Goal: Task Accomplishment & Management: Manage account settings

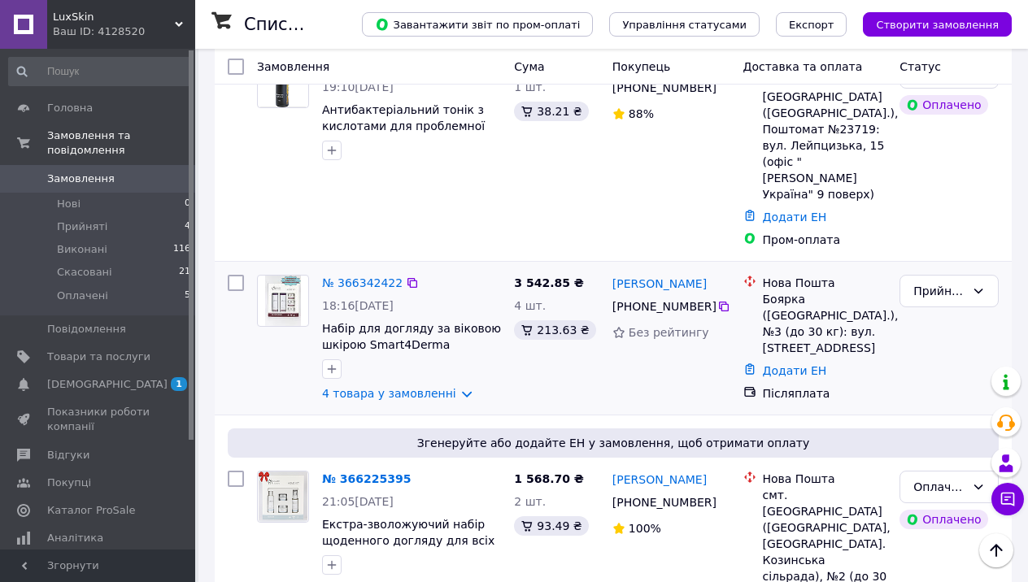
scroll to position [221, 0]
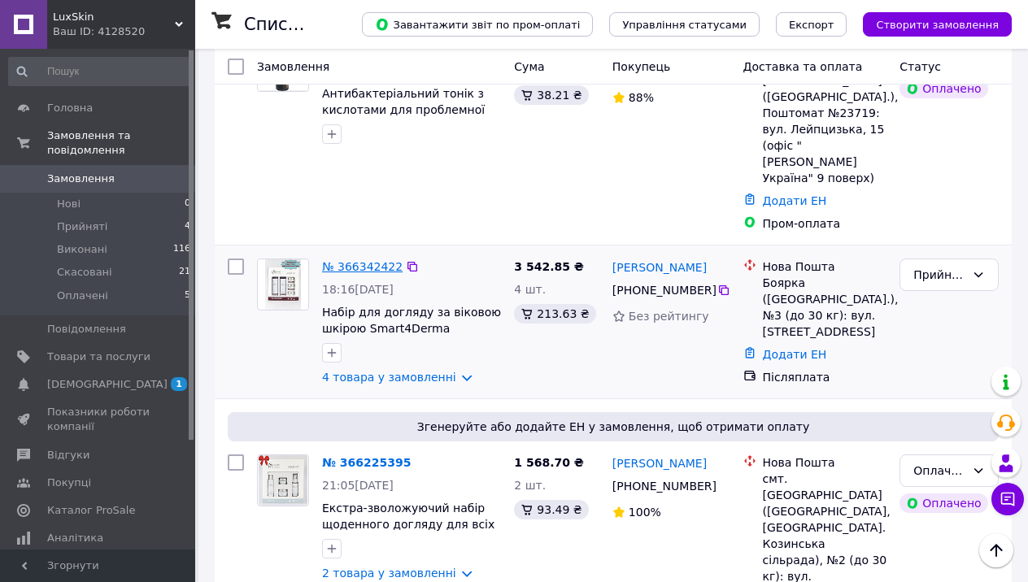
click at [361, 260] on link "№ 366342422" at bounding box center [362, 266] width 81 height 13
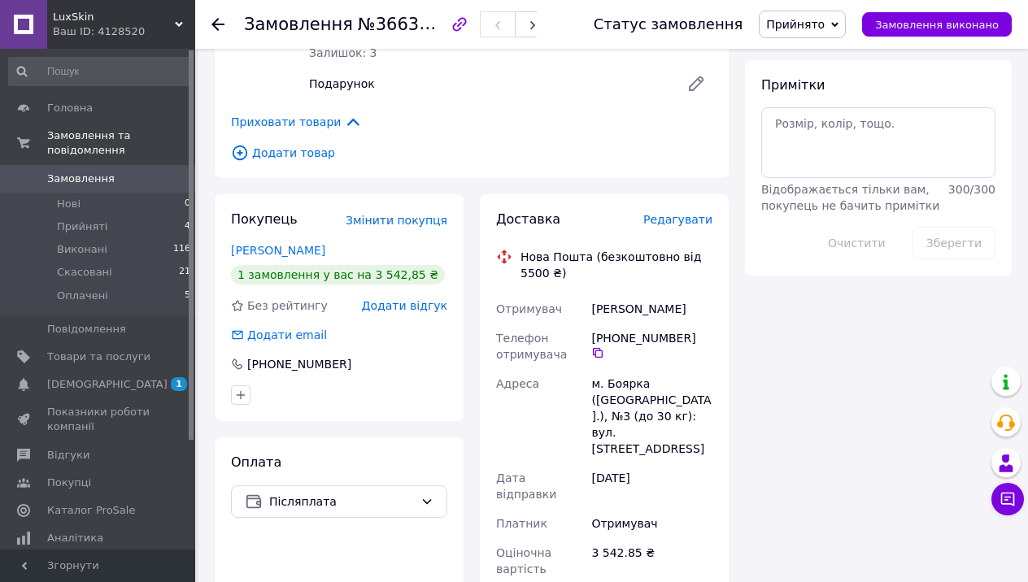
scroll to position [857, 0]
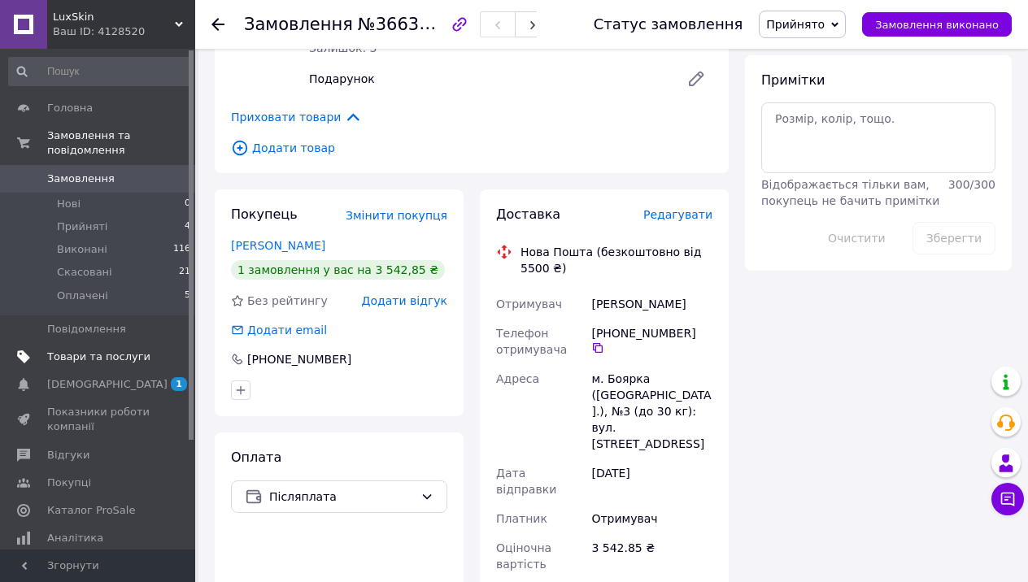
click at [114, 359] on span "Товари та послуги" at bounding box center [98, 357] width 103 height 15
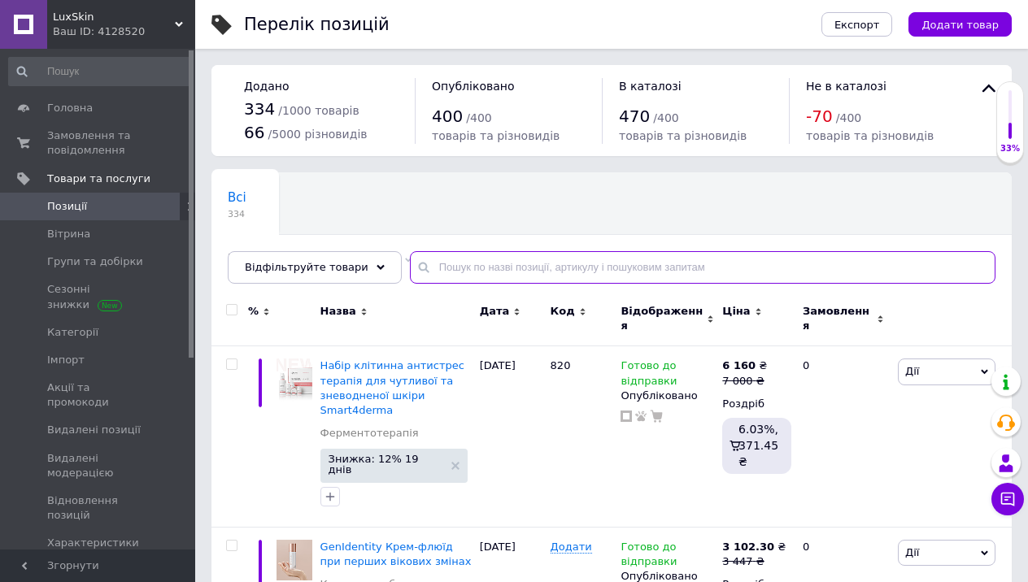
click at [503, 273] on input "text" at bounding box center [702, 267] width 585 height 33
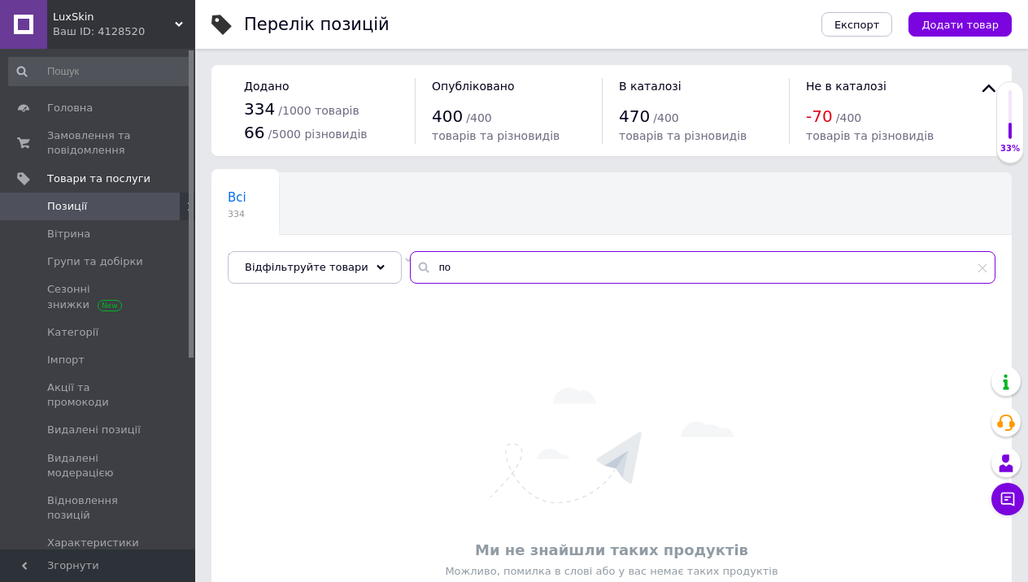
type input "п"
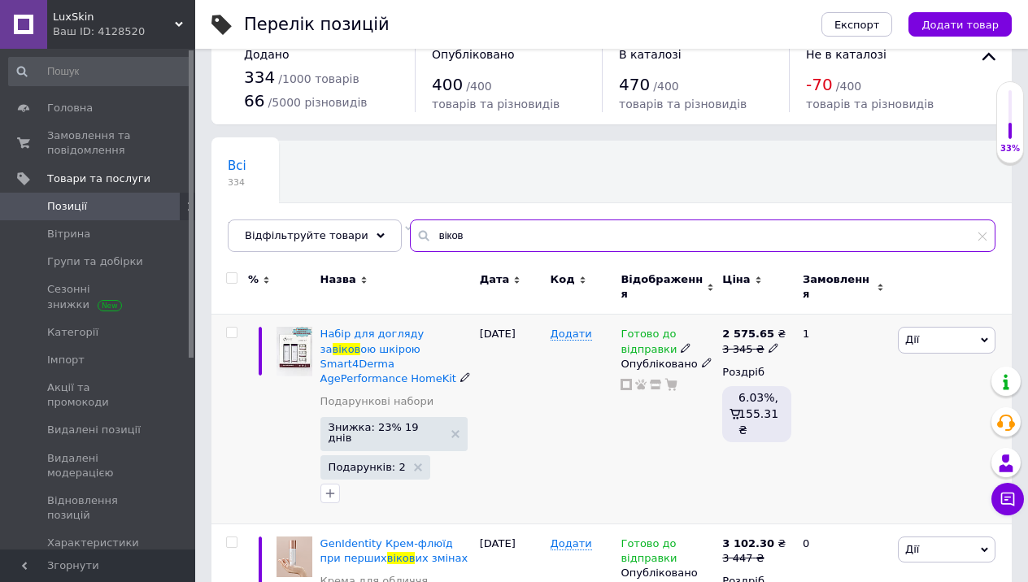
scroll to position [41, 0]
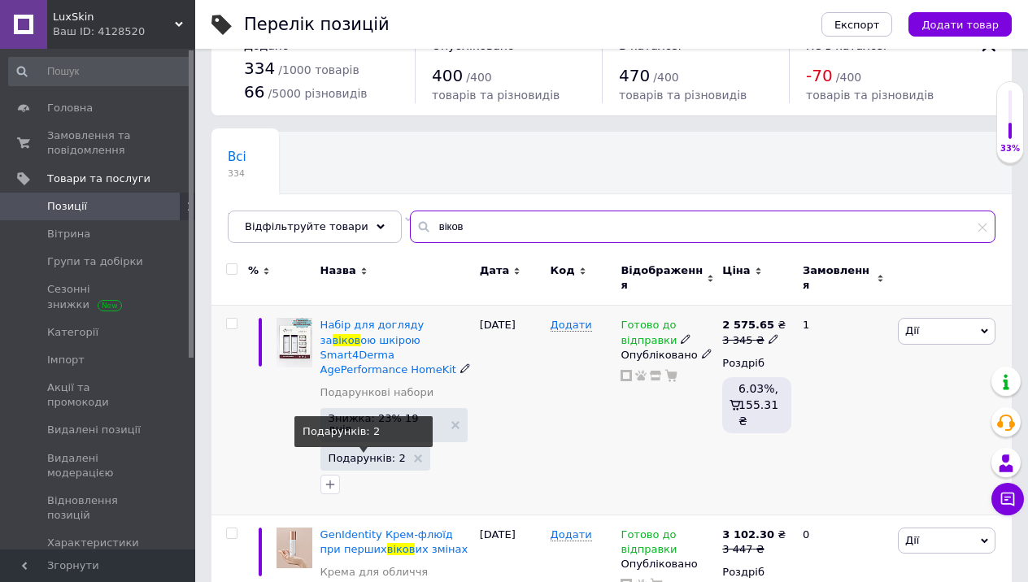
type input "віков"
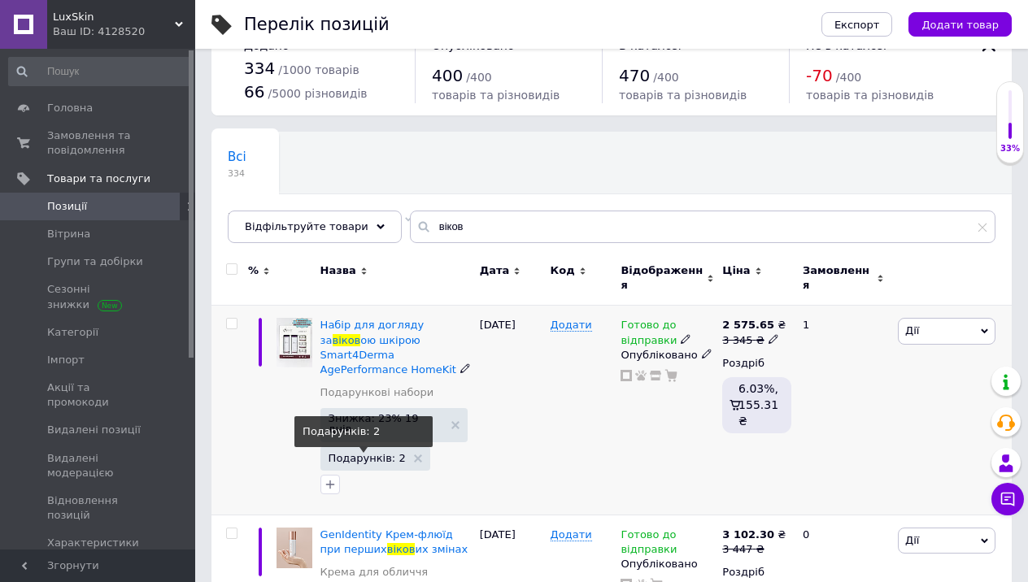
click at [372, 453] on span "Подарунків: 2" at bounding box center [367, 458] width 77 height 11
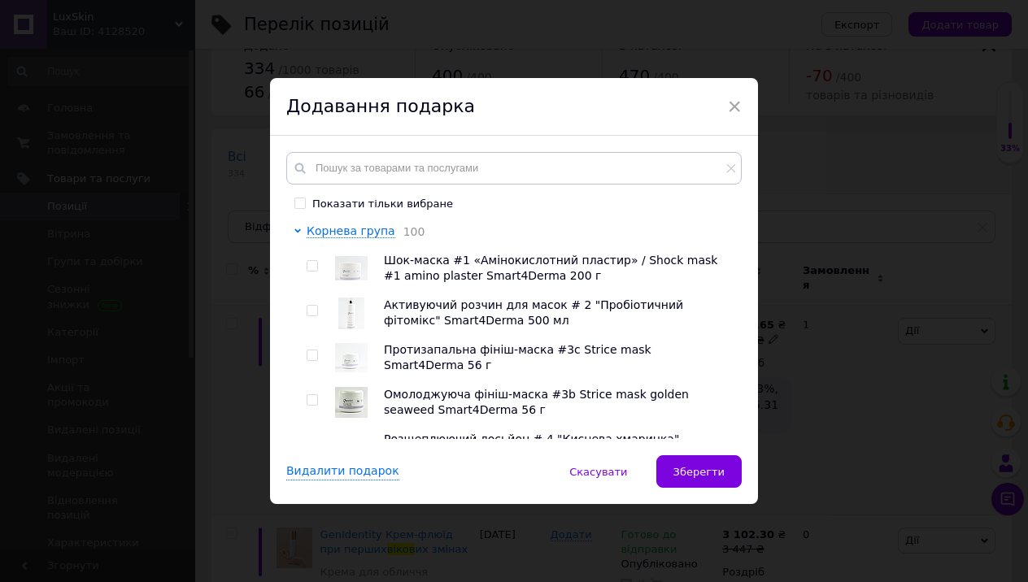
click at [315, 203] on div "Показати тільки вибране" at bounding box center [382, 204] width 141 height 15
click at [305, 203] on input "Показати тільки вибране" at bounding box center [299, 203] width 11 height 11
checkbox input "true"
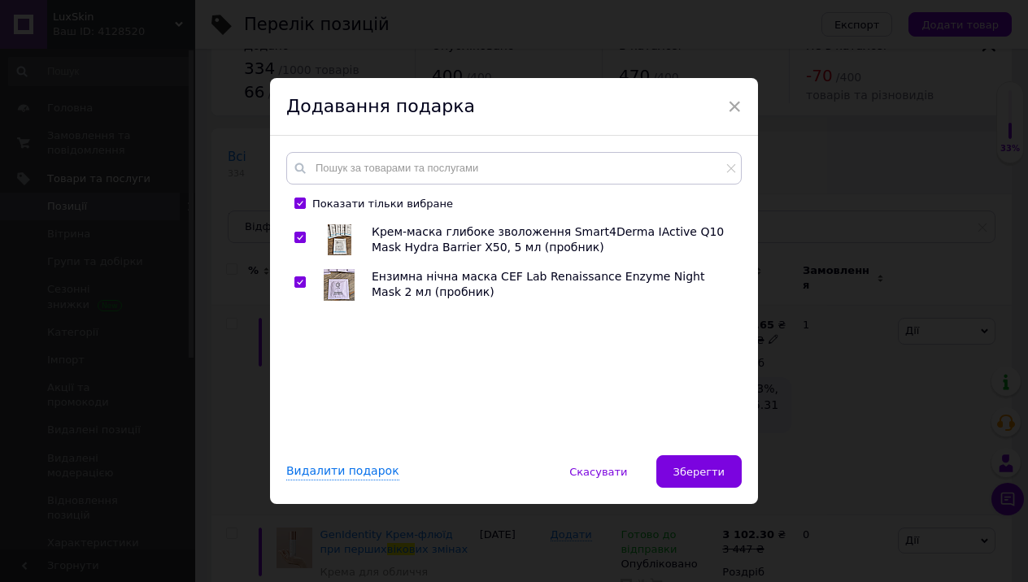
click at [297, 236] on input "checkbox" at bounding box center [299, 238] width 11 height 11
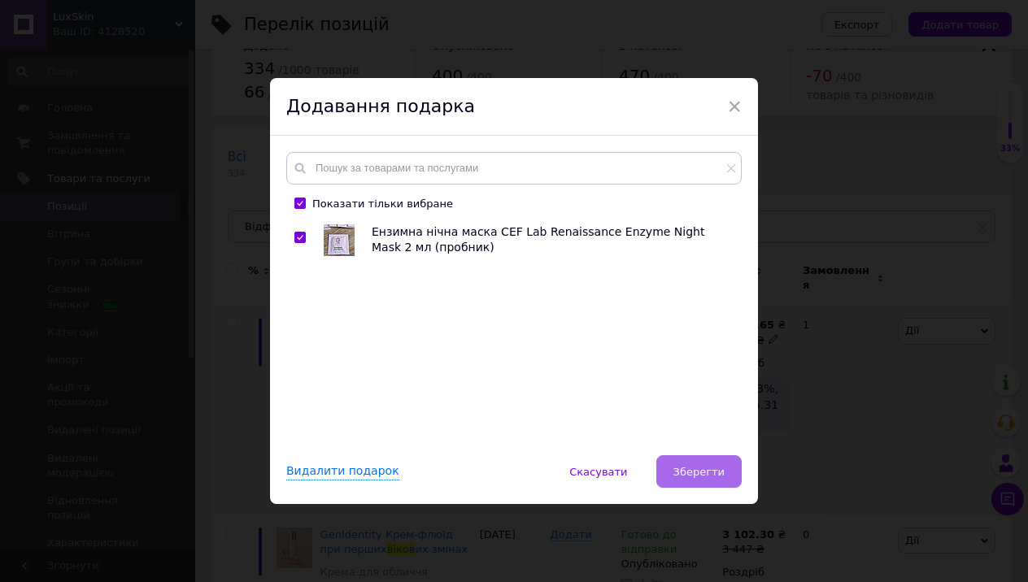
click at [690, 485] on button "Зберегти" at bounding box center [698, 471] width 85 height 33
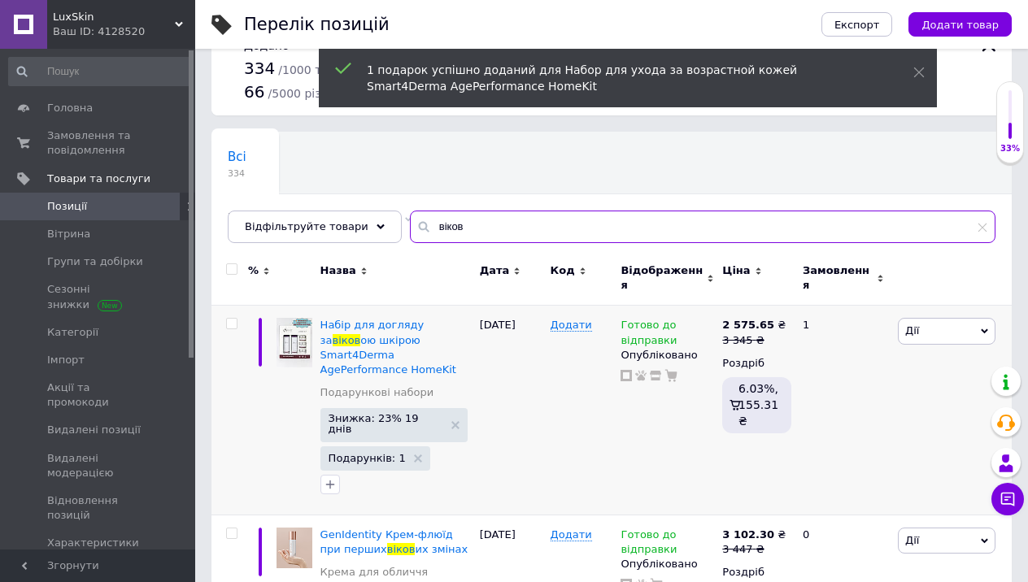
drag, startPoint x: 563, startPoint y: 224, endPoint x: 563, endPoint y: 211, distance: 12.2
click at [563, 211] on input "віков" at bounding box center [702, 227] width 585 height 33
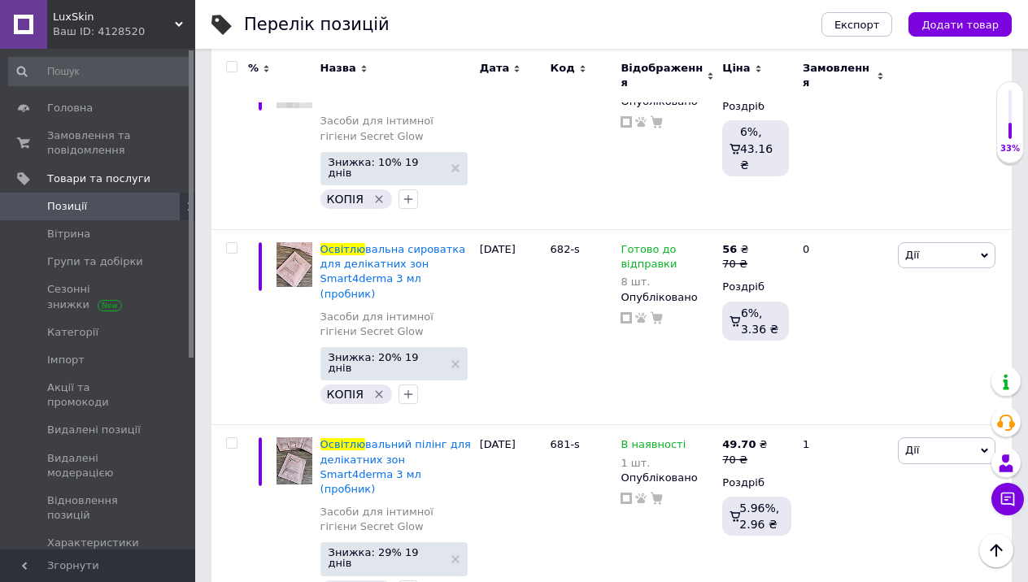
scroll to position [3272, 0]
type input "освітлю"
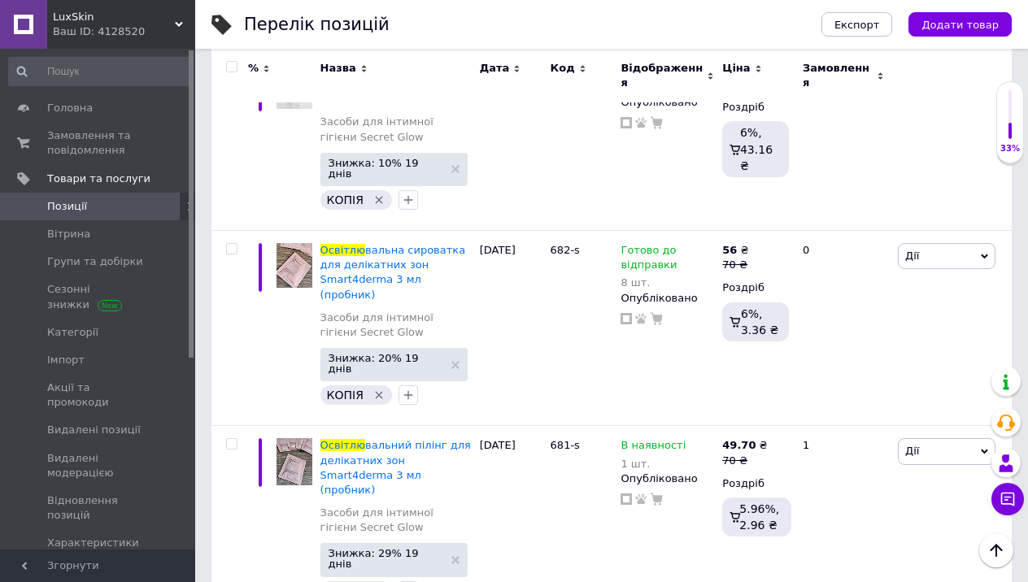
type input "13"
click at [690, 439] on icon at bounding box center [695, 444] width 10 height 10
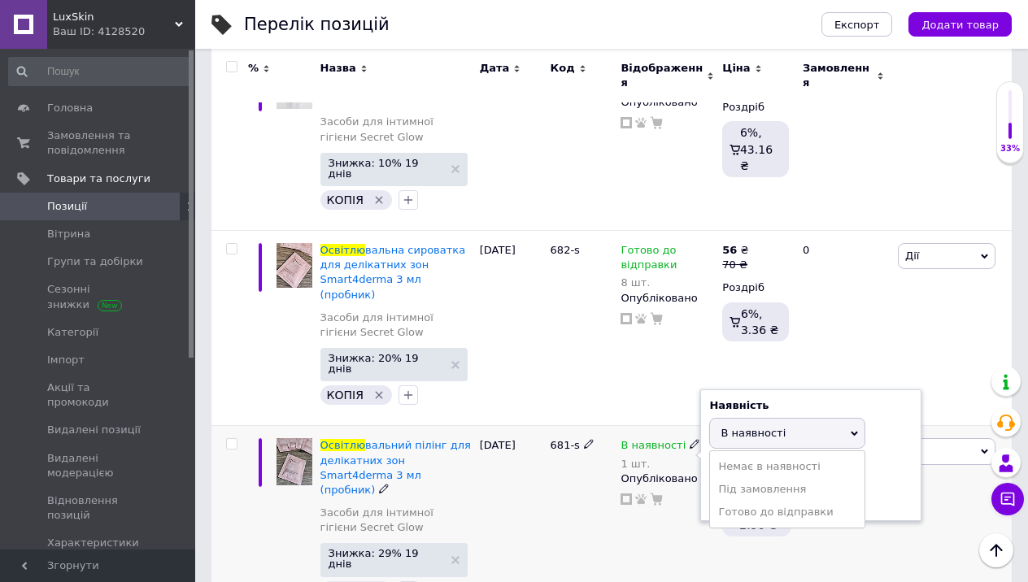
click at [748, 501] on li "Готово до відправки" at bounding box center [787, 512] width 154 height 23
click at [585, 426] on div "681-s" at bounding box center [581, 523] width 71 height 195
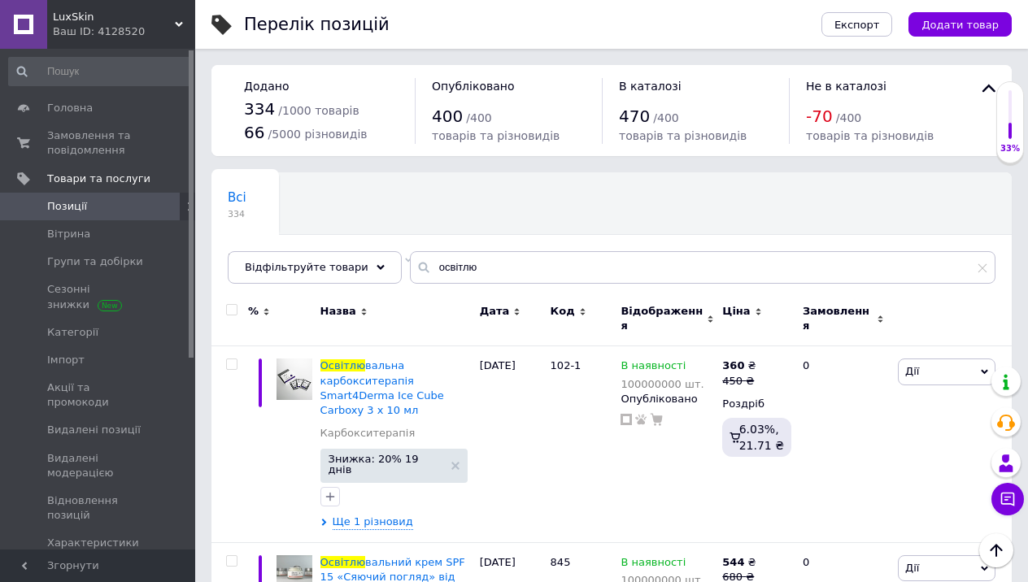
scroll to position [0, 0]
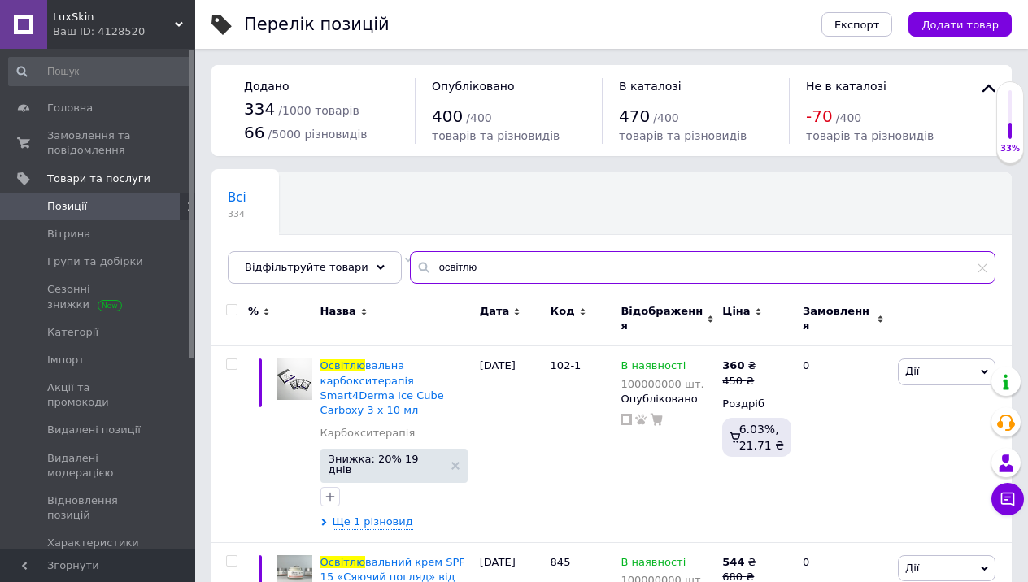
click at [587, 263] on input "освітлю" at bounding box center [702, 267] width 585 height 33
click at [587, 264] on input "освітлю" at bounding box center [702, 267] width 585 height 33
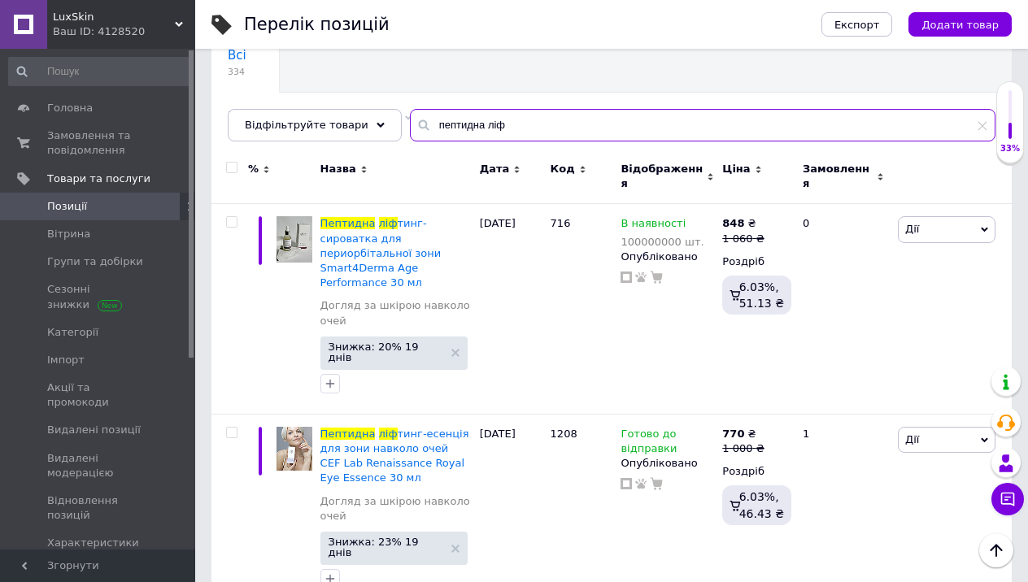
scroll to position [141, 0]
drag, startPoint x: 472, startPoint y: 127, endPoint x: 455, endPoint y: 72, distance: 57.3
click at [455, 73] on div "Всі 334 Не відображаються в ка... 5 Видалити Редагувати Ok Відфільтровано... Зб…" at bounding box center [611, 86] width 800 height 111
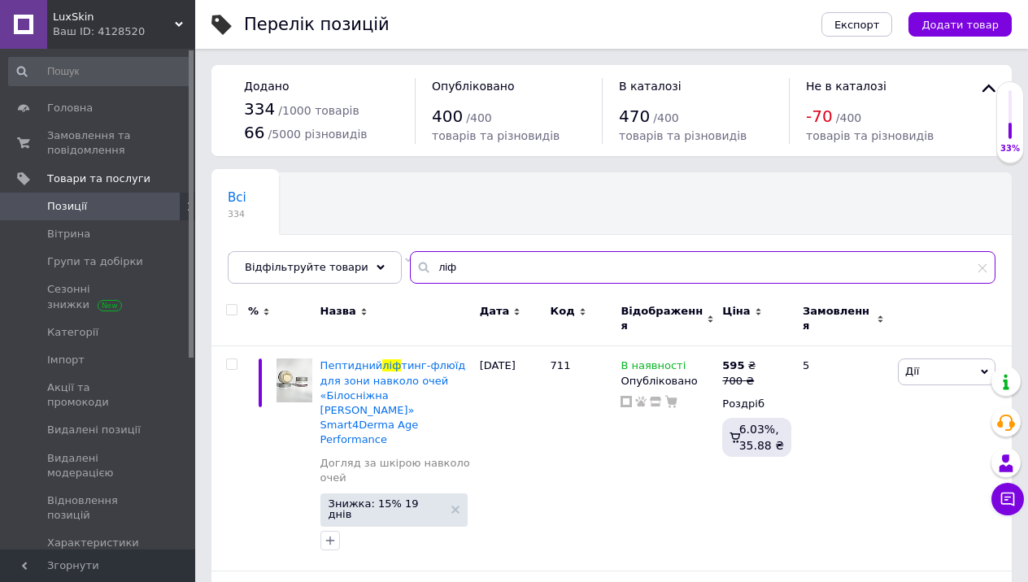
click at [492, 269] on input "ліф" at bounding box center [702, 267] width 585 height 33
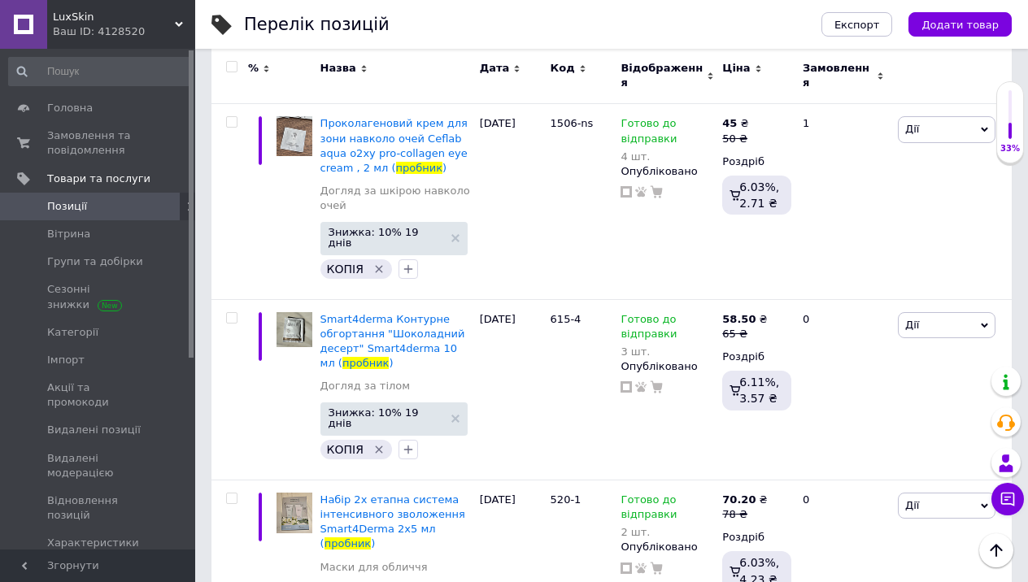
scroll to position [3040, 0]
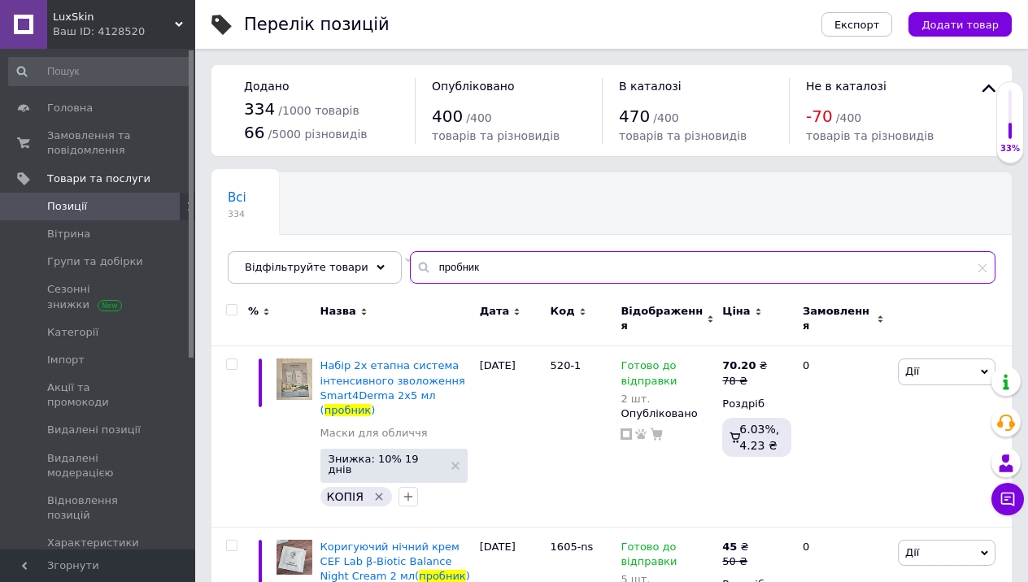
click at [468, 263] on input "пробник" at bounding box center [702, 267] width 585 height 33
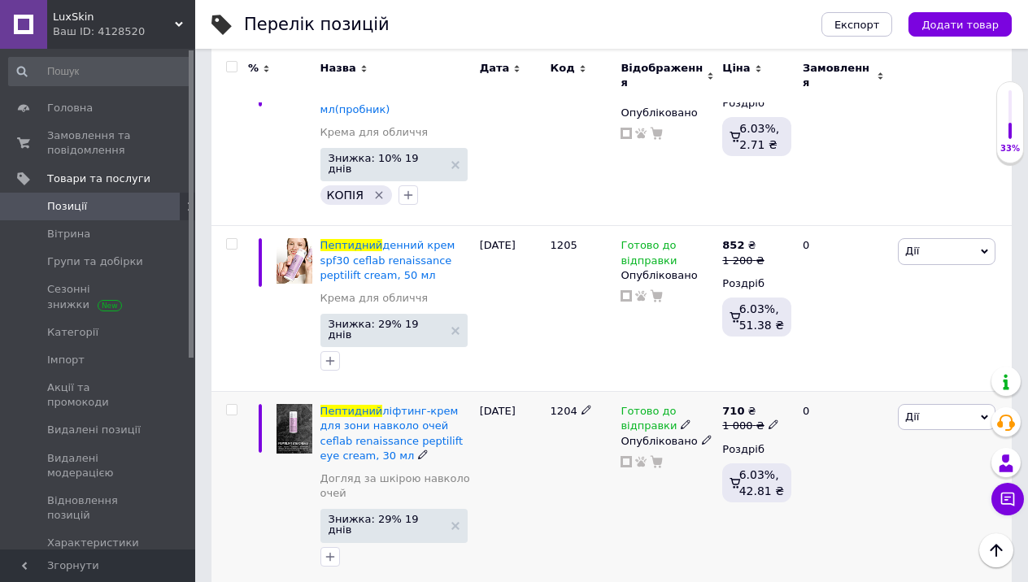
scroll to position [700, 0]
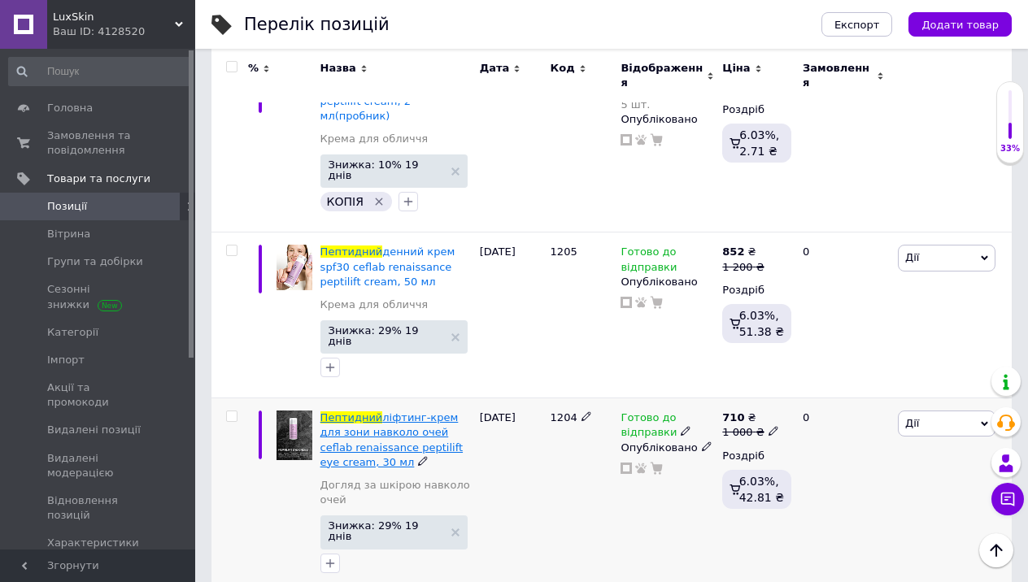
type input "пептидний"
click at [402, 411] on span "ліфтинг-крем для зони навколо очей ceflab renaissance peptilift eye cream, 30 мл" at bounding box center [391, 439] width 142 height 57
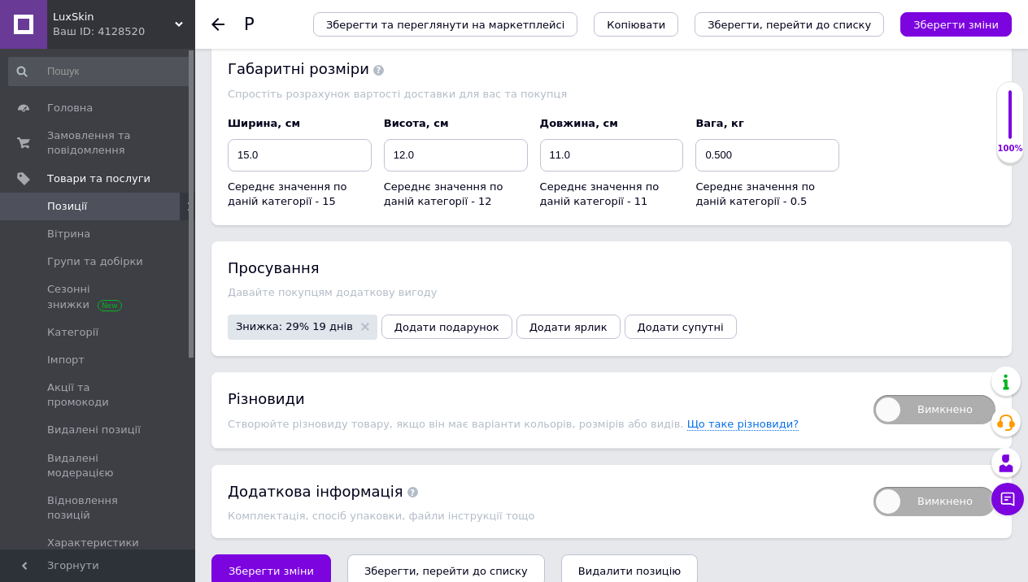
scroll to position [2526, 0]
click at [665, 27] on span "Копіювати" at bounding box center [636, 25] width 59 height 12
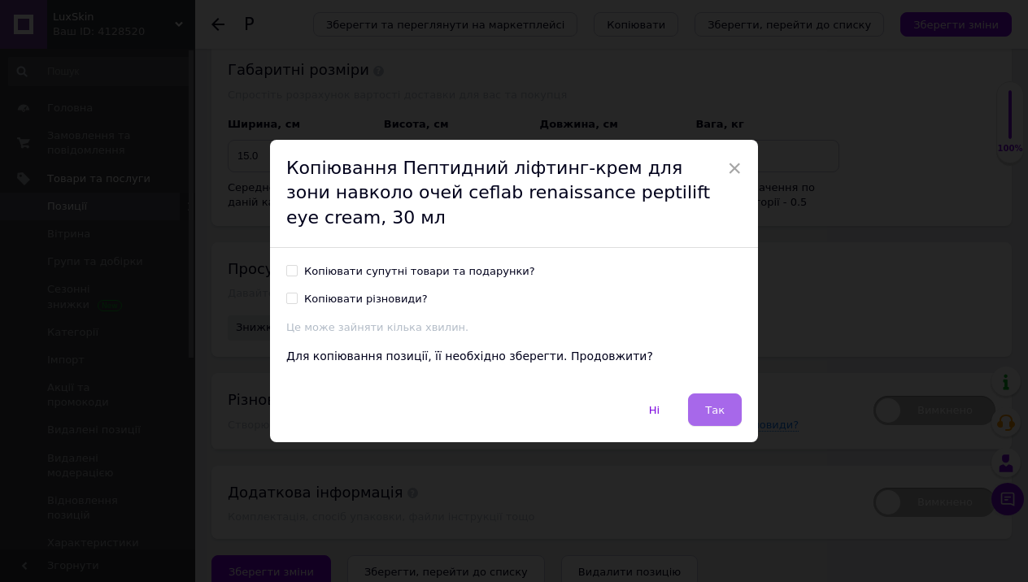
click at [737, 411] on button "Так" at bounding box center [715, 410] width 54 height 33
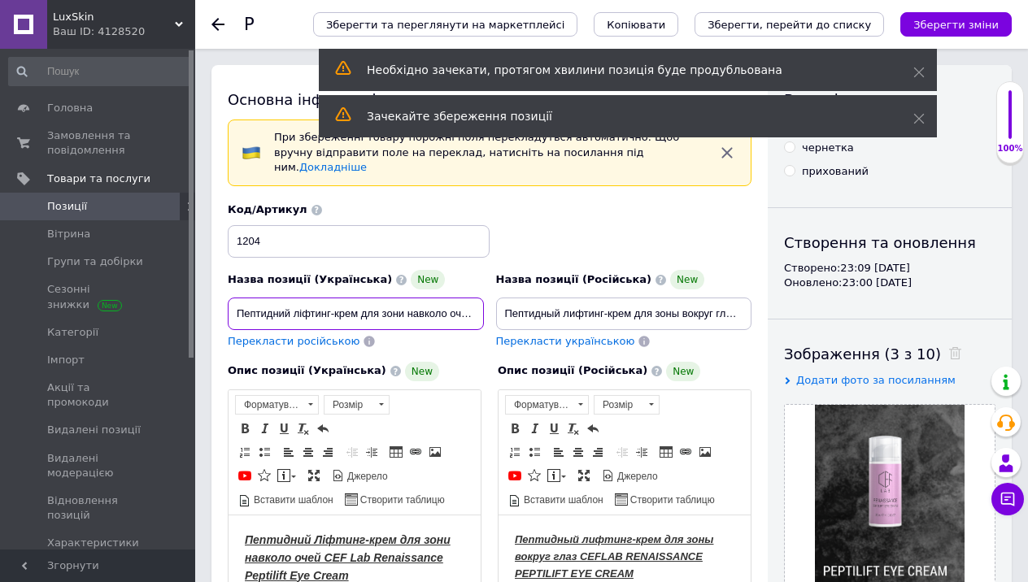
drag, startPoint x: 446, startPoint y: 299, endPoint x: 562, endPoint y: 299, distance: 115.5
click at [562, 299] on div "Назва позиції (Українська) New Пептидний ліфтинг-крем для зони навколо очей cef…" at bounding box center [490, 275] width 536 height 159
click at [455, 298] on input "Пептидний ліфтинг-крем для зони навколо очей ceflab renaissance peptilift eye c…" at bounding box center [356, 314] width 256 height 33
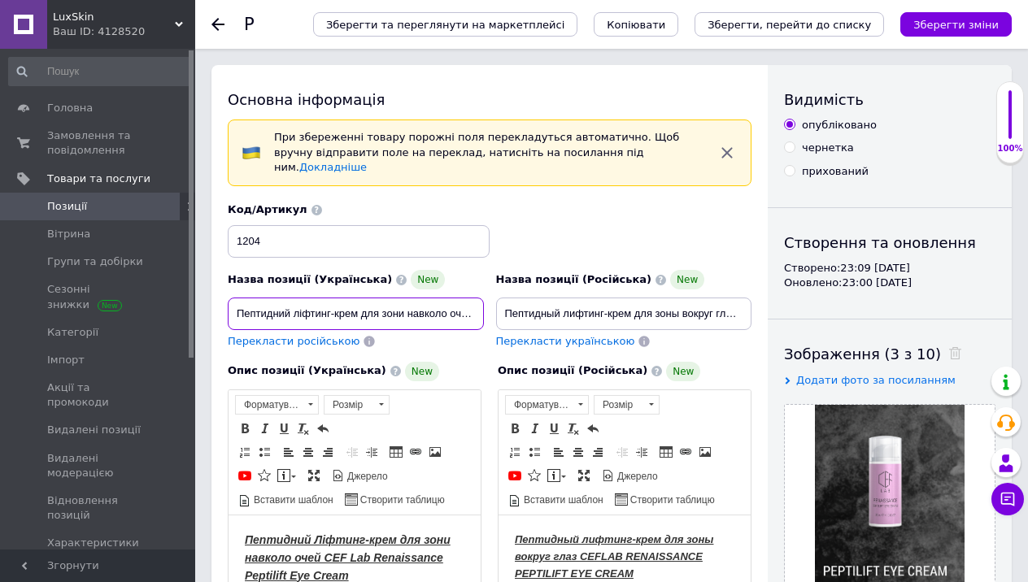
drag, startPoint x: 424, startPoint y: 300, endPoint x: 472, endPoint y: 303, distance: 47.3
click at [472, 303] on input "Пептидний ліфтинг-крем для зони навколо очей ceflab renaissance peptilift eye c…" at bounding box center [356, 314] width 256 height 33
type input "Пептидний ліфтинг-крем для зони навколо очей ceflab renaissance peptilift eye c…"
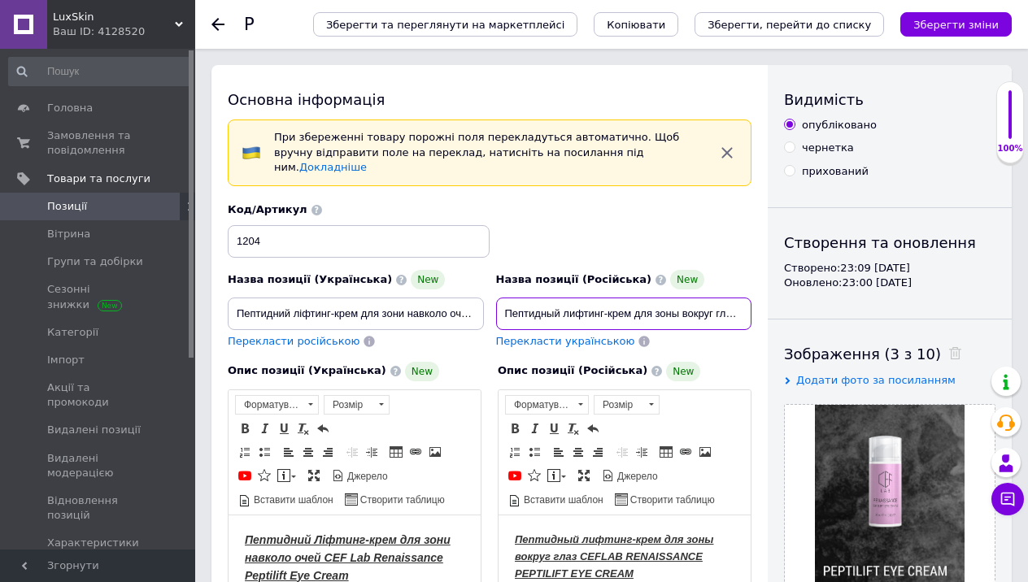
drag, startPoint x: 725, startPoint y: 298, endPoint x: 756, endPoint y: 298, distance: 31.7
click at [756, 298] on div "Назва позиції (Російська) New Пептидный лифтинг-крем для зоны вокруг глаз cefla…" at bounding box center [624, 310] width 268 height 92
click at [725, 298] on input "Пептидный лифтинг-крем для зоны вокруг глаз ceflab renaissance peptilift eye cr…" at bounding box center [624, 314] width 256 height 33
paste input "(пробник)"
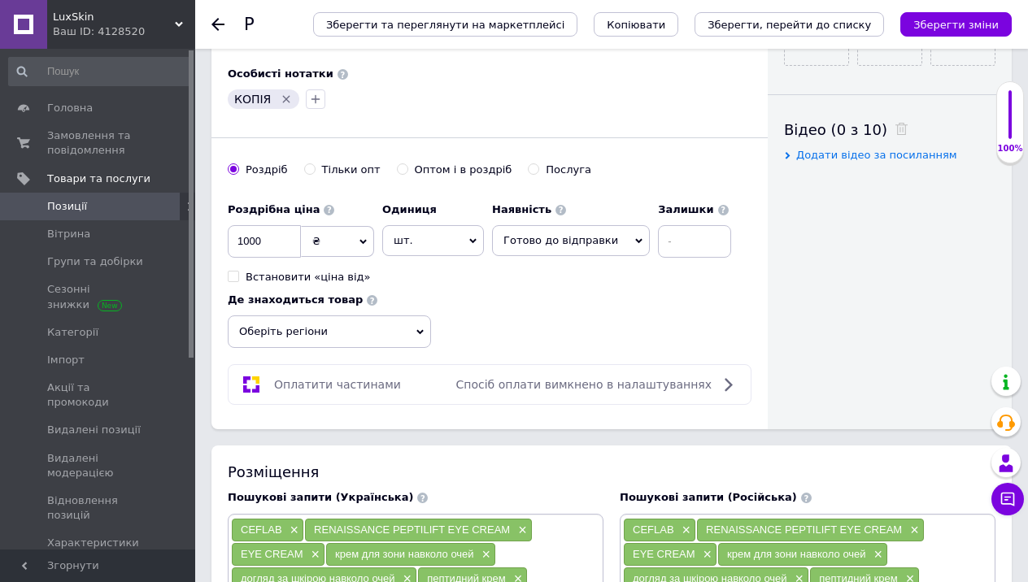
scroll to position [766, 0]
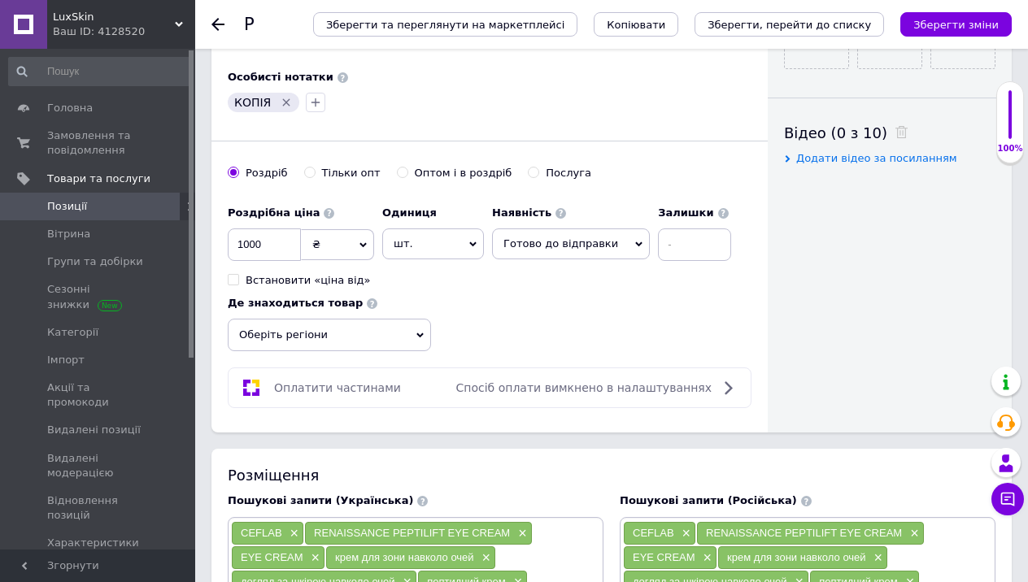
type input "Пептидный лифтинг-крем для зоны вокруг глаз ceflab renaissance peptilift eye cr…"
click at [276, 234] on input "1000" at bounding box center [264, 244] width 73 height 33
click at [276, 233] on input "1000" at bounding box center [264, 244] width 73 height 33
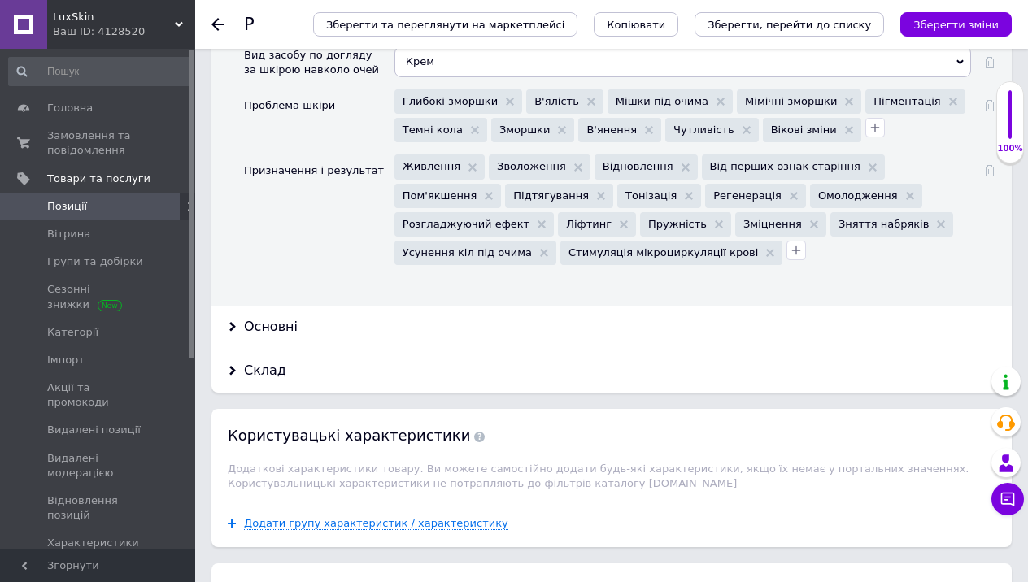
scroll to position [2067, 0]
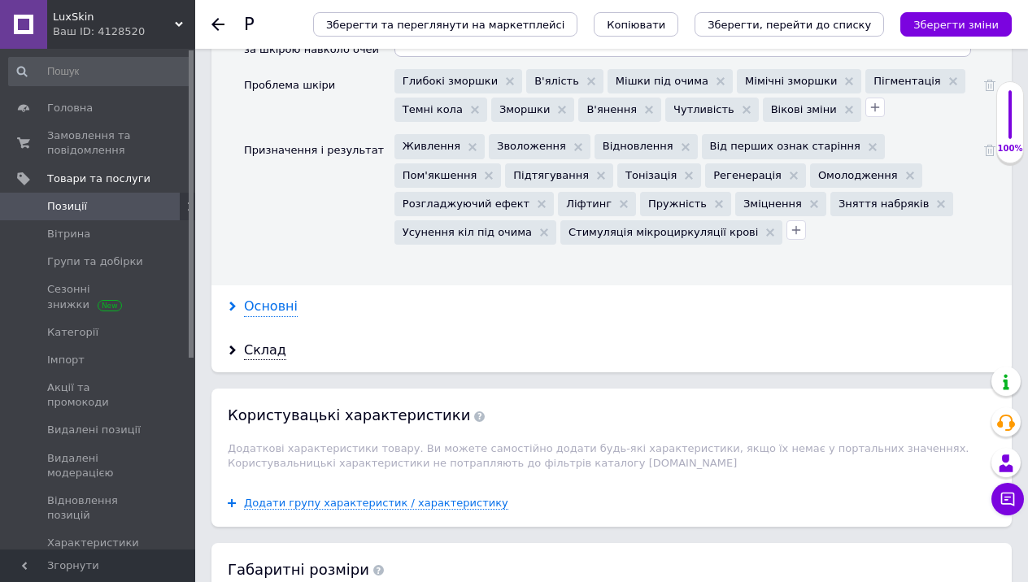
type input "50"
click at [259, 298] on div "Основні" at bounding box center [271, 307] width 54 height 19
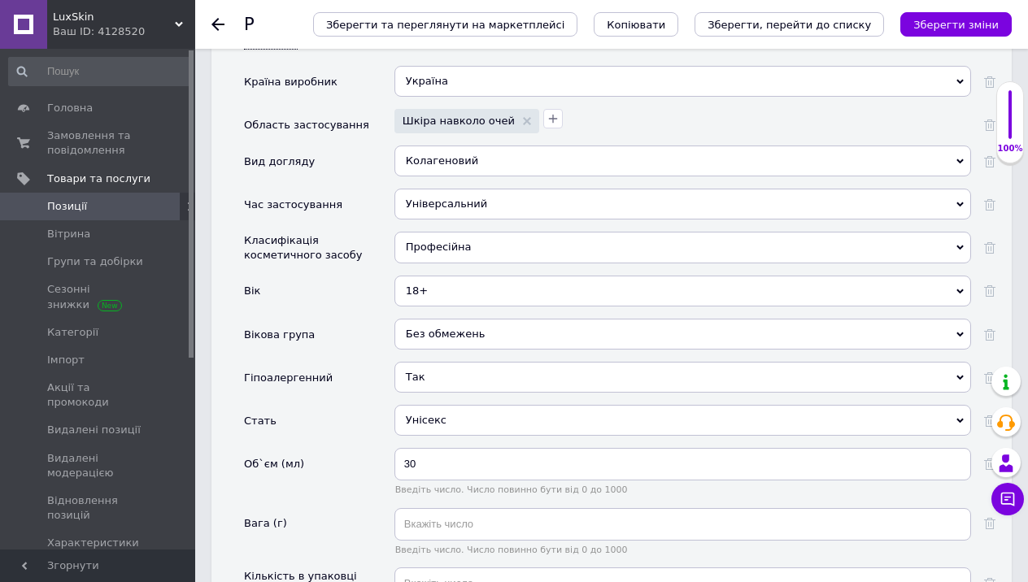
scroll to position [2491, 0]
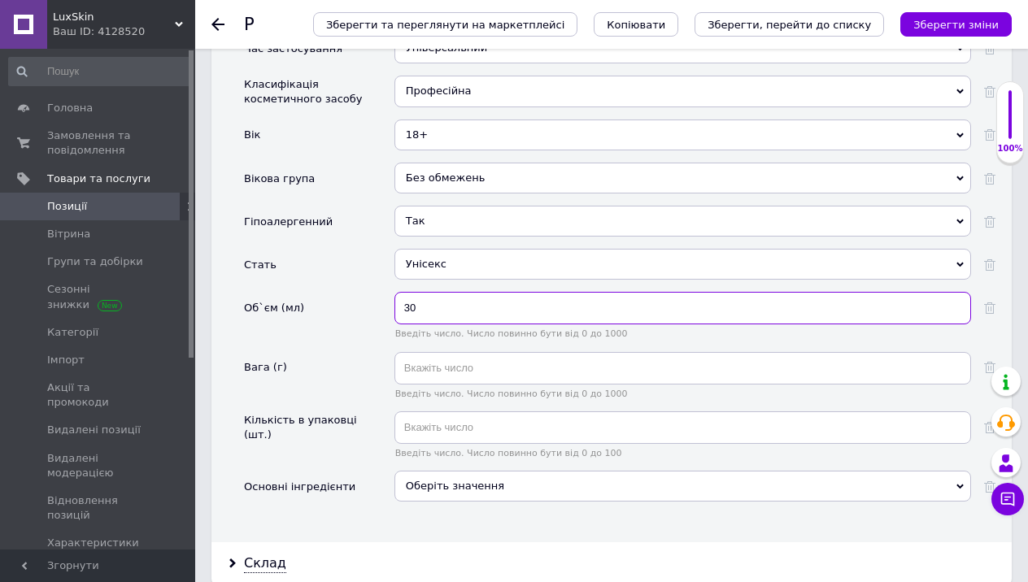
click at [446, 292] on input "30" at bounding box center [682, 308] width 577 height 33
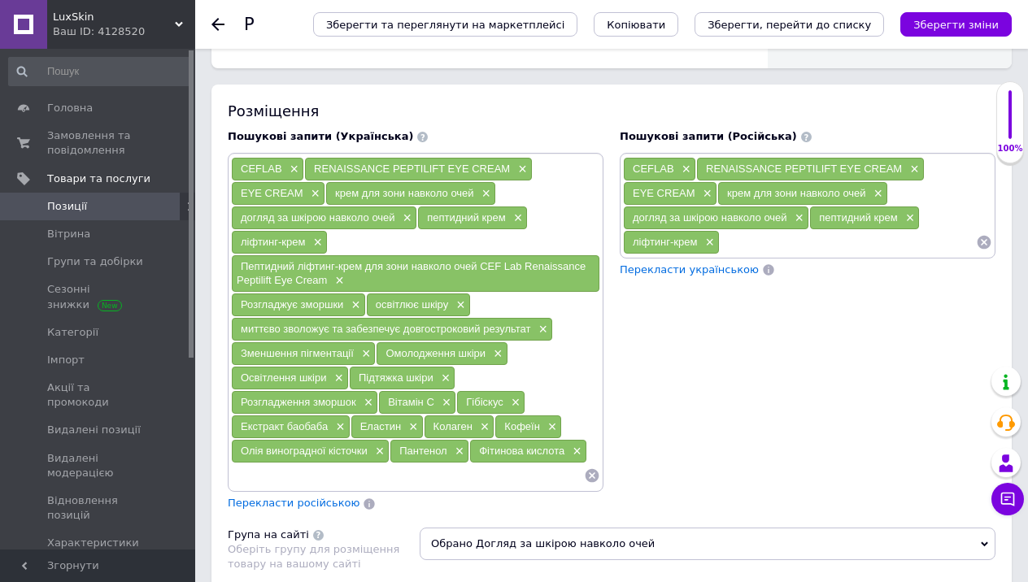
scroll to position [1235, 0]
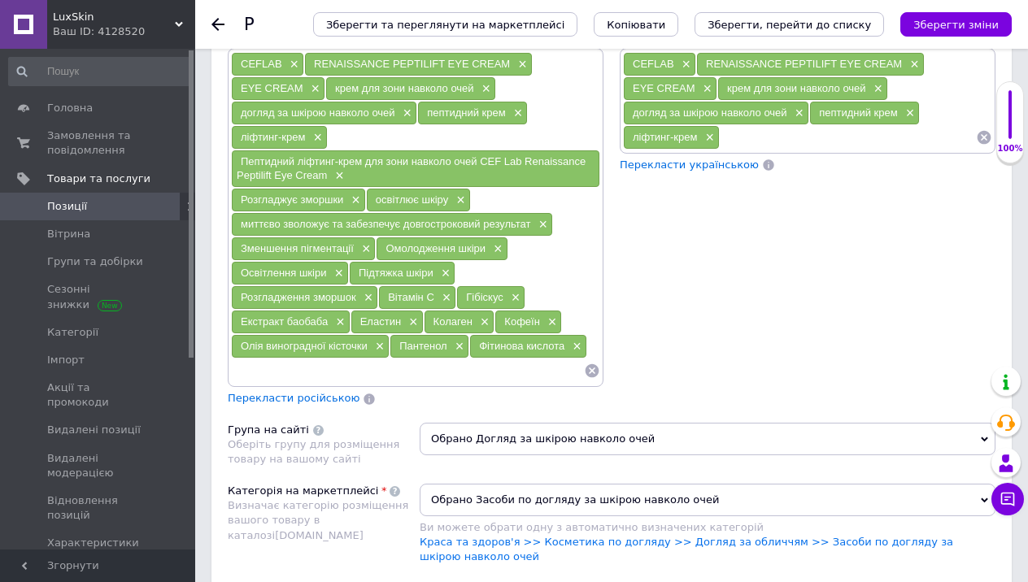
type input "2"
click at [305, 359] on input at bounding box center [407, 371] width 353 height 24
type input "пробник"
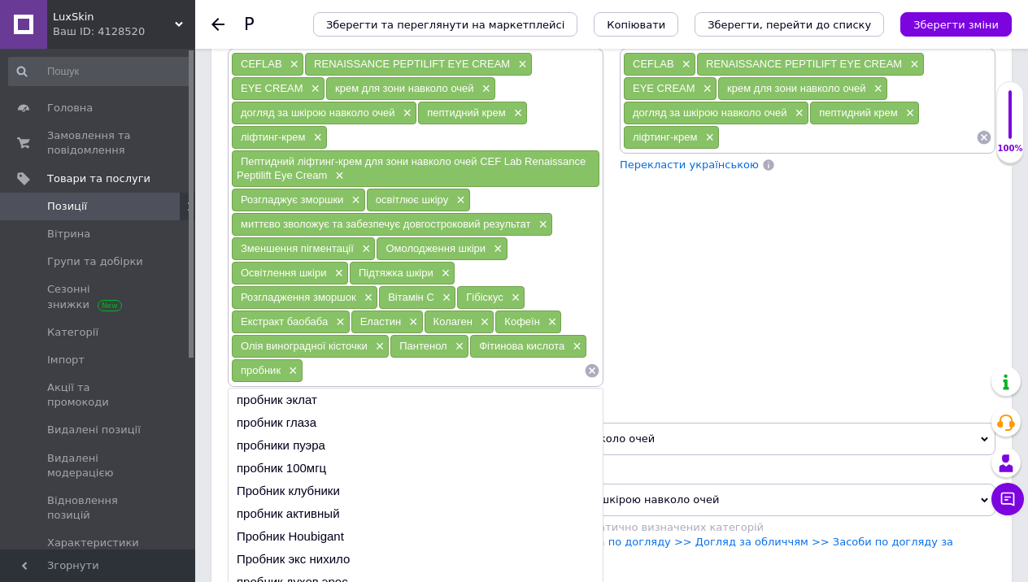
paste input "(пробник)"
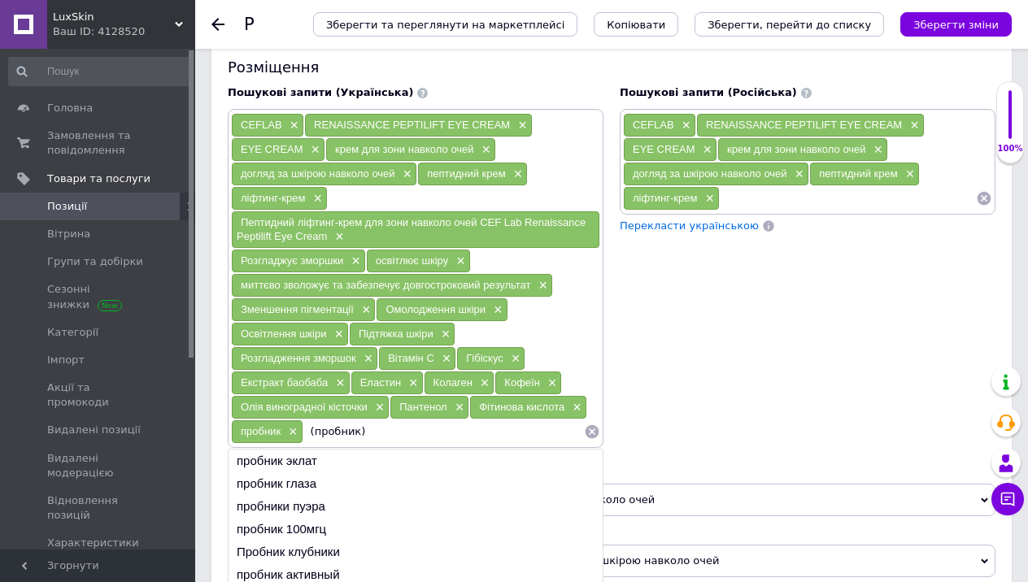
scroll to position [1171, 0]
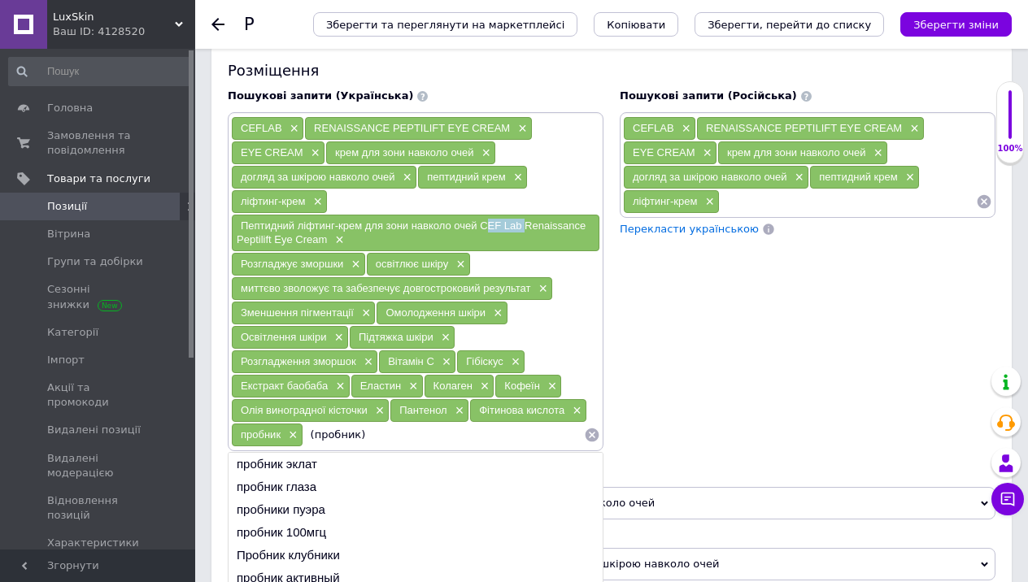
drag, startPoint x: 523, startPoint y: 209, endPoint x: 481, endPoint y: 209, distance: 41.5
click at [481, 220] on span "Пептидний ліфтинг-крем для зони навколо очей CEF Lab Renaissance Peptilift Eye …" at bounding box center [411, 233] width 349 height 26
copy span "CEF Lab"
click at [374, 424] on input "(пробник)" at bounding box center [443, 435] width 281 height 24
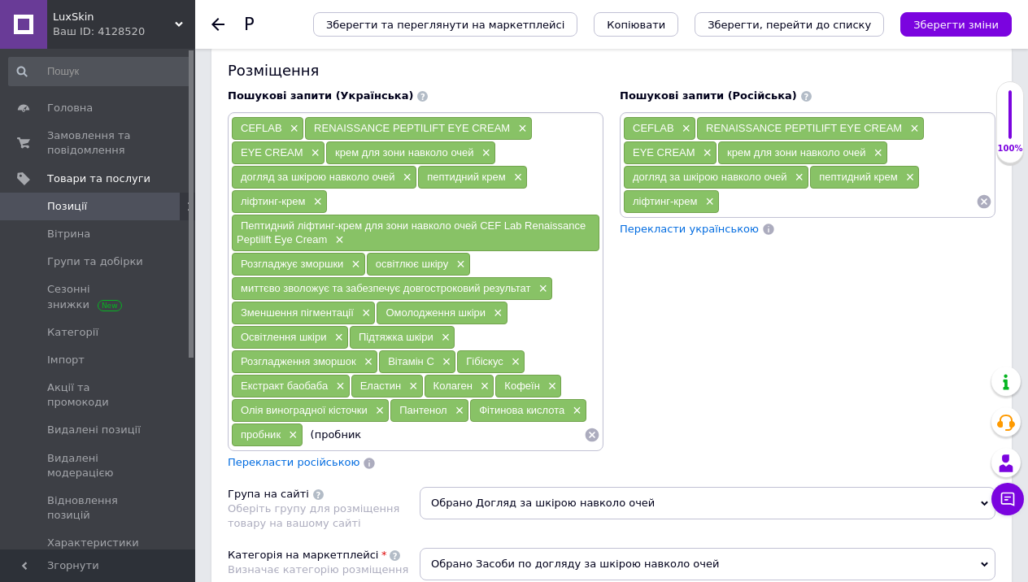
paste input "CEF Lab"
click at [358, 423] on input "(пробникCEF Lab" at bounding box center [443, 435] width 281 height 24
click at [314, 423] on input "(пробник CEF Lab" at bounding box center [443, 435] width 281 height 24
type input "пробник CEF Lab"
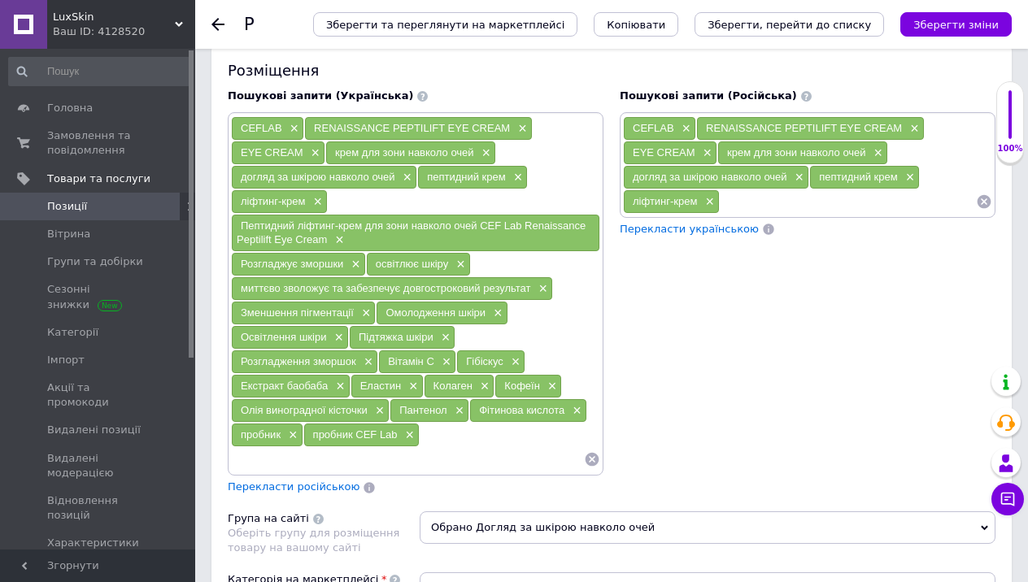
click at [326, 481] on span "Перекласти російською" at bounding box center [294, 487] width 132 height 12
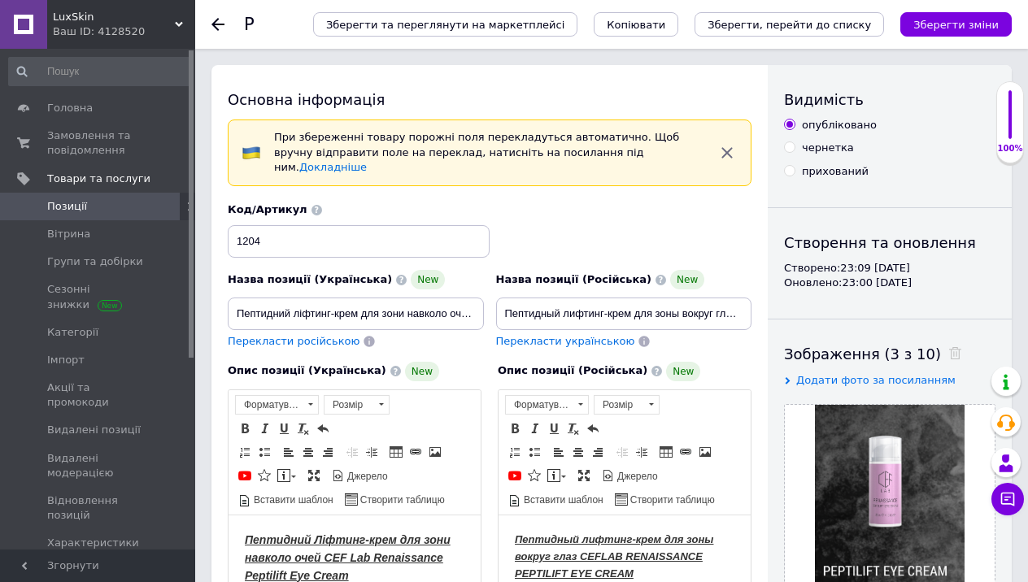
scroll to position [0, 0]
click at [367, 225] on input "1204" at bounding box center [359, 241] width 262 height 33
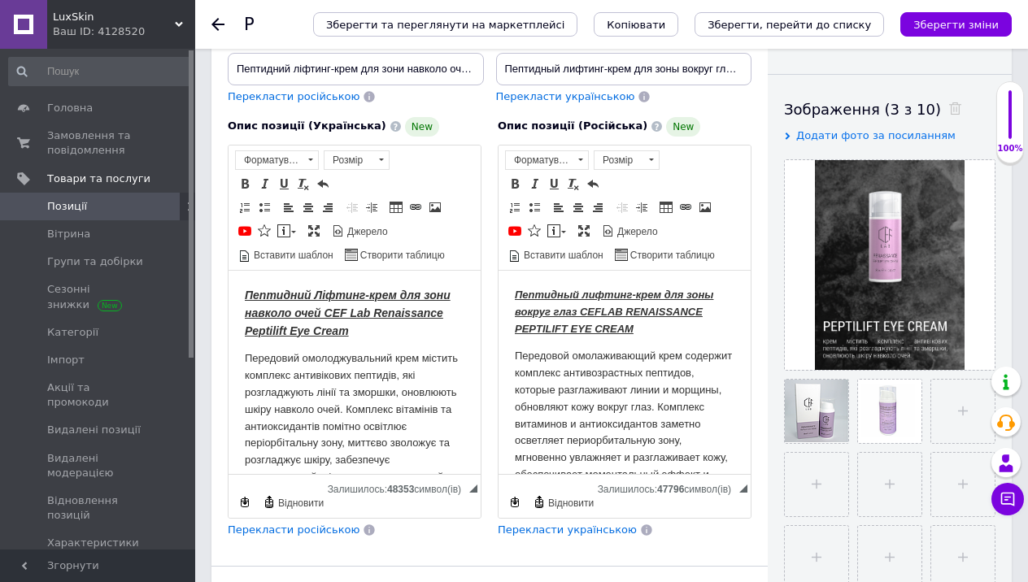
scroll to position [314, 0]
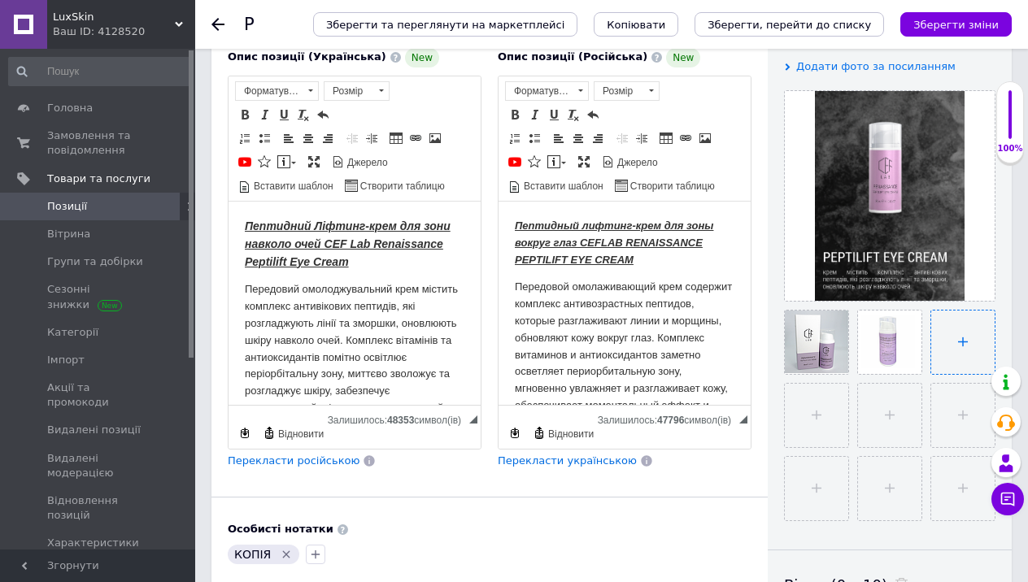
type input "1204-ns"
click at [961, 337] on input "file" at bounding box center [962, 342] width 63 height 63
type input "C:\fakepath\photo_[DATE] 23.15.16.jpeg"
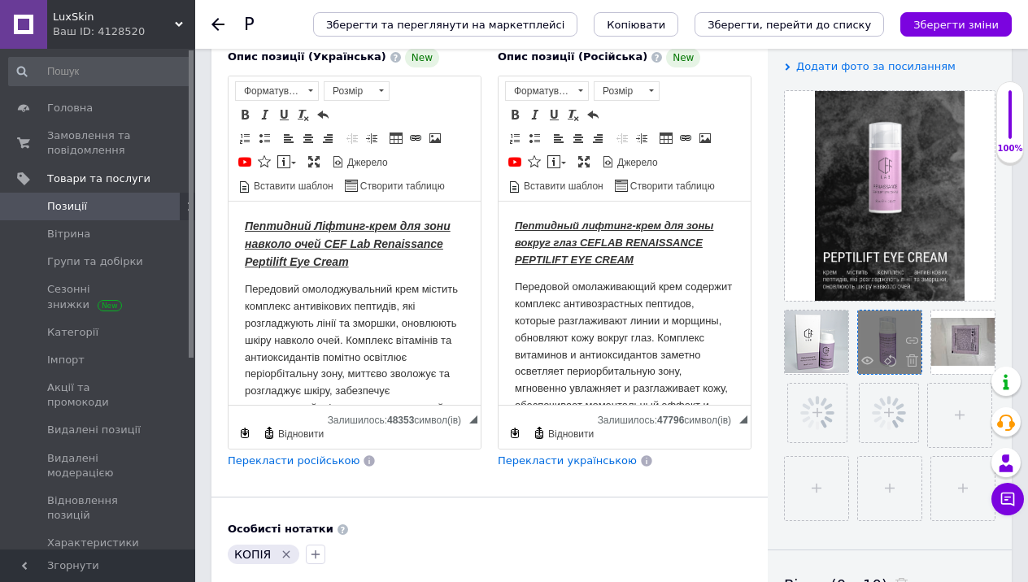
click at [918, 367] on span at bounding box center [908, 363] width 20 height 16
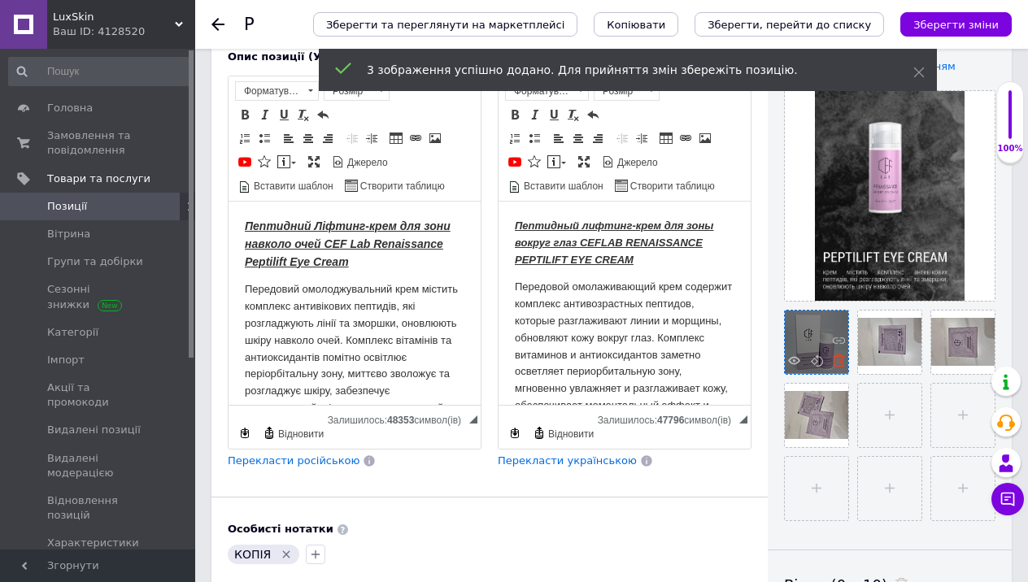
click at [842, 363] on use at bounding box center [839, 361] width 12 height 12
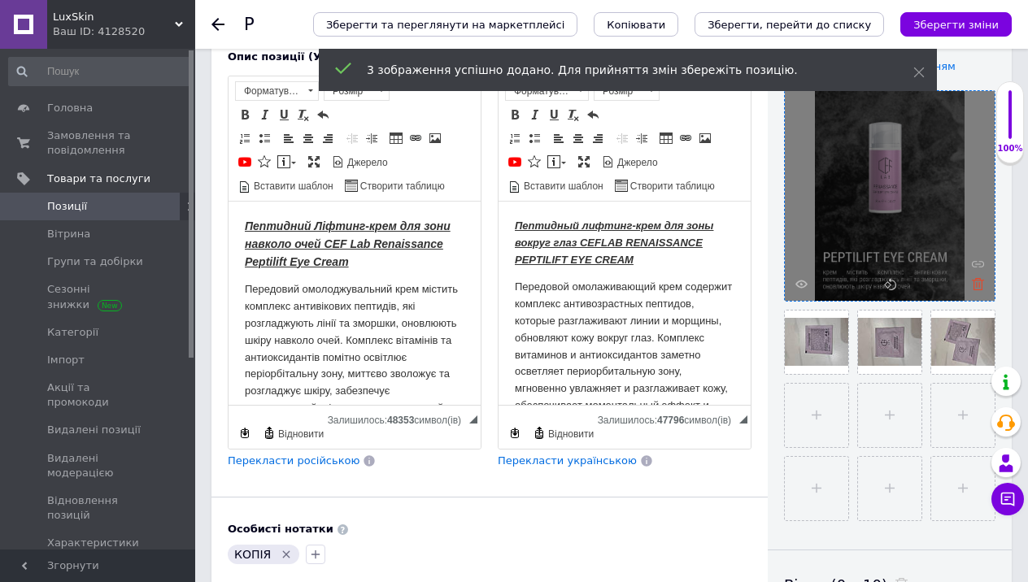
click at [977, 287] on icon at bounding box center [978, 284] width 12 height 12
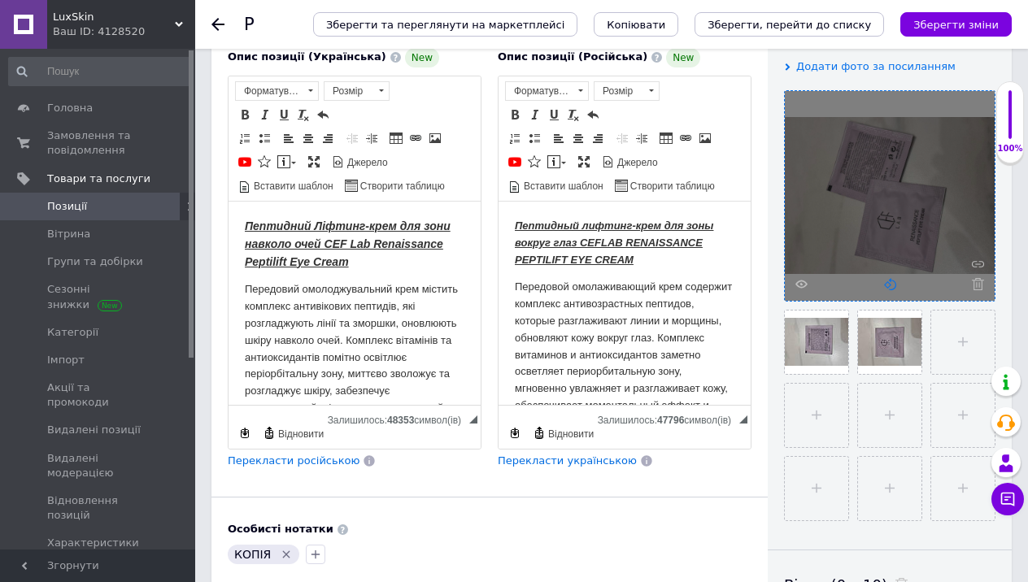
click at [885, 284] on use at bounding box center [890, 284] width 12 height 12
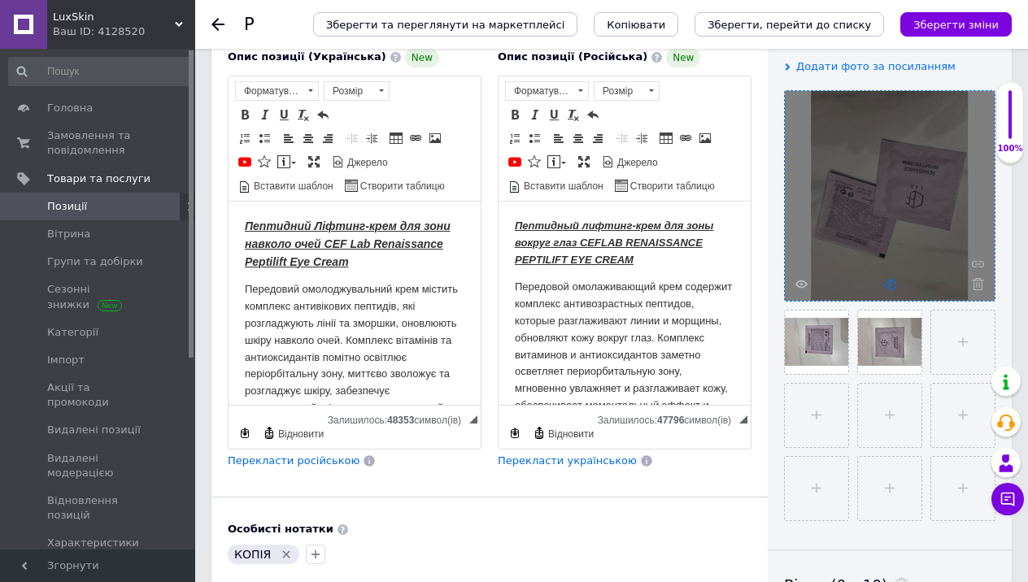
click at [885, 284] on use at bounding box center [890, 284] width 12 height 12
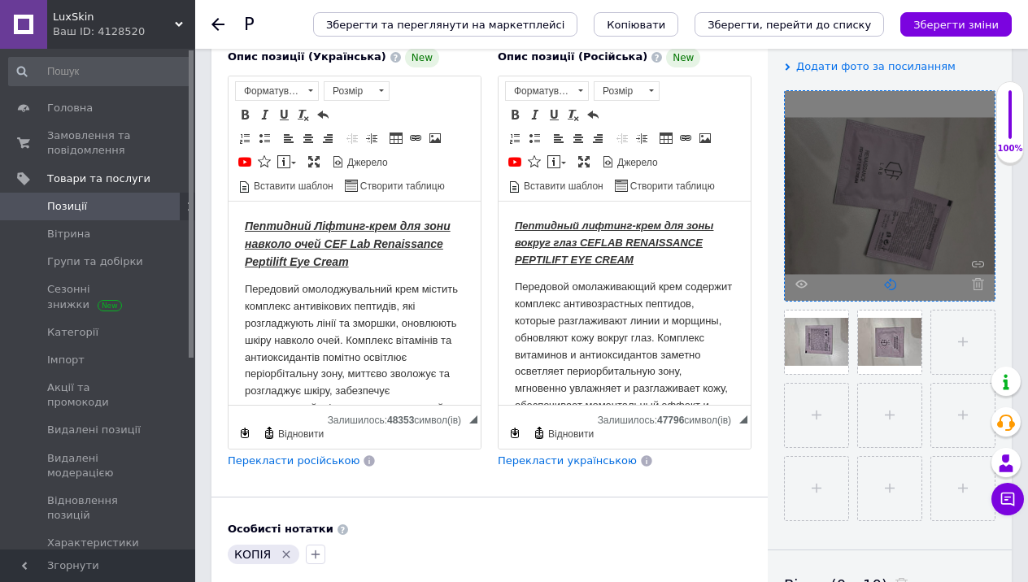
click at [885, 284] on use at bounding box center [890, 284] width 12 height 12
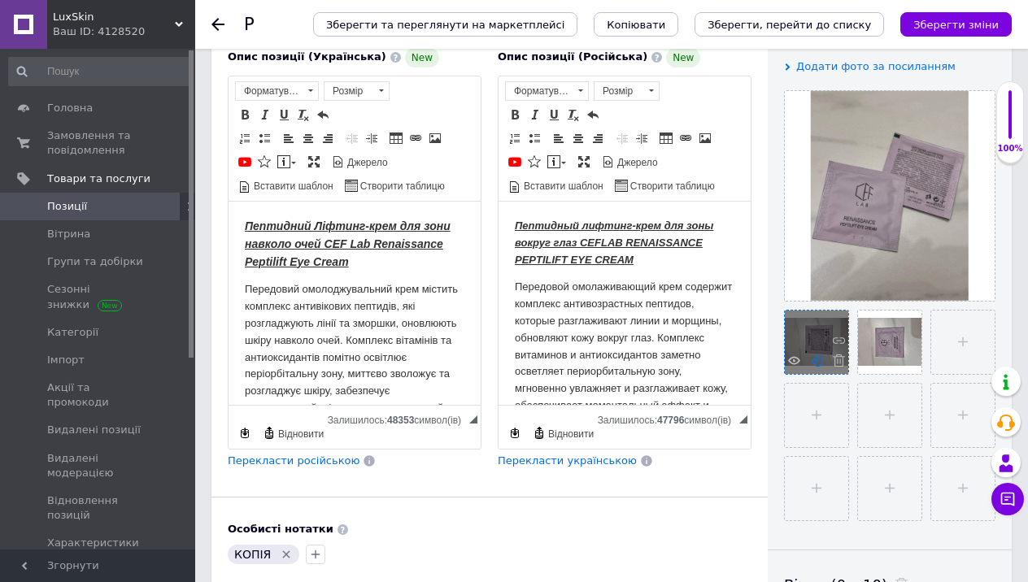
click at [819, 360] on icon at bounding box center [817, 361] width 12 height 12
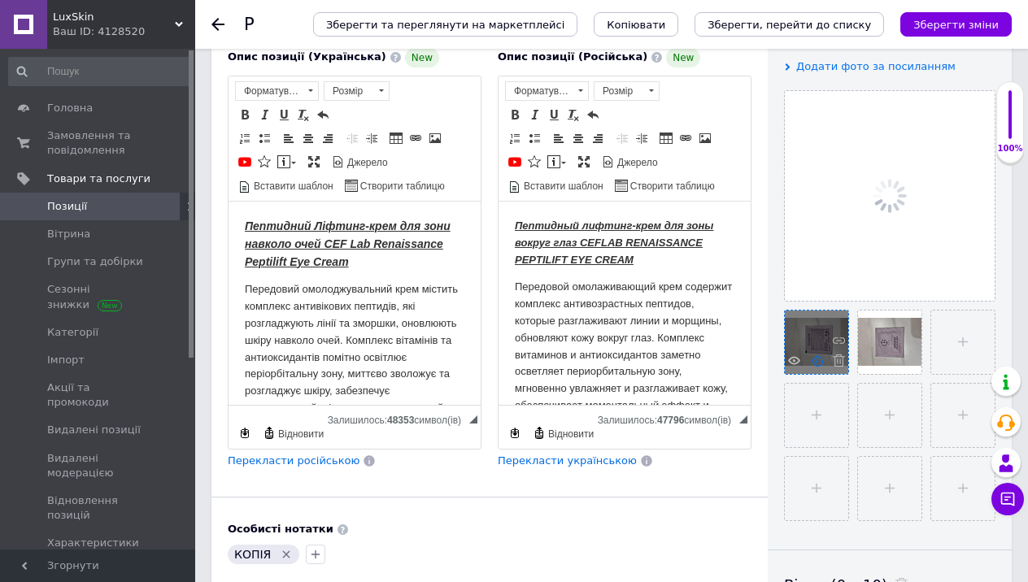
click at [815, 357] on icon at bounding box center [817, 361] width 12 height 12
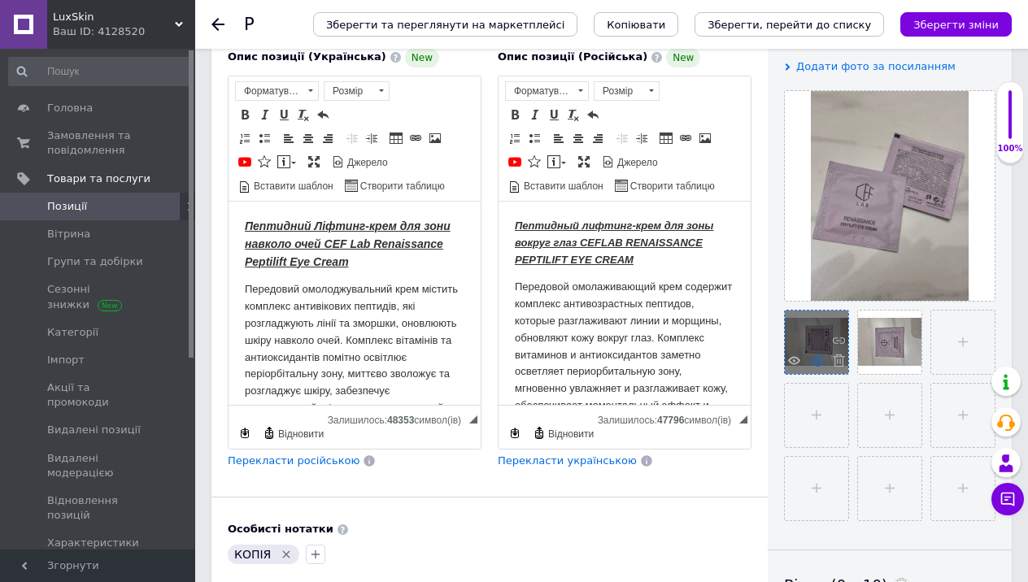
click at [816, 359] on use at bounding box center [817, 361] width 12 height 12
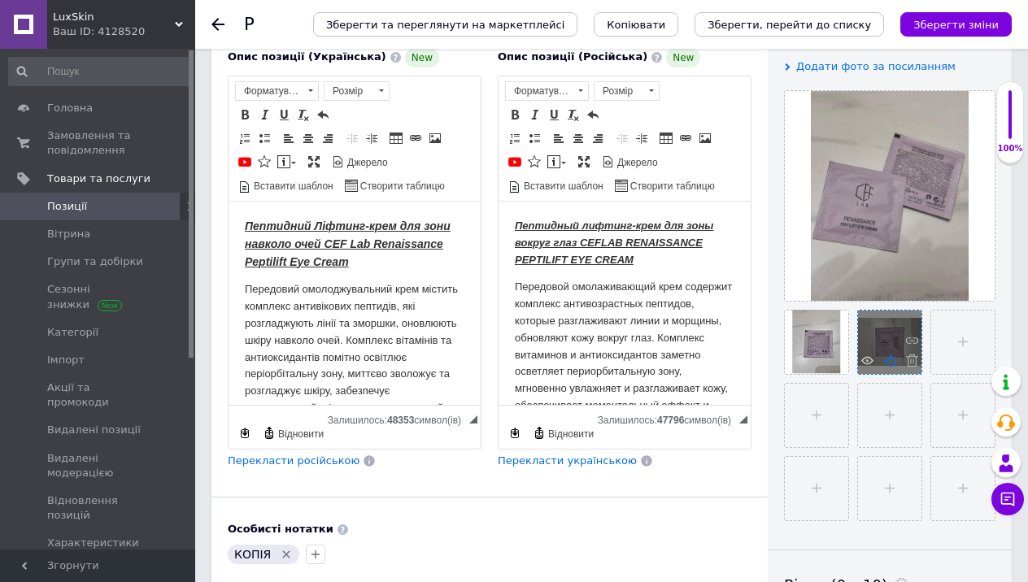
click at [889, 359] on use at bounding box center [890, 361] width 12 height 12
click at [886, 361] on icon at bounding box center [890, 361] width 12 height 12
click at [889, 358] on icon at bounding box center [890, 361] width 12 height 12
click at [890, 357] on use at bounding box center [890, 361] width 12 height 12
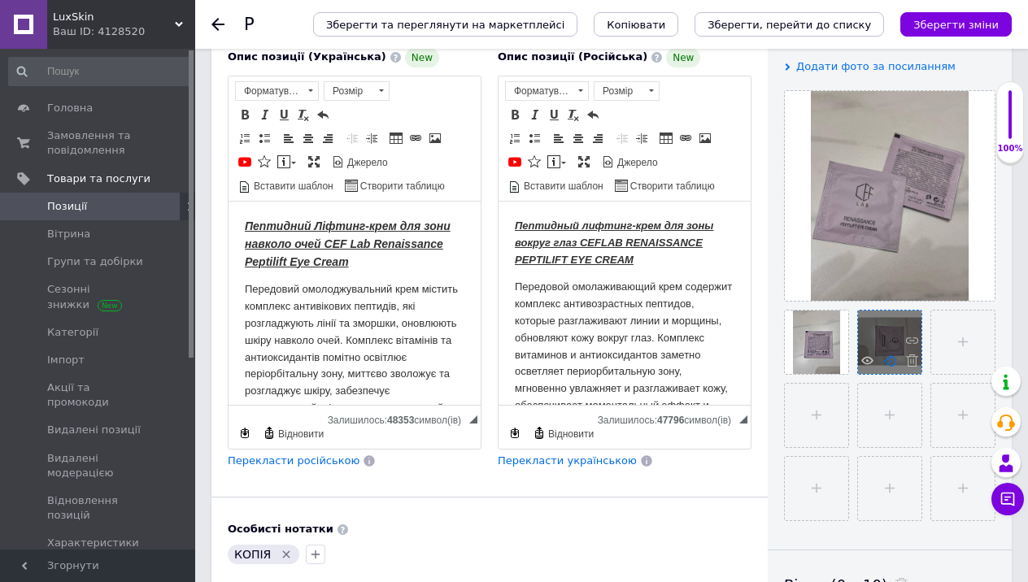
click at [886, 356] on icon at bounding box center [890, 361] width 12 height 12
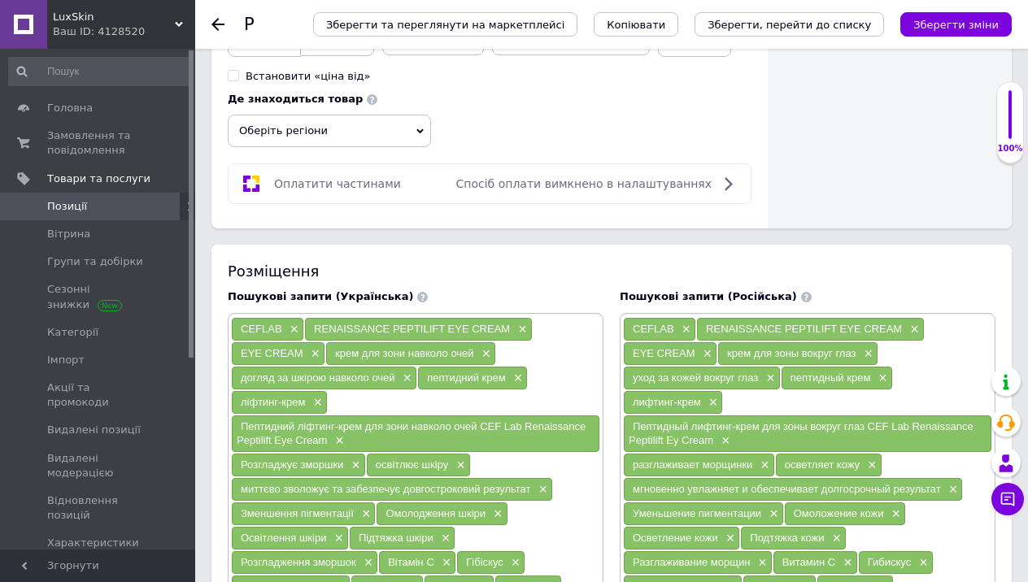
scroll to position [971, 0]
click at [828, 28] on icon "Зберегти, перейти до списку" at bounding box center [788, 25] width 163 height 12
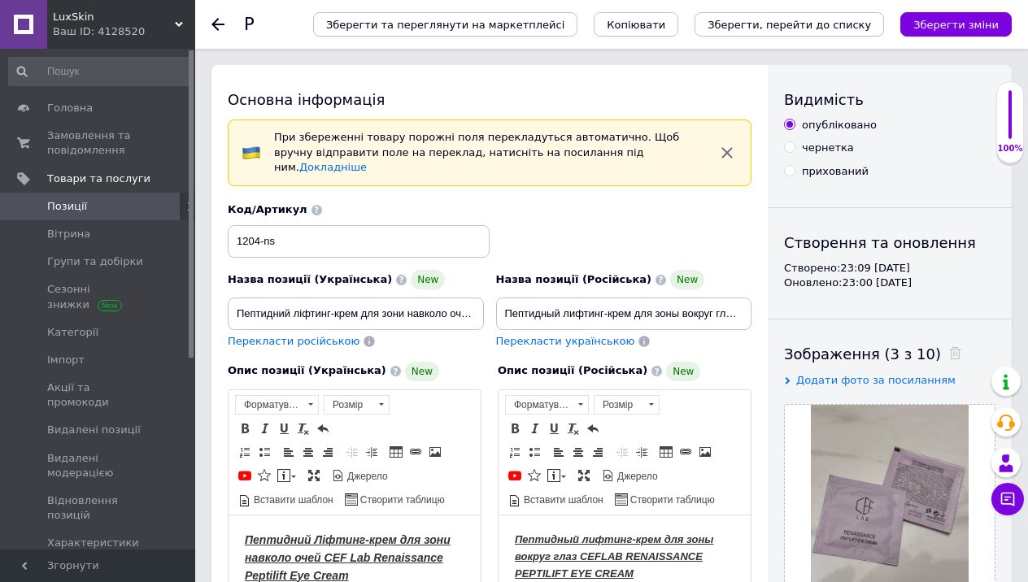
click at [216, 24] on use at bounding box center [217, 24] width 13 height 13
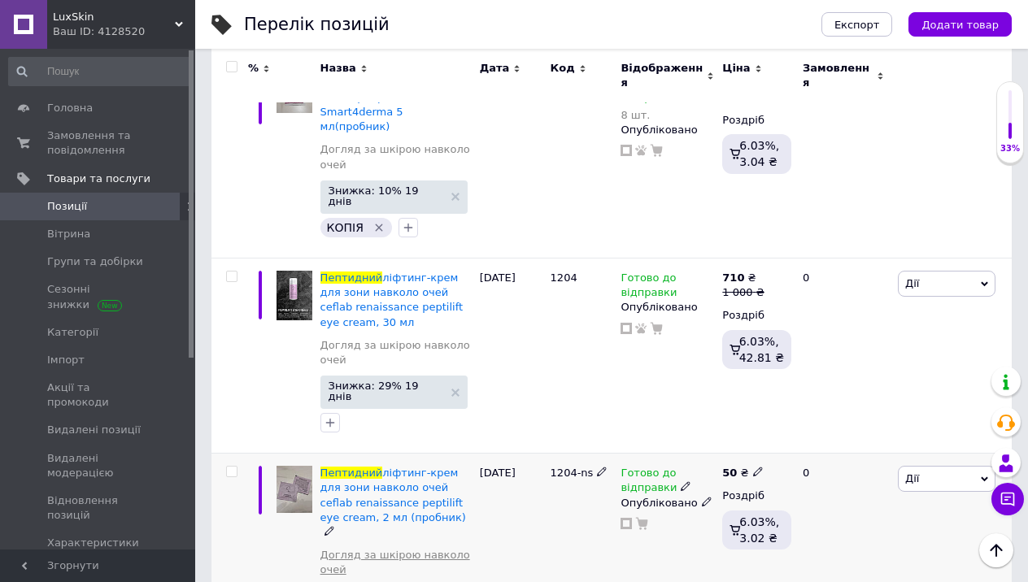
scroll to position [1568, 0]
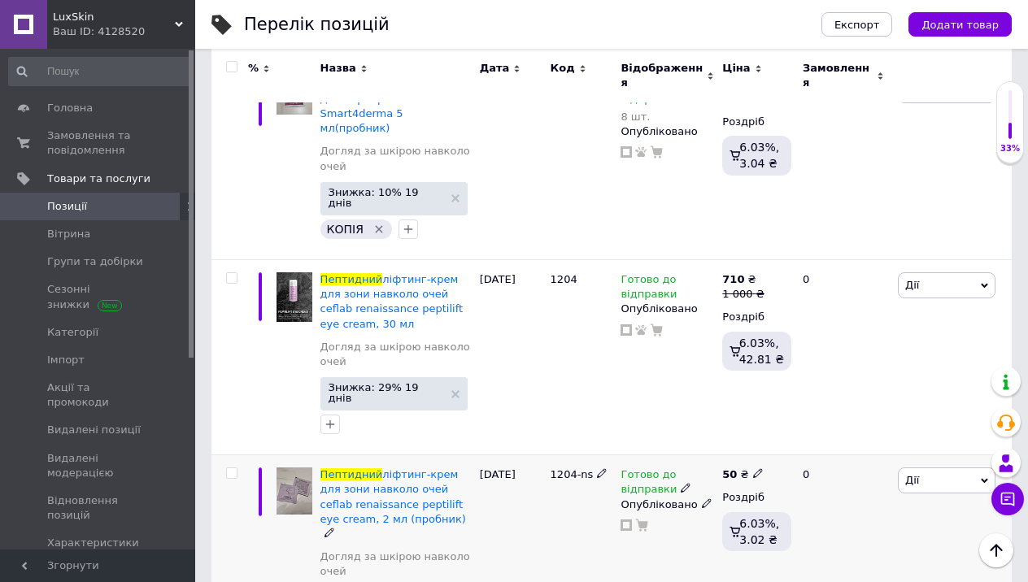
click at [681, 483] on icon at bounding box center [686, 488] width 10 height 10
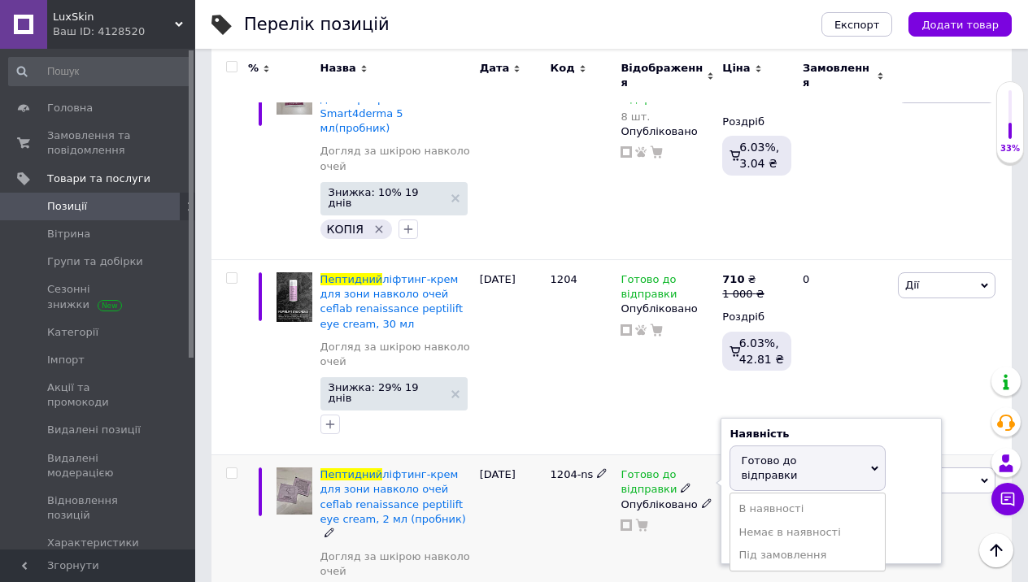
click at [916, 503] on div "Залишки шт." at bounding box center [830, 528] width 203 height 51
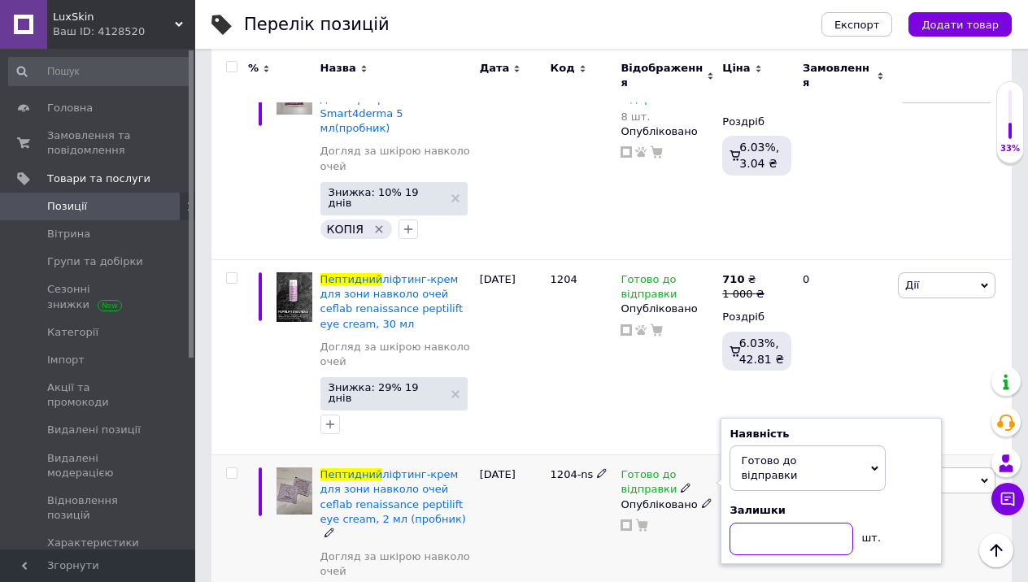
click at [777, 523] on input at bounding box center [791, 539] width 124 height 33
type input "10"
click at [821, 484] on div "0" at bounding box center [843, 541] width 101 height 172
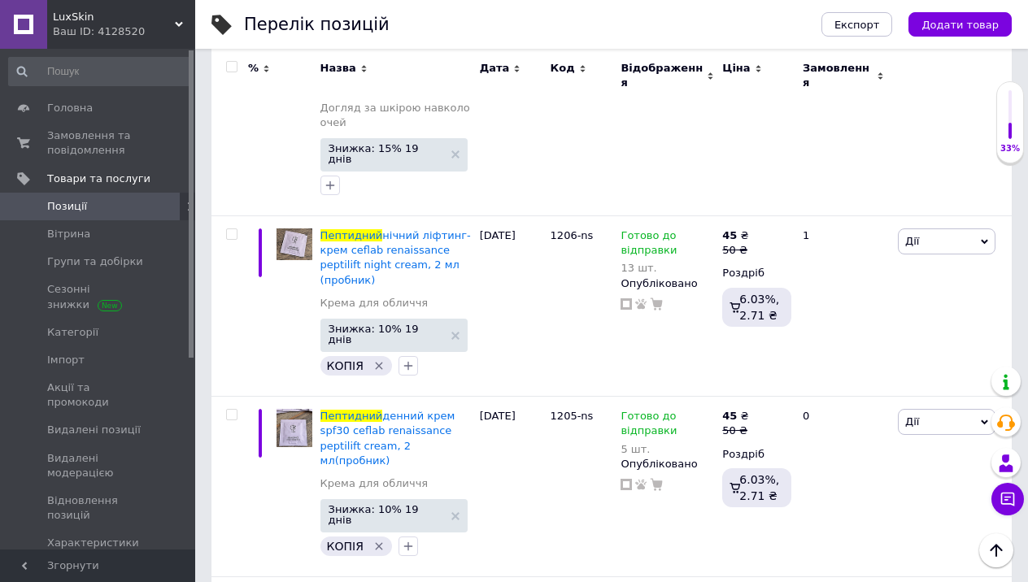
scroll to position [354, 0]
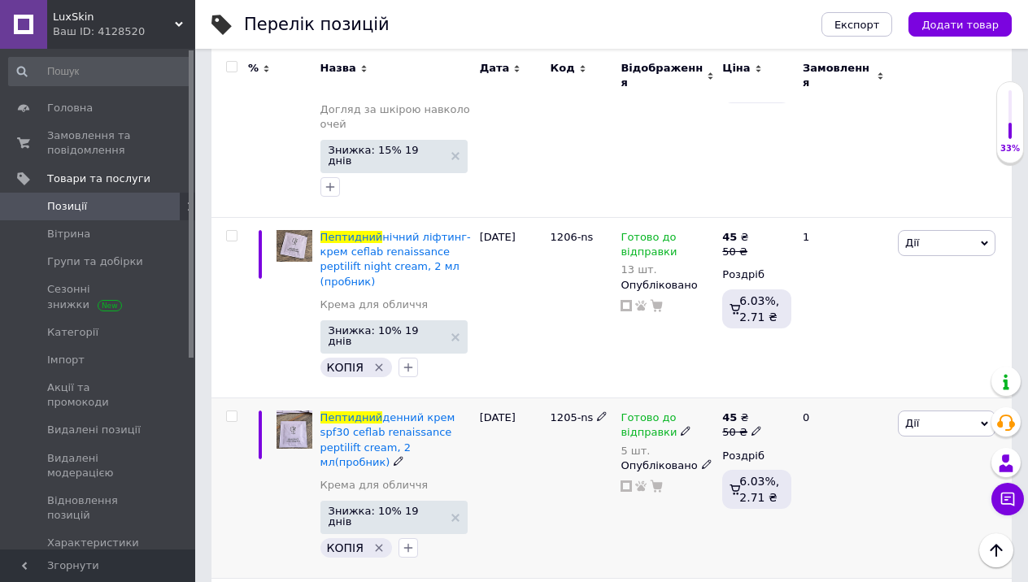
click at [681, 427] on use at bounding box center [685, 431] width 9 height 9
click at [923, 455] on div "Залишки" at bounding box center [830, 462] width 203 height 15
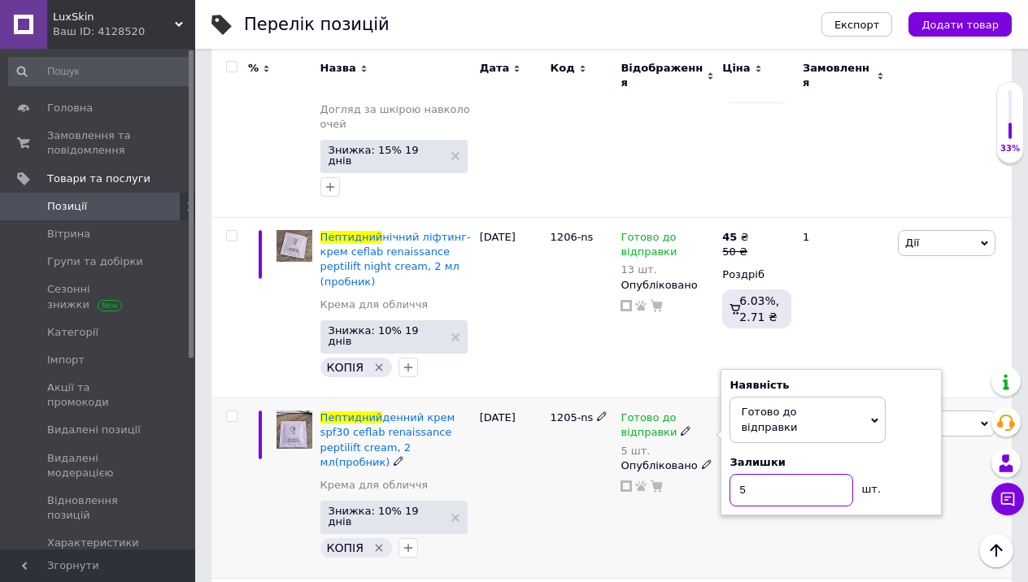
click at [800, 474] on input "5" at bounding box center [791, 490] width 124 height 33
type input "12"
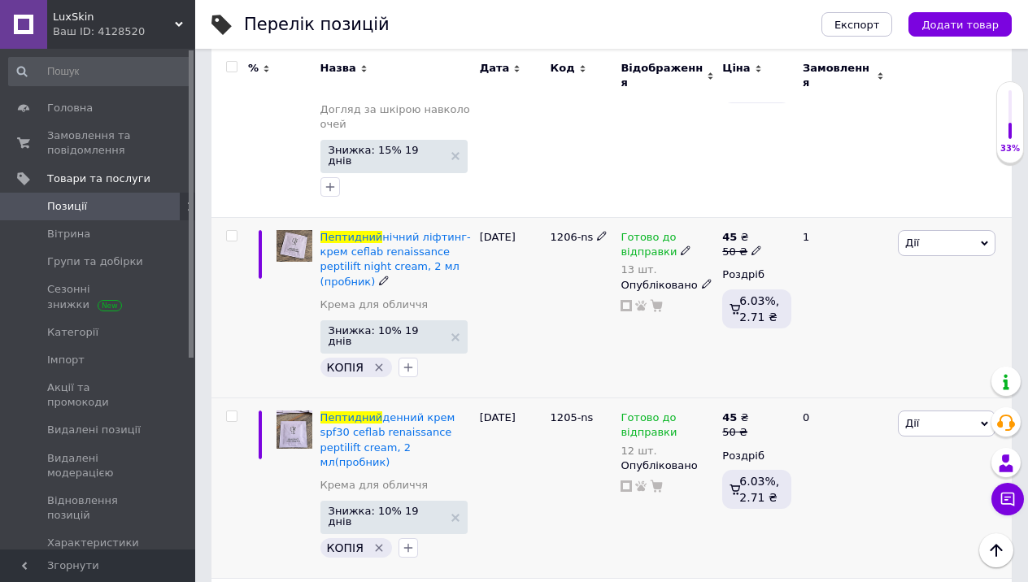
click at [681, 246] on use at bounding box center [685, 250] width 9 height 9
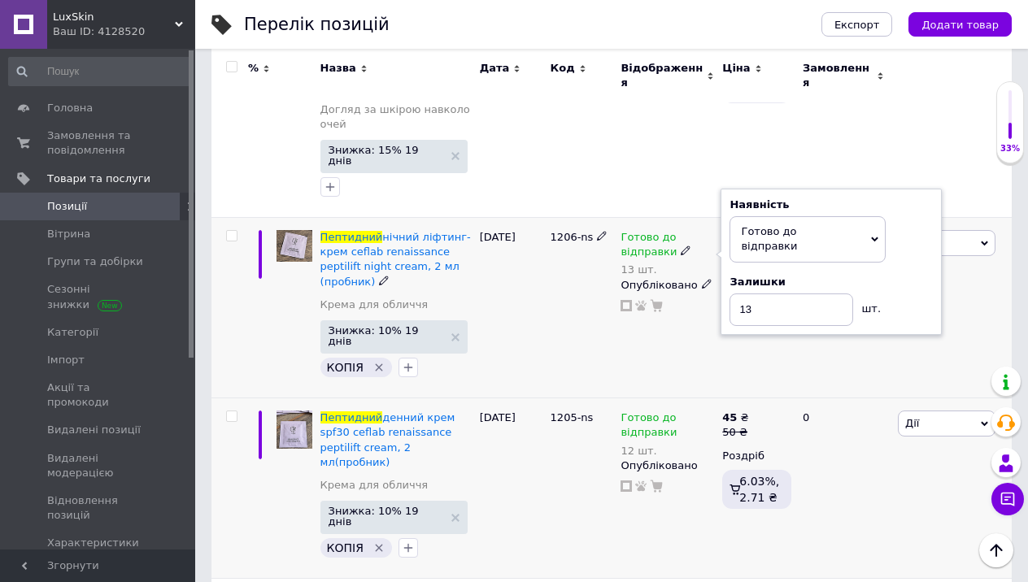
click at [898, 275] on div "Залишки" at bounding box center [830, 282] width 203 height 15
click at [785, 294] on input "13" at bounding box center [791, 310] width 124 height 33
click at [784, 294] on input "13" at bounding box center [791, 310] width 124 height 33
type input "12"
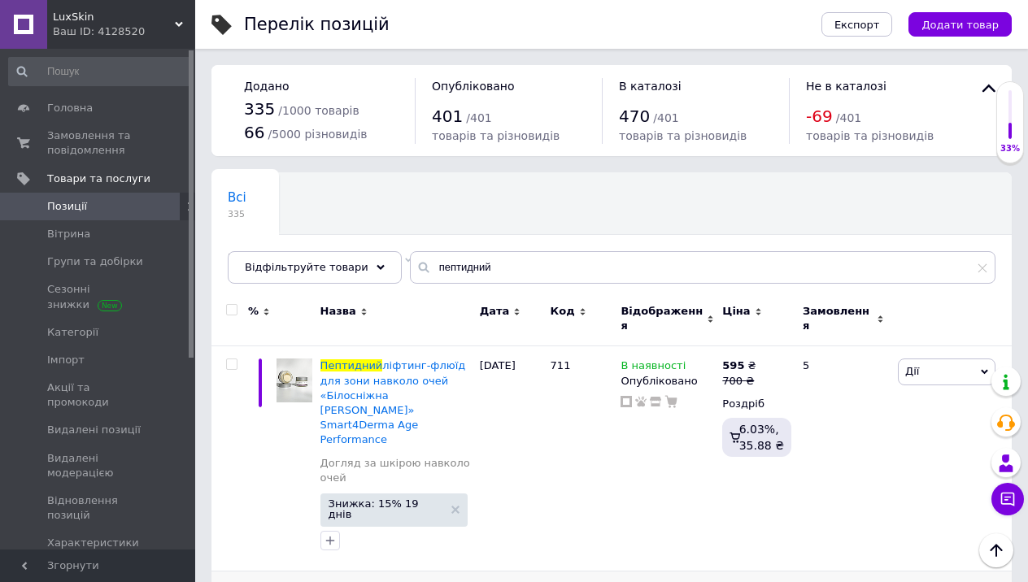
scroll to position [0, 0]
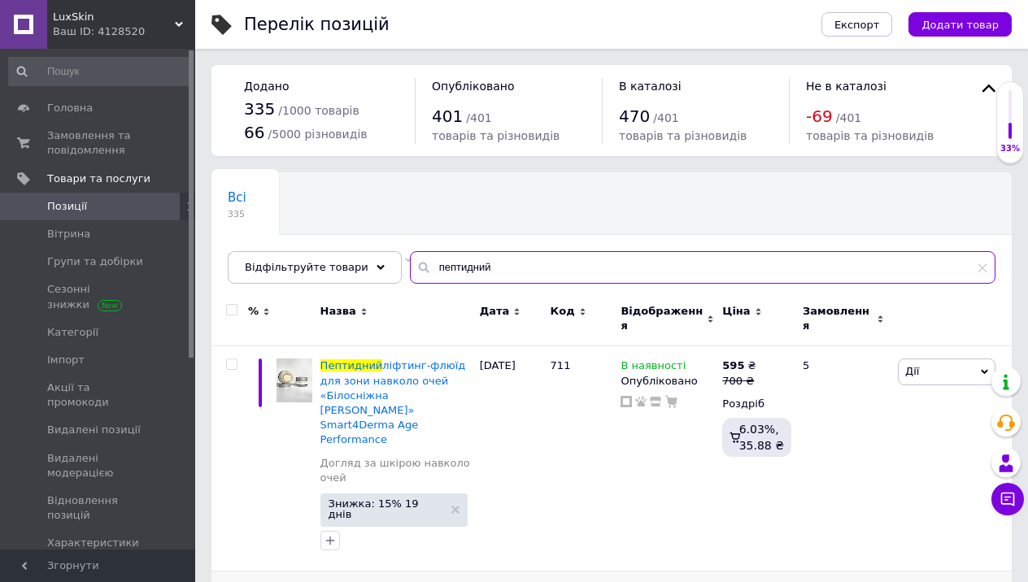
drag, startPoint x: 551, startPoint y: 273, endPoint x: 550, endPoint y: 257, distance: 16.3
click at [550, 257] on input "пептидний" at bounding box center [702, 267] width 585 height 33
click at [494, 274] on input "пептидний" at bounding box center [702, 267] width 585 height 33
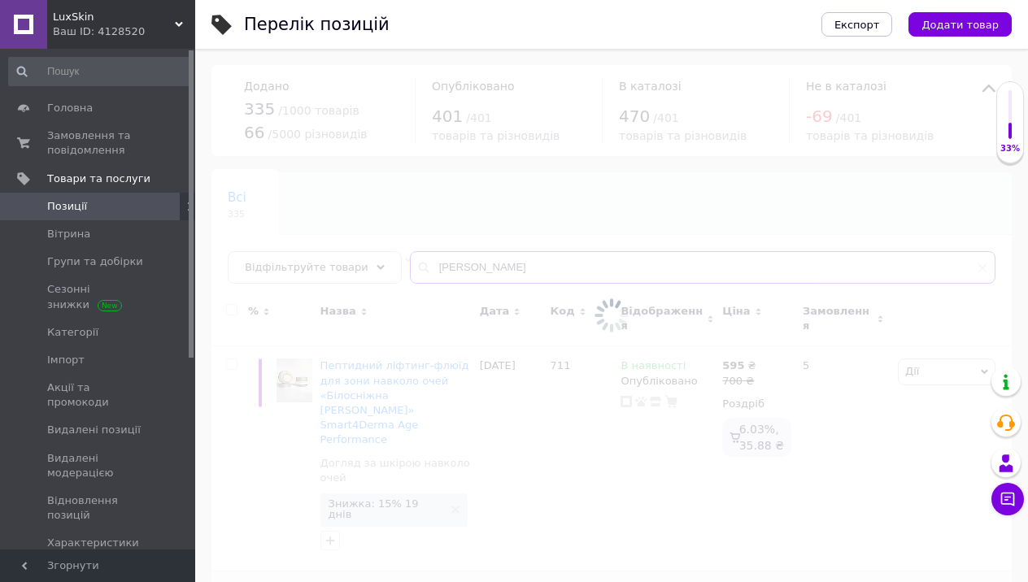
type input "ksanb"
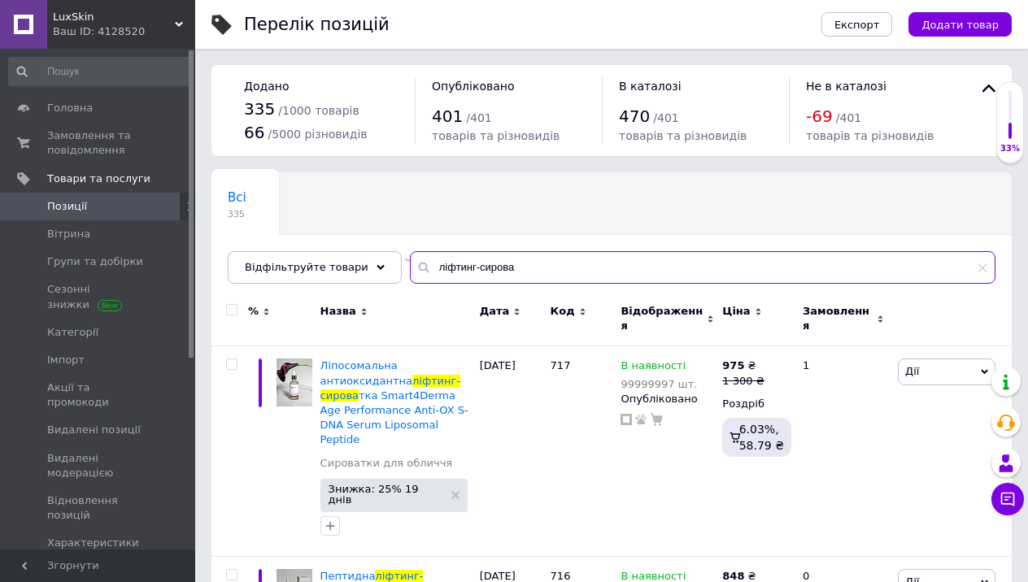
drag, startPoint x: 524, startPoint y: 275, endPoint x: 521, endPoint y: 235, distance: 40.0
click at [524, 236] on div "Всі 335 Не відображаються в ка... 5 Видалити Редагувати Ok Відфільтровано... Зб…" at bounding box center [611, 227] width 800 height 111
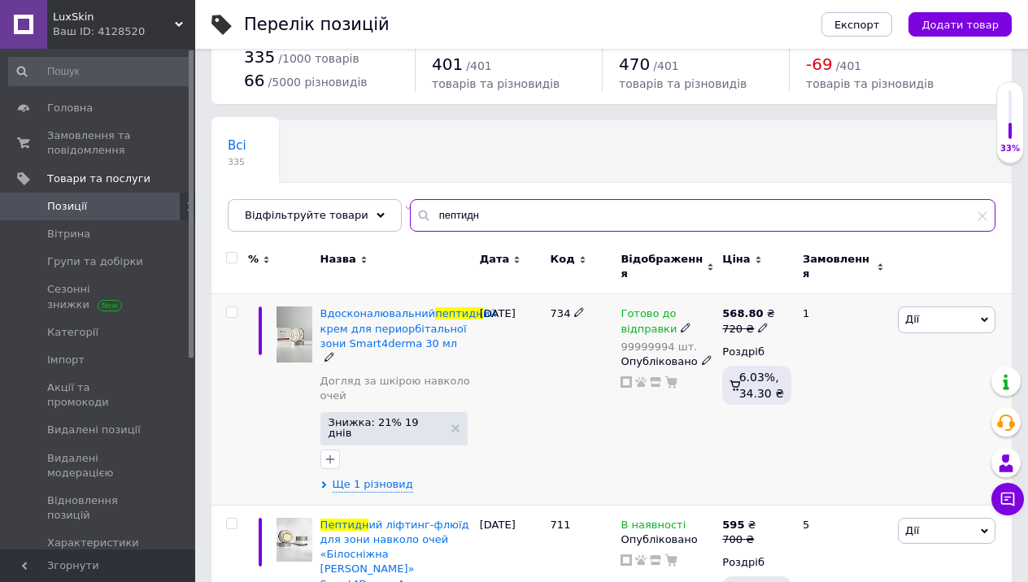
scroll to position [54, 0]
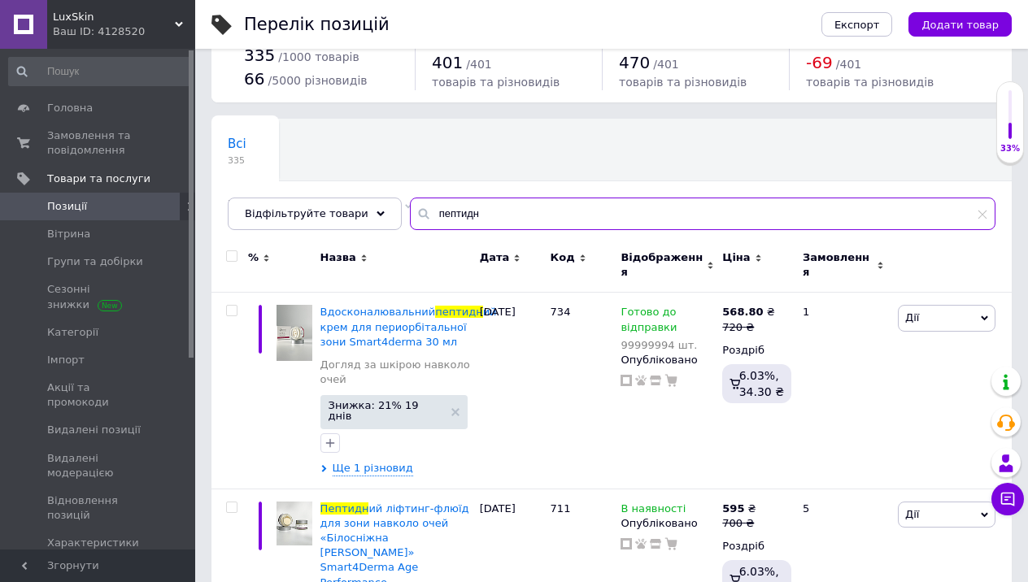
drag, startPoint x: 481, startPoint y: 222, endPoint x: 481, endPoint y: 194, distance: 27.6
click at [481, 194] on div "Всі 335 Не відображаються в ка... 5 Видалити Редагувати Ok Відфільтровано... Зб…" at bounding box center [611, 174] width 800 height 111
type input "ензимна"
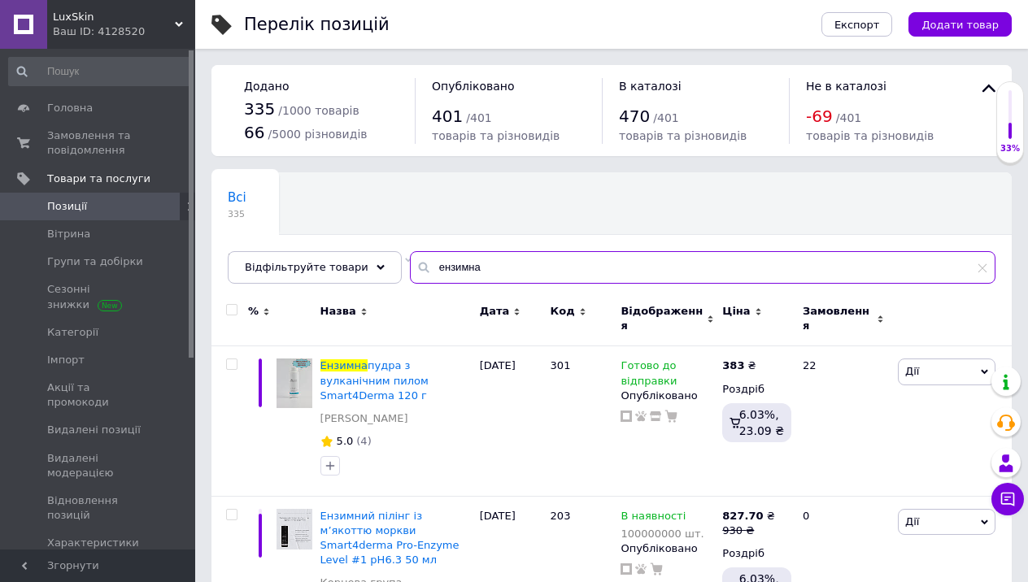
drag, startPoint x: 507, startPoint y: 266, endPoint x: 510, endPoint y: 242, distance: 24.6
click at [510, 242] on div "Всі 335 Не відображаються в ка... 5 Видалити Редагувати Ok Відфільтровано... Зб…" at bounding box center [611, 227] width 800 height 111
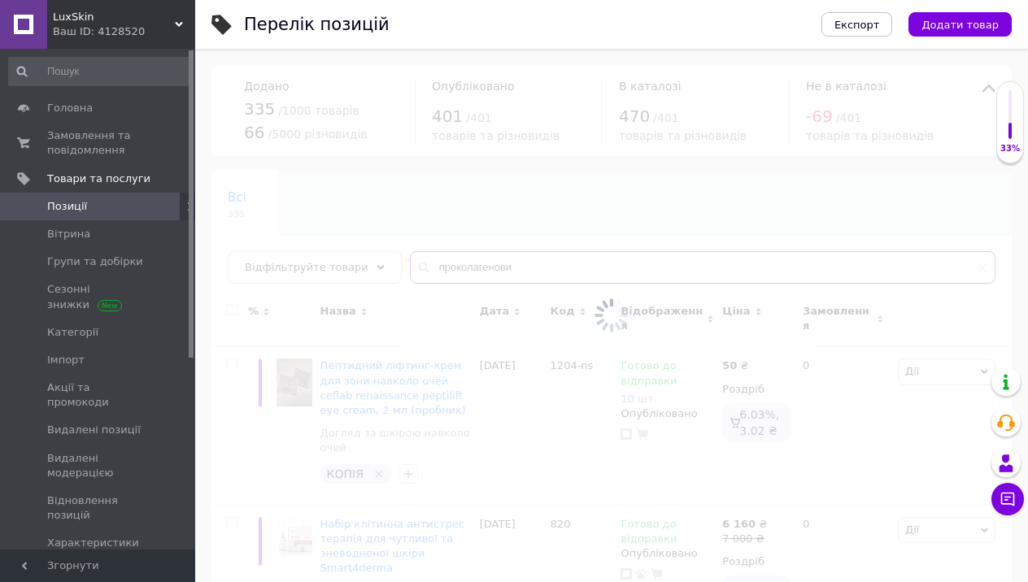
type input "проколагеновий"
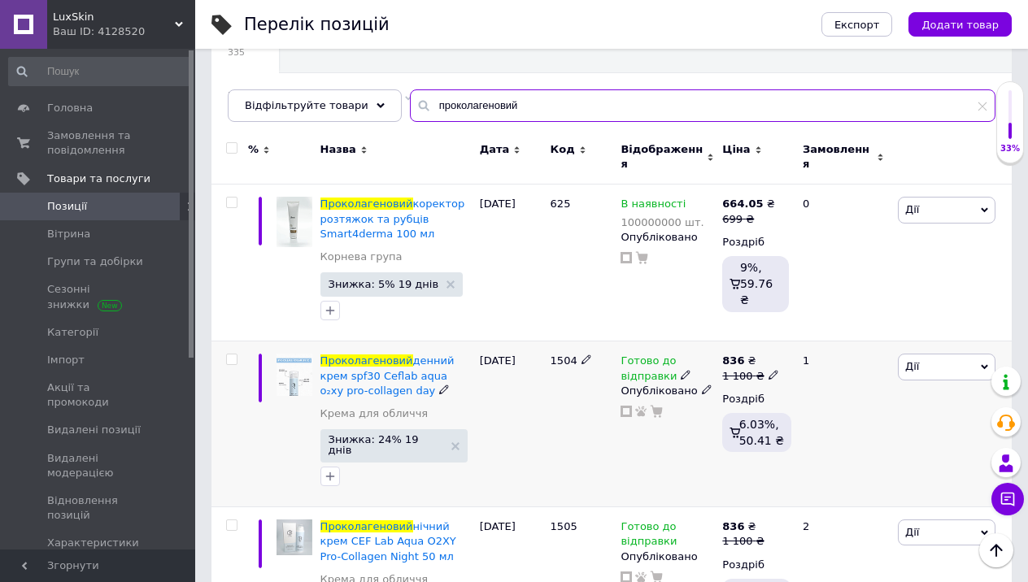
scroll to position [174, 0]
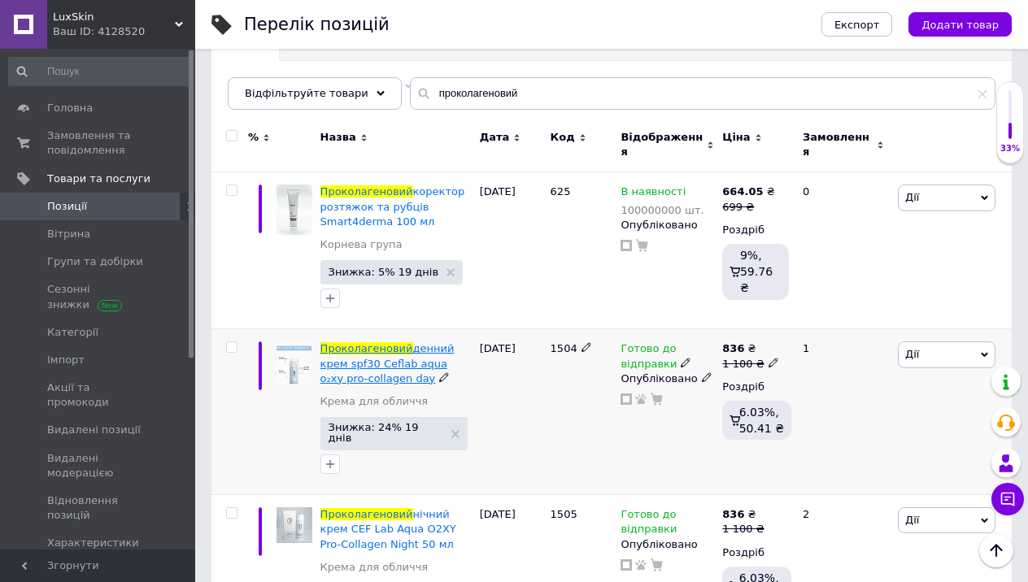
click at [373, 350] on span "денний крем spf30 Ceflab aqua o₂xy pro-collagen day" at bounding box center [387, 362] width 134 height 41
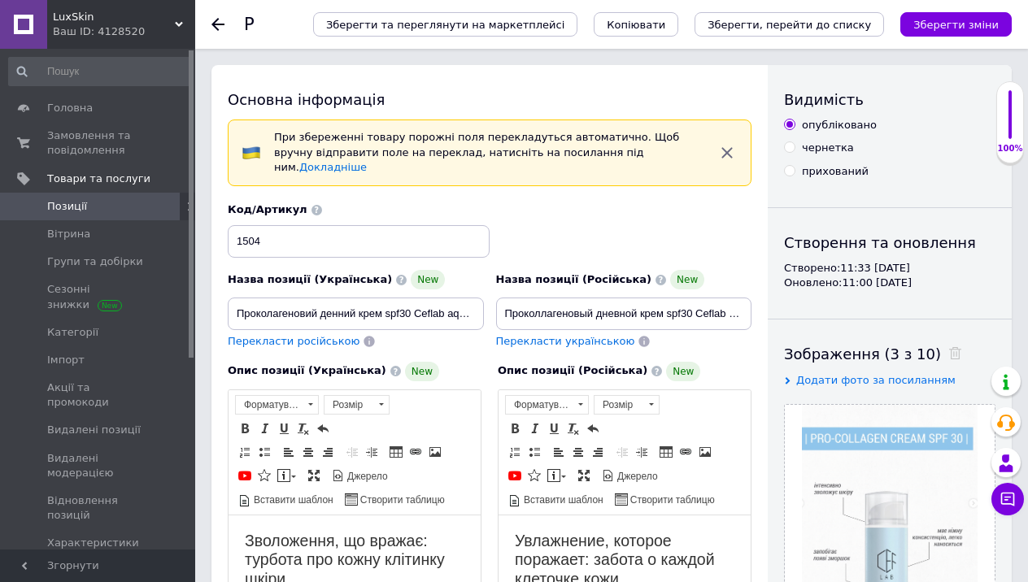
click at [655, 11] on div "Зберегти та переглянути на маркетплейсі Копіювати Зберегти, перейти до списку З…" at bounding box center [646, 24] width 731 height 49
click at [655, 26] on span "Копіювати" at bounding box center [636, 25] width 59 height 12
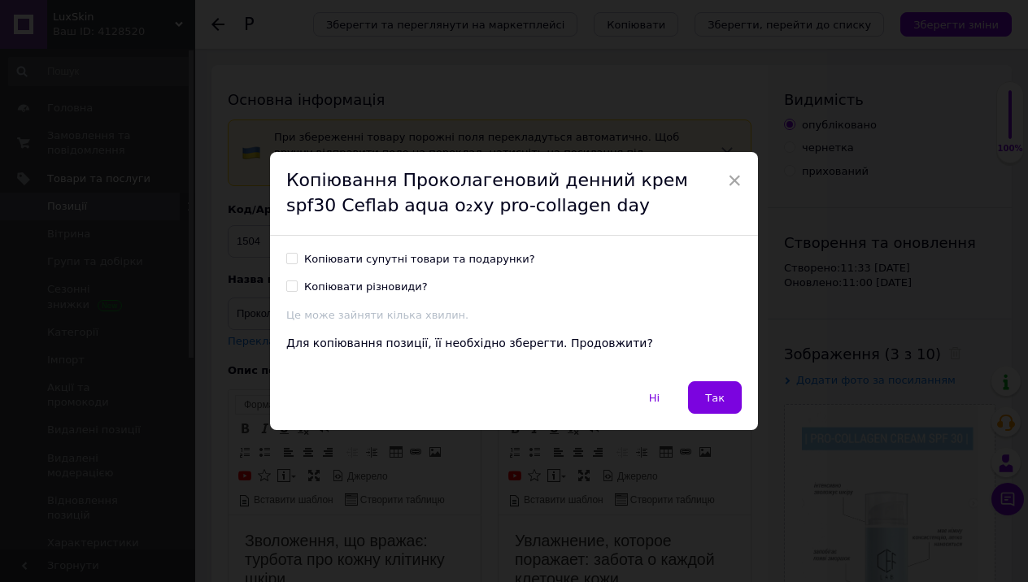
click at [720, 409] on button "Так" at bounding box center [715, 397] width 54 height 33
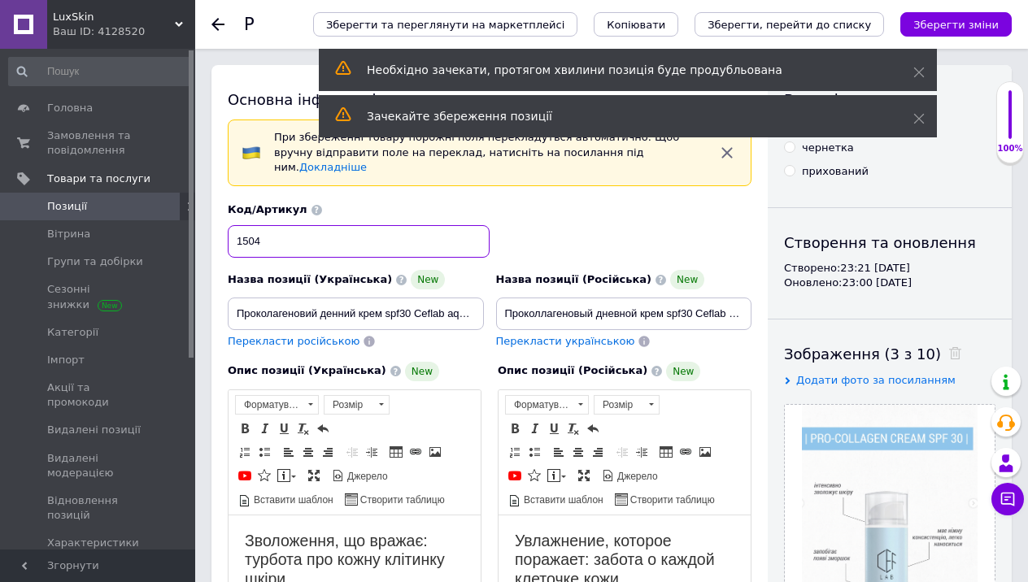
click at [394, 225] on input "1504" at bounding box center [359, 241] width 262 height 33
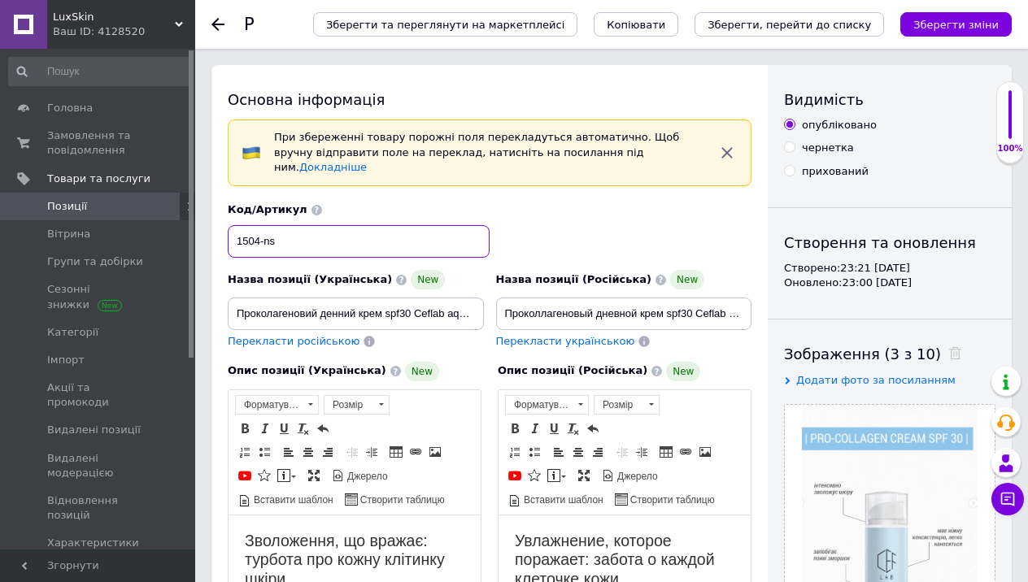
type input "1504-ns"
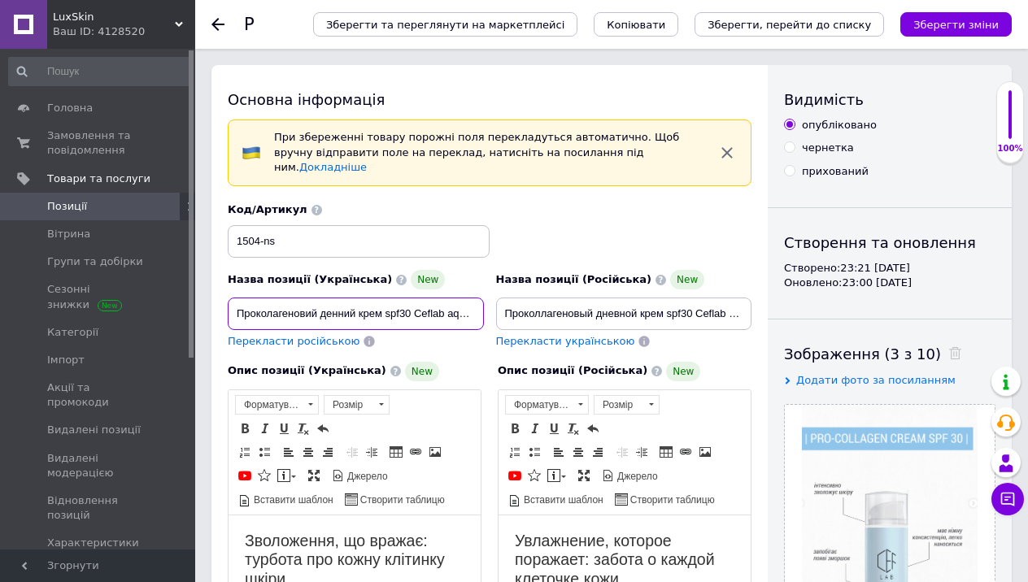
drag, startPoint x: 450, startPoint y: 298, endPoint x: 504, endPoint y: 298, distance: 53.7
click at [504, 298] on div "Назва позиції (Українська) New Проколагеновий денний крем spf30 Ceflab aqua o₂x…" at bounding box center [490, 275] width 536 height 159
drag, startPoint x: 459, startPoint y: 300, endPoint x: 490, endPoint y: 300, distance: 30.1
click at [490, 300] on div "Назва позиції (Українська) New Проколагеновий денний крем spf30 Ceflab aqua o₂x…" at bounding box center [490, 275] width 536 height 159
click at [473, 298] on input "Проколагеновий денний крем spf30 Ceflab aqua o₂xy pro-collagen day" at bounding box center [356, 314] width 256 height 33
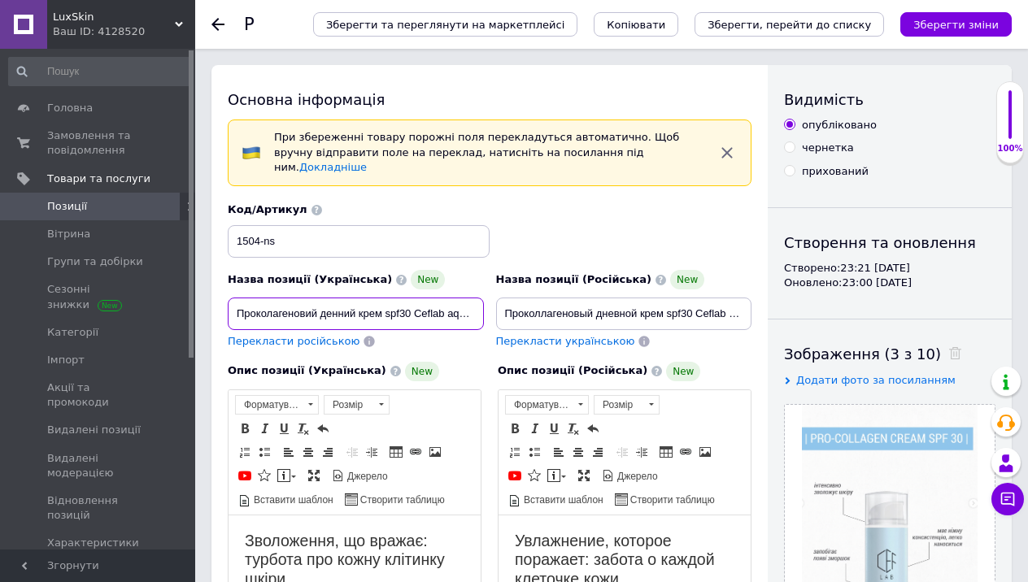
paste input "CEF Lab"
drag, startPoint x: 432, startPoint y: 297, endPoint x: 546, endPoint y: 298, distance: 114.7
click at [550, 297] on div "Назва позиції (Українська) New Проколагеновий денний крем spf30 Ceflab aqua o₂x…" at bounding box center [490, 275] width 536 height 159
drag, startPoint x: 401, startPoint y: 301, endPoint x: 482, endPoint y: 301, distance: 81.3
click at [482, 301] on input "Проколагеновий денний крем spf30 Ceflab aqua o₂xy pro-collagen day 2 мл (пробни…" at bounding box center [356, 314] width 256 height 33
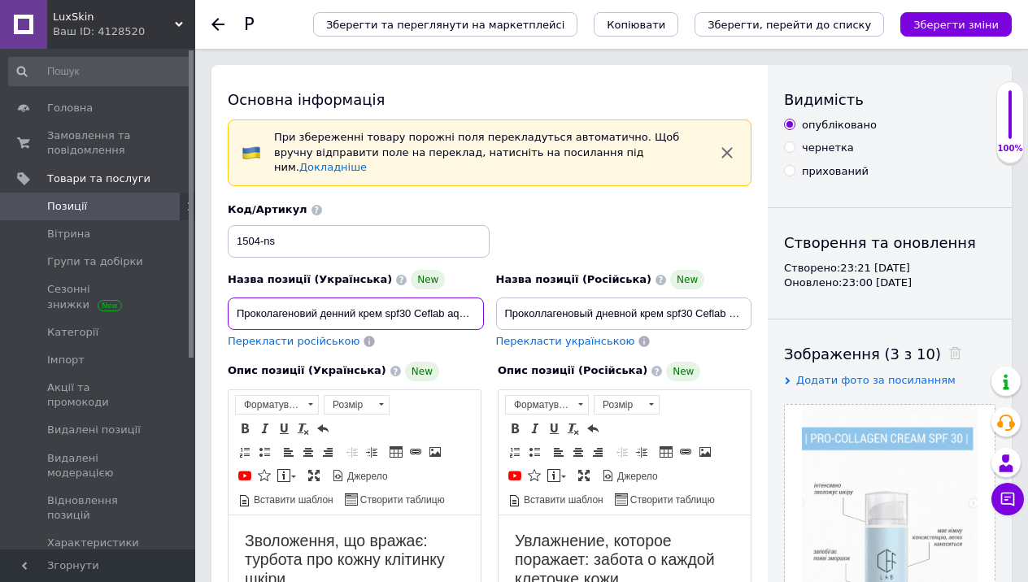
type input "Проколагеновий денний крем spf30 Ceflab aqua o₂xy pro-collagen day 2 мл (пробни…"
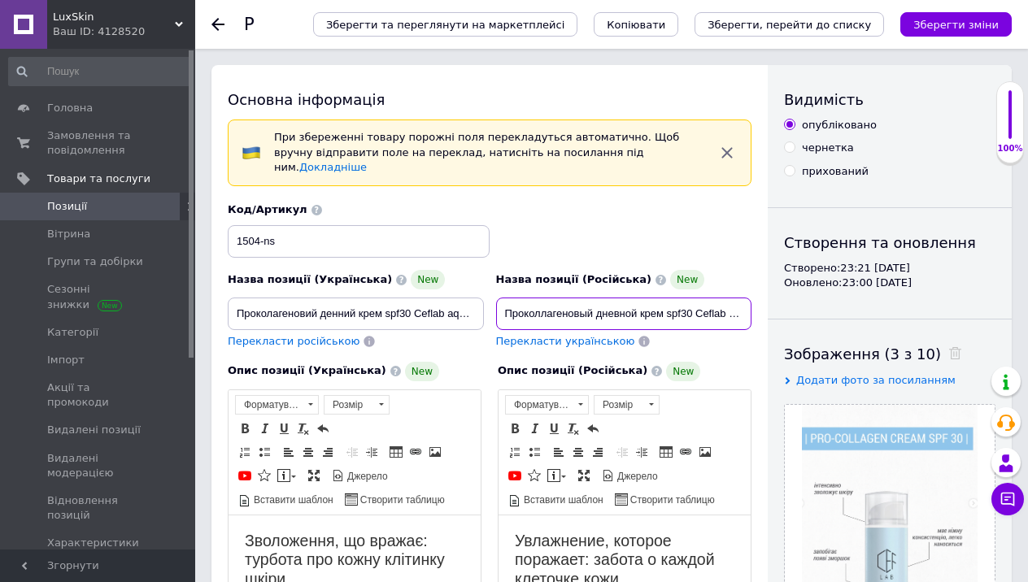
drag, startPoint x: 698, startPoint y: 299, endPoint x: 765, endPoint y: 299, distance: 66.7
click at [725, 298] on input "Проколлагеновый дневной крем spf30 Ceflab aqua o₂xy pro-collagen day 50 мл" at bounding box center [624, 314] width 256 height 33
drag, startPoint x: 725, startPoint y: 298, endPoint x: 761, endPoint y: 298, distance: 36.6
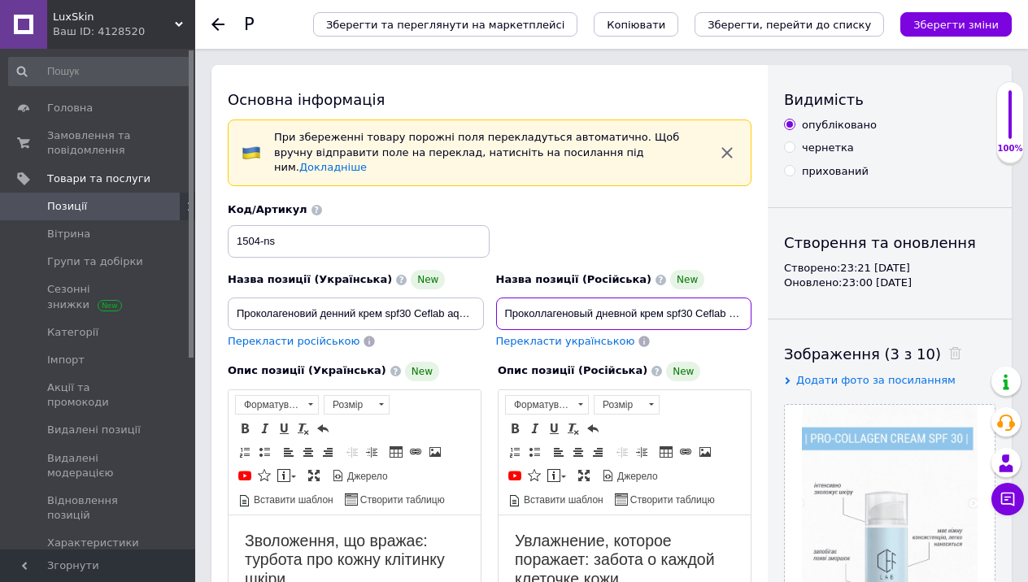
paste input "2 мл (пробник)"
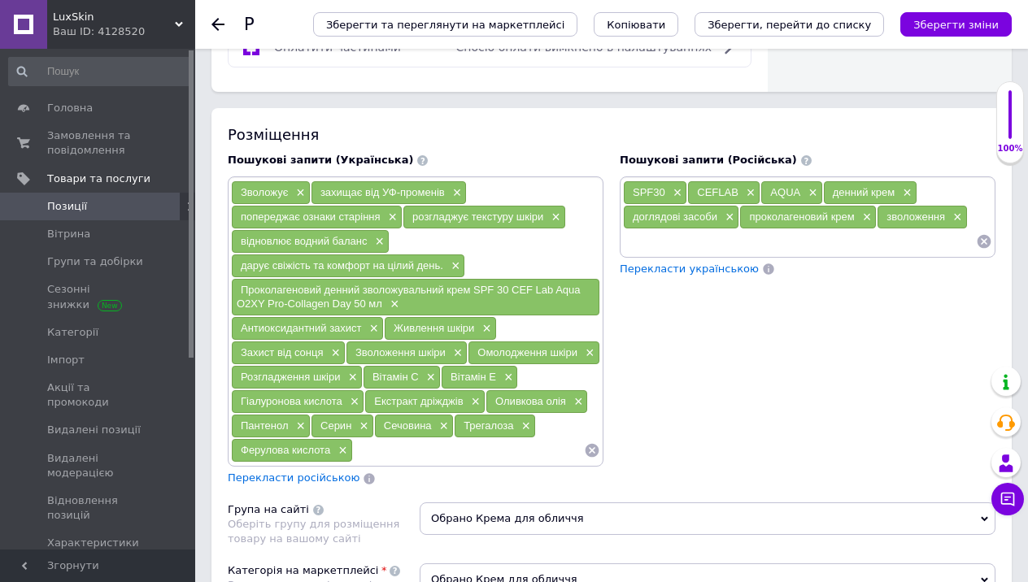
scroll to position [1252, 0]
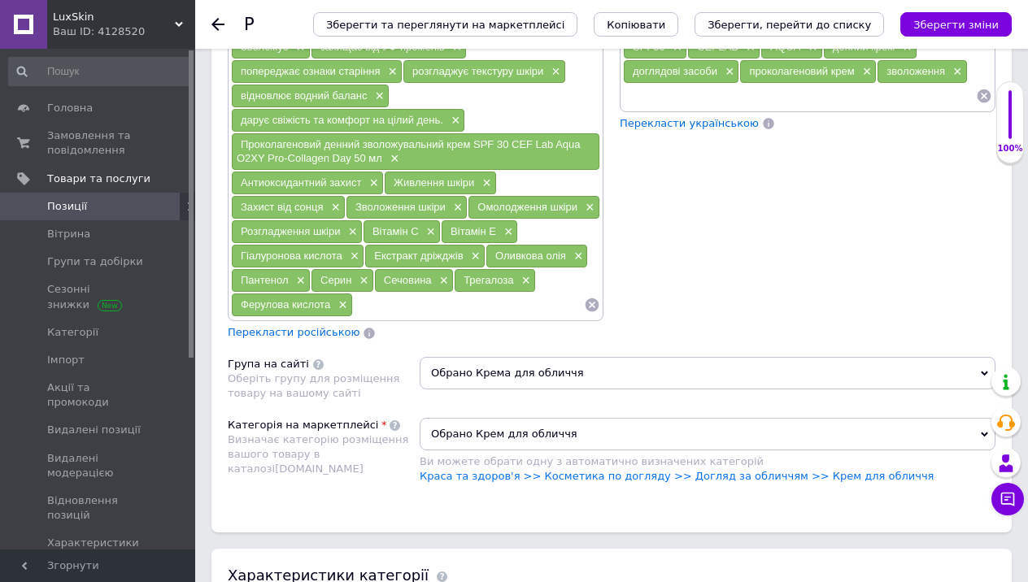
type input "Проколлагеновый дневной крем spf30 Ceflab aqua o₂xy pro-collagen day 2 мл (проб…"
click at [389, 295] on input at bounding box center [468, 305] width 231 height 24
paste input "2 мл (пробник)"
type input "2 мл (пробник)"
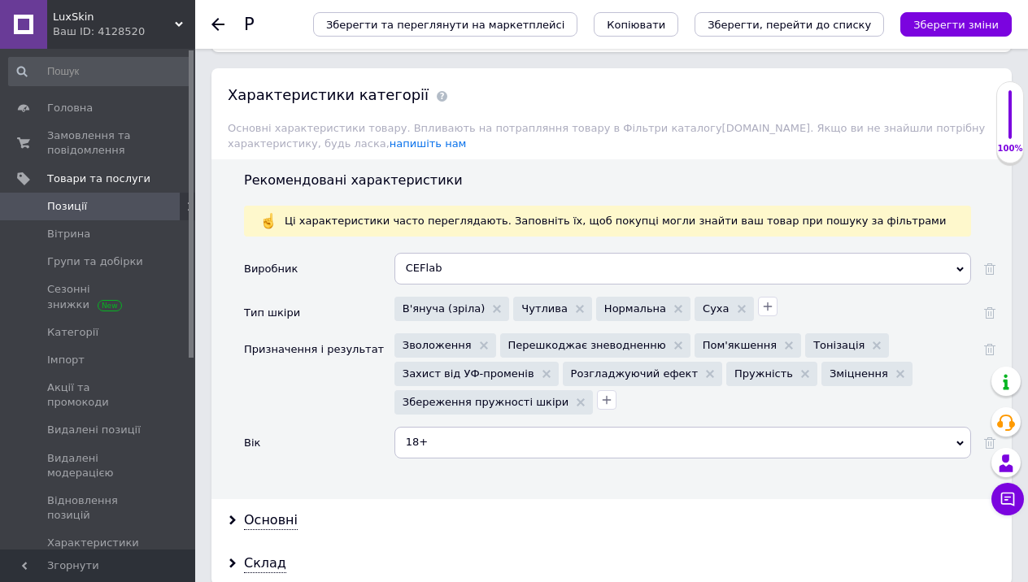
scroll to position [1848, 0]
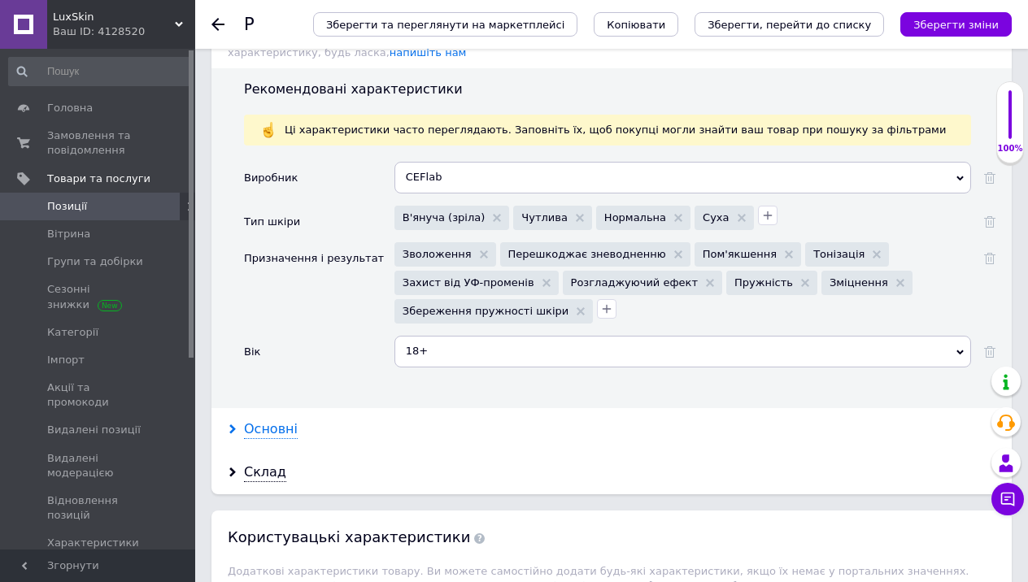
click at [267, 420] on div "Основні" at bounding box center [271, 429] width 54 height 19
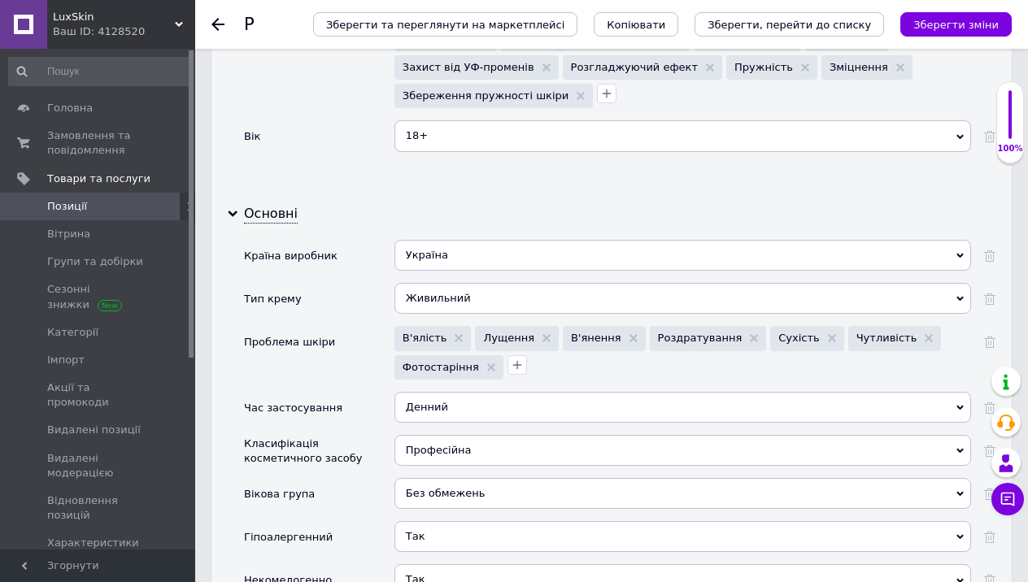
scroll to position [2343, 0]
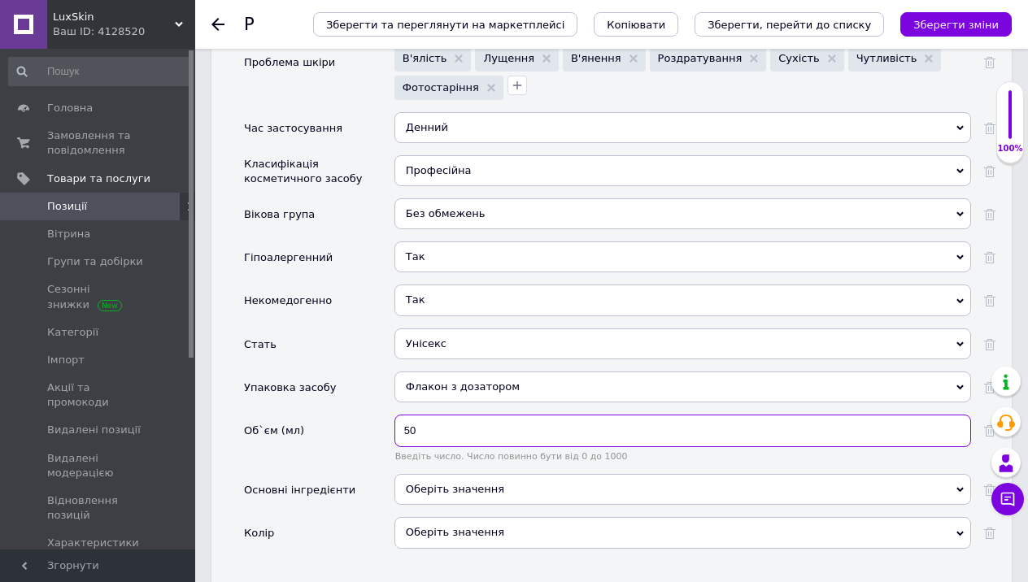
click at [433, 415] on input "50" at bounding box center [682, 431] width 577 height 33
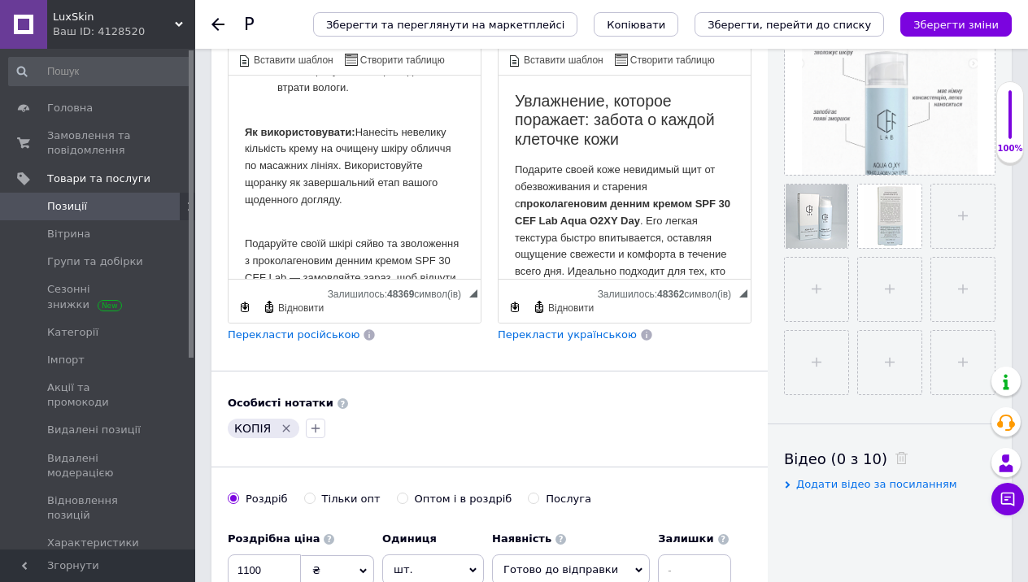
scroll to position [507, 0]
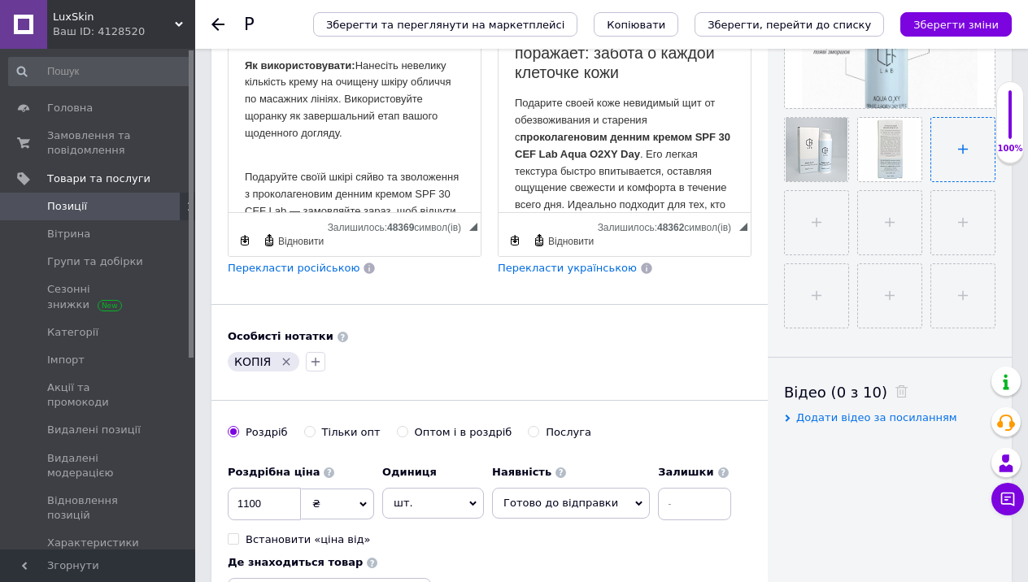
type input "2"
click at [937, 161] on input "file" at bounding box center [962, 149] width 63 height 63
type input "C:\fakepath\photo_[DATE] 23.22.52.jpeg"
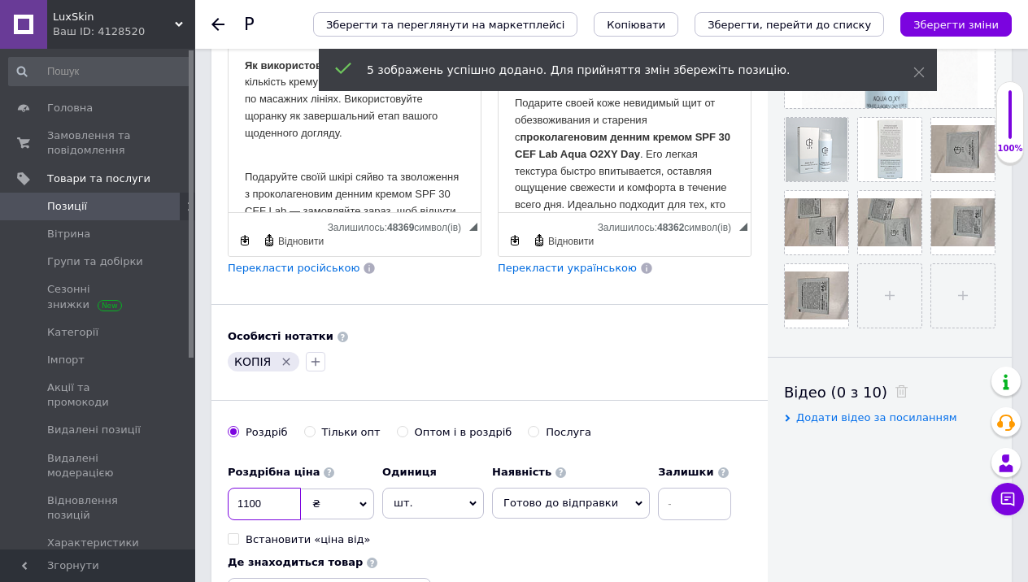
click at [271, 490] on input "1100" at bounding box center [264, 504] width 73 height 33
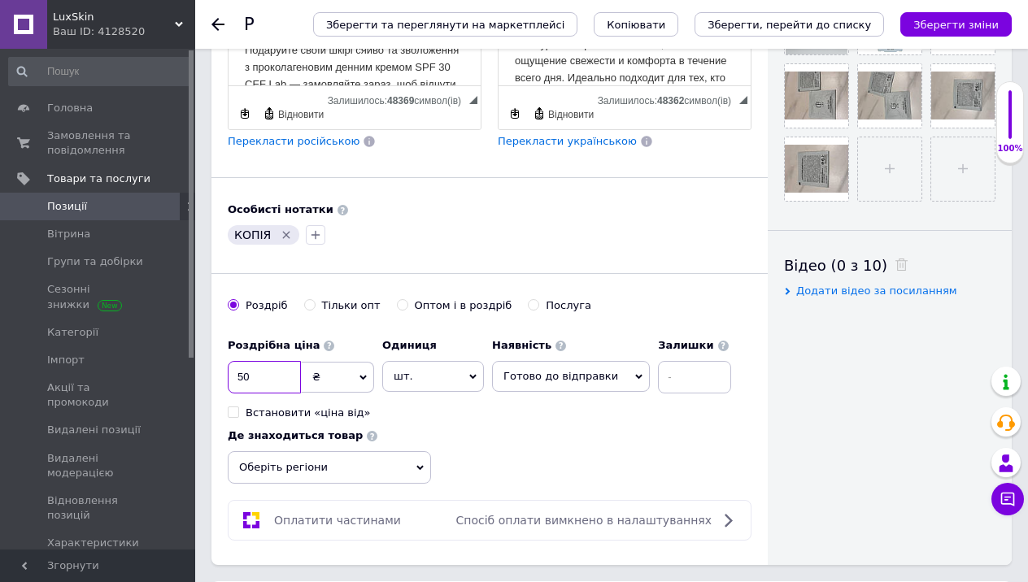
scroll to position [636, 0]
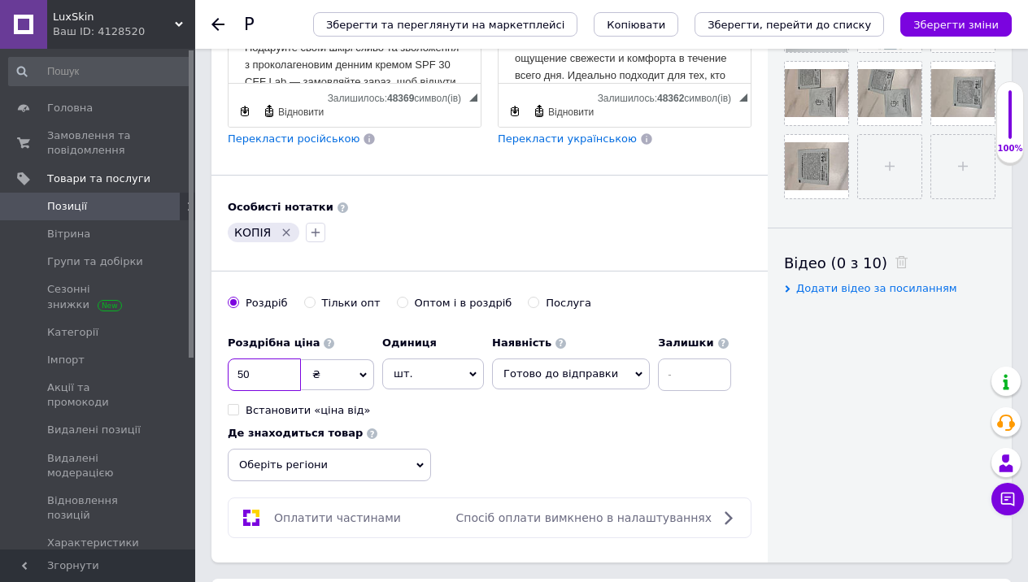
type input "50"
click at [607, 368] on span "Готово до відправки" at bounding box center [560, 374] width 115 height 12
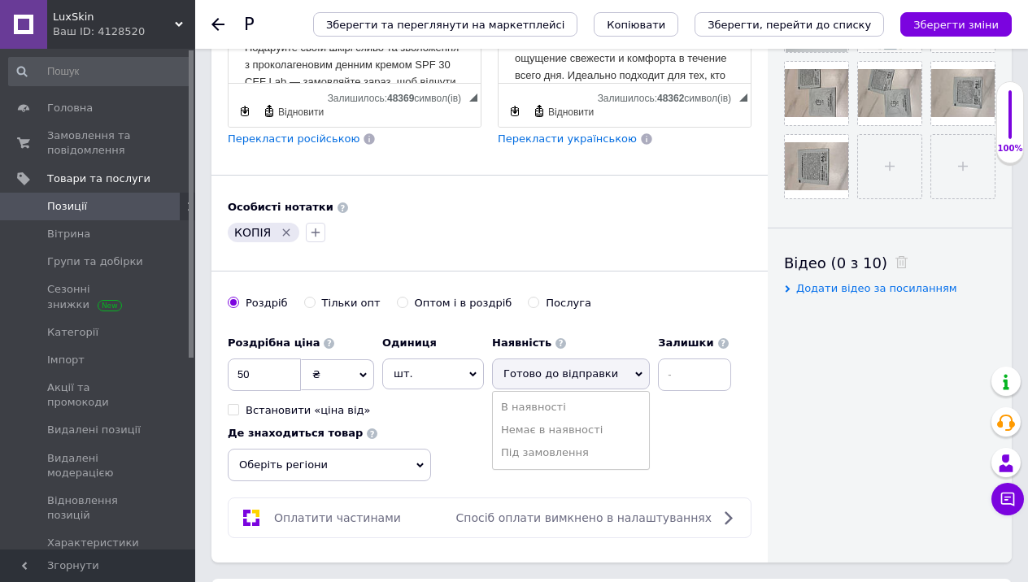
click at [638, 296] on div "[PERSON_NAME] опт Оптом і в роздріб Послуга" at bounding box center [490, 311] width 524 height 31
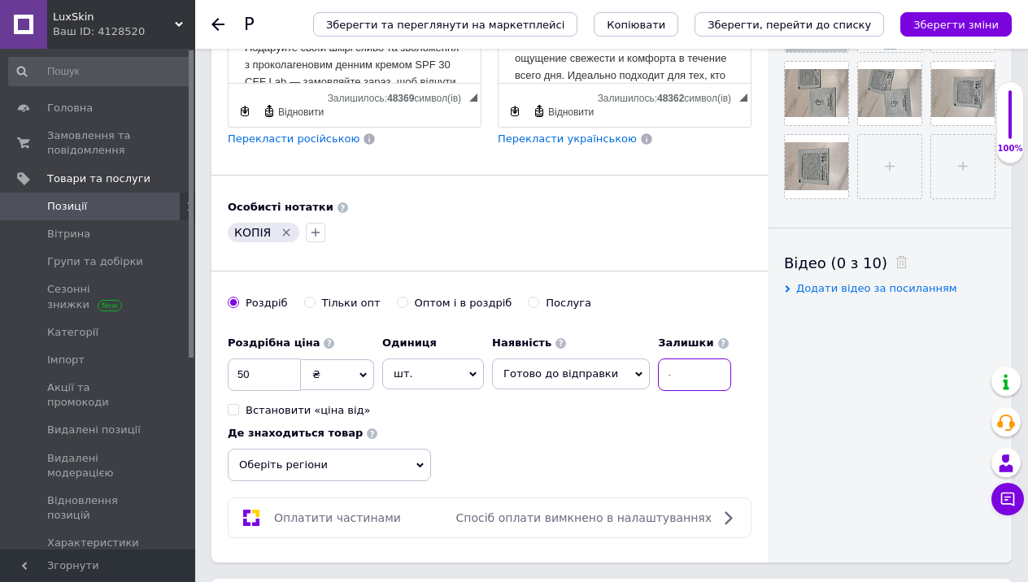
click at [677, 359] on input at bounding box center [694, 375] width 73 height 33
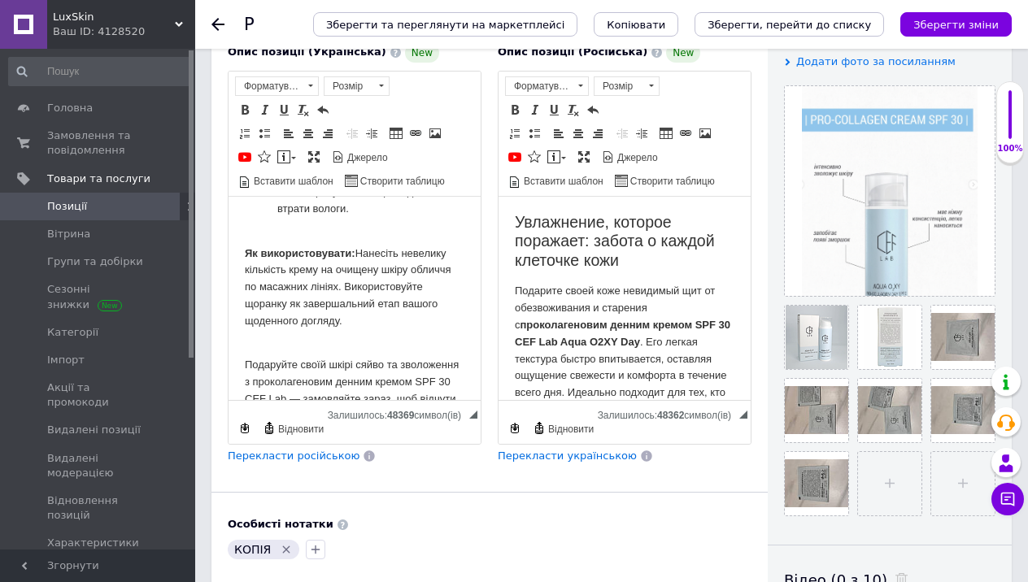
scroll to position [271, 0]
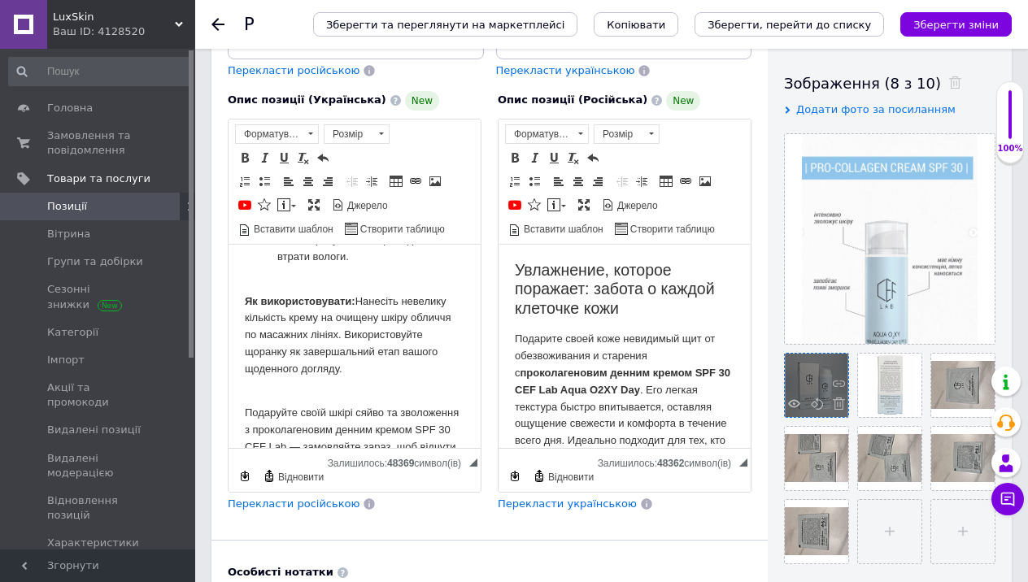
type input "8"
click at [831, 405] on span at bounding box center [835, 406] width 20 height 16
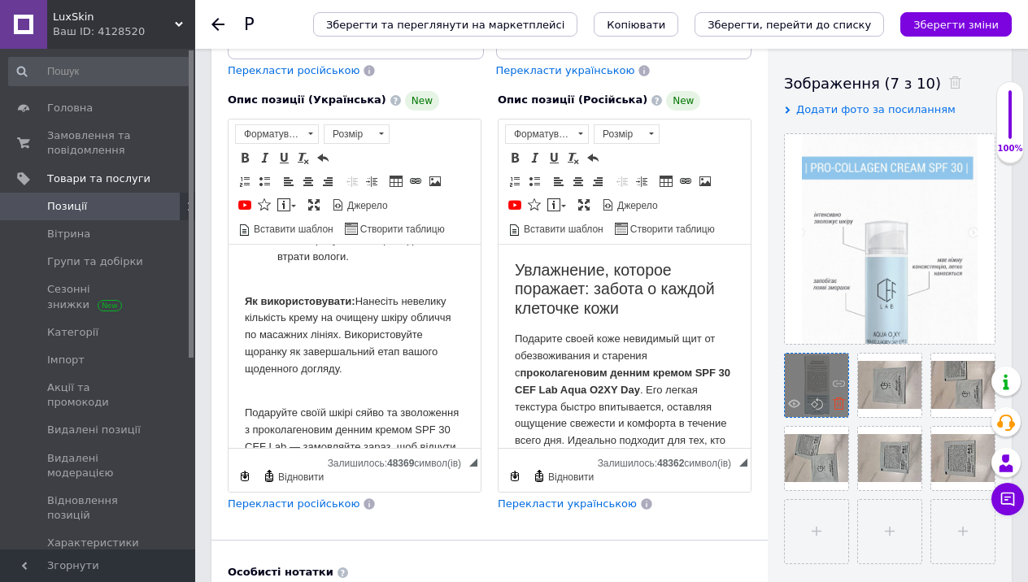
click at [836, 404] on icon at bounding box center [839, 404] width 12 height 12
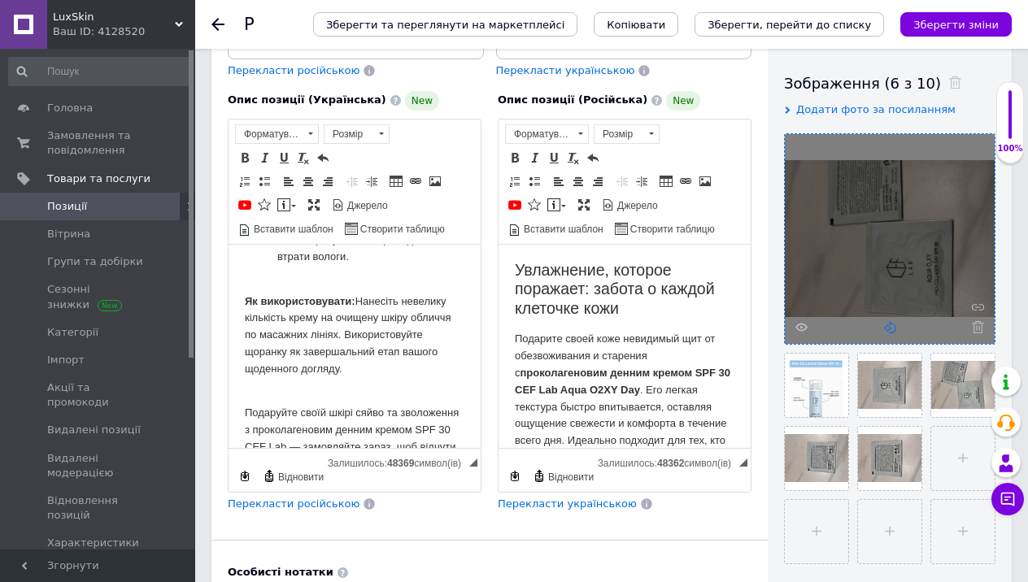
click at [891, 327] on icon at bounding box center [890, 327] width 12 height 12
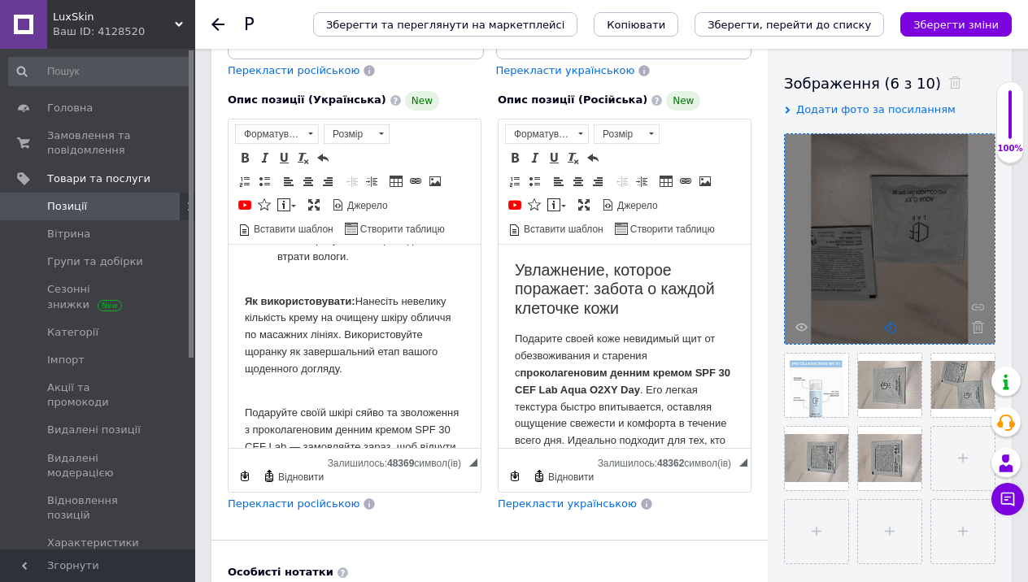
click at [891, 327] on icon at bounding box center [890, 327] width 12 height 12
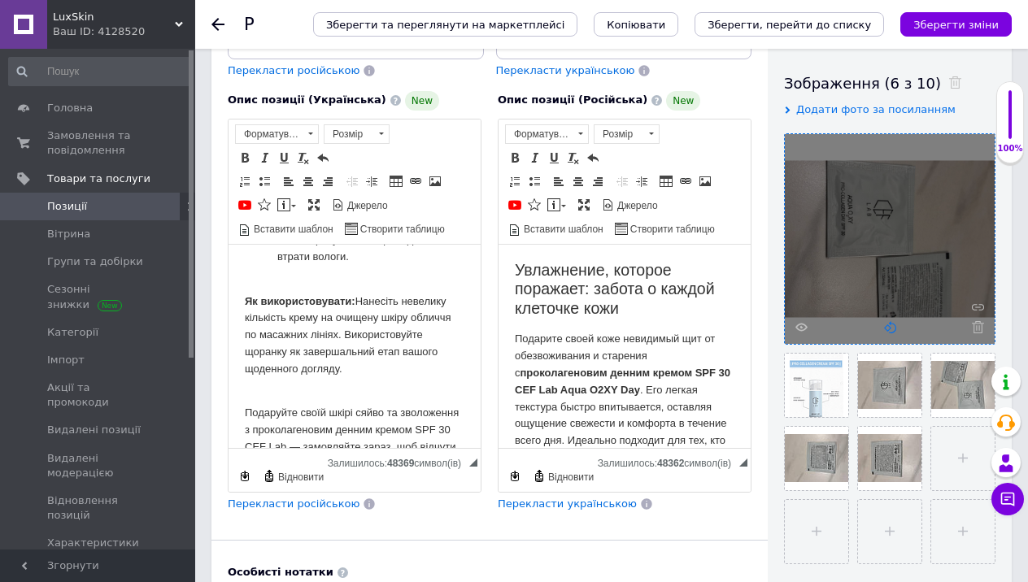
click at [891, 327] on icon at bounding box center [890, 327] width 12 height 12
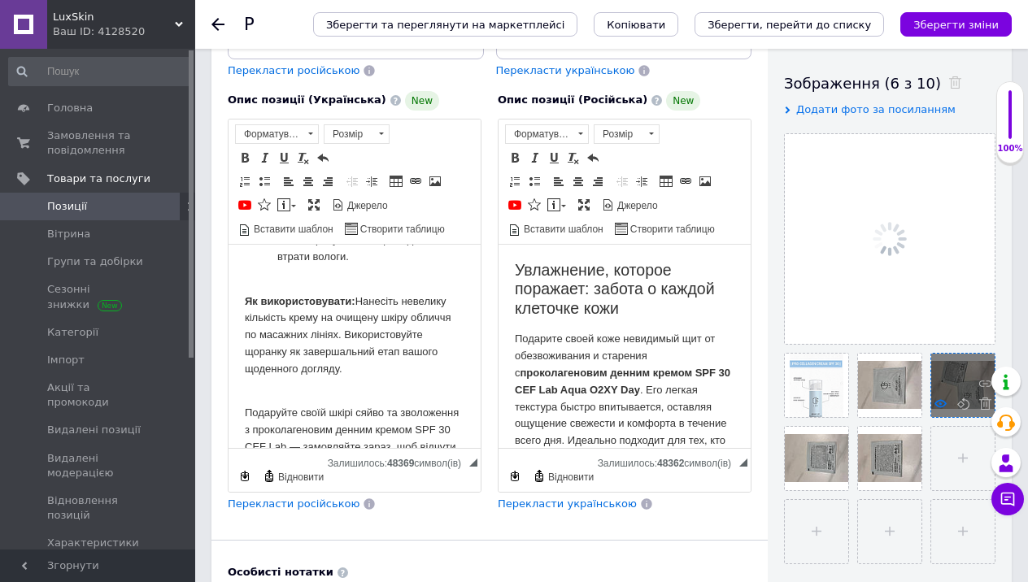
click at [939, 403] on use at bounding box center [940, 403] width 12 height 8
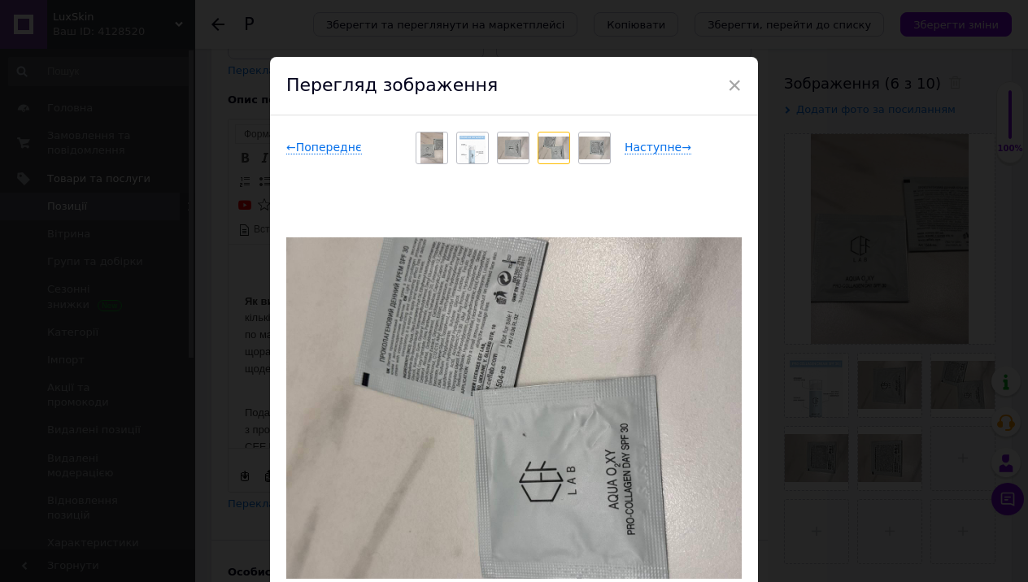
click at [938, 403] on div "× Перегляд зображення ← Попереднє Наступне → Видалити зображення Видалити всі з…" at bounding box center [514, 291] width 1028 height 582
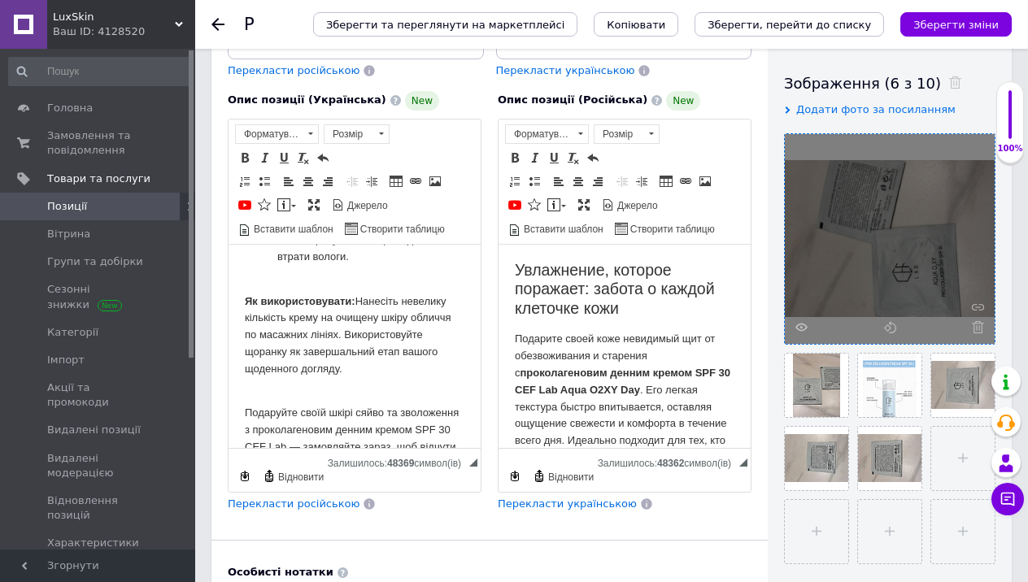
click at [881, 326] on div at bounding box center [890, 239] width 210 height 210
click at [886, 327] on icon at bounding box center [890, 327] width 12 height 12
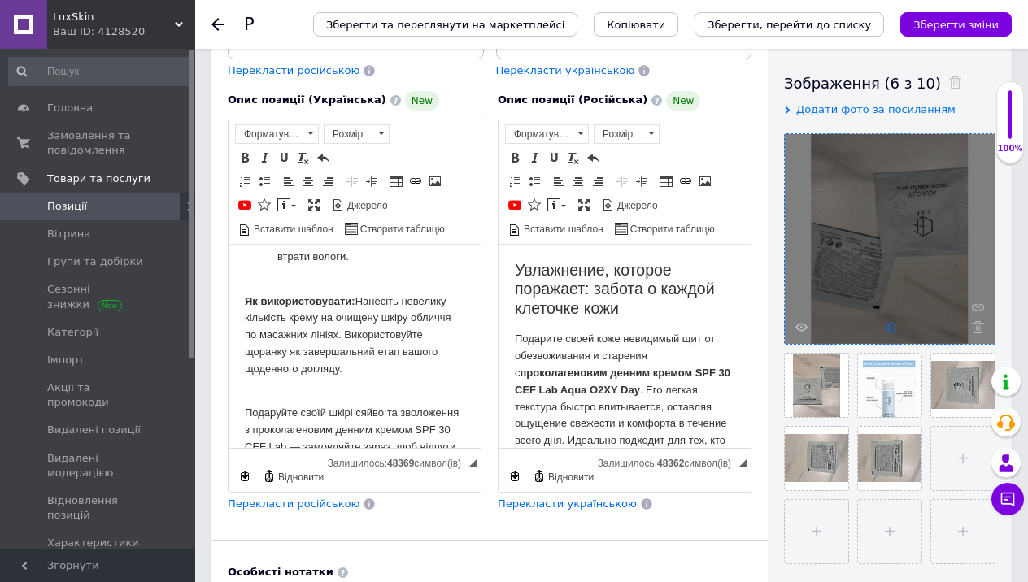
click at [886, 325] on use at bounding box center [890, 327] width 12 height 12
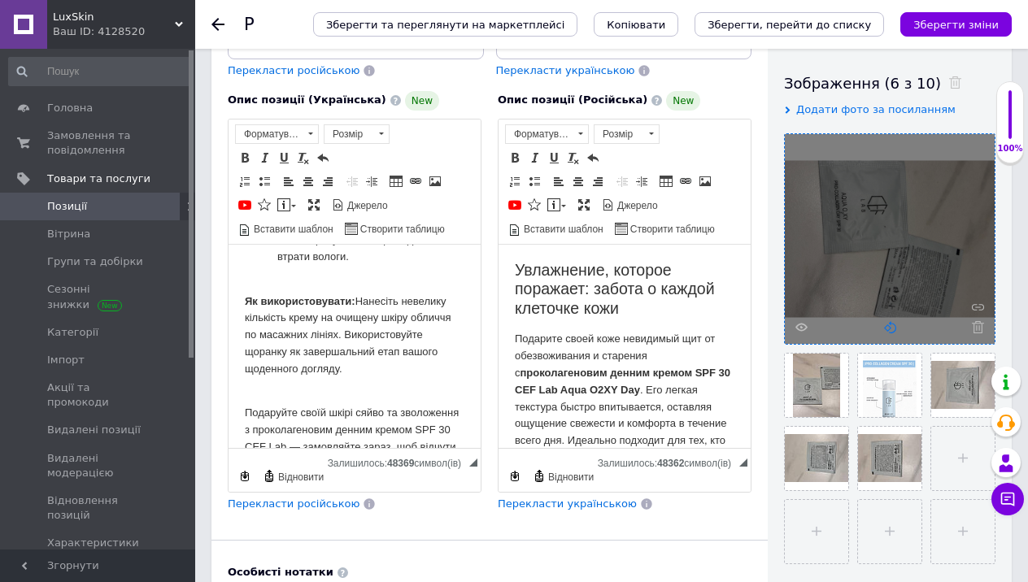
click at [886, 325] on use at bounding box center [890, 327] width 12 height 12
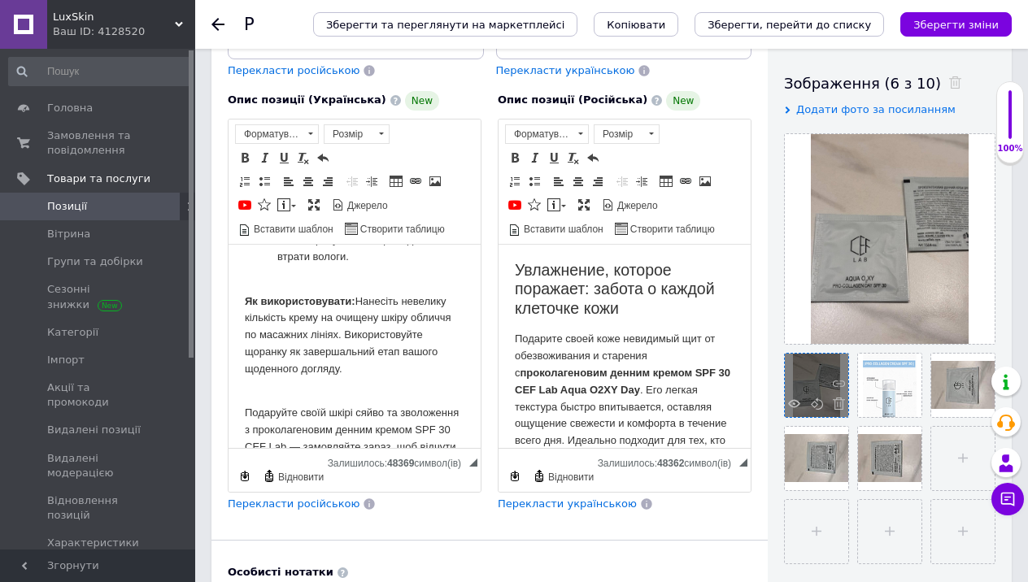
click at [831, 407] on span at bounding box center [835, 406] width 20 height 16
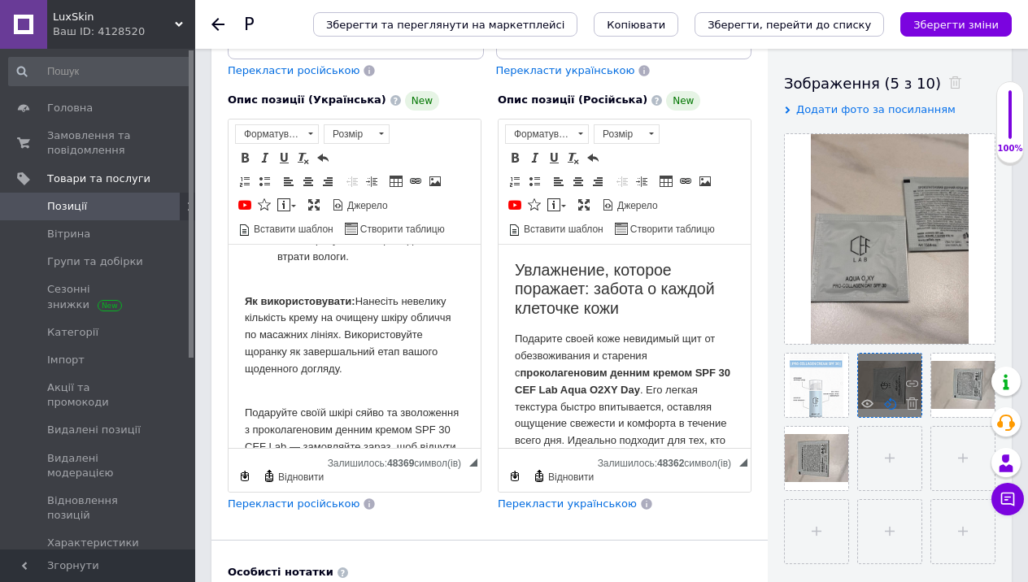
click at [884, 403] on icon at bounding box center [890, 404] width 12 height 12
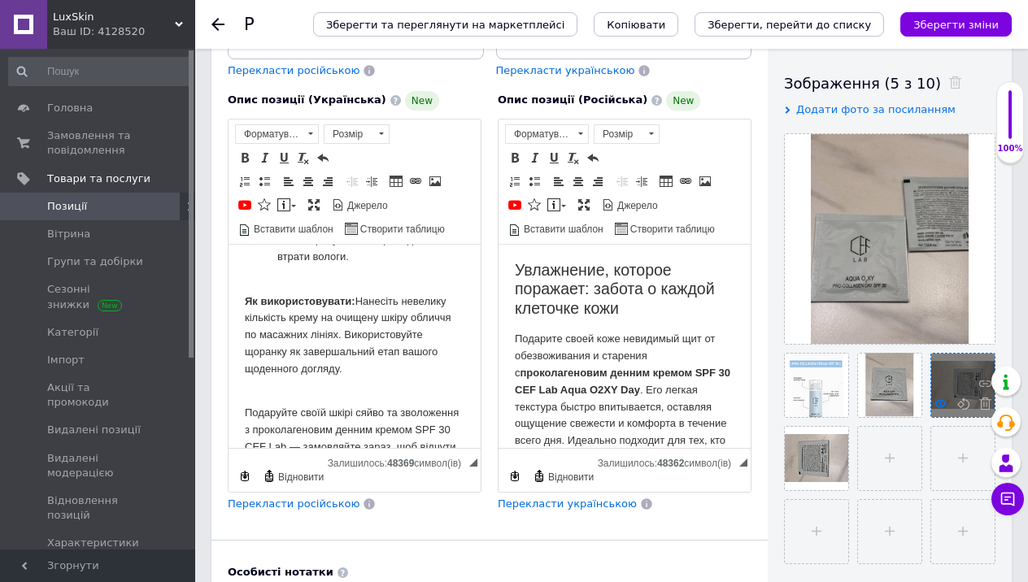
click at [940, 405] on icon at bounding box center [940, 404] width 12 height 12
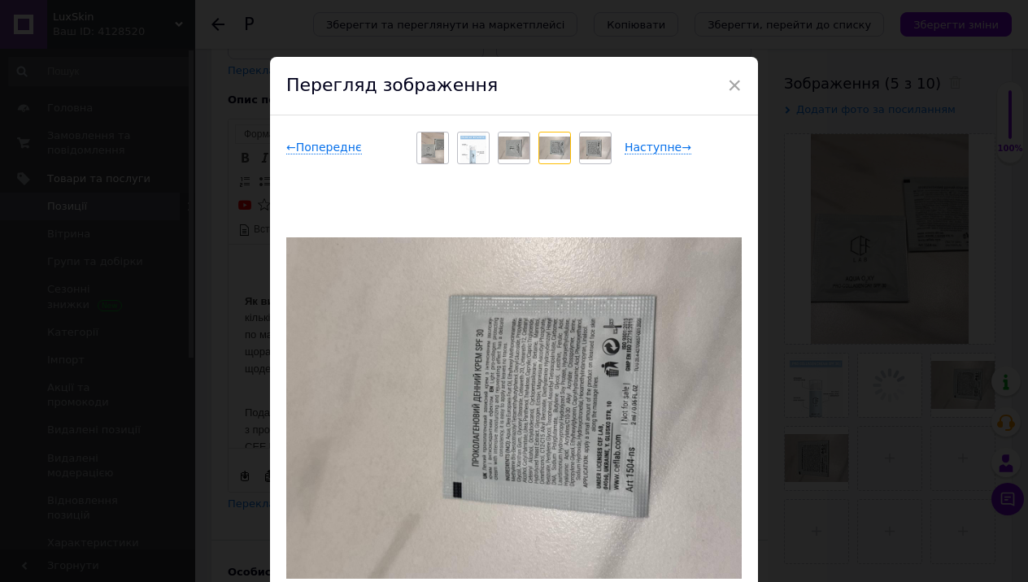
click at [932, 407] on div "× Перегляд зображення ← Попереднє Наступне → Видалити зображення Видалити всі з…" at bounding box center [514, 291] width 1028 height 582
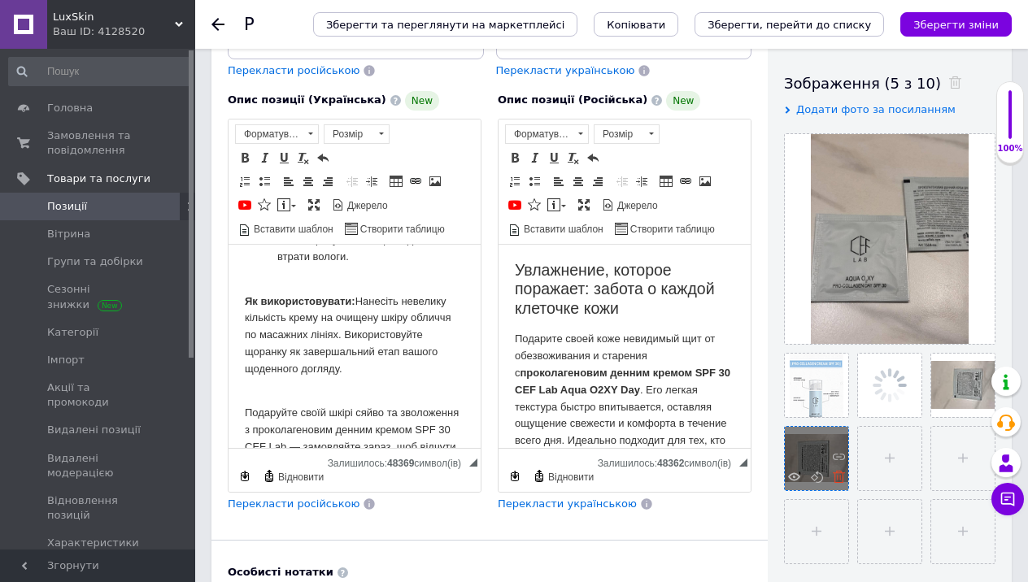
click at [839, 473] on icon at bounding box center [839, 477] width 12 height 12
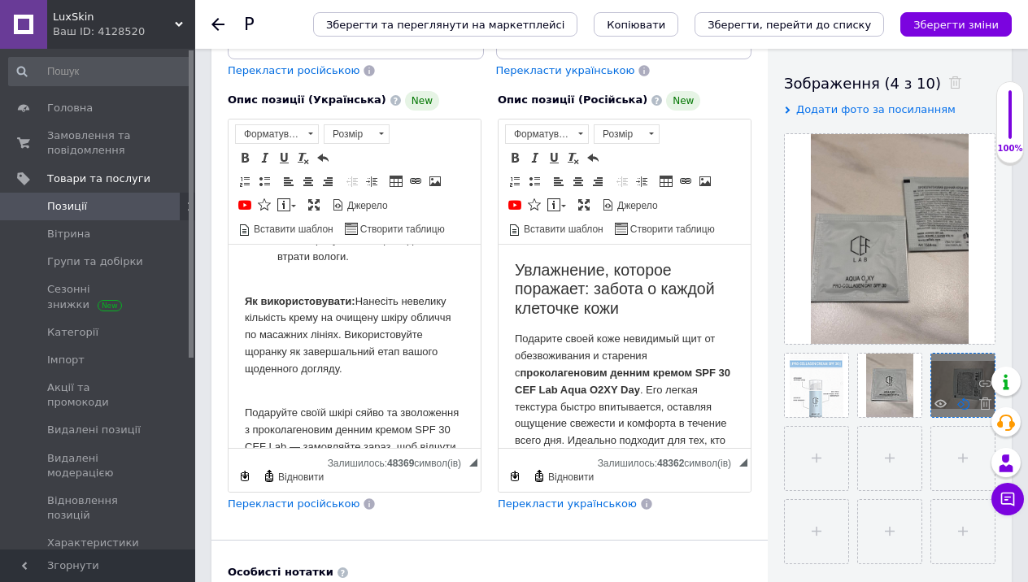
click at [966, 403] on icon at bounding box center [963, 404] width 12 height 12
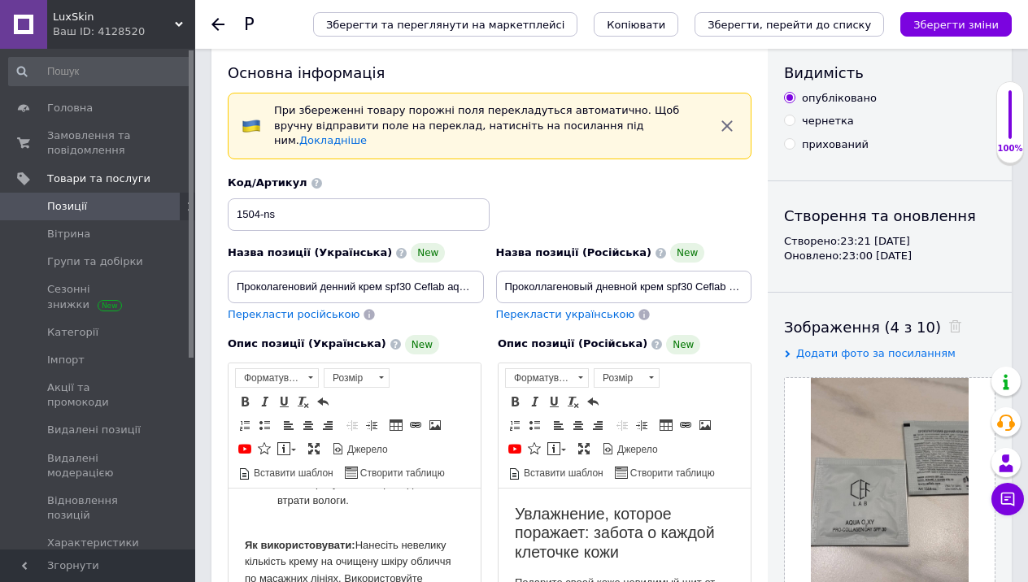
scroll to position [22, 0]
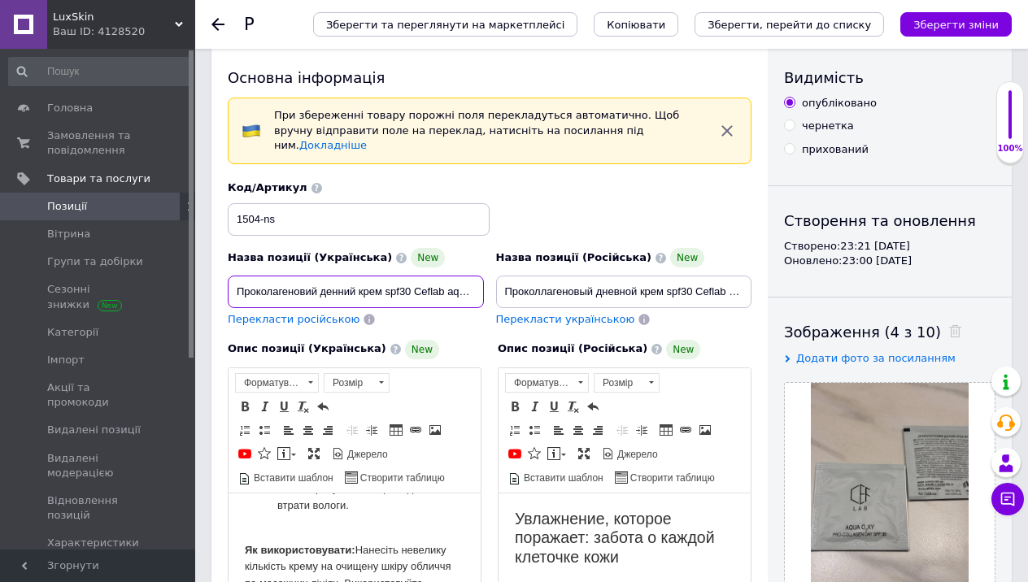
drag, startPoint x: 389, startPoint y: 276, endPoint x: 523, endPoint y: 281, distance: 134.3
click at [523, 281] on div "Назва позиції (Українська) New Проколагеновий денний крем spf30 Ceflab aqua o₂x…" at bounding box center [490, 253] width 536 height 159
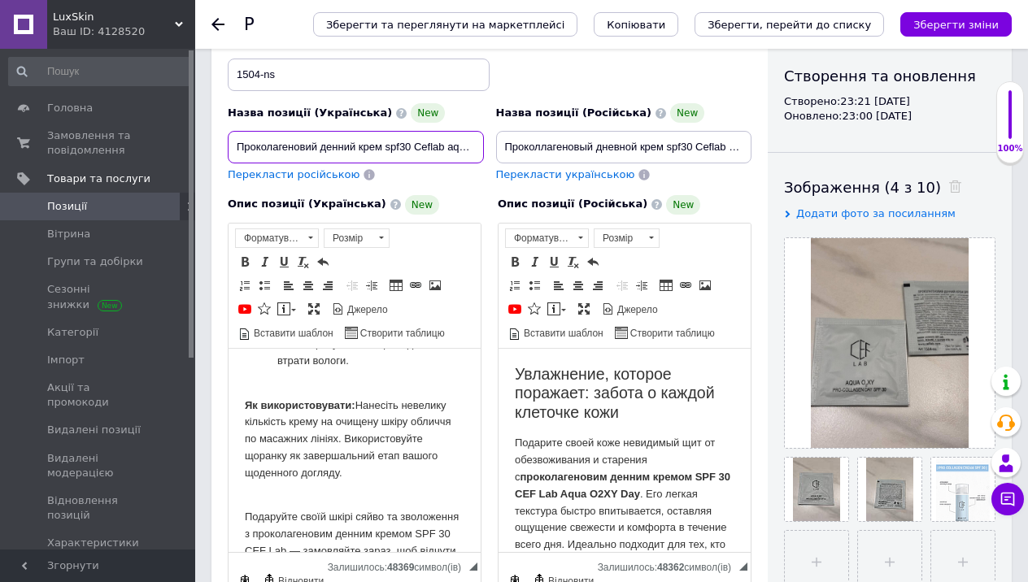
scroll to position [528, 0]
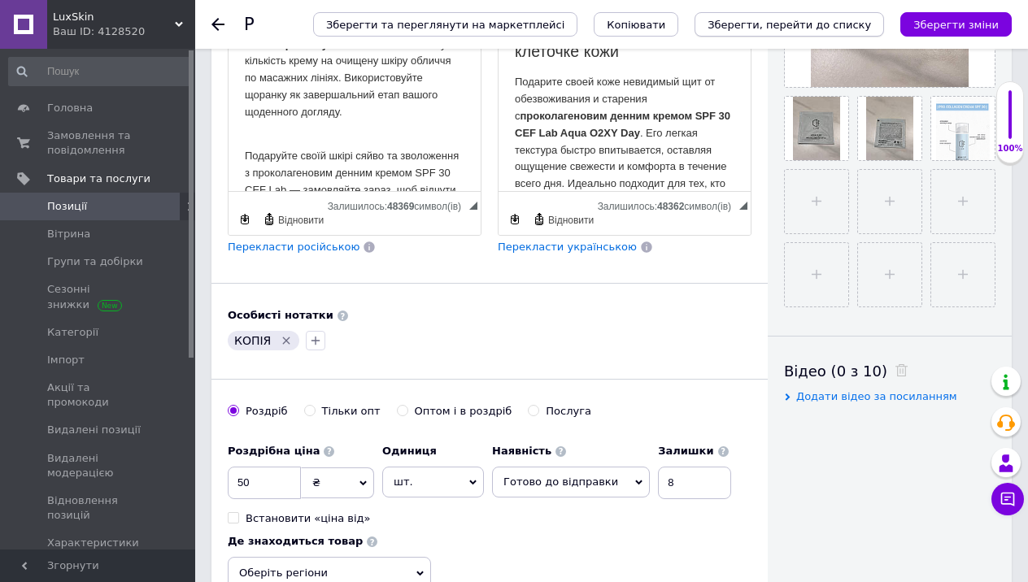
click at [822, 25] on icon "Зберегти, перейти до списку" at bounding box center [788, 25] width 163 height 12
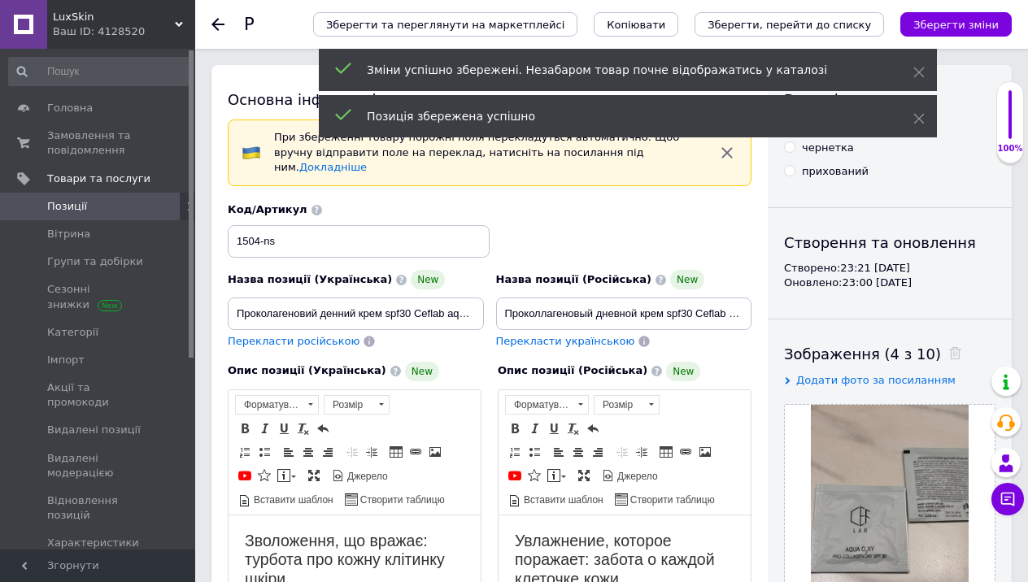
click at [768, 37] on div "Зберегти та переглянути на маркетплейсі Копіювати Зберегти, перейти до списку З…" at bounding box center [646, 24] width 731 height 49
click at [764, 33] on button "Зберегти, перейти до списку" at bounding box center [788, 24] width 189 height 24
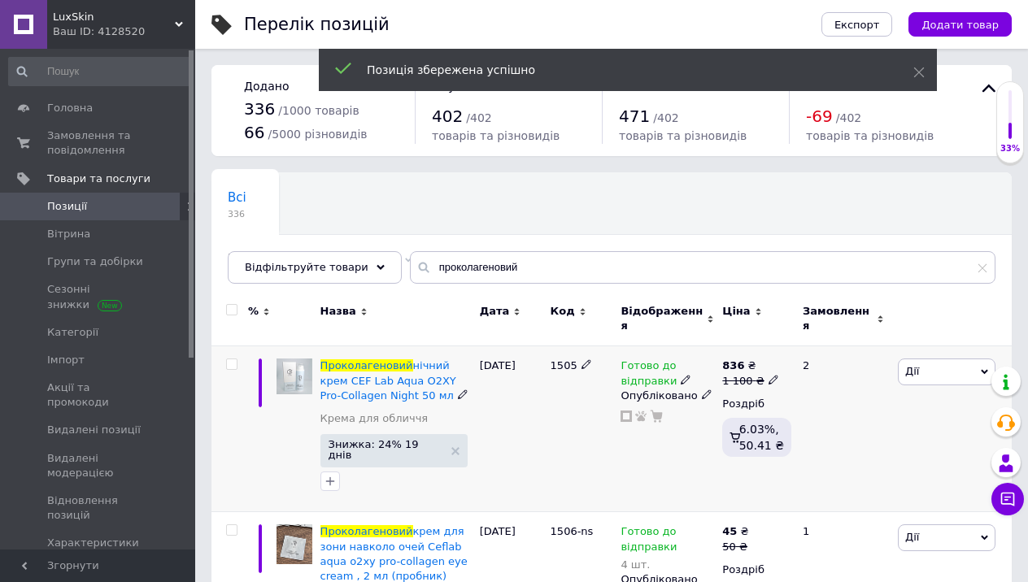
click at [365, 378] on div "Проколагеновий нічний крем CEF Lab Aqua O2XY Pro-Collagen Night 50 мл" at bounding box center [395, 381] width 151 height 45
click at [366, 385] on span "нічний крем CEF Lab Aqua O2XY Pro-Collagen Night 50 мл" at bounding box center [388, 379] width 136 height 41
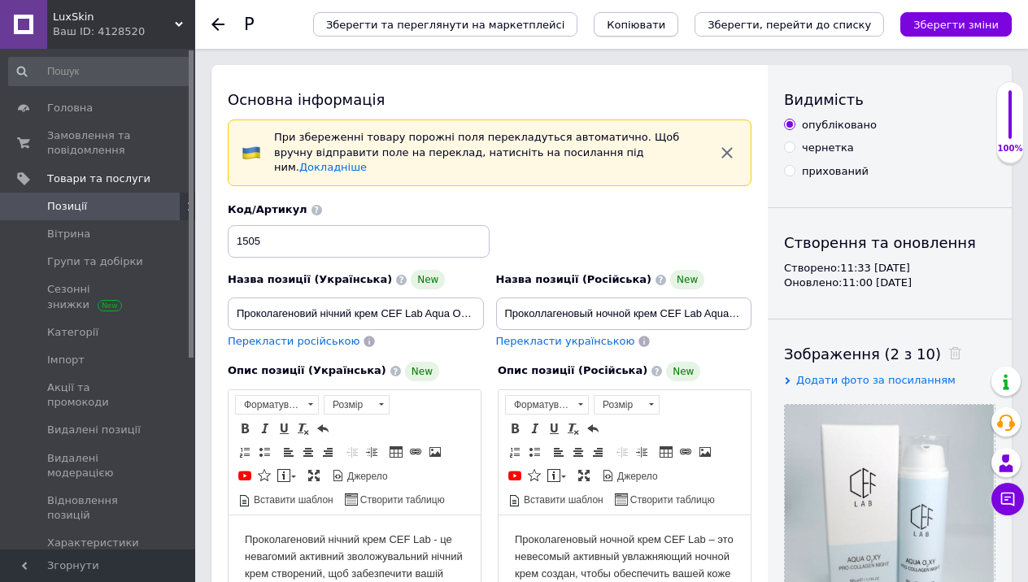
click at [647, 13] on button "Копіювати" at bounding box center [636, 24] width 85 height 24
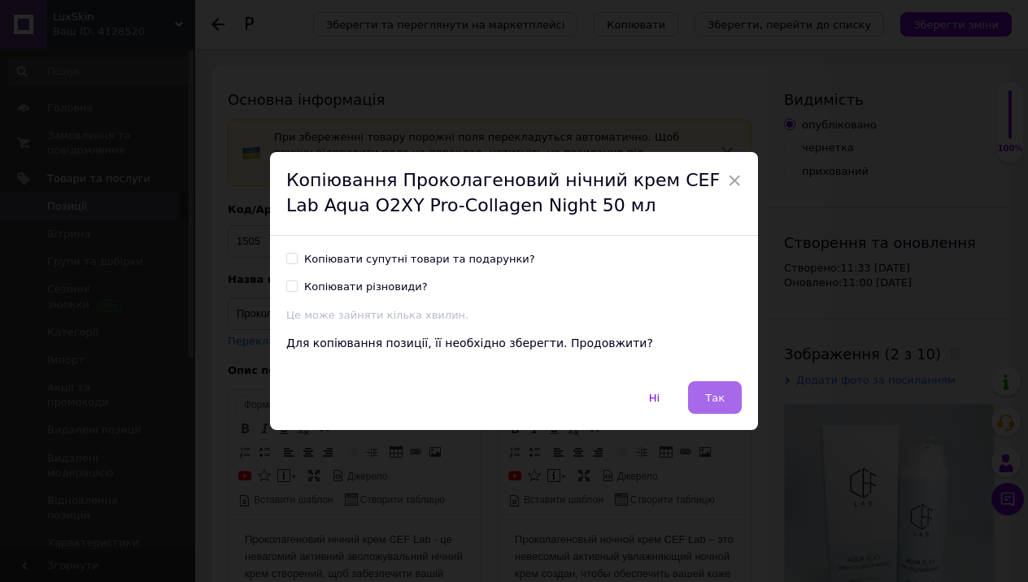
click at [708, 400] on span "Так" at bounding box center [715, 398] width 20 height 12
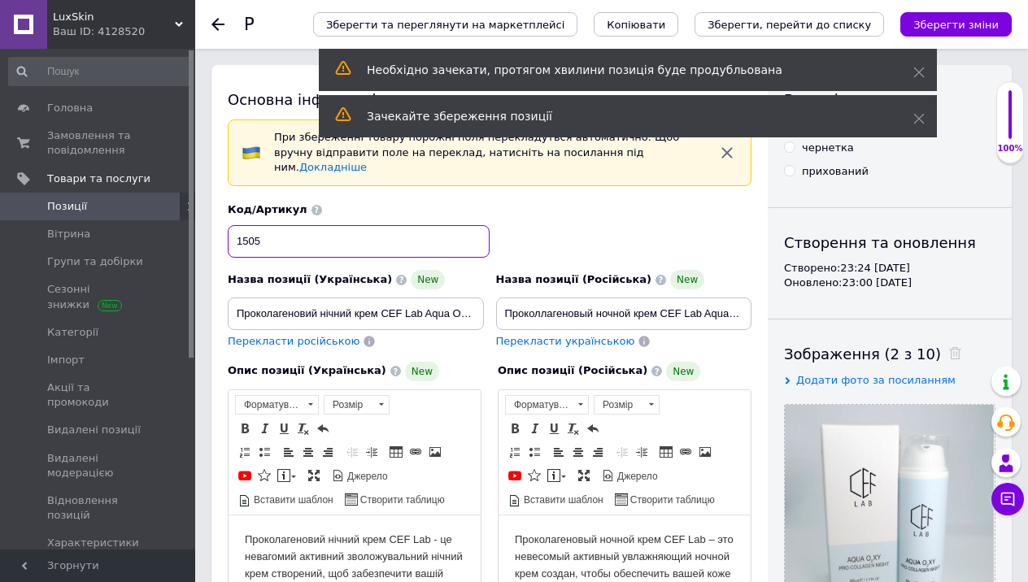
click at [295, 228] on input "1505" at bounding box center [359, 241] width 262 height 33
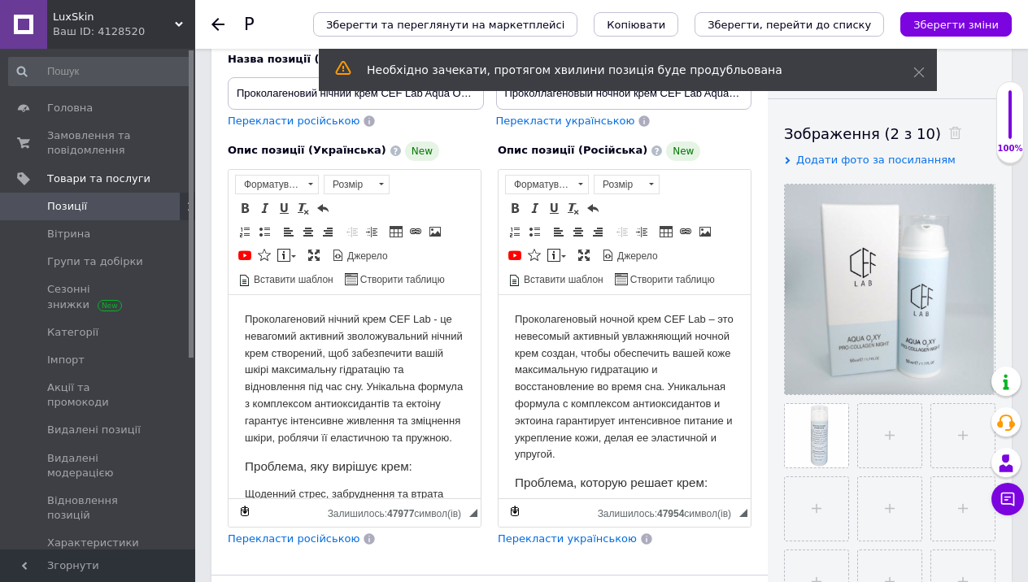
scroll to position [271, 0]
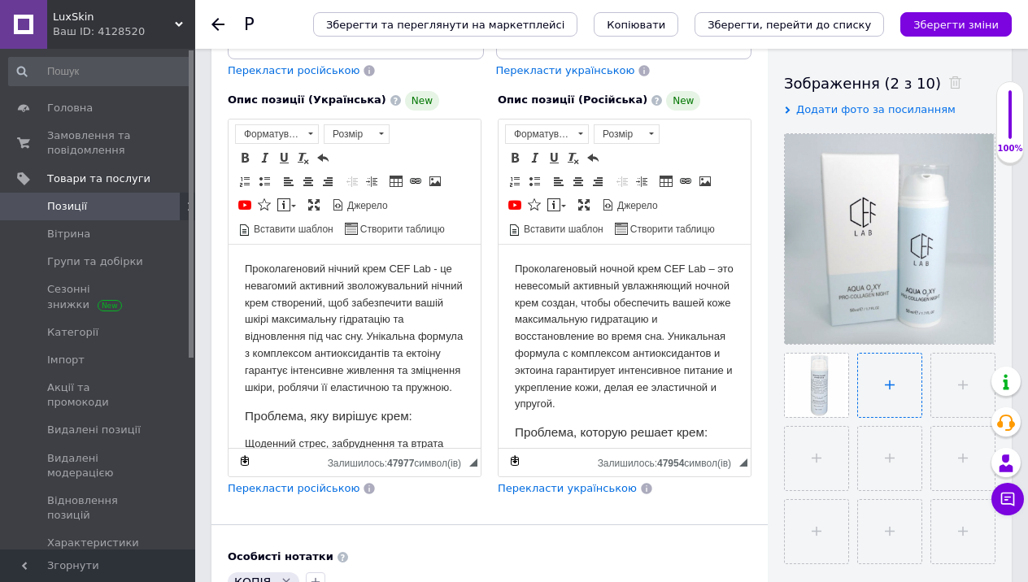
type input "1505-ns"
click at [894, 385] on input "file" at bounding box center [889, 385] width 63 height 63
type input "C:\fakepath\photo_[DATE] 23.25.08.jpeg"
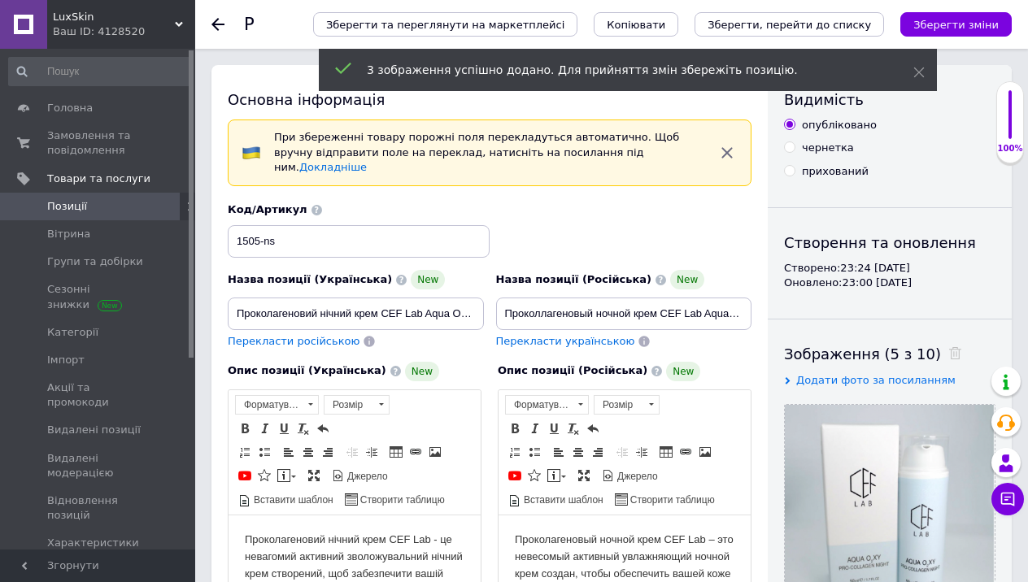
scroll to position [0, 0]
drag, startPoint x: 414, startPoint y: 292, endPoint x: 516, endPoint y: 293, distance: 102.5
click at [516, 293] on div "Назва позиції (Українська) New Проколагеновий нічний крем CEF Lab Aqua O2XY Pro…" at bounding box center [490, 275] width 536 height 159
click at [457, 298] on input "Проколагеновий нічний крем CEF Lab Aqua O2XY Pro-Collagen Night 50 мл" at bounding box center [356, 314] width 256 height 33
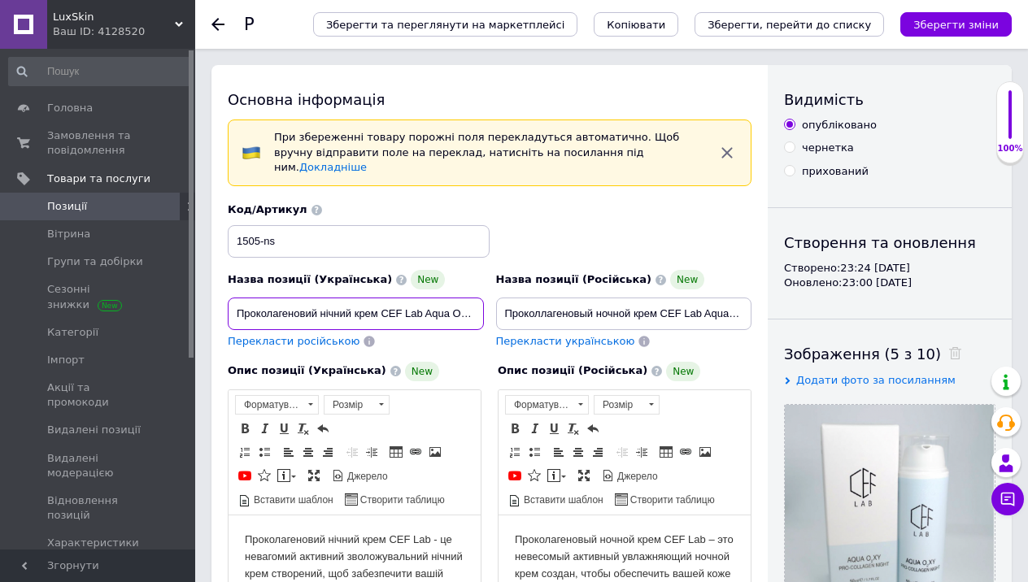
click at [424, 298] on input "Проколагеновий нічний крем CEF Lab Aqua O2XY Pro-Collagen Night 2 мл(пробник)" at bounding box center [356, 314] width 256 height 33
drag, startPoint x: 403, startPoint y: 298, endPoint x: 487, endPoint y: 298, distance: 83.8
click at [487, 298] on div "Назва позиції (Українська) New Проколагеновий нічний крем CEF Lab Aqua O2XY Pro…" at bounding box center [356, 310] width 268 height 92
type input "Проколагеновий нічний крем CEF Lab Aqua O2XY Pro-Collagen Night 2 мл (пробник)"
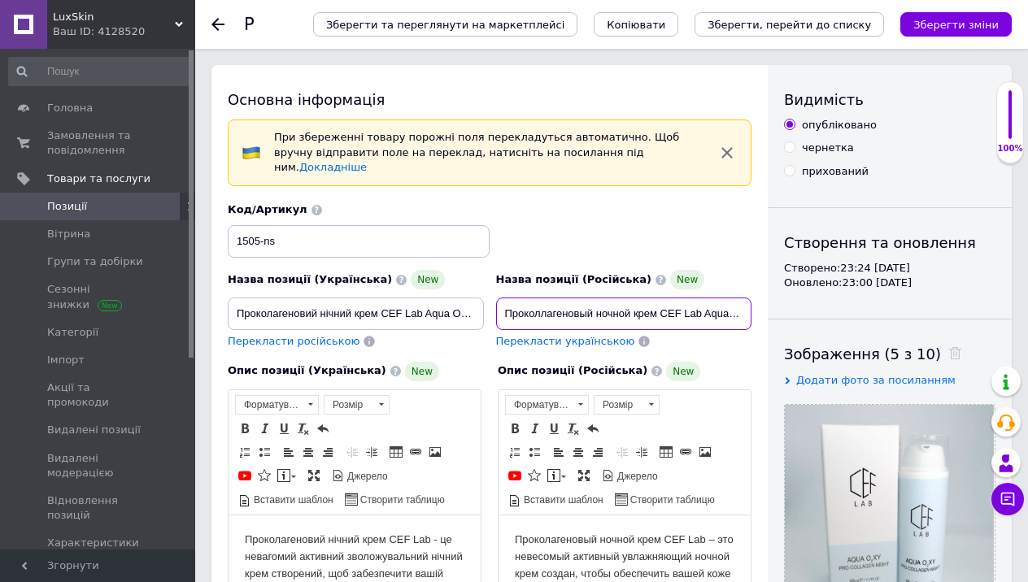
drag, startPoint x: 678, startPoint y: 296, endPoint x: 761, endPoint y: 298, distance: 83.0
drag, startPoint x: 718, startPoint y: 296, endPoint x: 757, endPoint y: 297, distance: 39.0
click at [757, 297] on div "Назва позиції (Російська) New Проколлагеновый ночной крем CEF Lab Aqua O2XY Pro…" at bounding box center [624, 310] width 268 height 92
paste input "2 мл (пробник)"
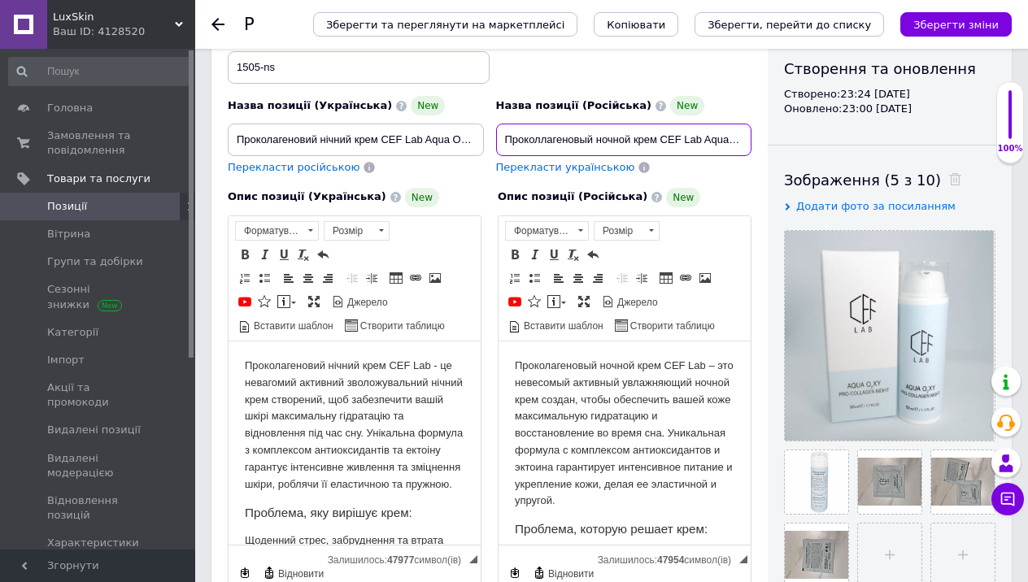
scroll to position [259, 0]
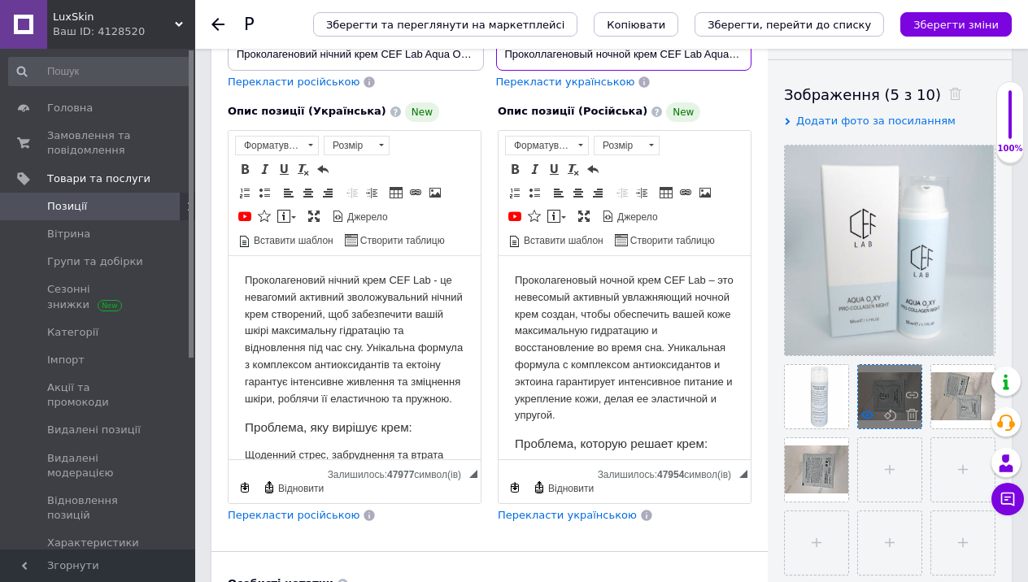
type input "Проколлагеновый ночной крем CEF Lab Aqua O2XY Pro-Collagen Night 2 мл (пробник)"
click at [864, 416] on use at bounding box center [867, 415] width 12 height 8
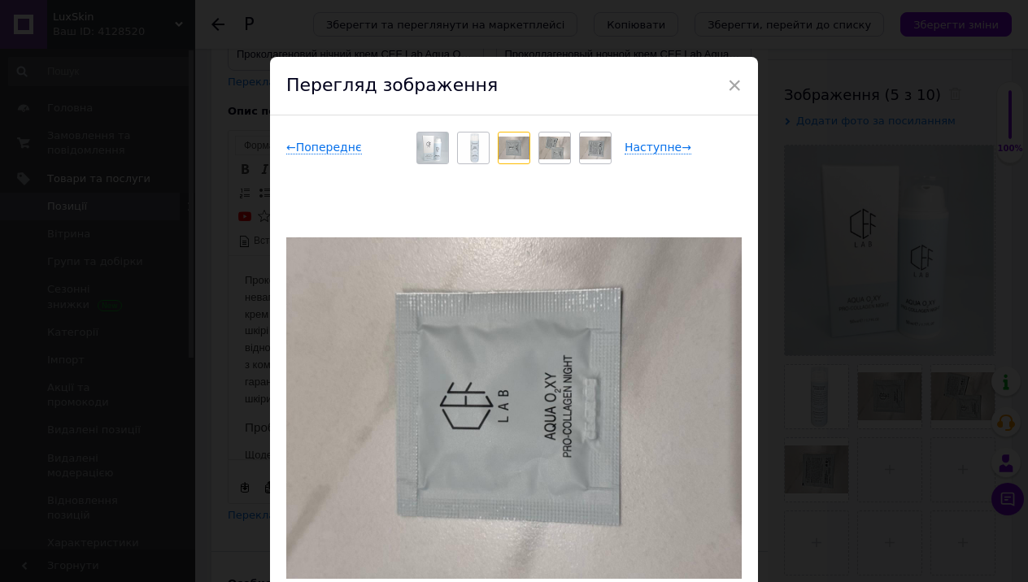
click at [882, 442] on div "× Перегляд зображення ← Попереднє Наступне → Видалити зображення Видалити всі з…" at bounding box center [514, 291] width 1028 height 582
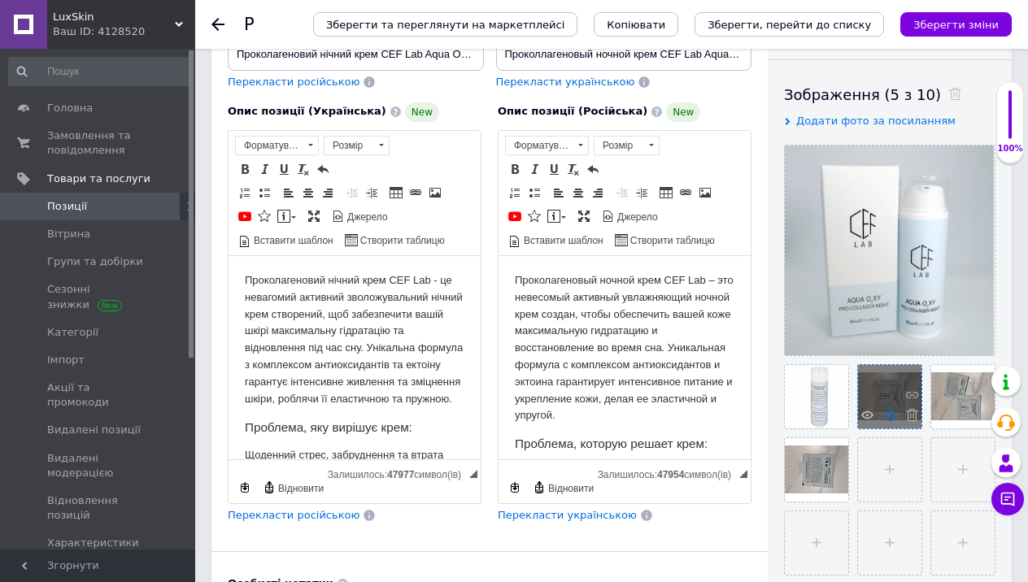
click at [888, 417] on icon at bounding box center [890, 415] width 12 height 12
click at [887, 415] on icon at bounding box center [890, 415] width 12 height 12
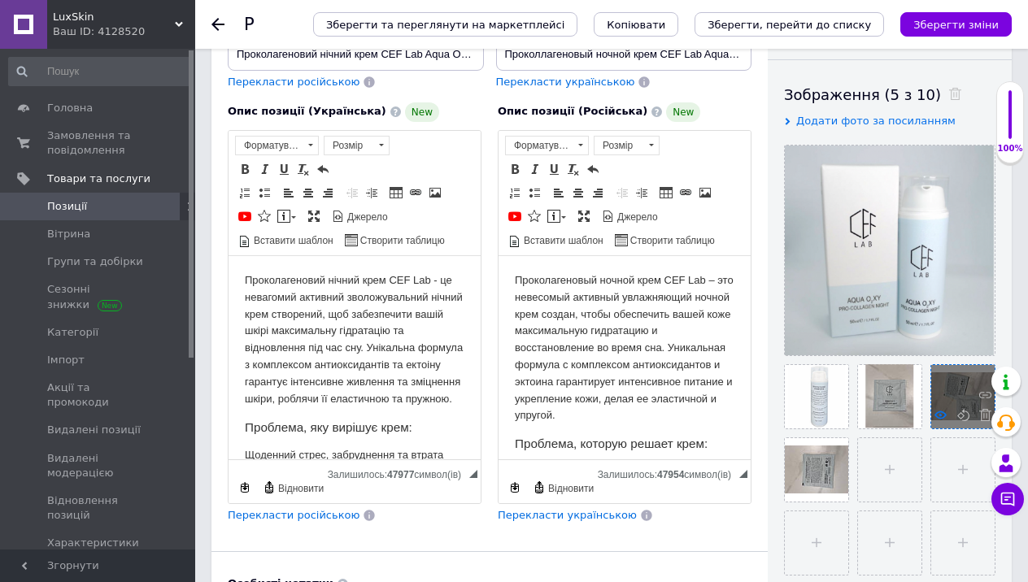
click at [939, 416] on icon at bounding box center [940, 415] width 12 height 12
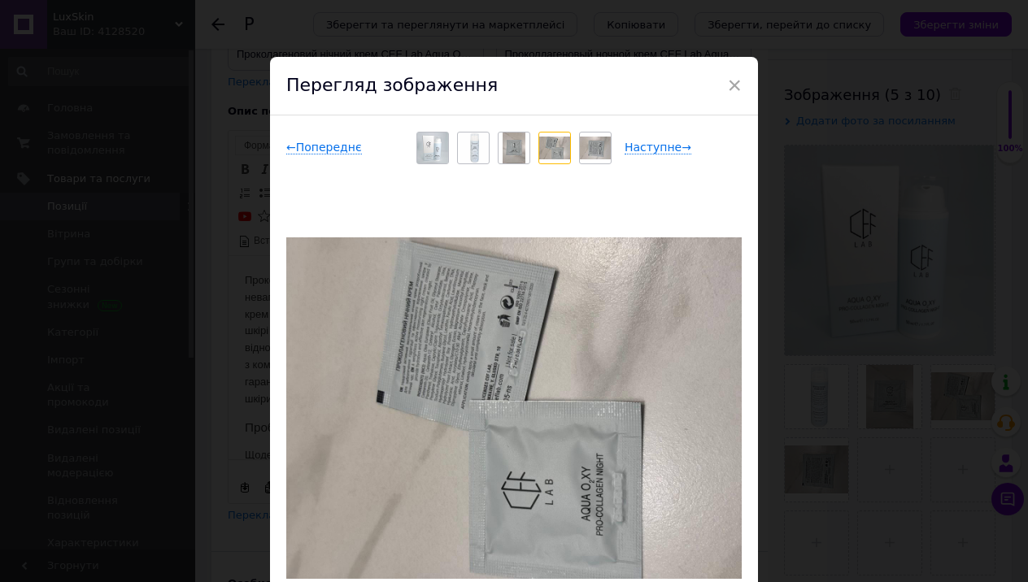
click at [877, 398] on div "× Перегляд зображення ← Попереднє Наступне → Видалити зображення Видалити всі з…" at bounding box center [514, 291] width 1028 height 582
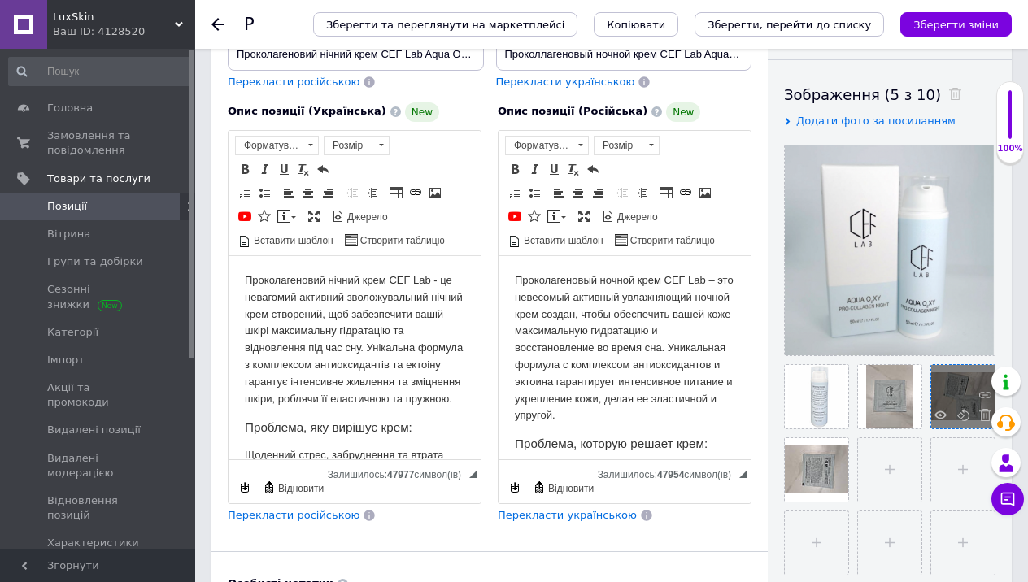
click at [959, 421] on span at bounding box center [963, 417] width 12 height 16
click at [961, 417] on icon at bounding box center [963, 415] width 12 height 12
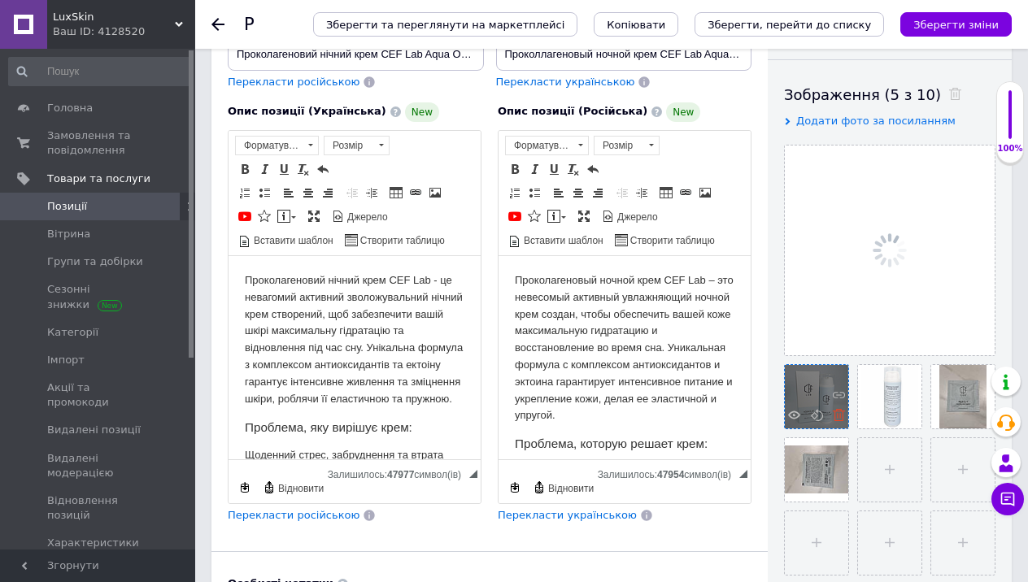
click at [838, 417] on icon at bounding box center [839, 415] width 12 height 12
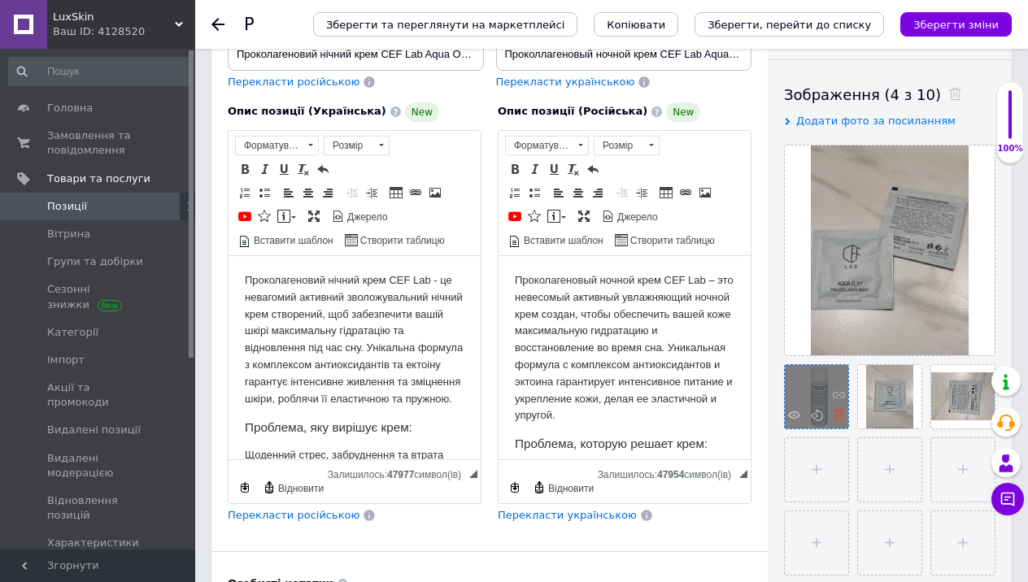
click at [838, 417] on icon at bounding box center [839, 415] width 12 height 12
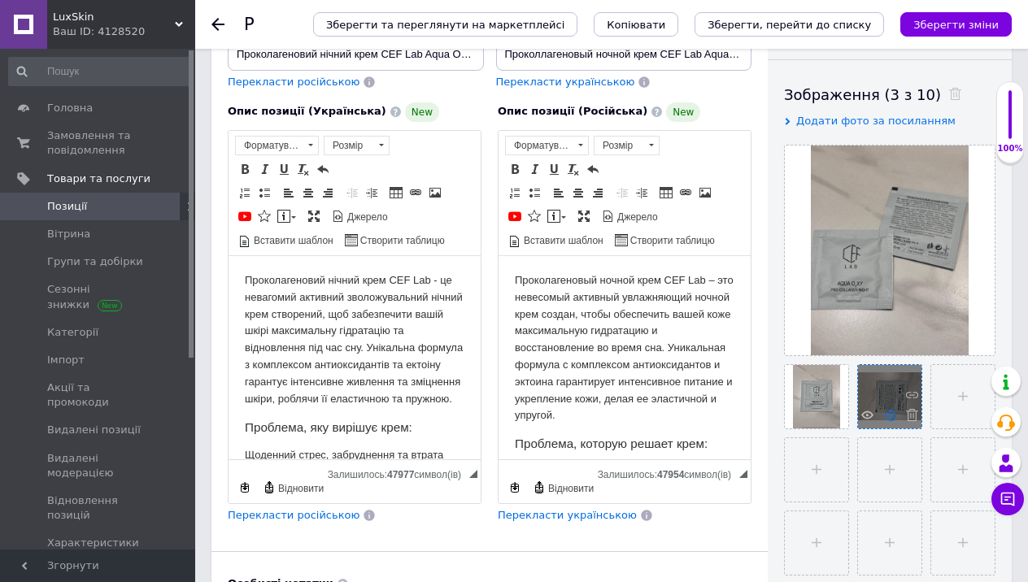
click at [890, 416] on use at bounding box center [890, 415] width 12 height 12
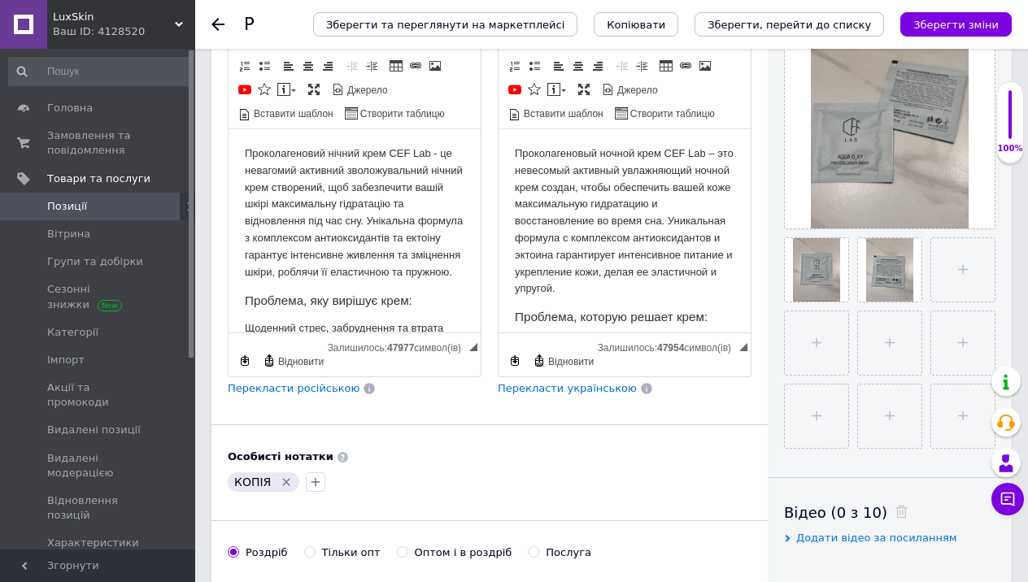
scroll to position [494, 0]
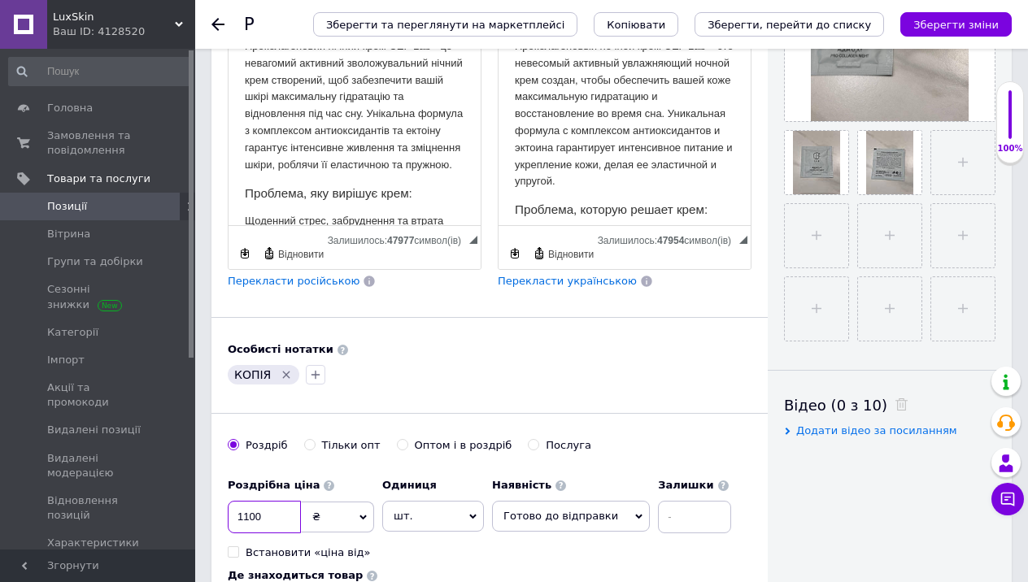
click at [279, 501] on input "1100" at bounding box center [264, 517] width 73 height 33
click at [278, 501] on input "1100" at bounding box center [264, 517] width 73 height 33
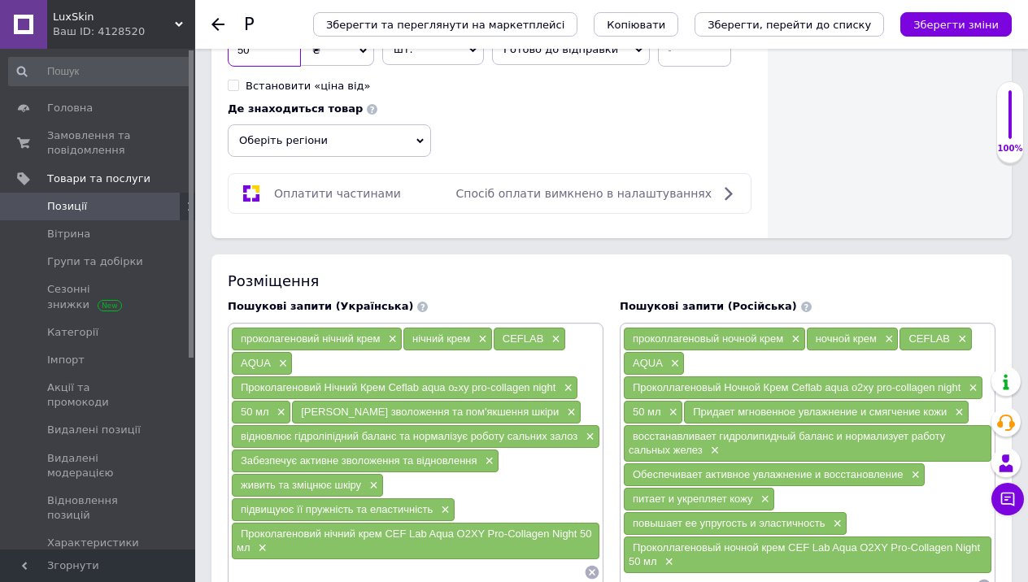
scroll to position [973, 0]
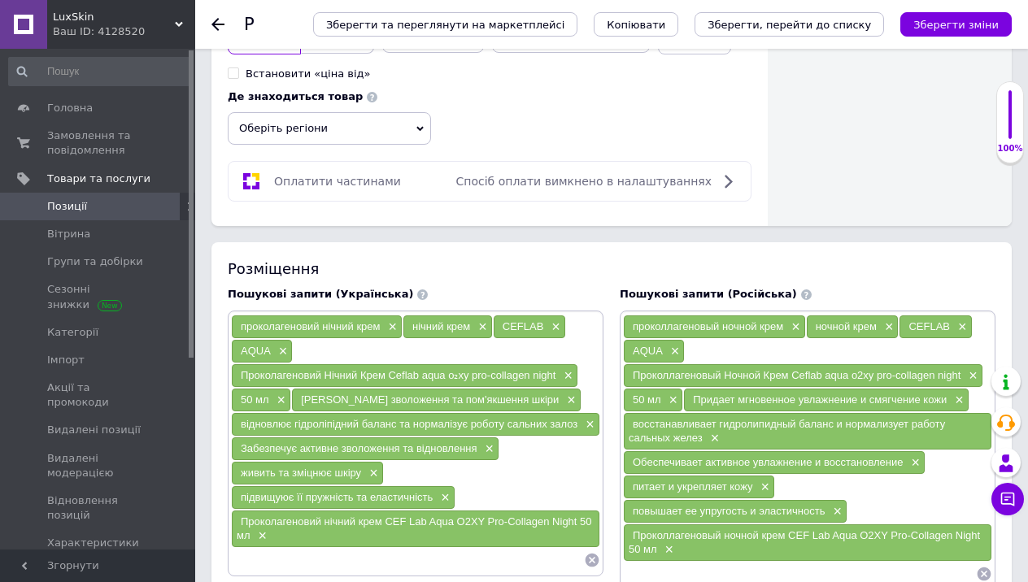
type input "50"
click at [337, 548] on input at bounding box center [407, 560] width 353 height 24
type input "пробник"
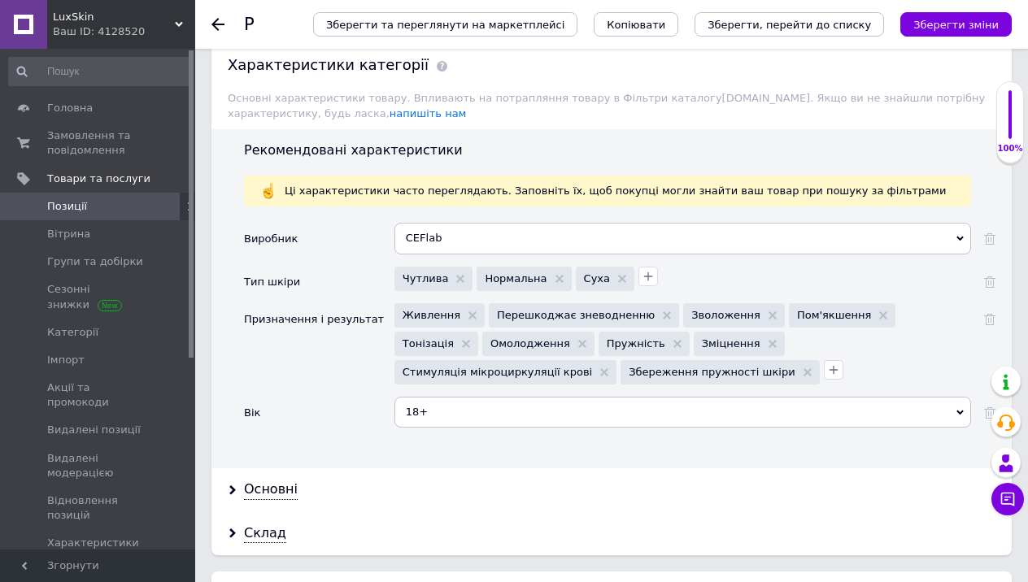
scroll to position [1819, 0]
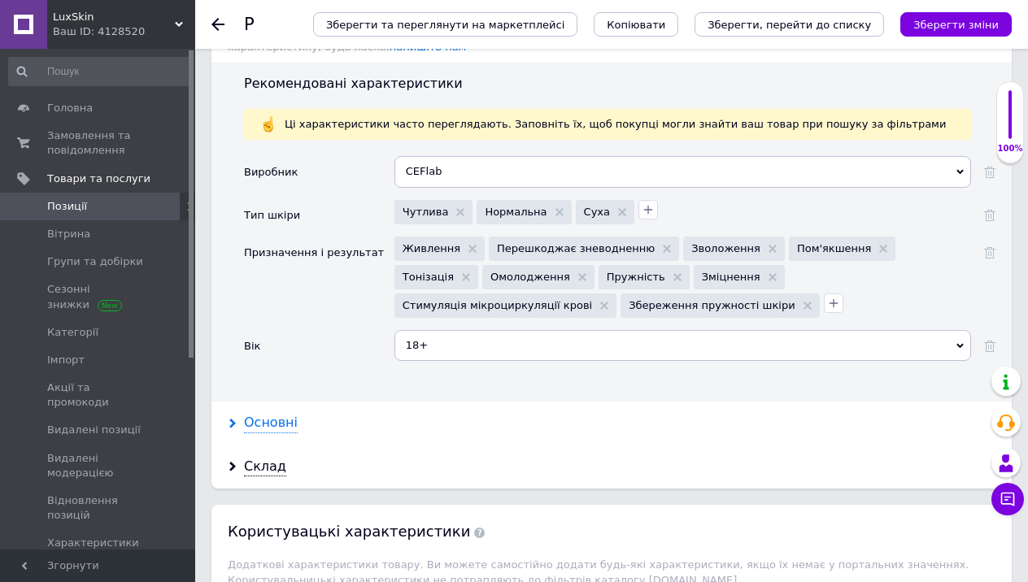
click at [253, 414] on div "Основні" at bounding box center [271, 423] width 54 height 19
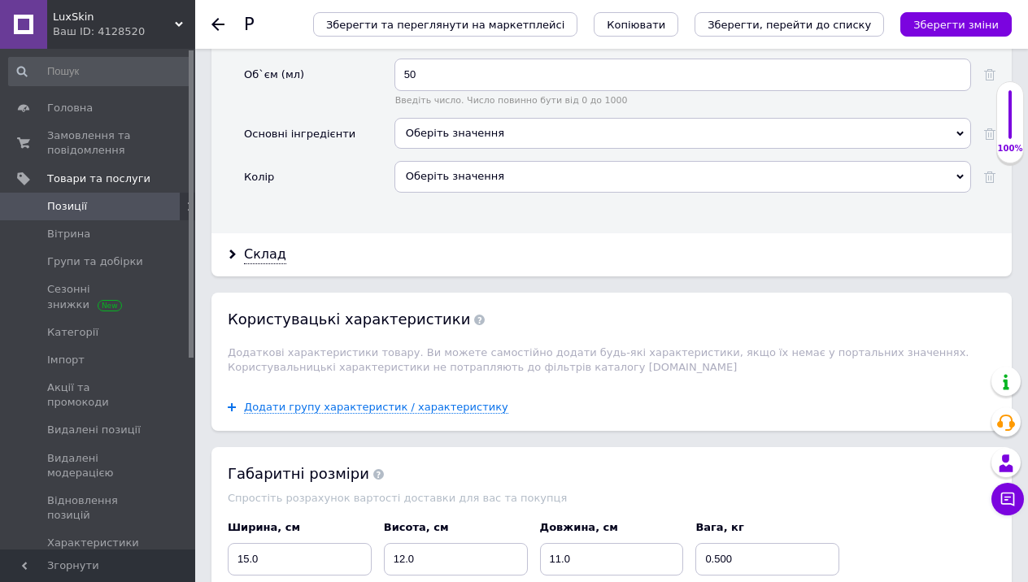
scroll to position [2396, 0]
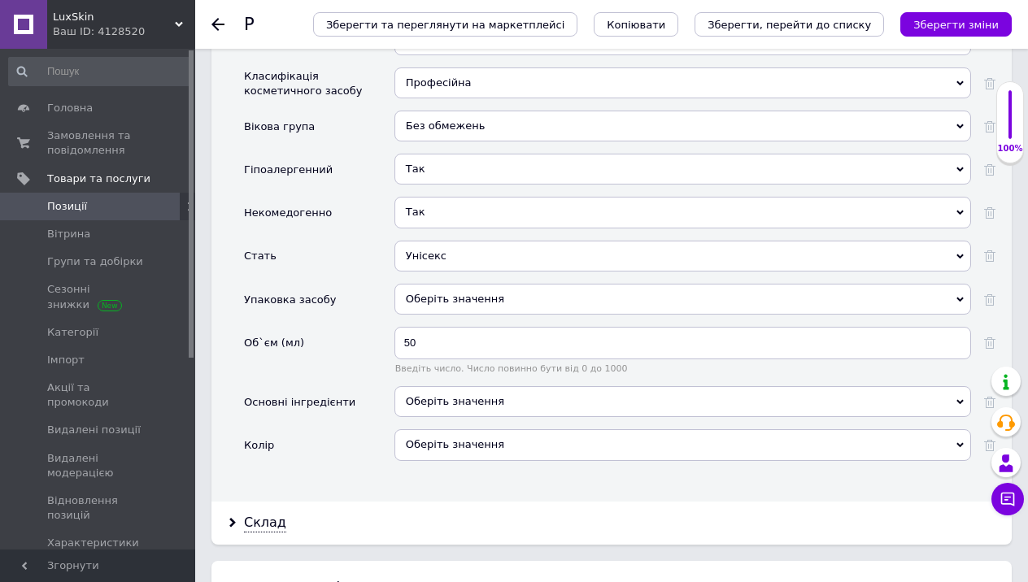
click at [472, 341] on div "50 Введіть число. Число повинно бути від 0 до 1000" at bounding box center [682, 350] width 577 height 47
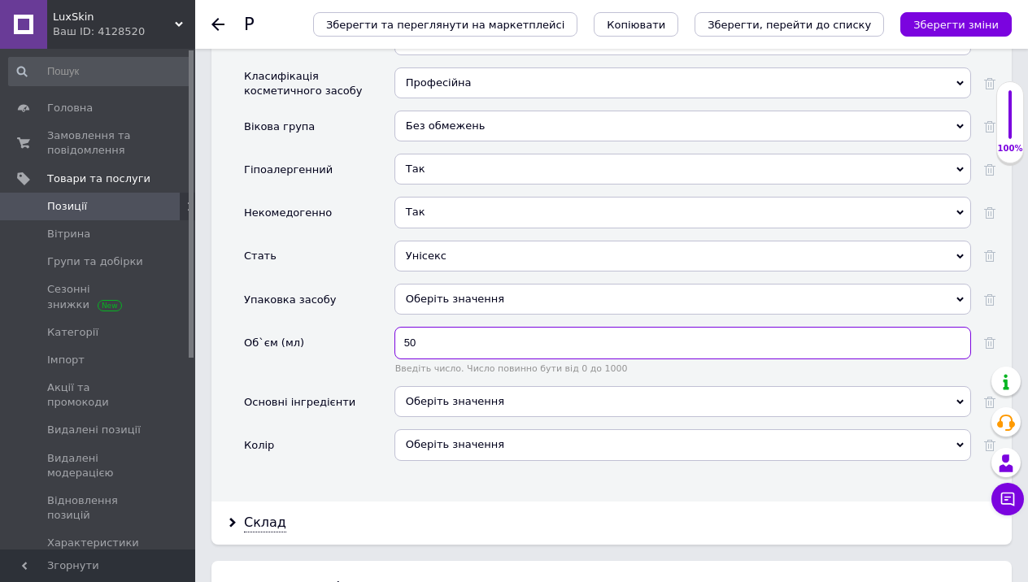
click at [468, 329] on input "50" at bounding box center [682, 343] width 577 height 33
click at [467, 328] on input "50" at bounding box center [682, 343] width 577 height 33
type input "2"
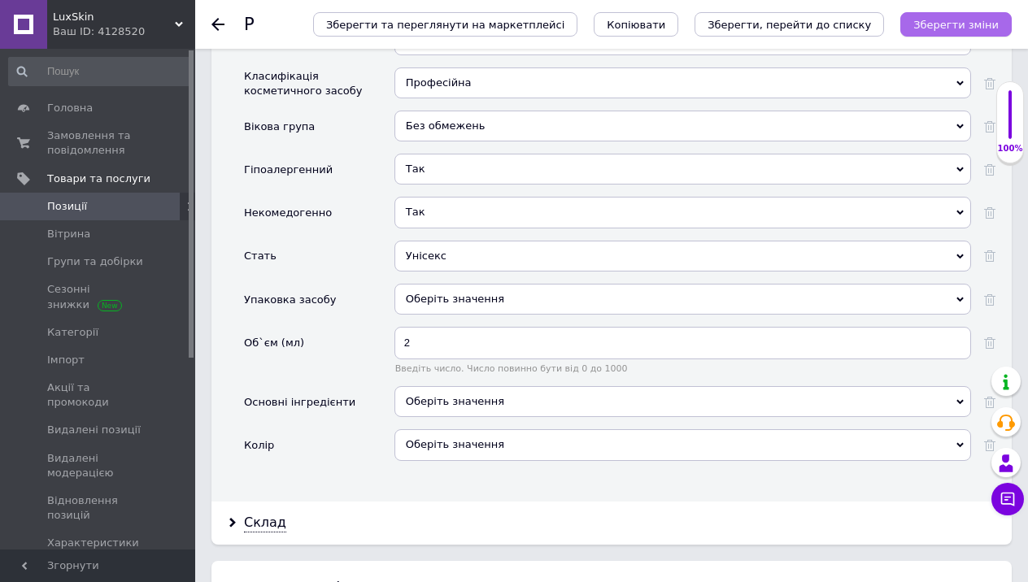
click at [963, 28] on icon "Зберегти зміни" at bounding box center [955, 25] width 85 height 12
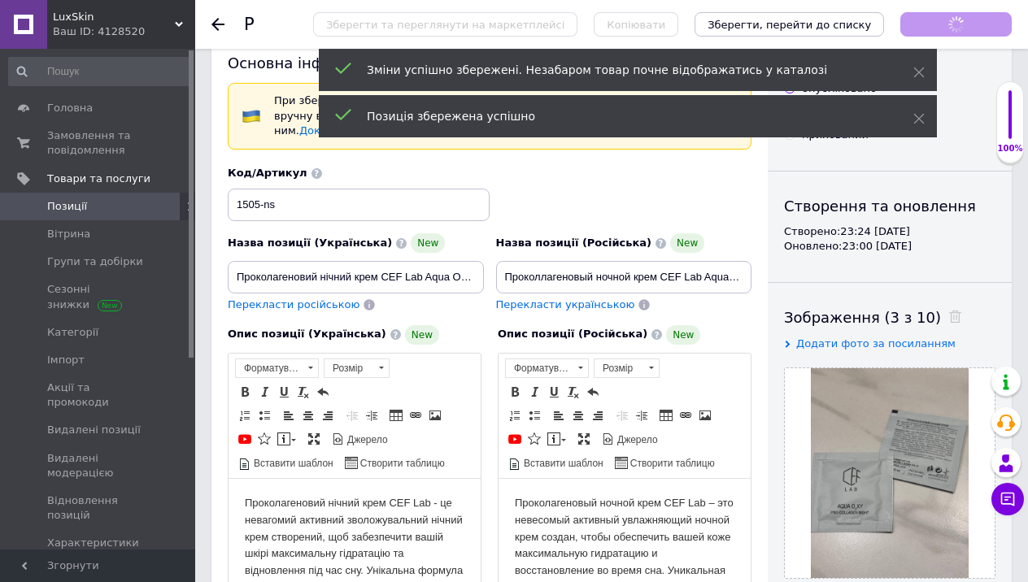
scroll to position [2, 0]
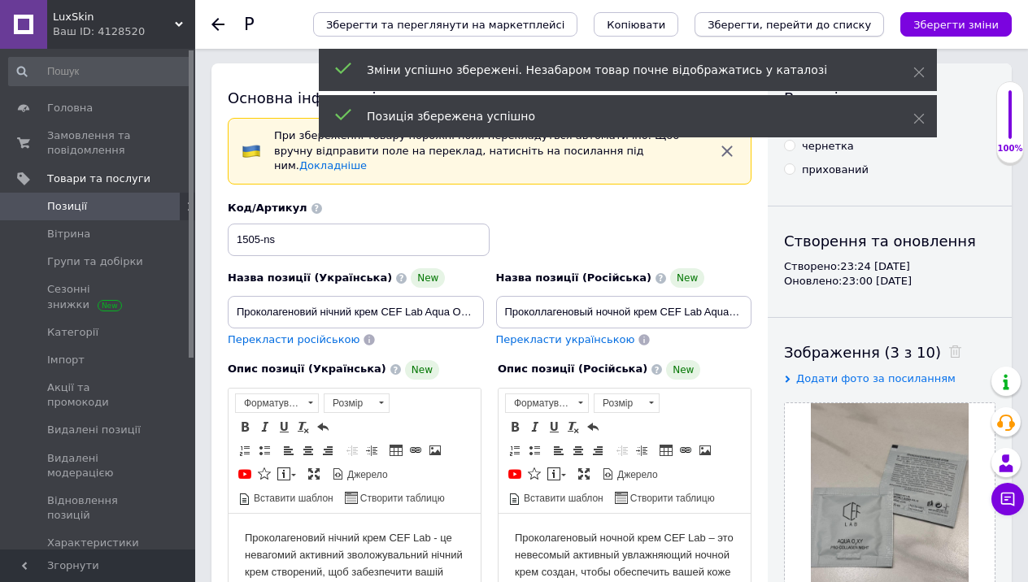
click at [788, 28] on icon "Зберегти, перейти до списку" at bounding box center [788, 25] width 163 height 12
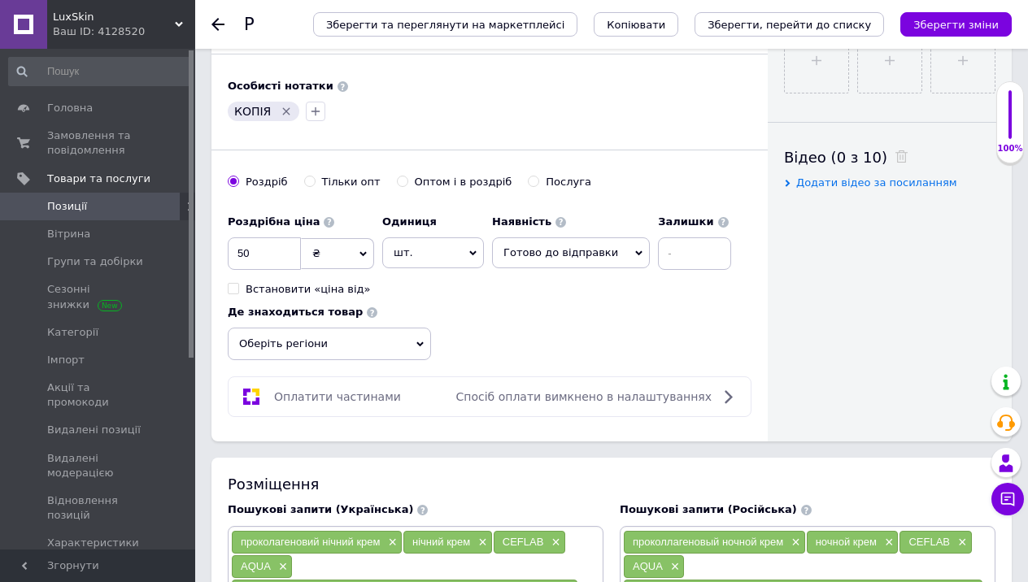
scroll to position [707, 0]
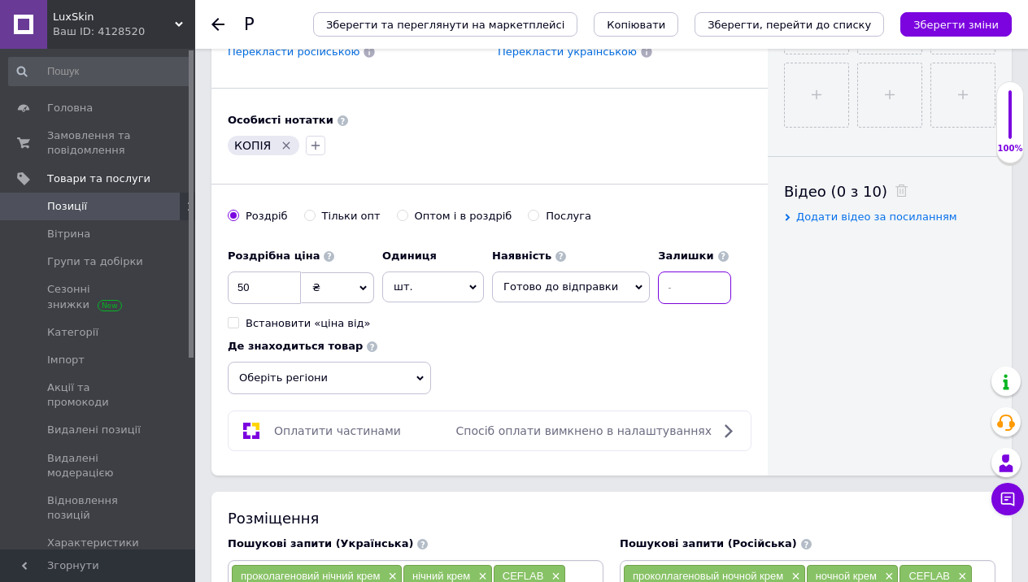
click at [668, 278] on input at bounding box center [694, 288] width 73 height 33
type input "2"
click at [763, 23] on icon "Зберегти, перейти до списку" at bounding box center [788, 25] width 163 height 12
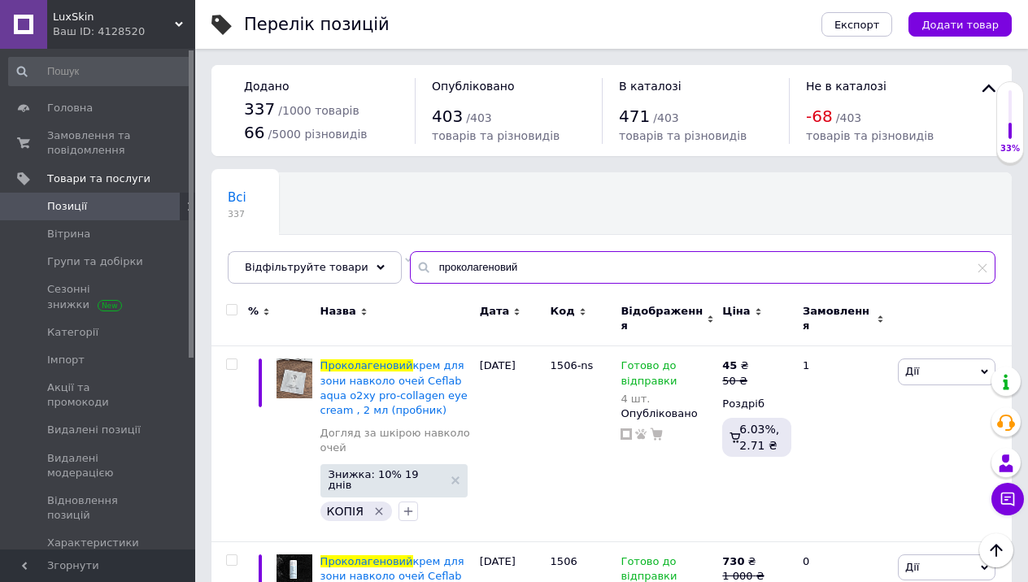
click at [520, 263] on input "проколагеновий" at bounding box center [702, 267] width 585 height 33
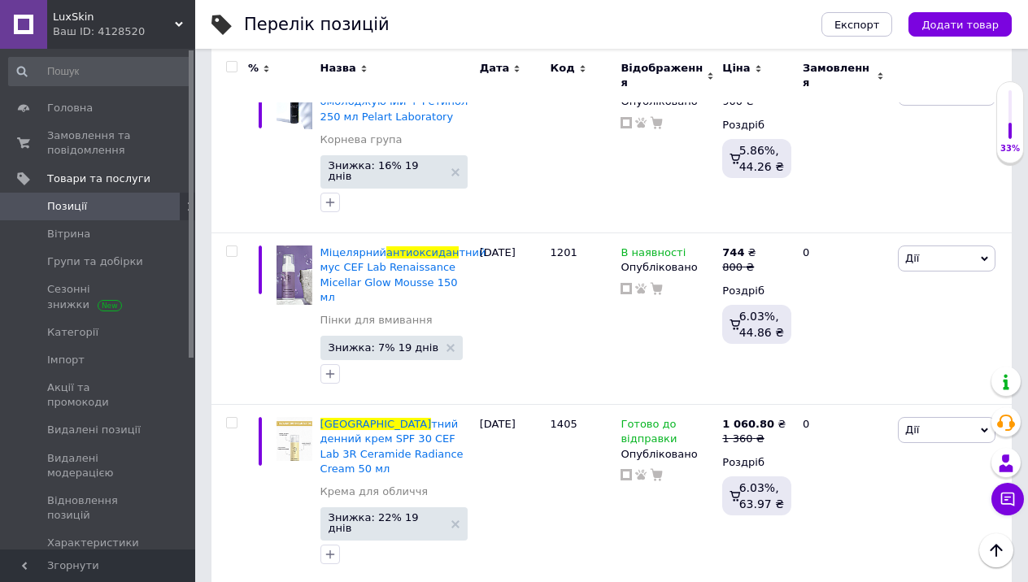
scroll to position [1585, 0]
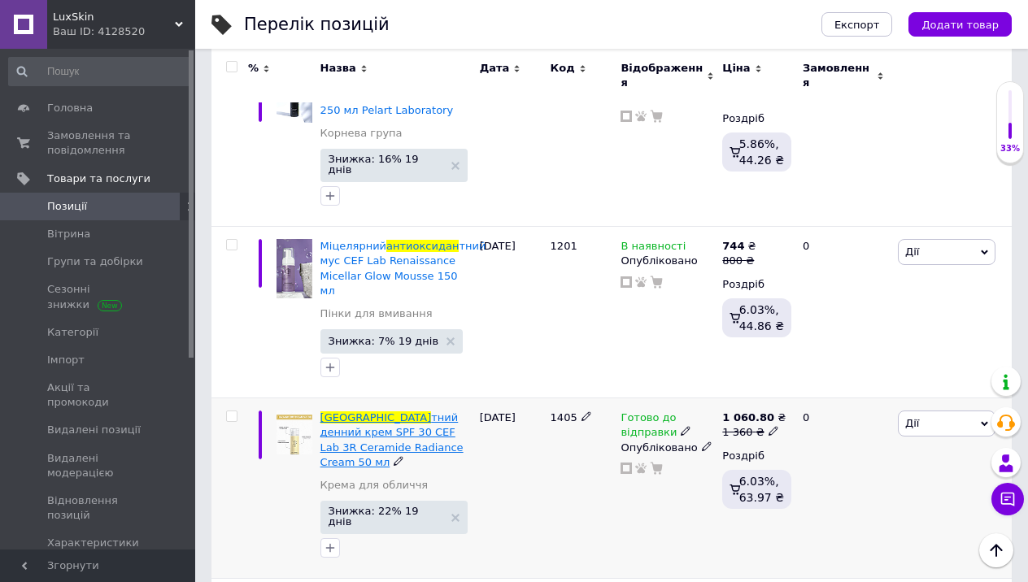
type input "антиоксидан"
click at [410, 411] on span "тний денний крем SPF 30 CEF Lab 3R Ceramide Radiance Cream 50 мл" at bounding box center [391, 439] width 143 height 57
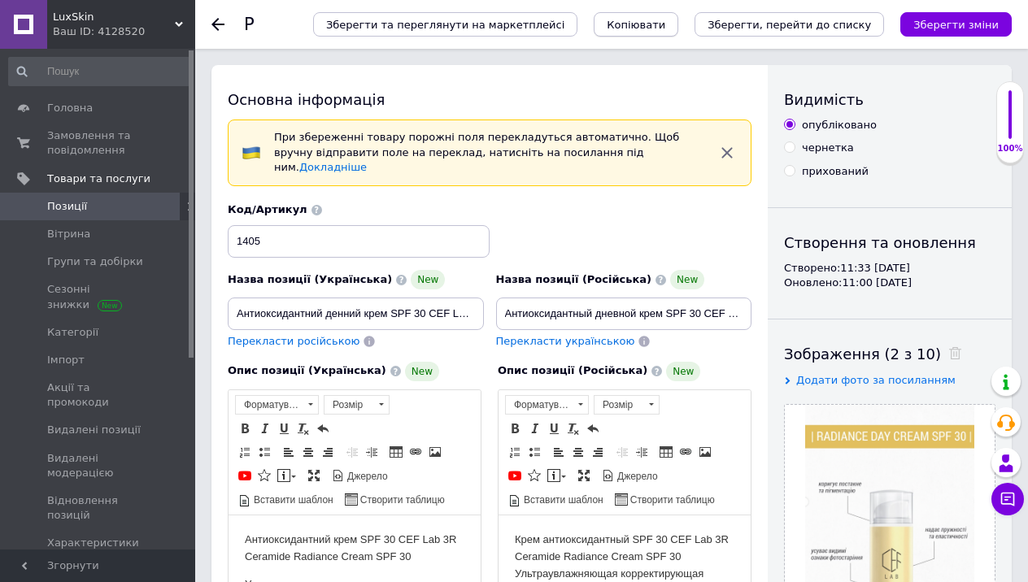
click at [665, 19] on span "Копіювати" at bounding box center [636, 25] width 59 height 12
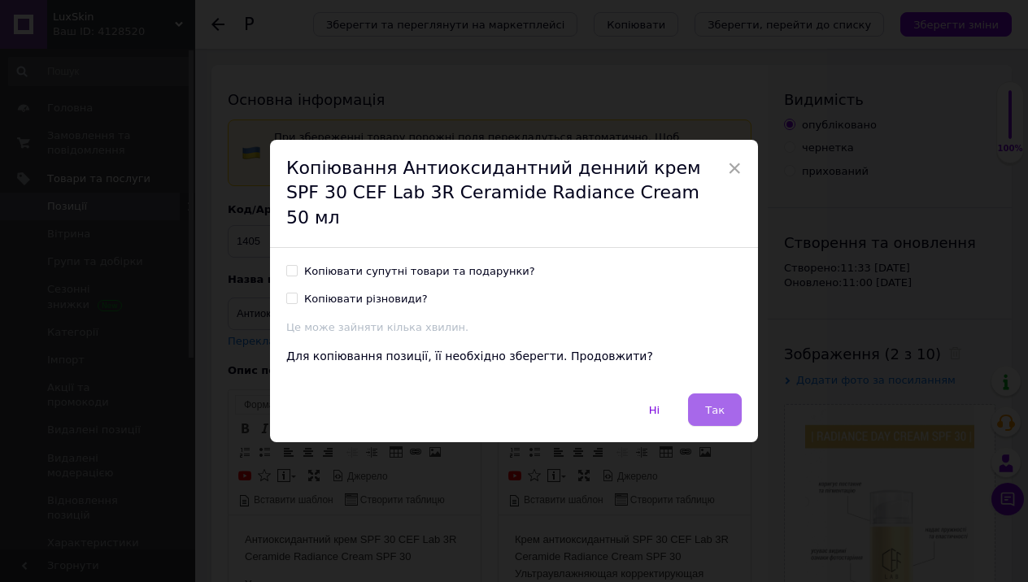
click at [705, 404] on span "Так" at bounding box center [715, 410] width 20 height 12
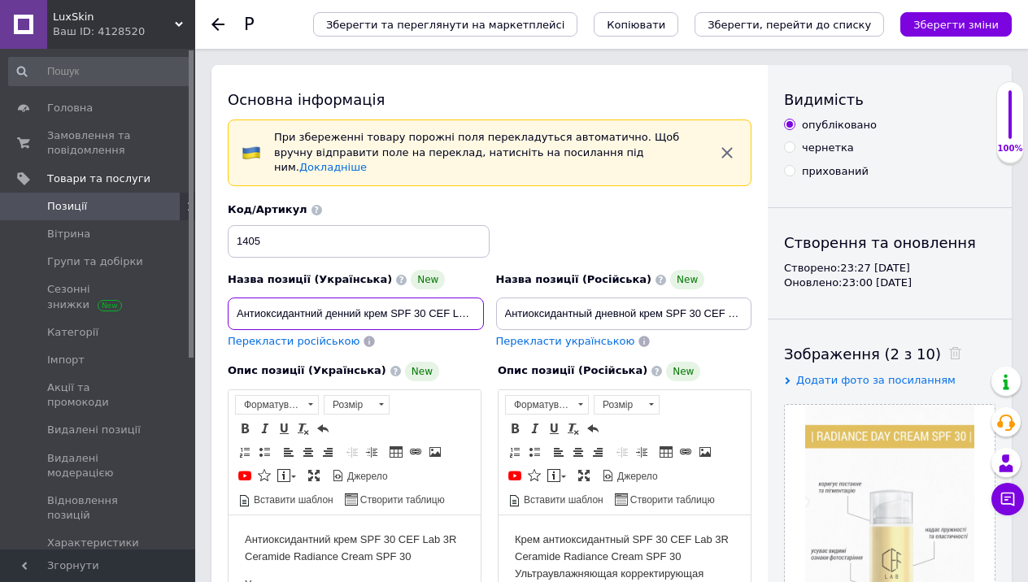
drag, startPoint x: 451, startPoint y: 298, endPoint x: 515, endPoint y: 298, distance: 63.4
click at [515, 298] on div "Назва позиції (Українська) New Антиоксидантний денний крем SPF 30 CEF Lab 3R Ce…" at bounding box center [490, 275] width 536 height 159
drag, startPoint x: 443, startPoint y: 297, endPoint x: 473, endPoint y: 298, distance: 30.1
click at [473, 298] on input "Антиоксидантний денний крем SPF 30 CEF Lab 3R Ceramide Radiance Cream 50 мл" at bounding box center [356, 314] width 256 height 33
paste input "2 мл (пробник)"
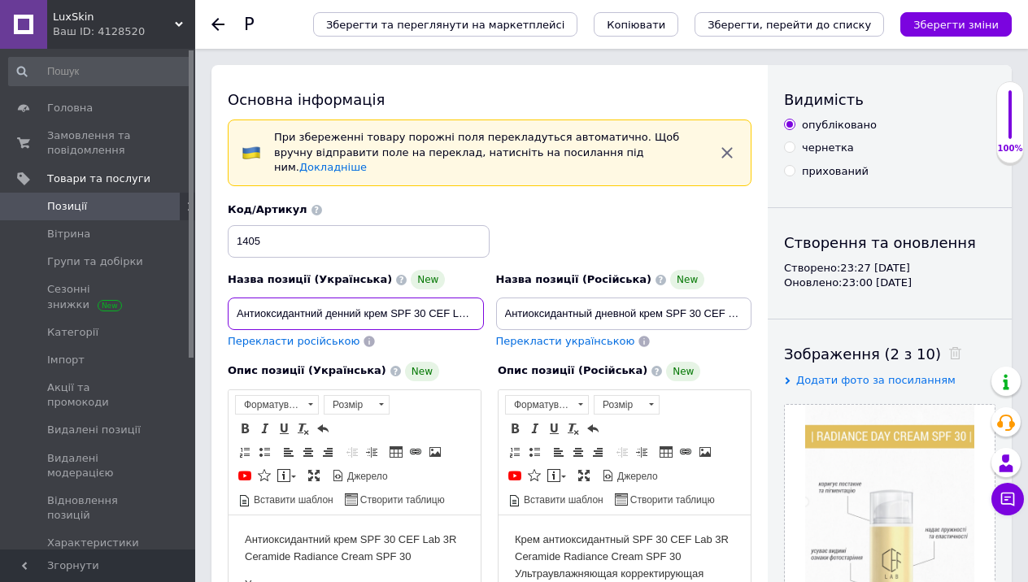
type input "Антиоксидантний денний крем SPF 30 CEF Lab 3R Ceramide Radiance Cream 2 мл (про…"
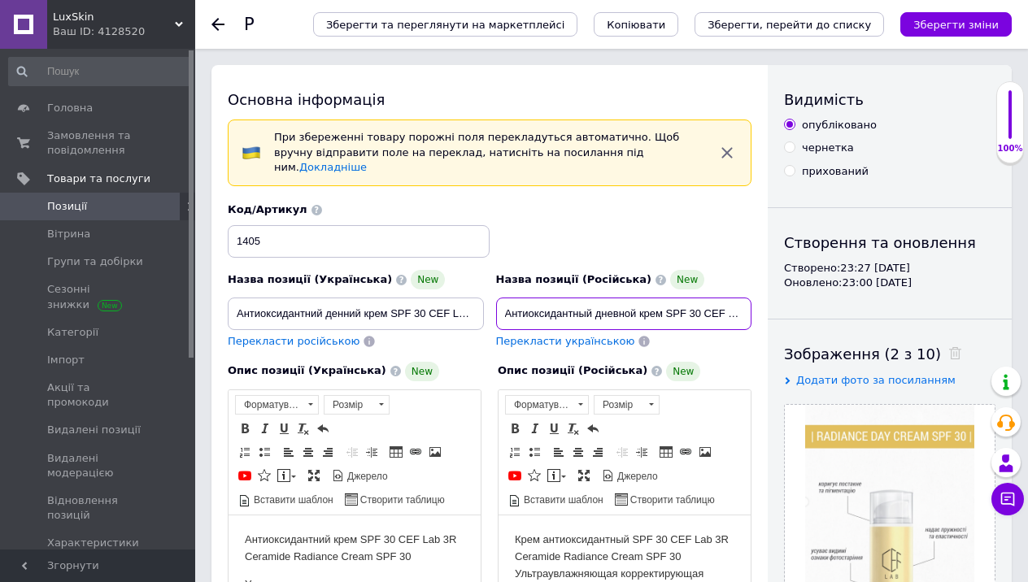
click at [733, 298] on input "Антиоксидантный дневной крем SPF 30 CEF Lab 3R Ceramide Radiance Cream 50 мл" at bounding box center [624, 314] width 256 height 33
drag, startPoint x: 729, startPoint y: 294, endPoint x: 764, endPoint y: 294, distance: 34.2
drag, startPoint x: 715, startPoint y: 296, endPoint x: 749, endPoint y: 298, distance: 34.2
click at [749, 298] on input "Антиоксидантный дневной крем SPF 30 CEF Lab 3R Ceramide Radiance Cream 50 мл" at bounding box center [624, 314] width 256 height 33
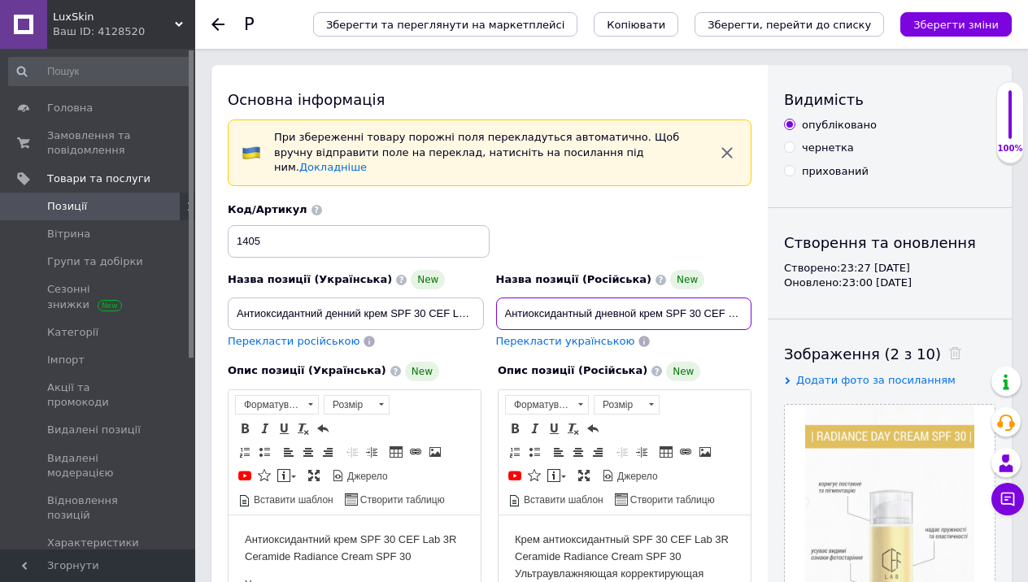
paste input "2 мл (пробник)"
type input "Антиоксидантный дневной крем SPF 30 CEF Lab 3R Ceramide Radiance Cream 2 мл (пр…"
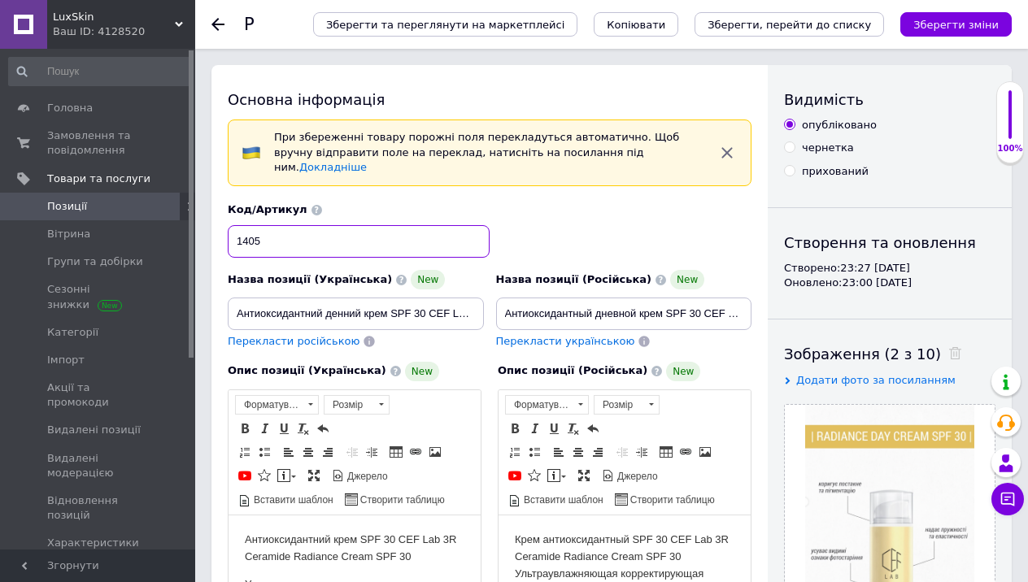
click at [388, 225] on input "1405" at bounding box center [359, 241] width 262 height 33
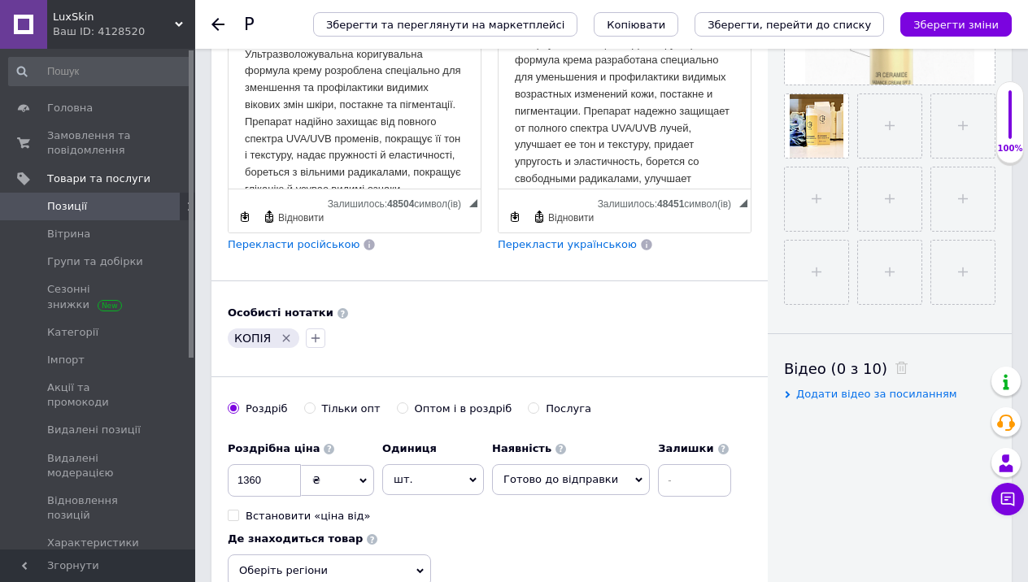
scroll to position [578, 0]
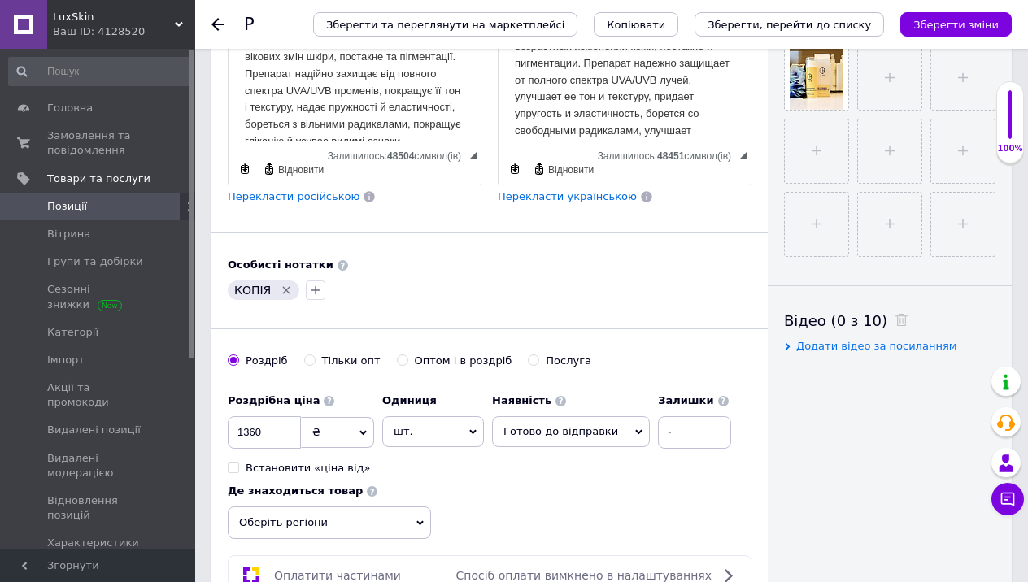
type input "1405-ns"
click at [277, 425] on input "1360" at bounding box center [264, 432] width 73 height 33
click at [278, 425] on input "1360" at bounding box center [264, 432] width 73 height 33
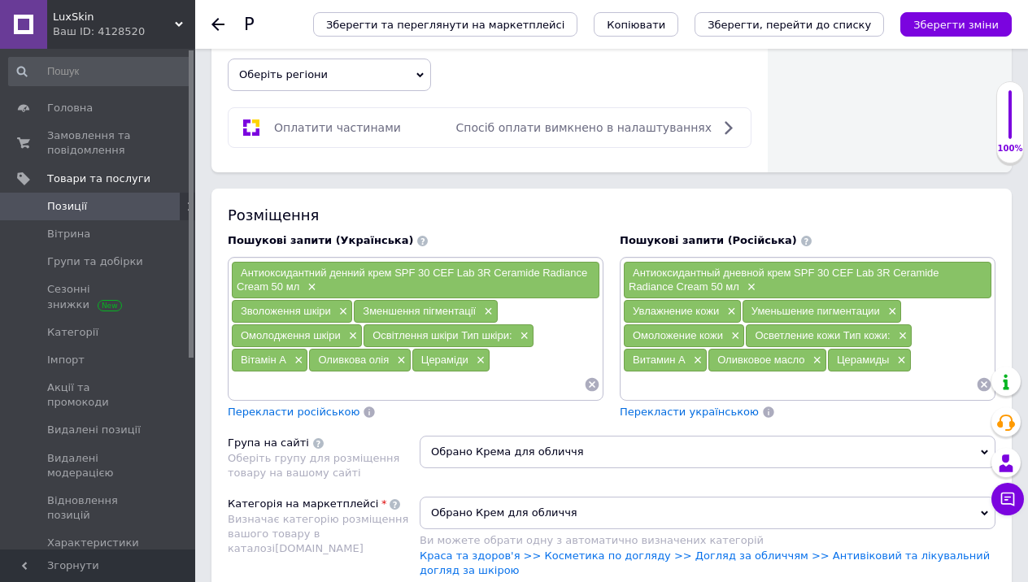
scroll to position [1028, 0]
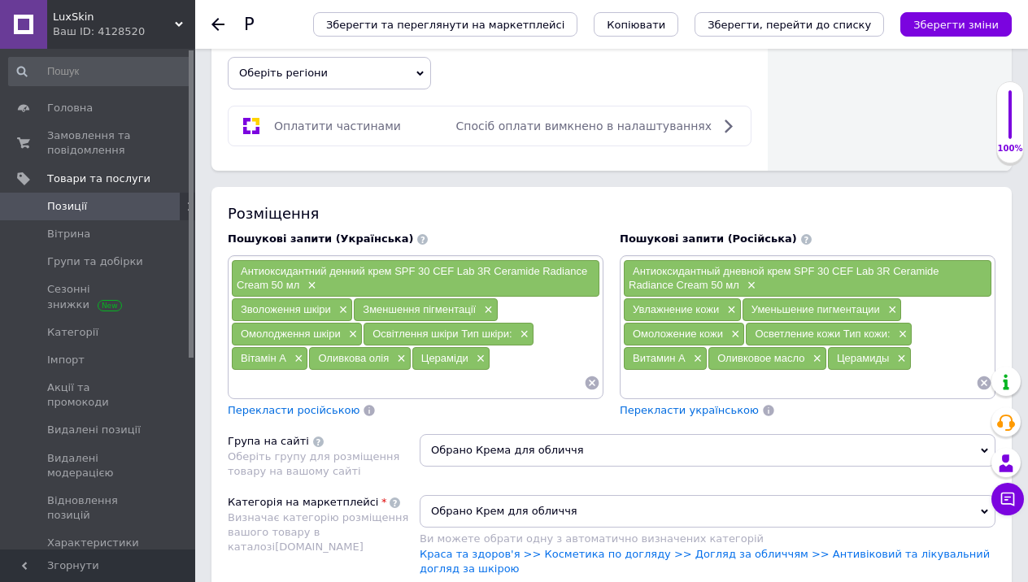
type input "60"
click at [359, 371] on input at bounding box center [407, 383] width 353 height 24
type input "ghj"
type input "ybr"
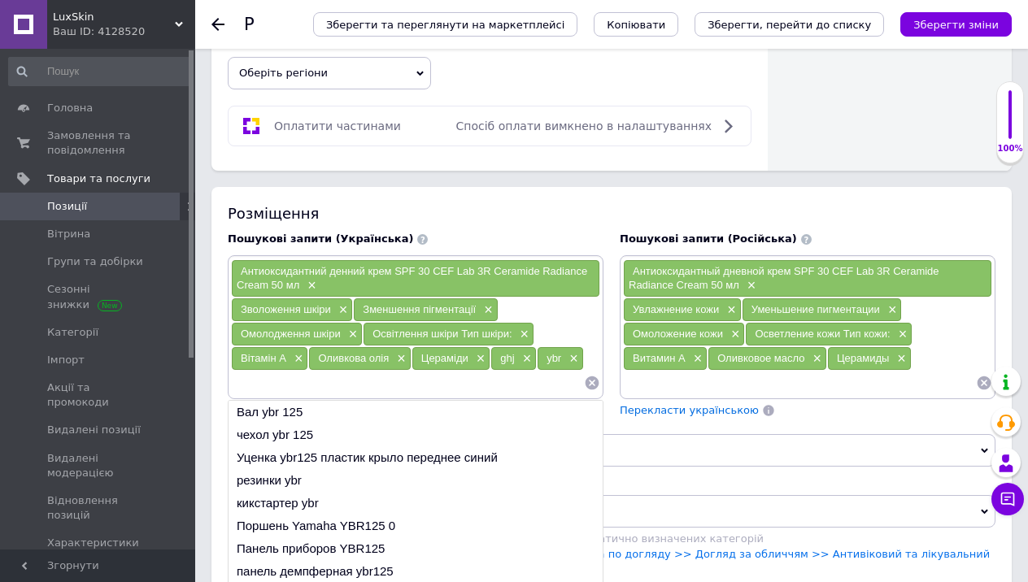
paste input "2 мл (пробник)"
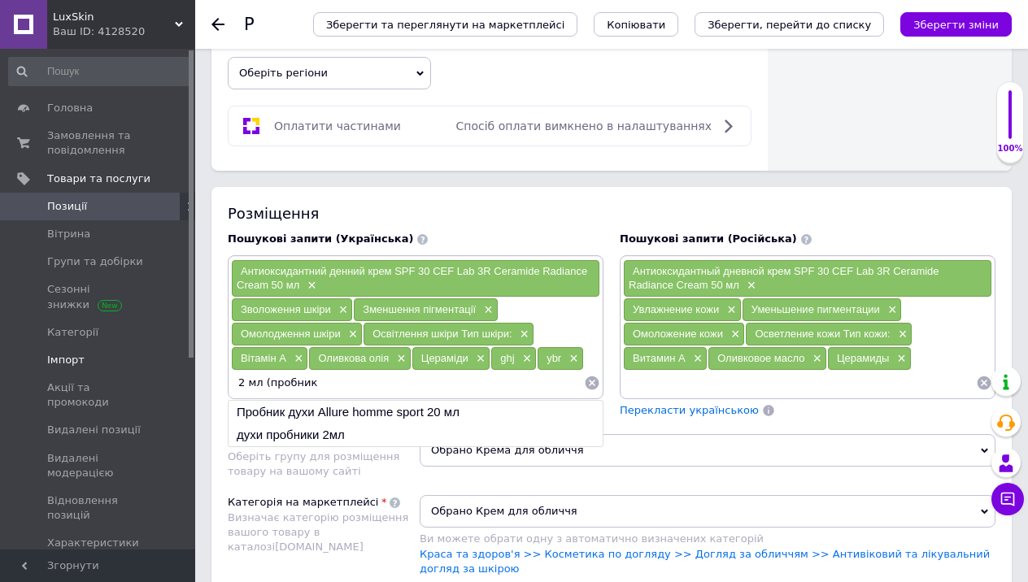
drag, startPoint x: 268, startPoint y: 368, endPoint x: 178, endPoint y: 368, distance: 90.3
click at [178, 368] on div "LuxSkin Ваш ID: 4128520 Кабінет покупця Перевірити стан системи Сторінка на мар…" at bounding box center [514, 412] width 1028 height 2880
type input "пробник"
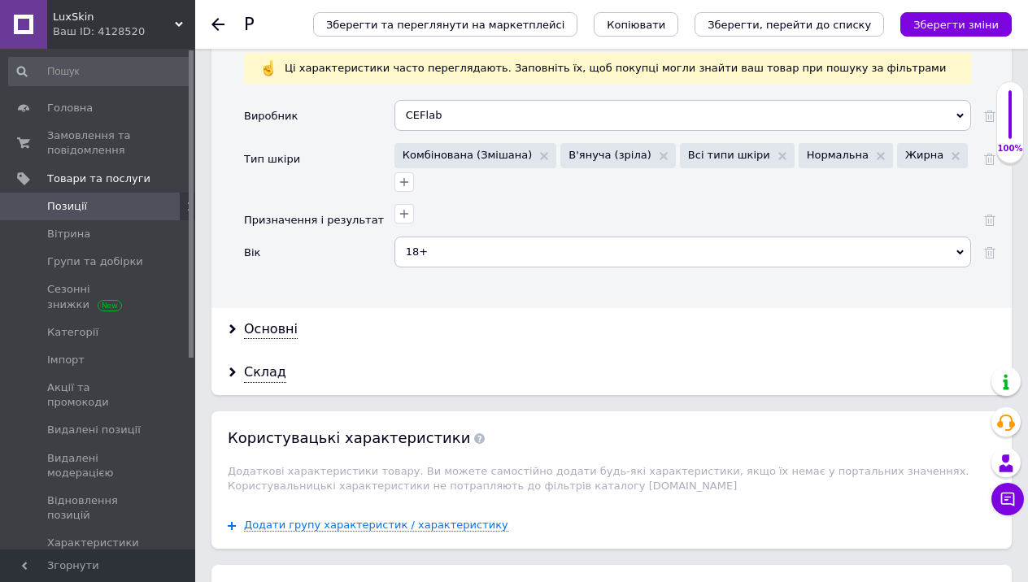
scroll to position [1806, 0]
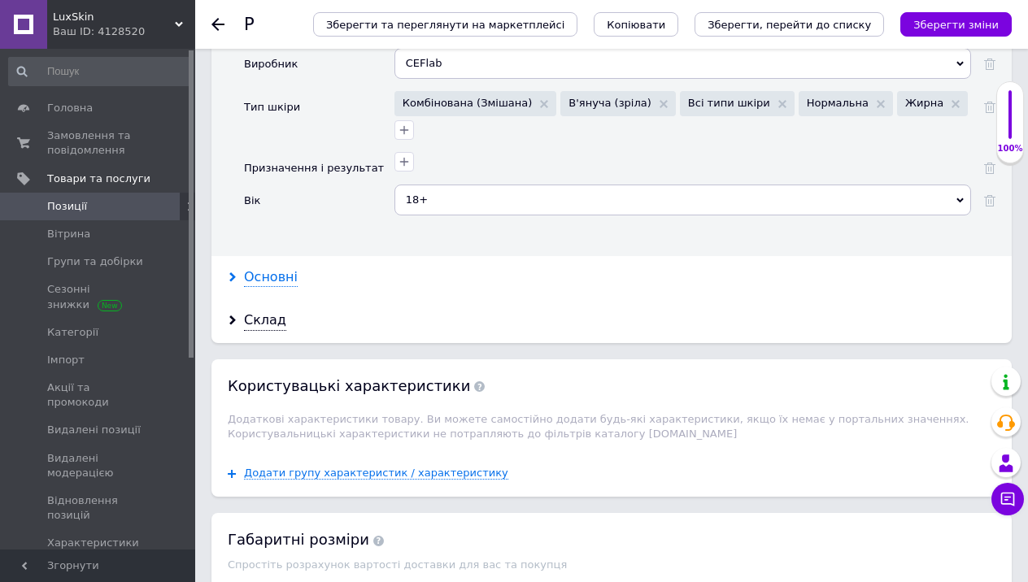
click at [264, 268] on div "Основні" at bounding box center [271, 277] width 54 height 19
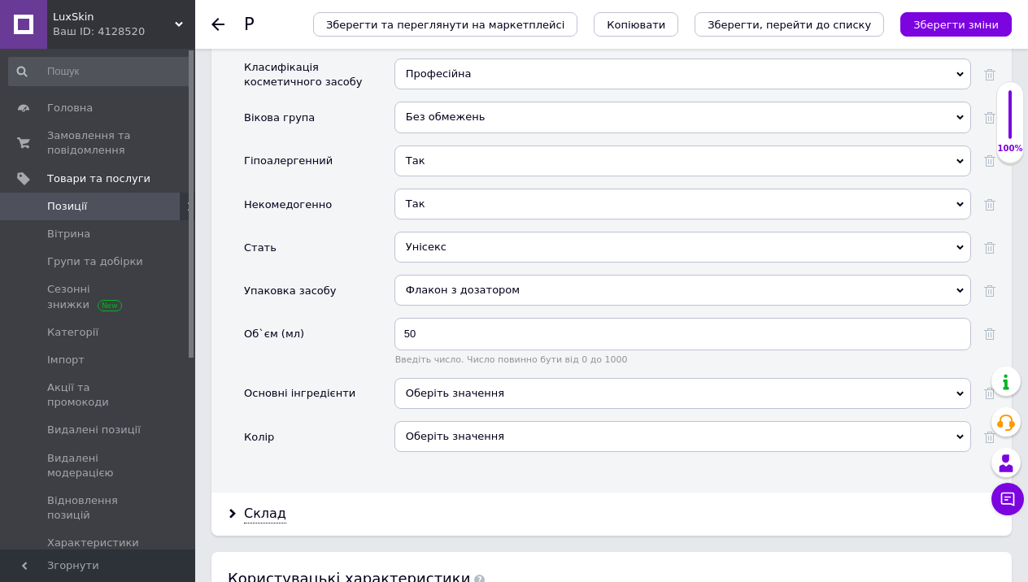
scroll to position [2310, 0]
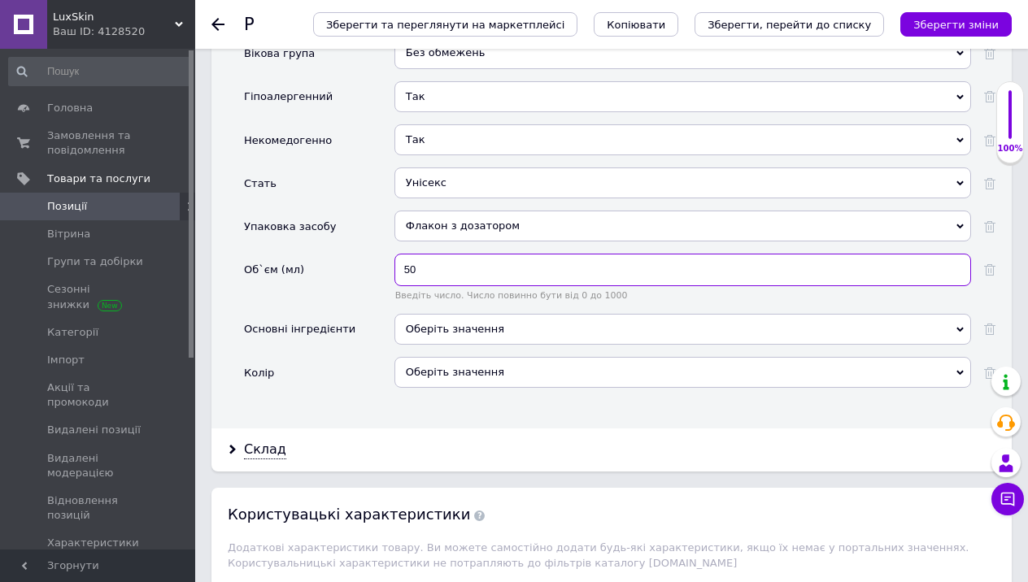
click at [457, 254] on input "50" at bounding box center [682, 270] width 577 height 33
type input "5"
type input "2"
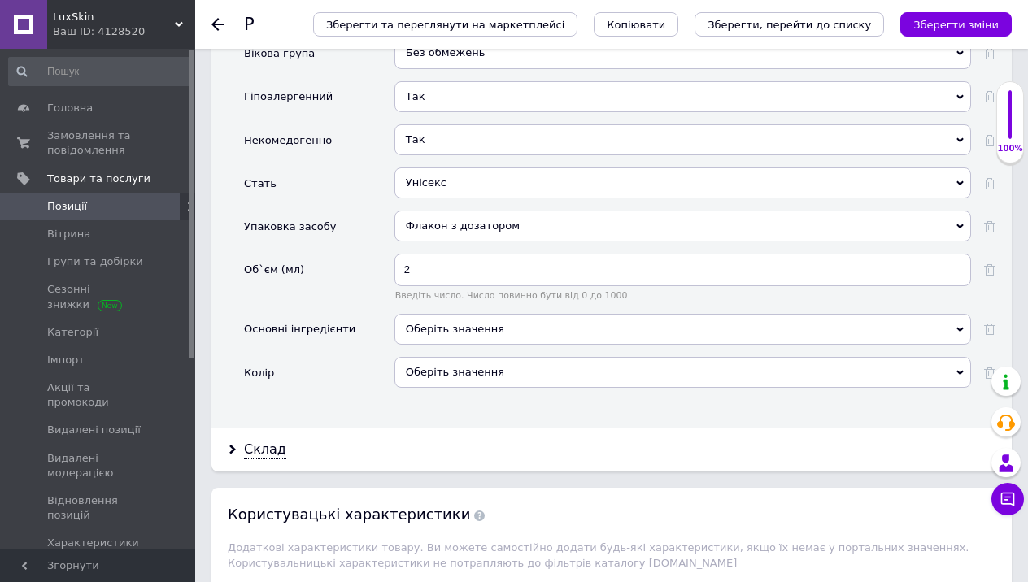
click at [526, 211] on div "Флакон з дозатором" at bounding box center [682, 226] width 577 height 31
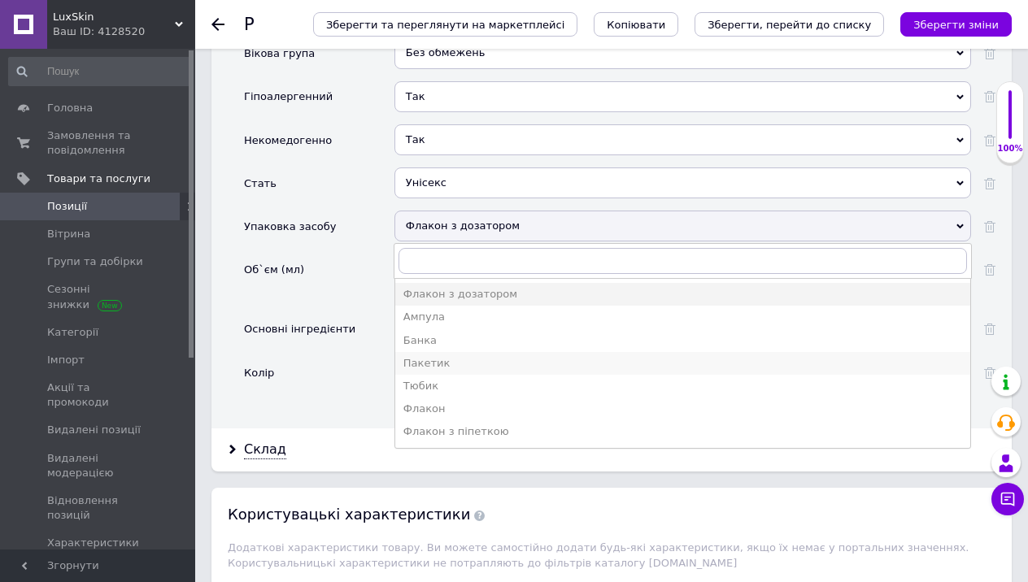
click at [540, 356] on div "Пакетик" at bounding box center [682, 363] width 559 height 15
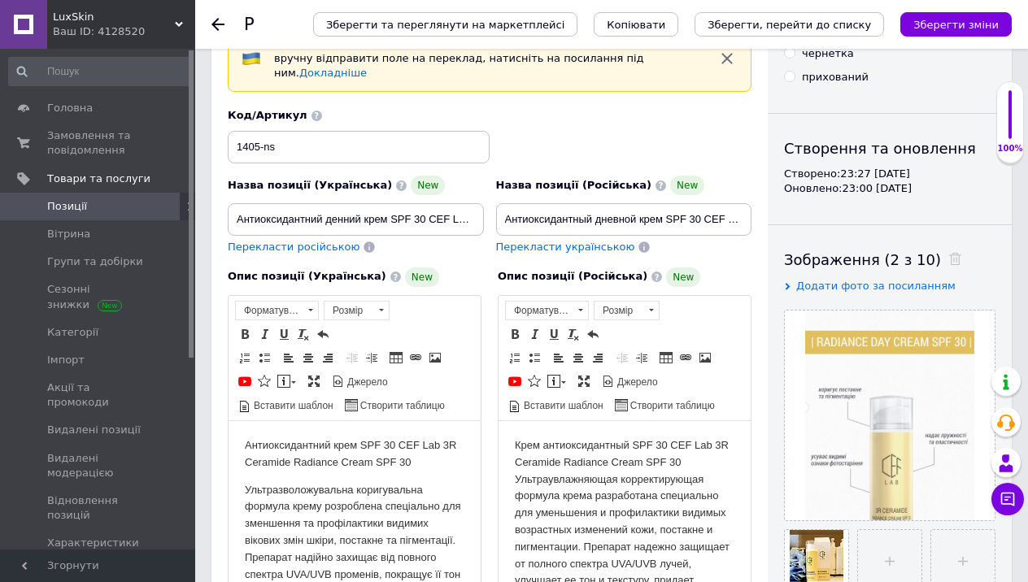
scroll to position [141, 0]
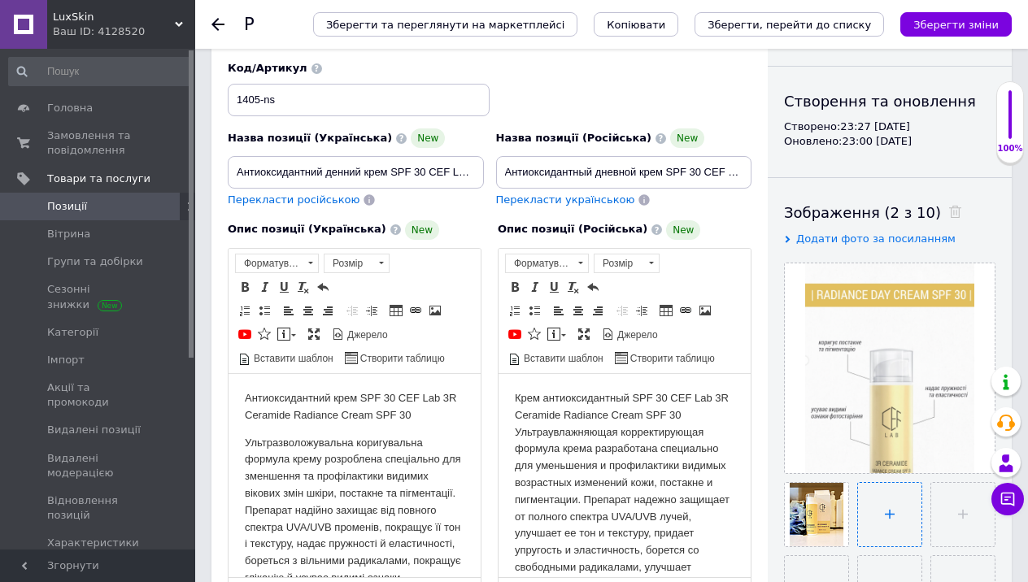
click at [889, 531] on input "file" at bounding box center [889, 514] width 63 height 63
type input "C:\fakepath\photo_[DATE] 23.29.21.jpeg"
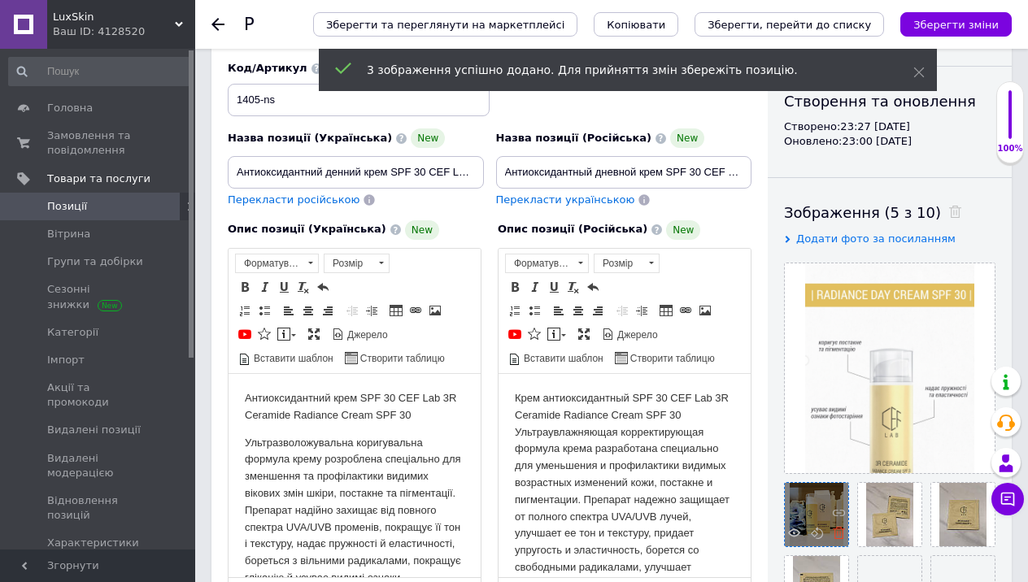
click at [838, 534] on use at bounding box center [839, 533] width 12 height 12
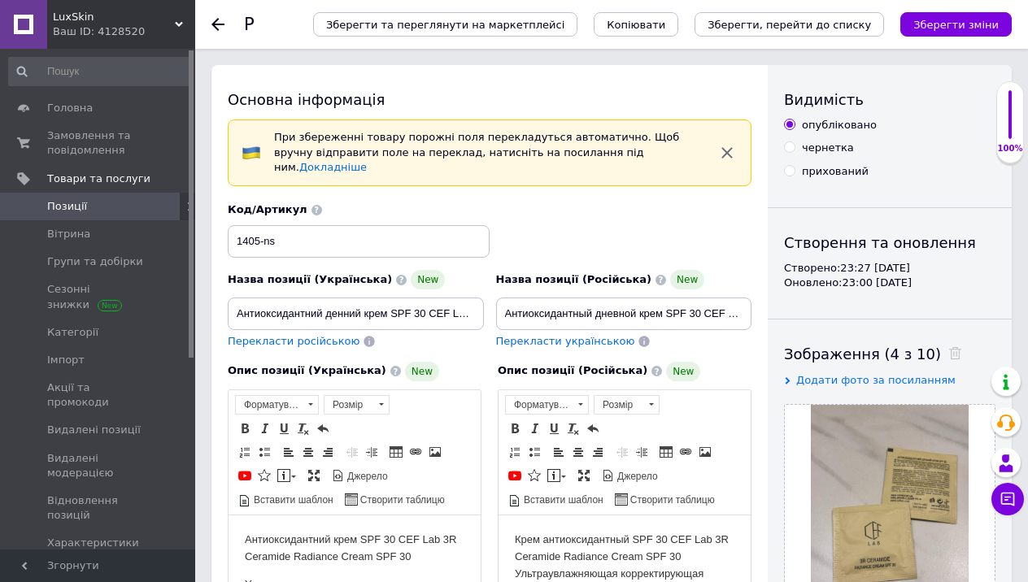
scroll to position [0, 0]
click at [814, 28] on icon "Зберегти, перейти до списку" at bounding box center [788, 25] width 163 height 12
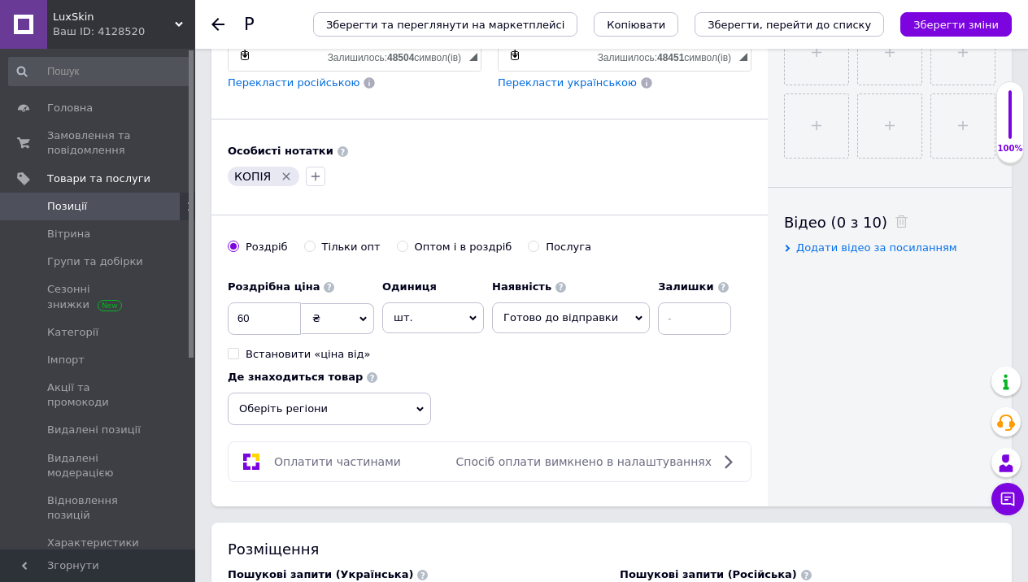
scroll to position [698, 0]
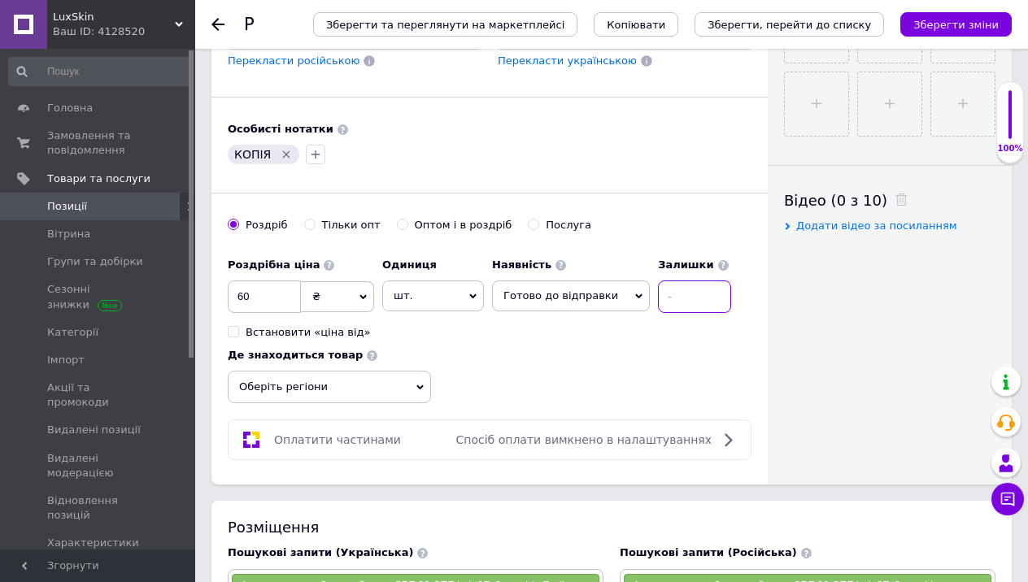
click at [694, 285] on input at bounding box center [694, 297] width 73 height 33
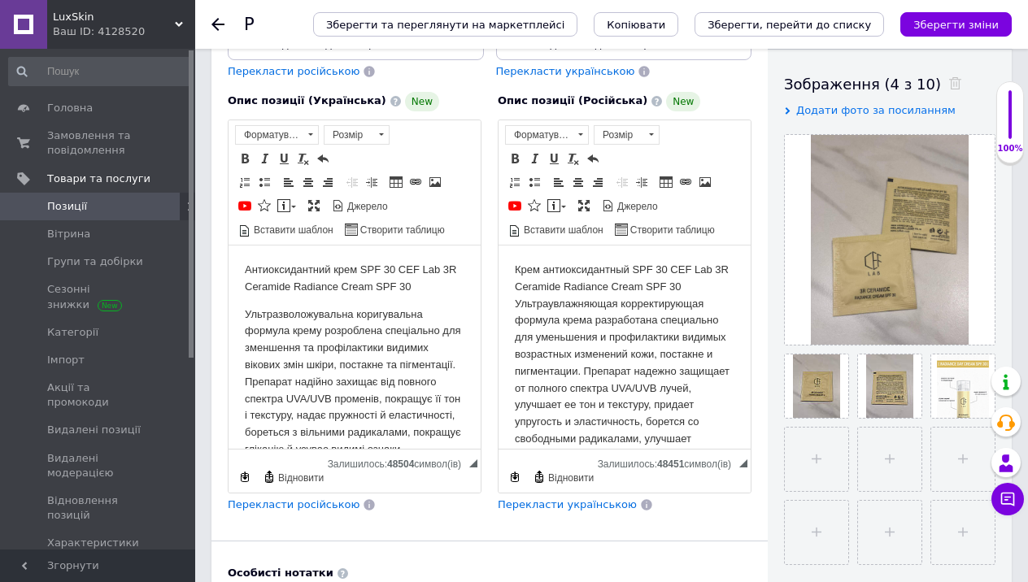
scroll to position [297, 0]
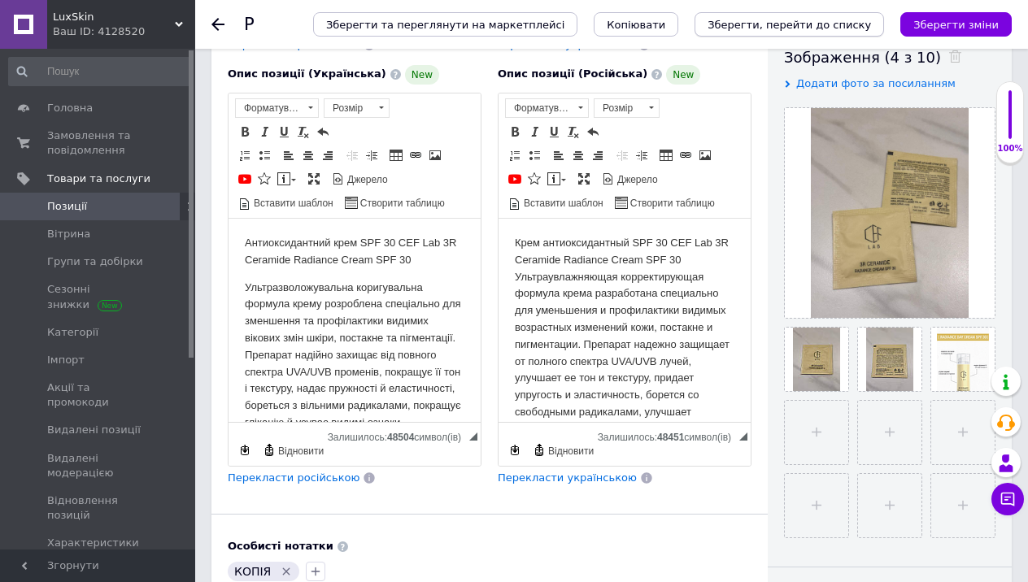
type input "4"
click at [734, 24] on icon "Зберегти, перейти до списку" at bounding box center [788, 25] width 163 height 12
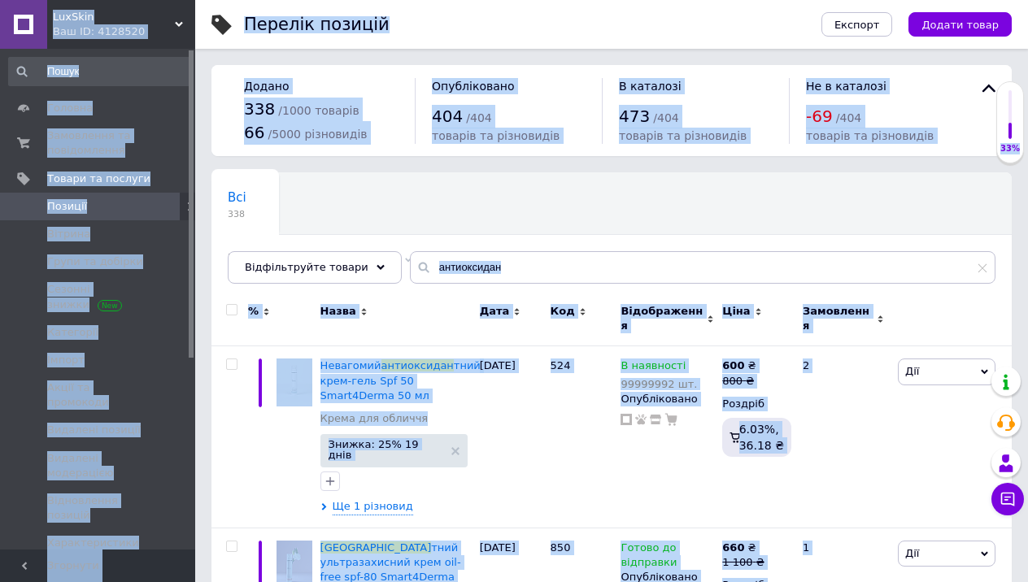
click at [624, 214] on div "Всі 338 Не відображаються в ка... 5 Видалити Редагувати Ok Відфільтровано... Зб…" at bounding box center [611, 236] width 800 height 134
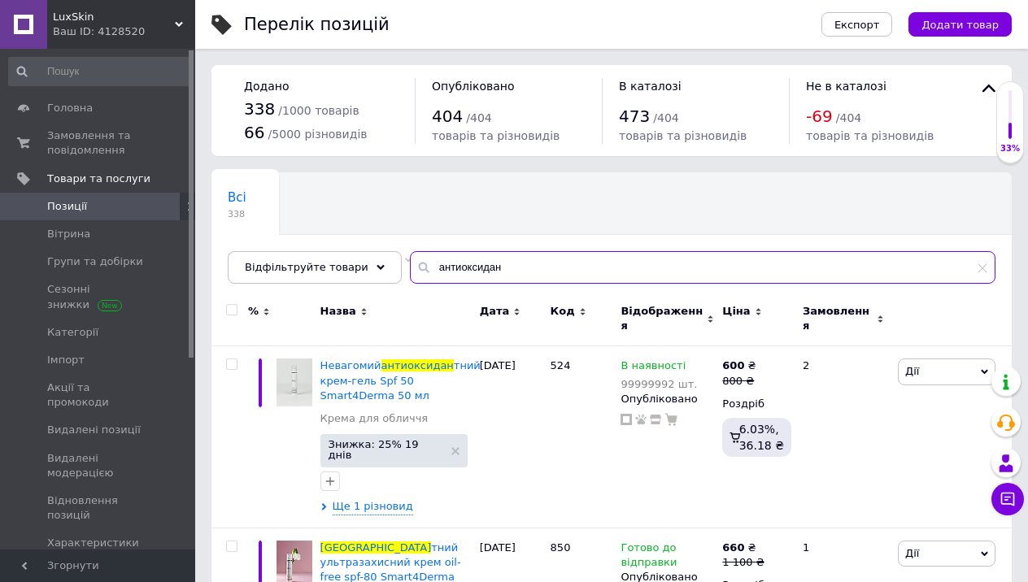
click at [604, 270] on input "антиоксидан" at bounding box center [702, 267] width 585 height 33
type input "eljcrj"
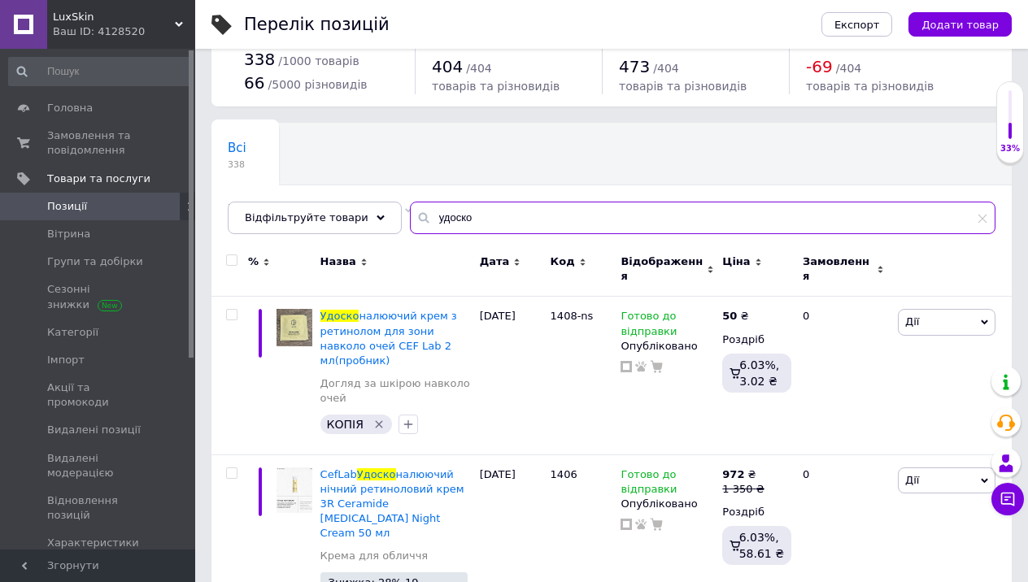
scroll to position [71, 0]
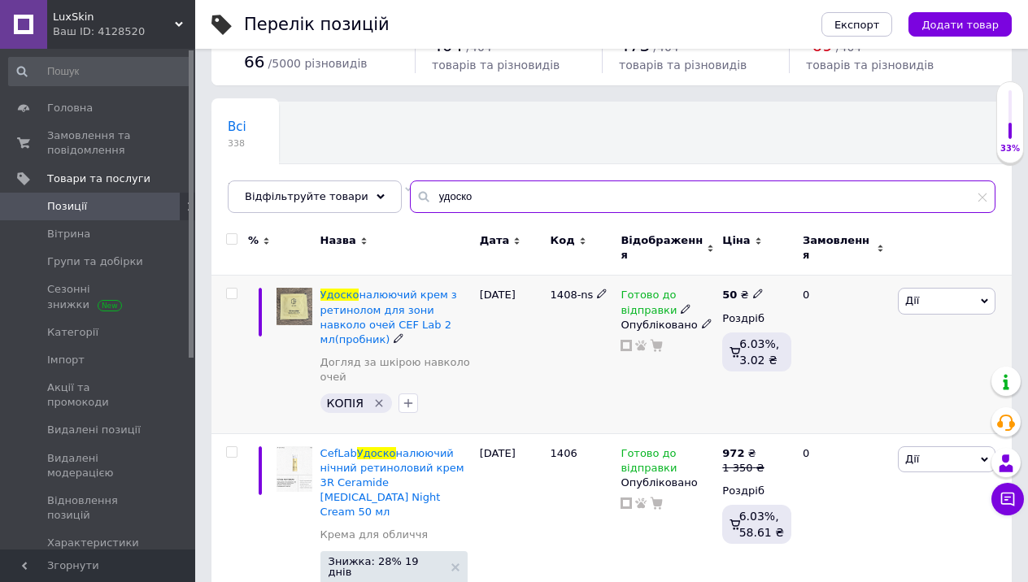
type input "удоско"
click at [681, 304] on icon at bounding box center [686, 309] width 10 height 10
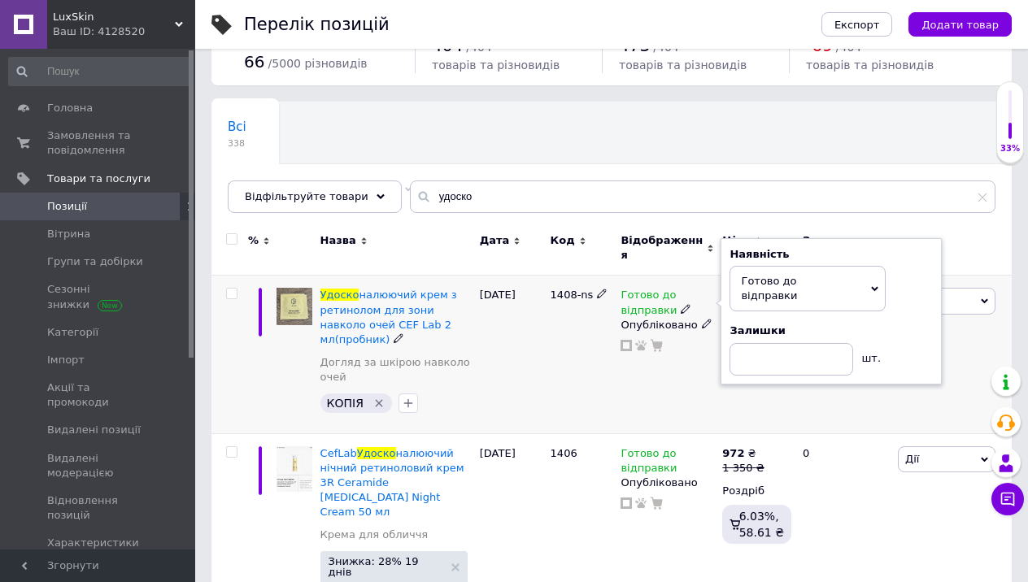
click at [911, 324] on div "Залишки шт." at bounding box center [830, 349] width 203 height 51
click at [822, 343] on input at bounding box center [791, 359] width 124 height 33
type input "2"
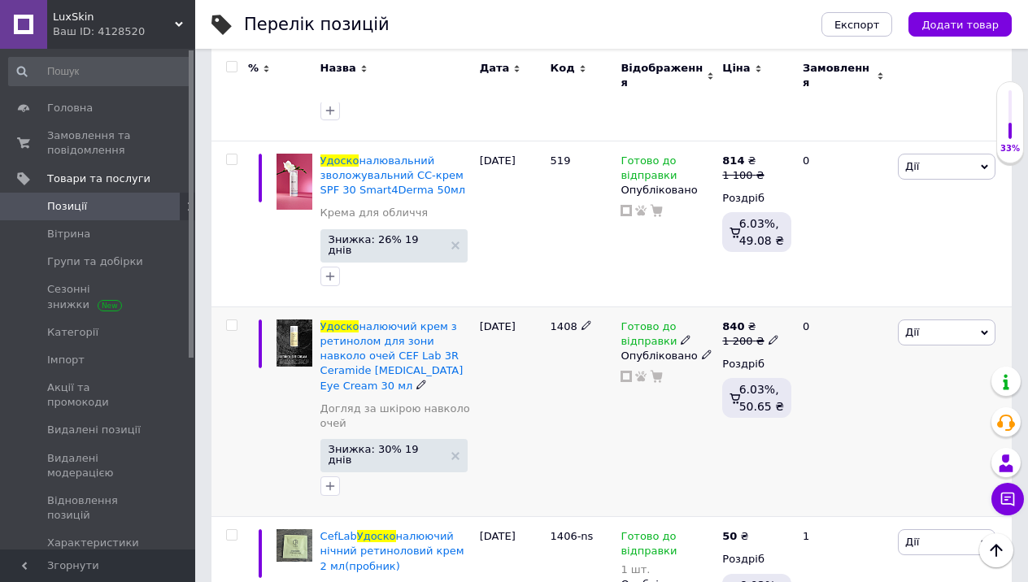
scroll to position [558, 0]
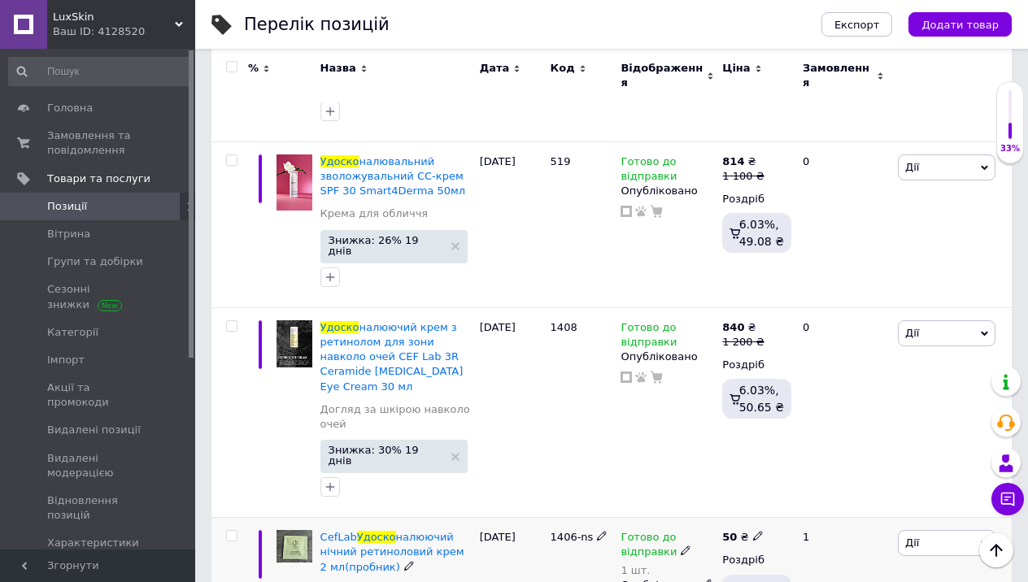
click at [700, 530] on div "Готово до відправки" at bounding box center [667, 544] width 94 height 29
click at [475, 518] on div "CefLab Удоско налюючий нічний ретиноловий крем 2 мл(пробник) Крема для обличчя …" at bounding box center [395, 582] width 159 height 128
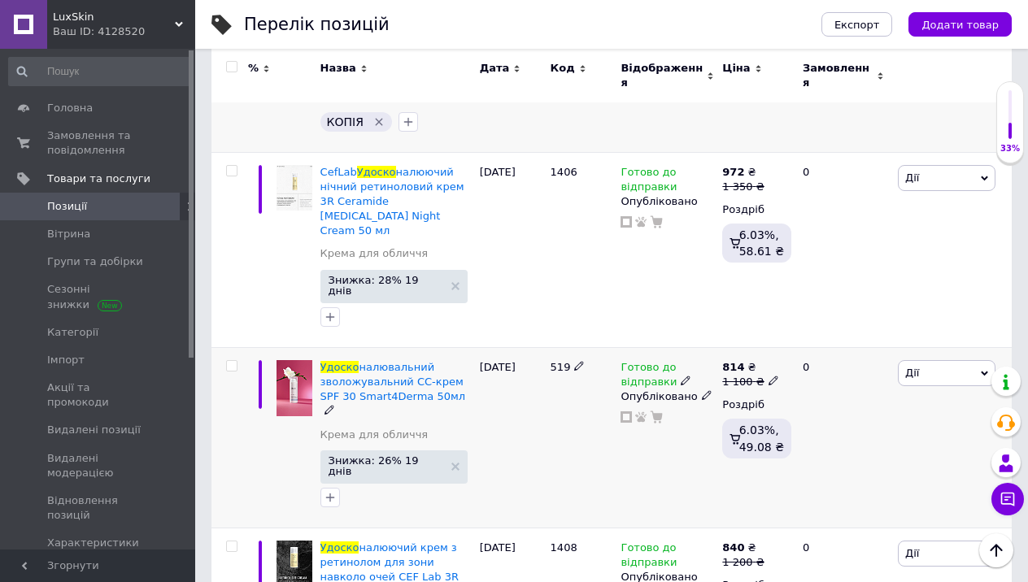
scroll to position [353, 0]
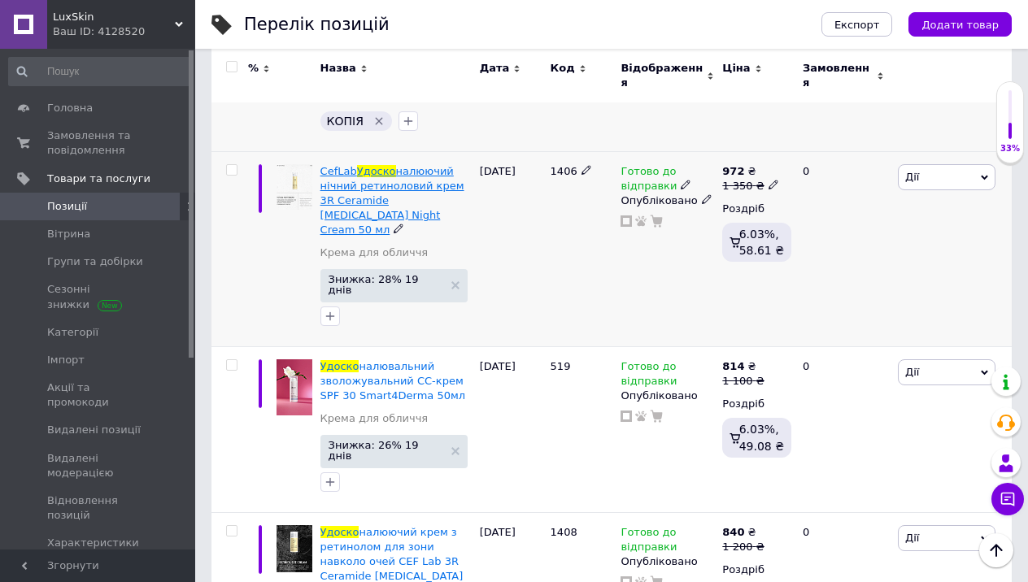
click at [394, 165] on span "налюючий нічний ретиноловий крем 3R Ceramide [MEDICAL_DATA] Night Cream 50 мл" at bounding box center [392, 201] width 144 height 72
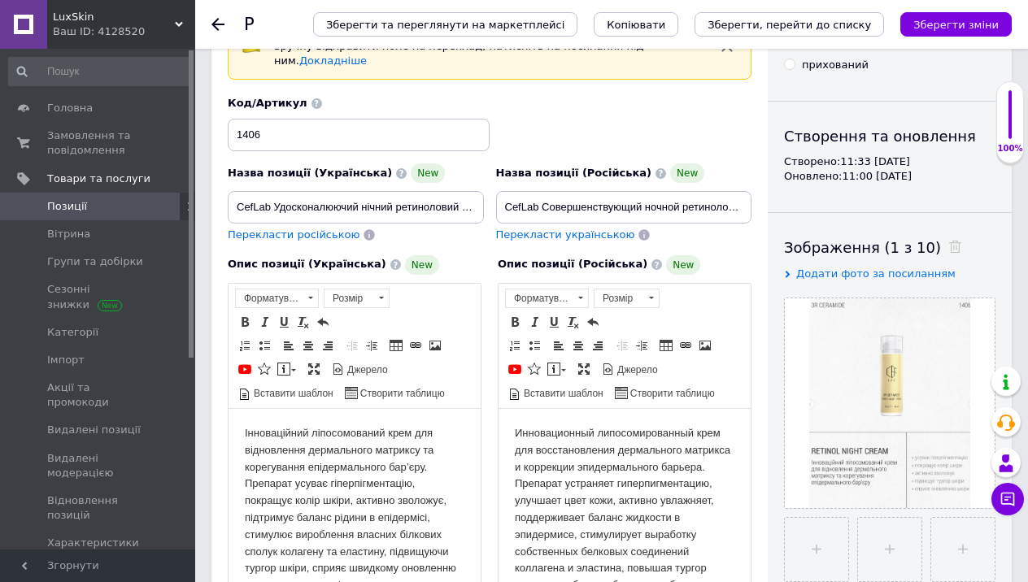
scroll to position [115, 0]
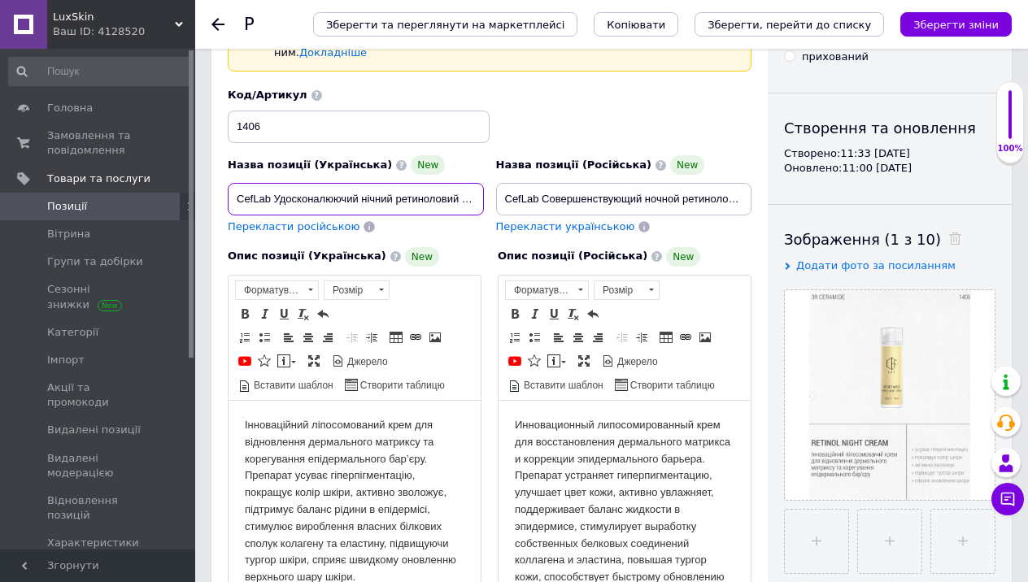
click at [404, 183] on input "CefLab Удосконалюючий нічний ретиноловий крем 3R Ceramide [MEDICAL_DATA] Night …" at bounding box center [356, 199] width 256 height 33
drag, startPoint x: 433, startPoint y: 186, endPoint x: 486, endPoint y: 189, distance: 53.7
click at [486, 189] on div "Назва позиції (Українська) New CefLab Удосконалюючий нічний ретиноловий крем 3R…" at bounding box center [356, 196] width 268 height 92
click at [799, 546] on input "file" at bounding box center [816, 541] width 63 height 63
type input "C:\fakepath\1405,1406,1407.jpeg"
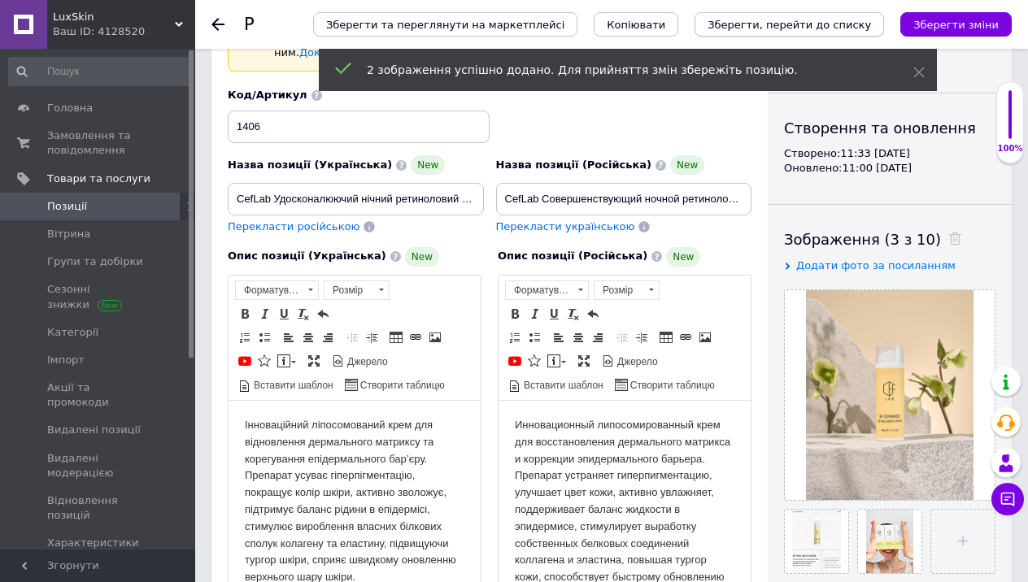
click at [806, 24] on icon "Зберегти, перейти до списку" at bounding box center [788, 25] width 163 height 12
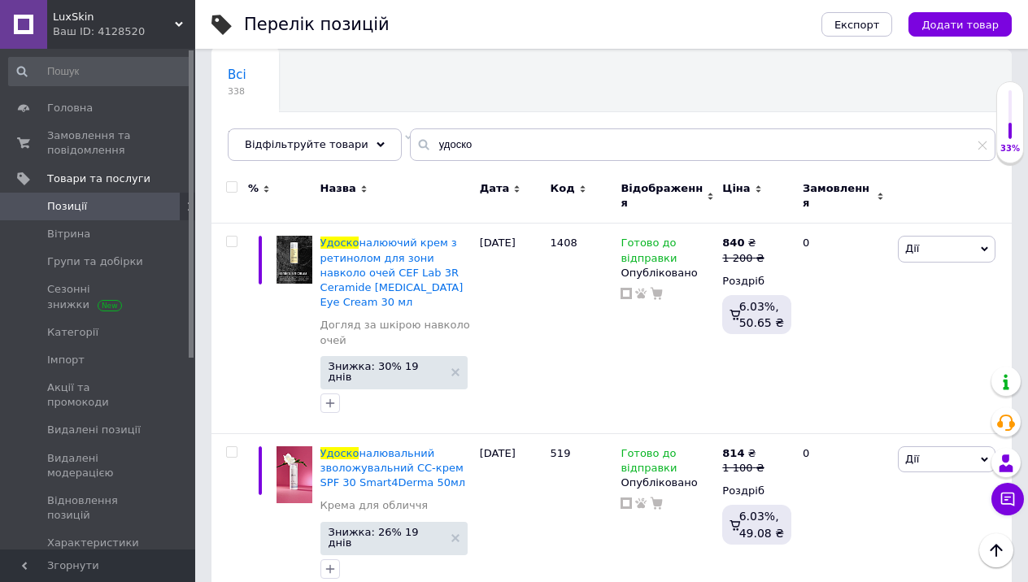
scroll to position [126, 0]
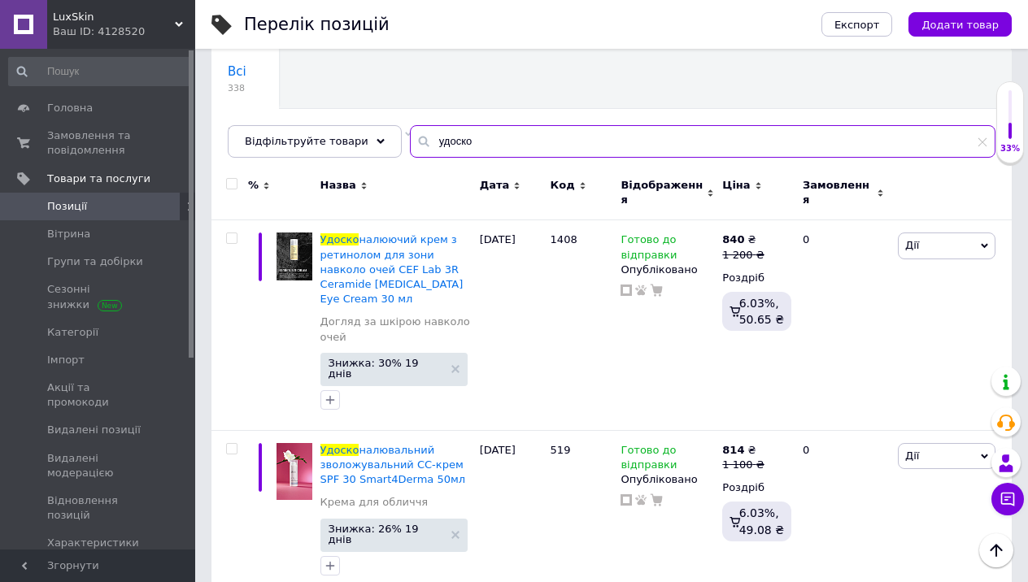
click at [739, 133] on input "удоско" at bounding box center [702, 141] width 585 height 33
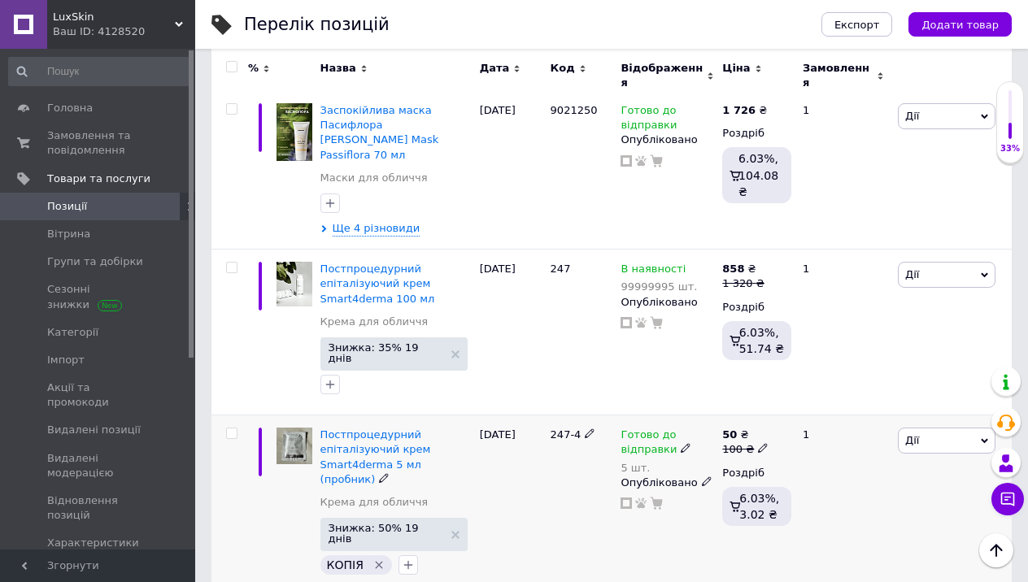
scroll to position [2345, 0]
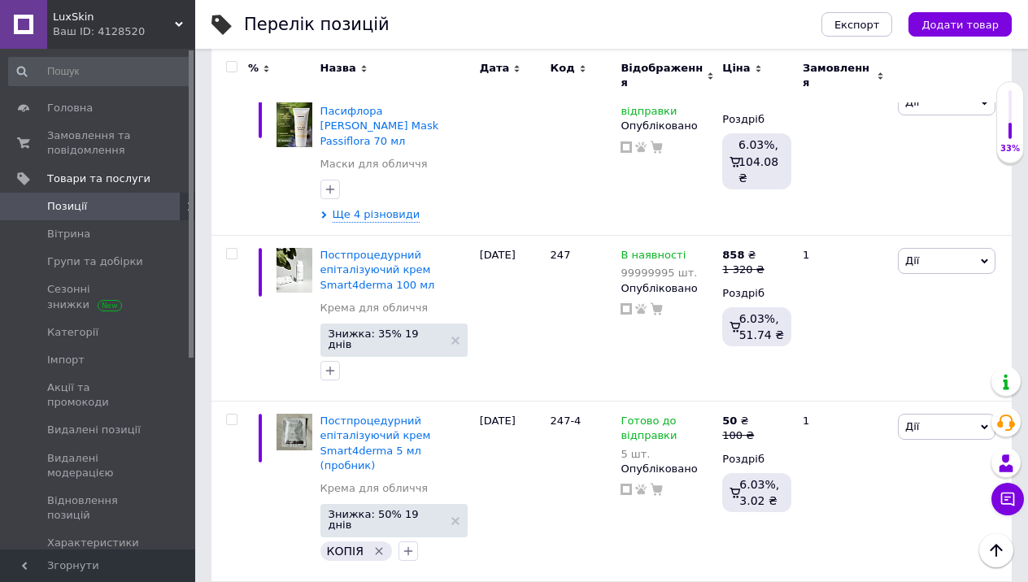
type input "купероз"
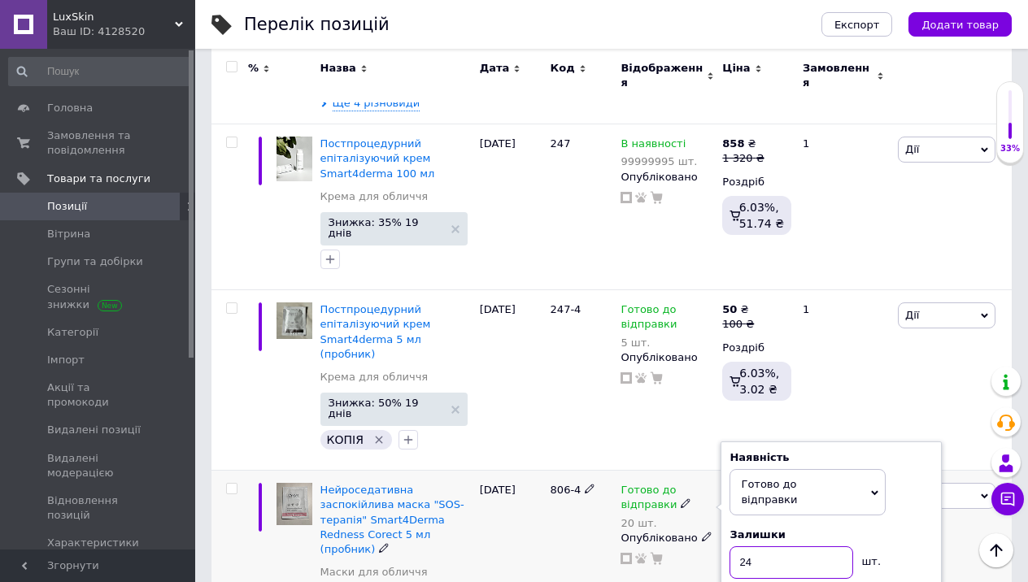
type input "24"
click at [930, 471] on div "[PERSON_NAME] Підняти на початок групи Копіювати Знижка Подарунок Супутні Прихо…" at bounding box center [953, 568] width 118 height 195
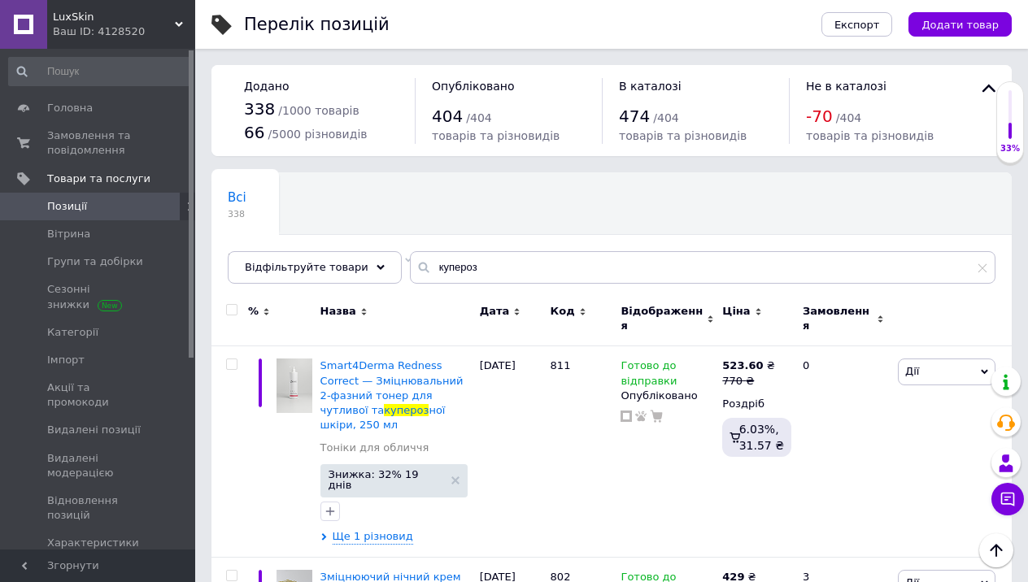
scroll to position [0, 0]
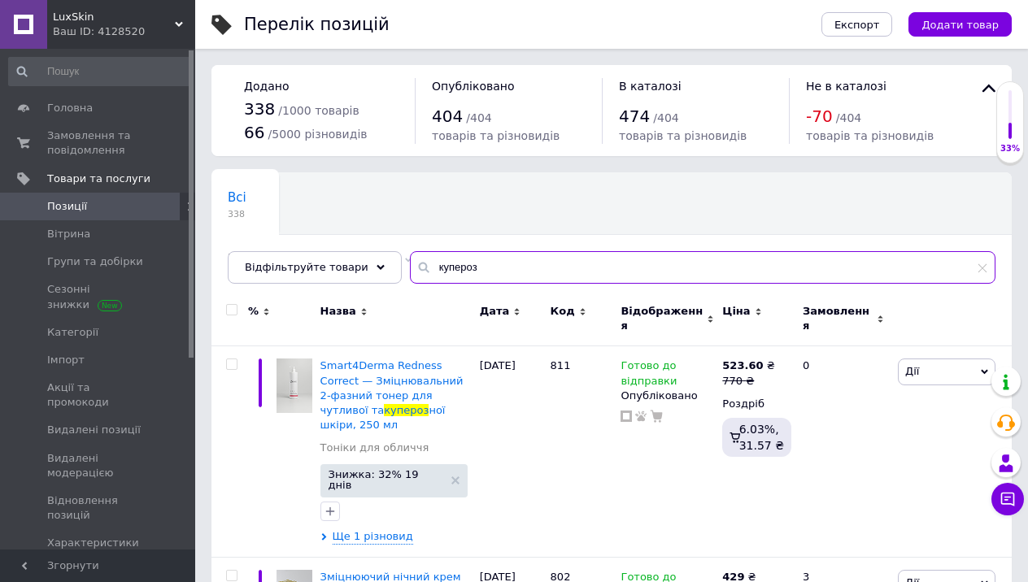
click at [706, 263] on input "купероз" at bounding box center [702, 267] width 585 height 33
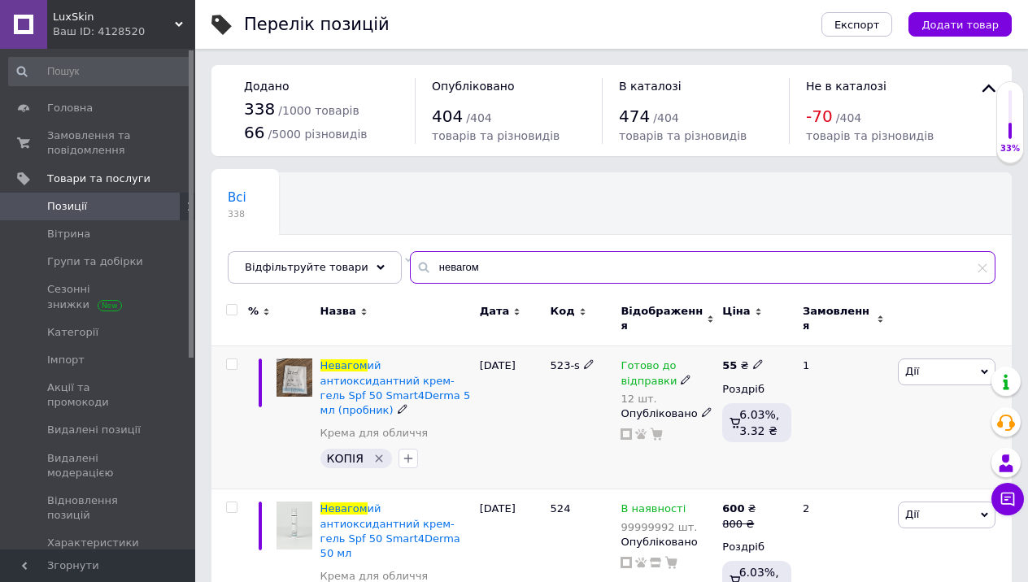
type input "невагом"
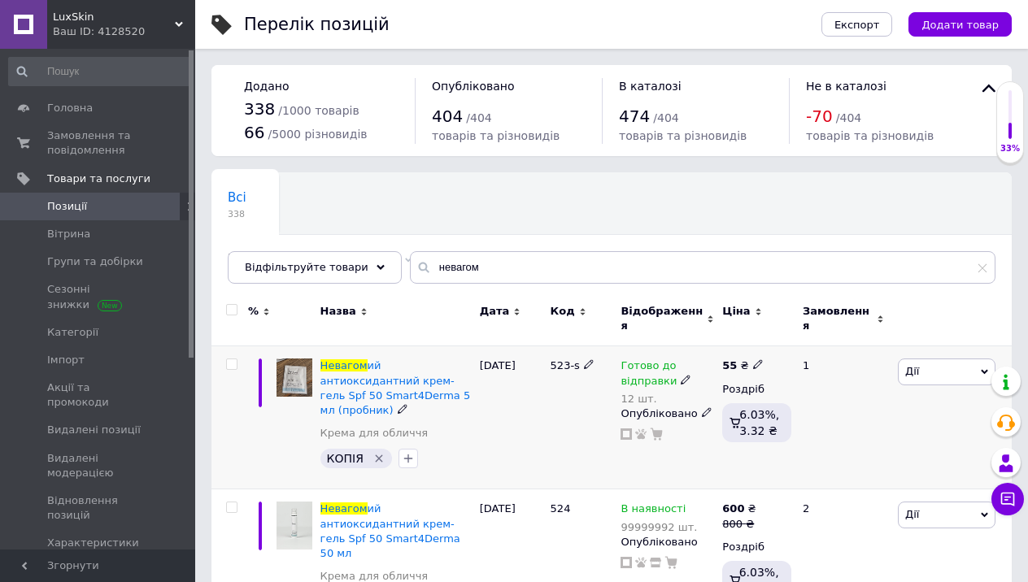
click at [681, 375] on use at bounding box center [685, 379] width 9 height 9
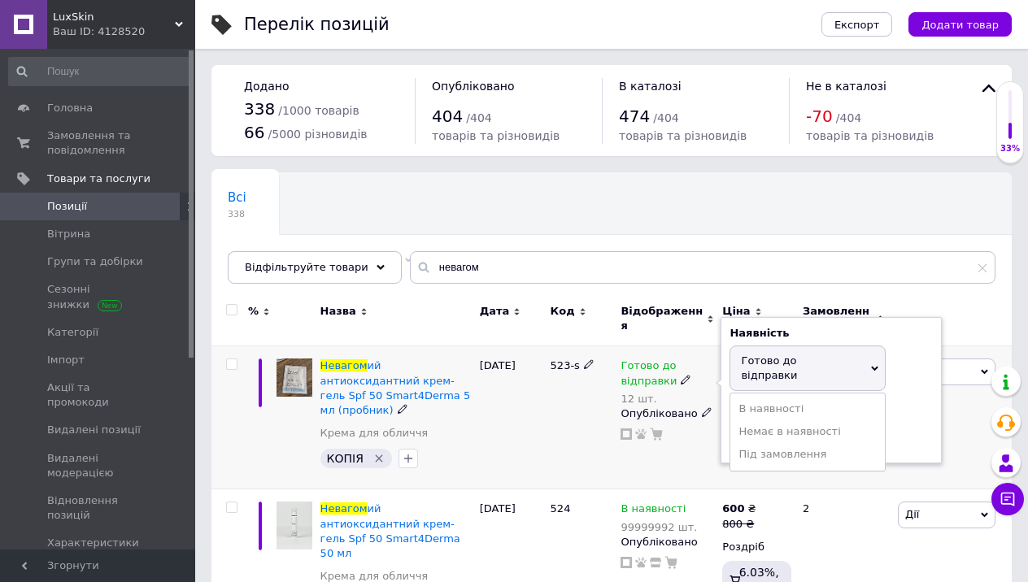
click at [907, 403] on div "Залишки" at bounding box center [830, 410] width 203 height 15
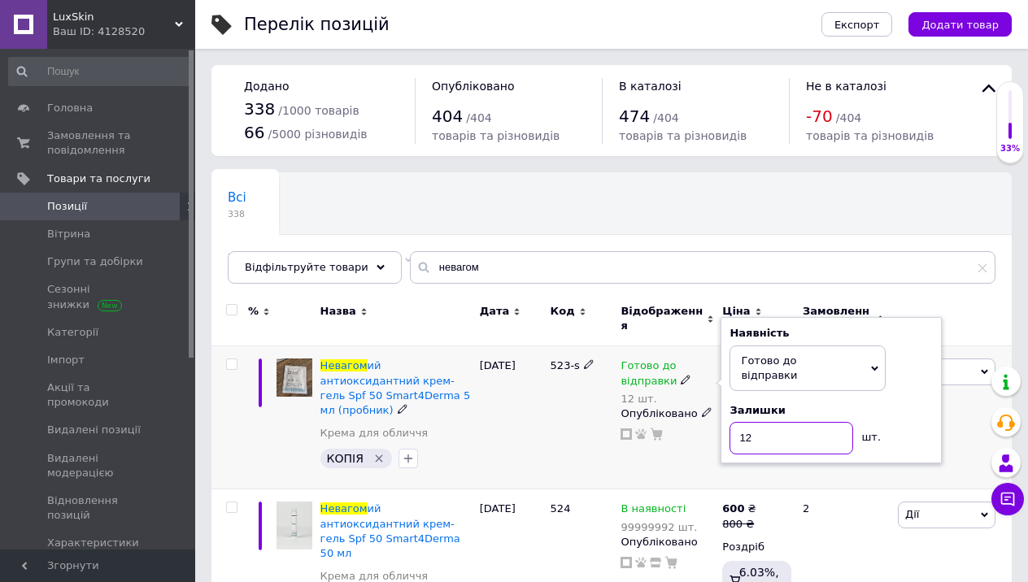
click at [801, 422] on input "12" at bounding box center [791, 438] width 124 height 33
type input "9"
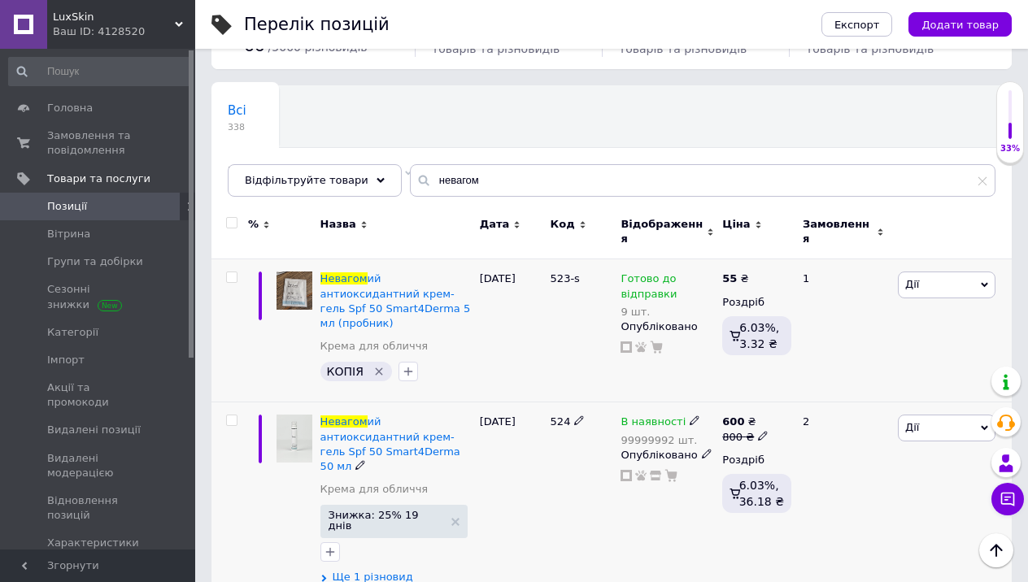
scroll to position [72, 0]
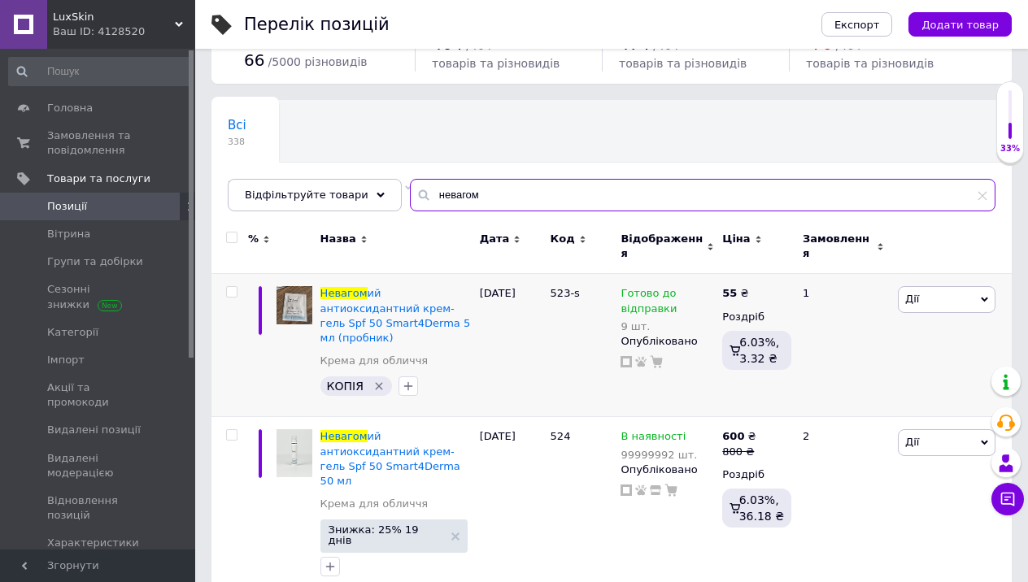
click at [519, 203] on input "невагом" at bounding box center [702, 195] width 585 height 33
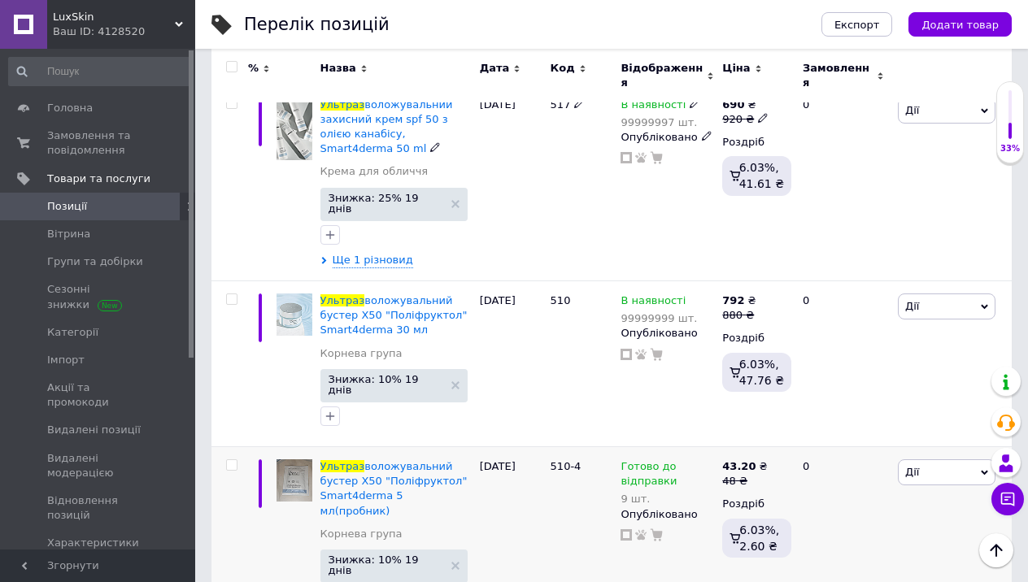
scroll to position [443, 0]
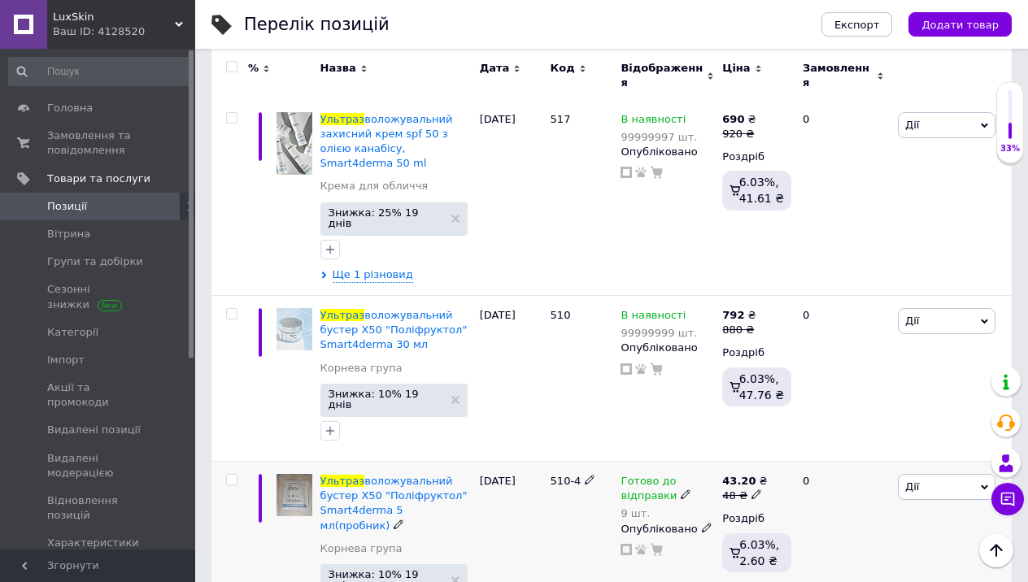
type input "ультраз"
click at [684, 490] on icon at bounding box center [686, 495] width 10 height 10
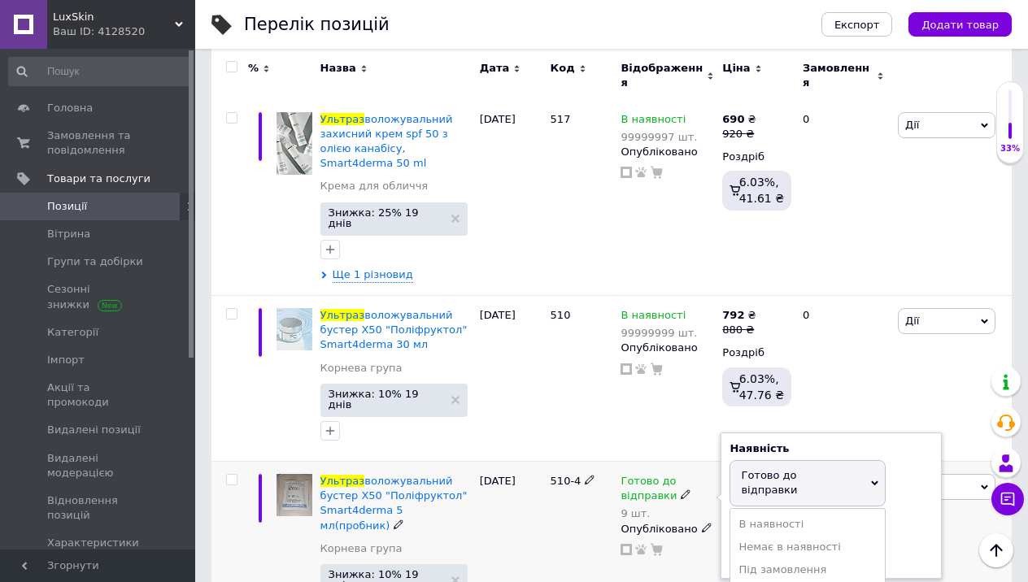
click at [900, 442] on div "Наявність [PERSON_NAME] до відправки В наявності Немає в наявності Під замовлен…" at bounding box center [830, 506] width 203 height 128
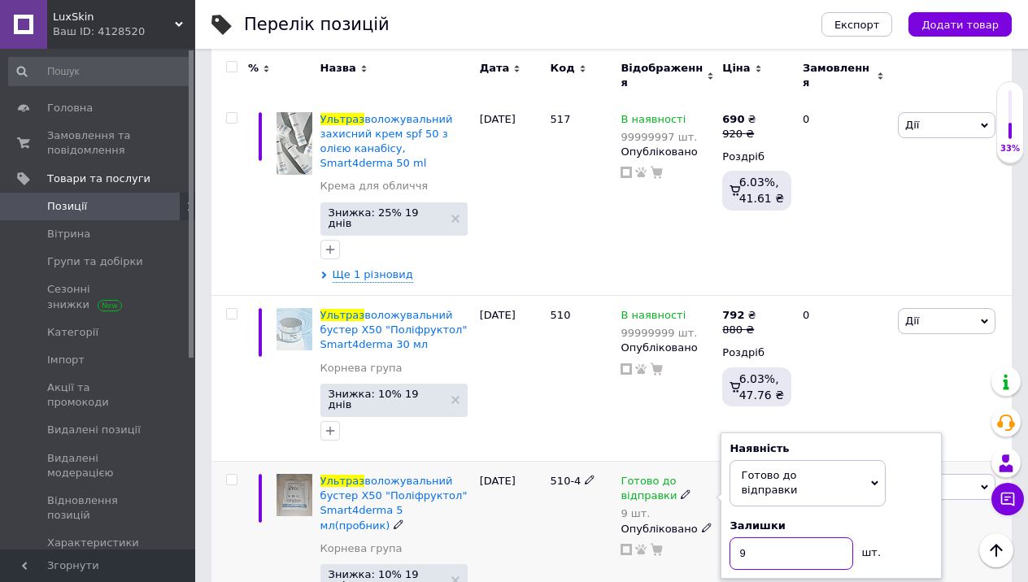
click at [793, 537] on input "9" at bounding box center [791, 553] width 124 height 33
type input "14"
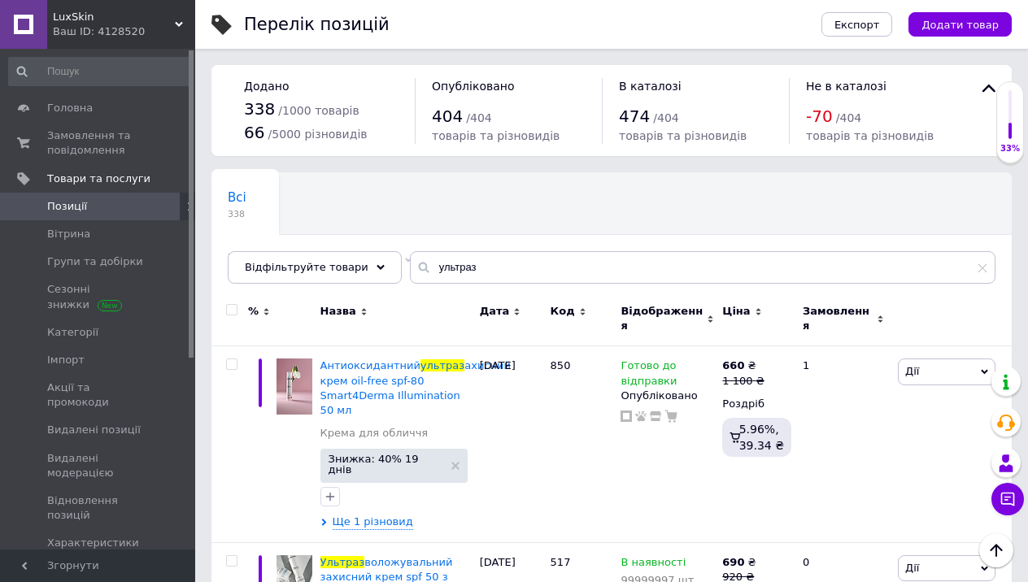
scroll to position [0, 0]
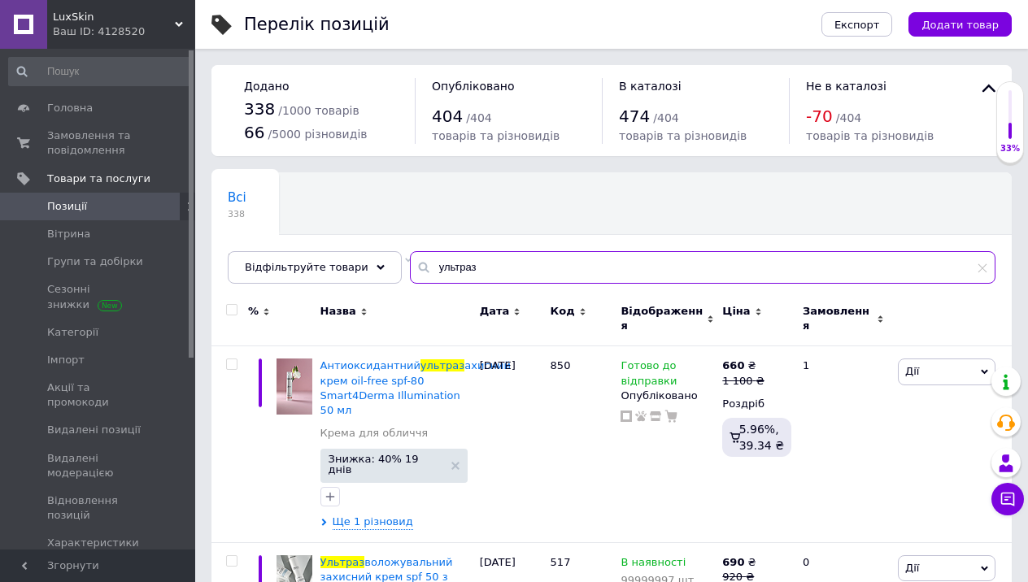
click at [620, 268] on input "ультраз" at bounding box center [702, 267] width 585 height 33
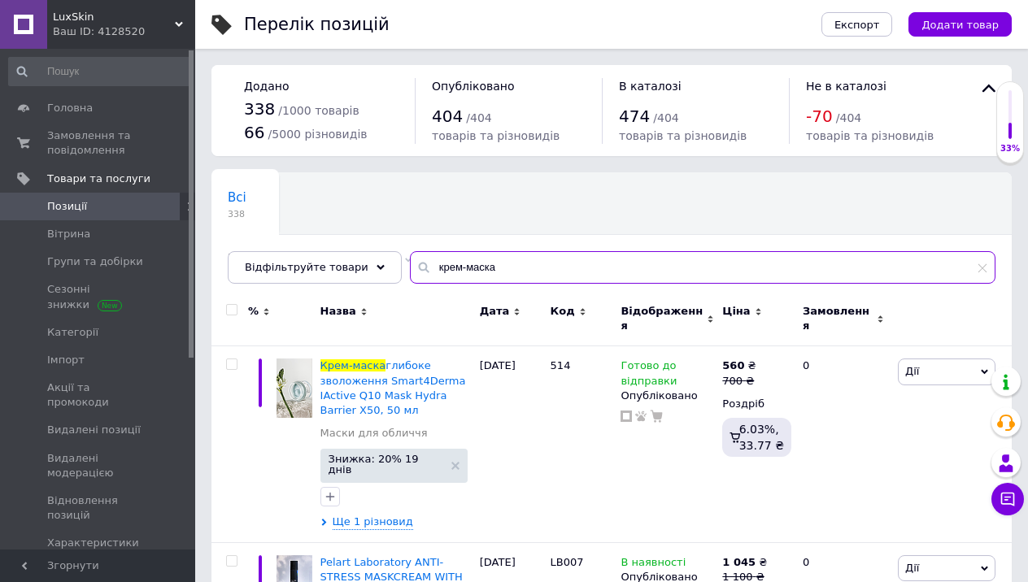
click at [640, 269] on input "крем-маска" at bounding box center [702, 267] width 585 height 33
type input "к"
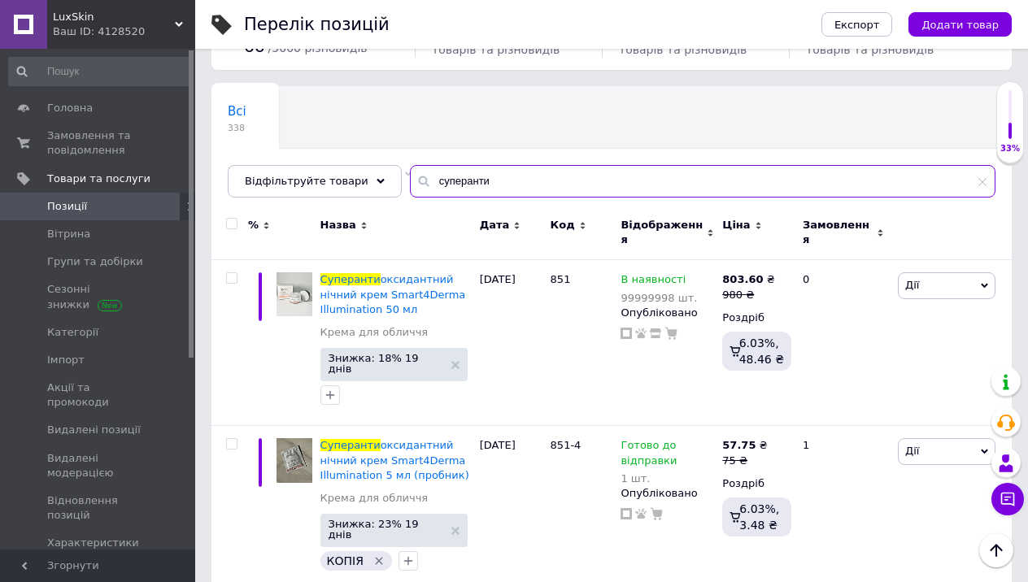
scroll to position [85, 0]
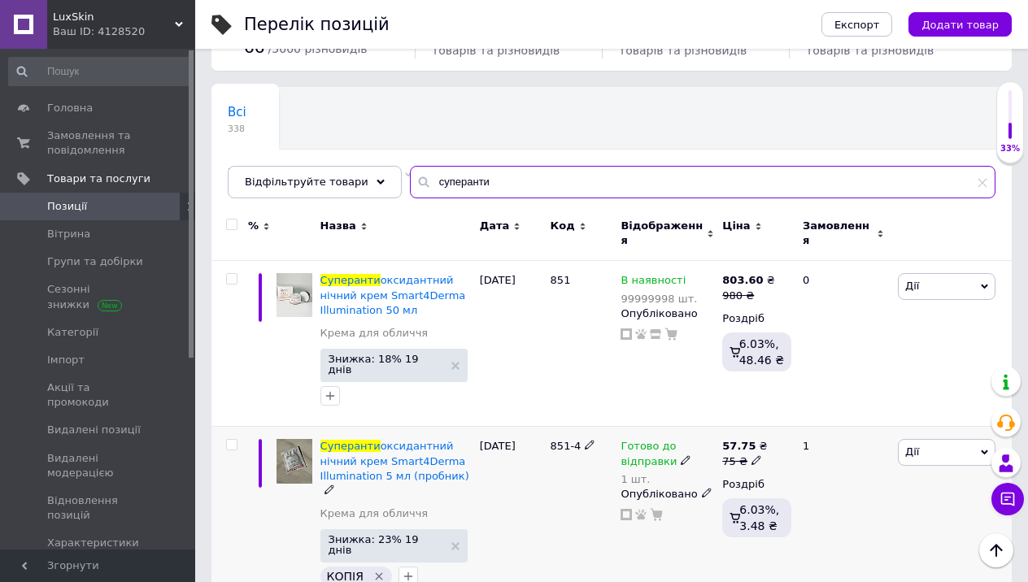
type input "суперанти"
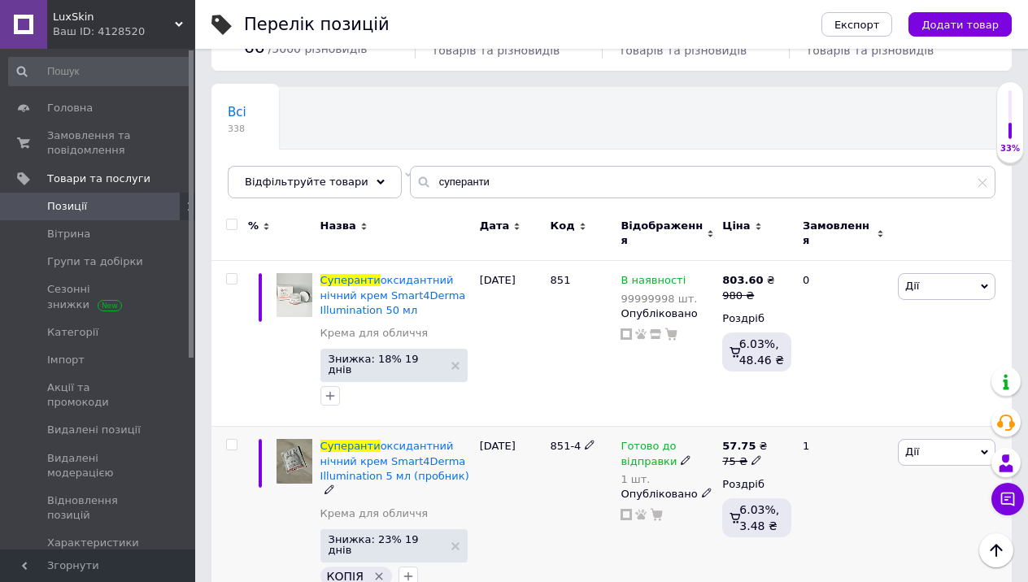
click at [681, 455] on icon at bounding box center [686, 460] width 10 height 10
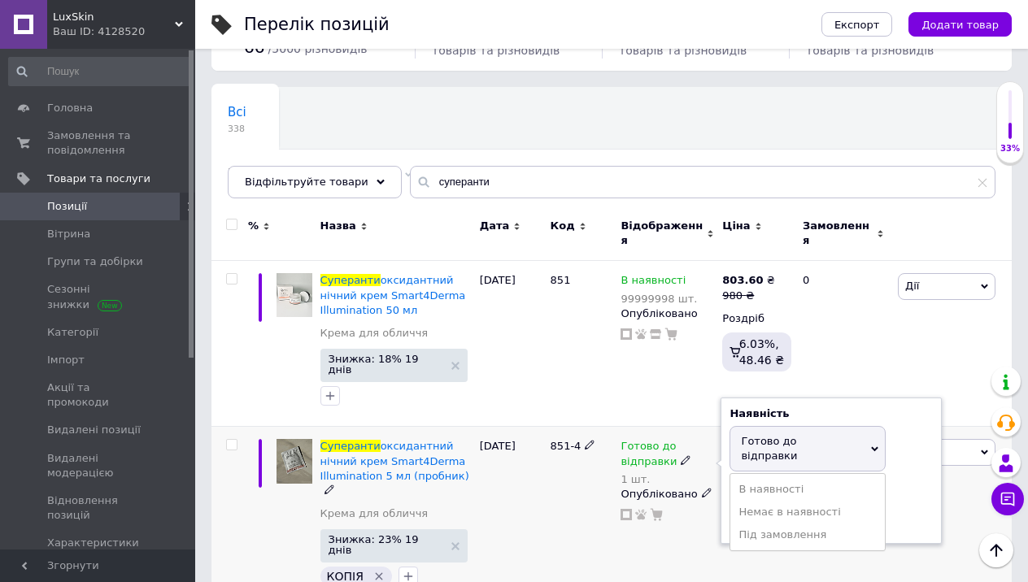
click at [905, 448] on div "Наявність Готово до відправки В наявності Немає в наявності Під замовлення Зали…" at bounding box center [830, 471] width 203 height 128
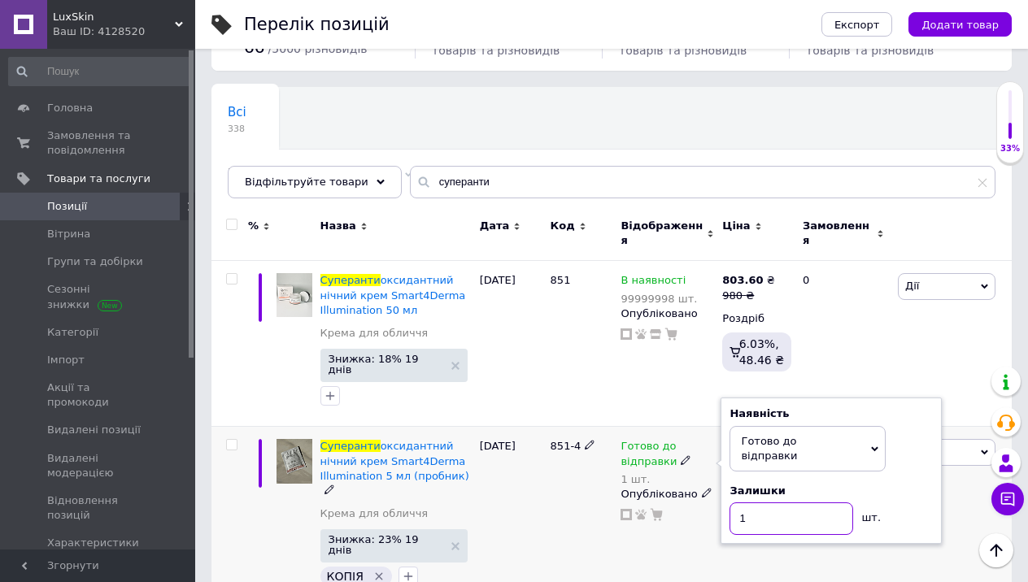
click at [781, 503] on input "1" at bounding box center [791, 519] width 124 height 33
type input "0"
type input "10"
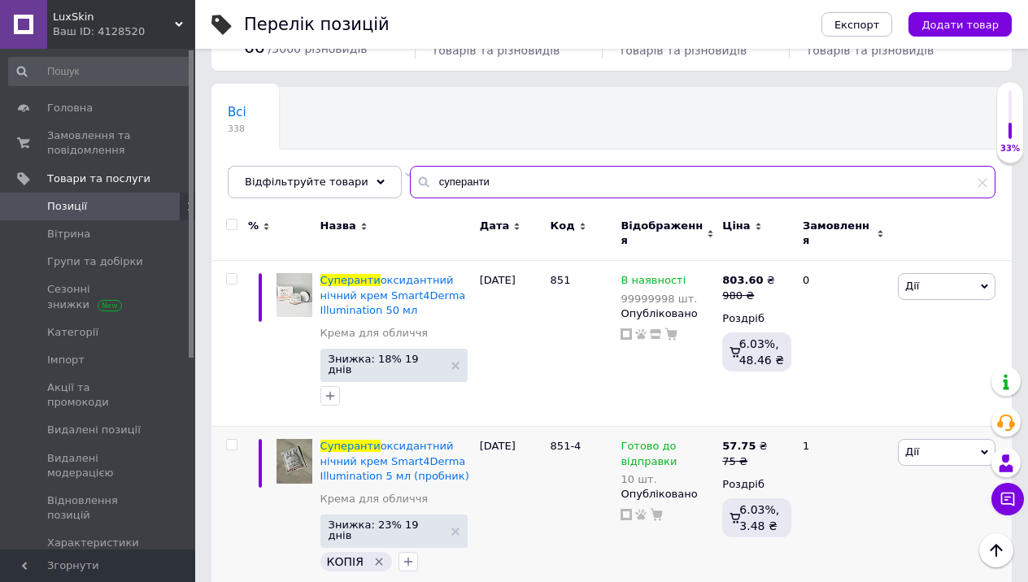
click at [774, 189] on input "суперанти" at bounding box center [702, 182] width 585 height 33
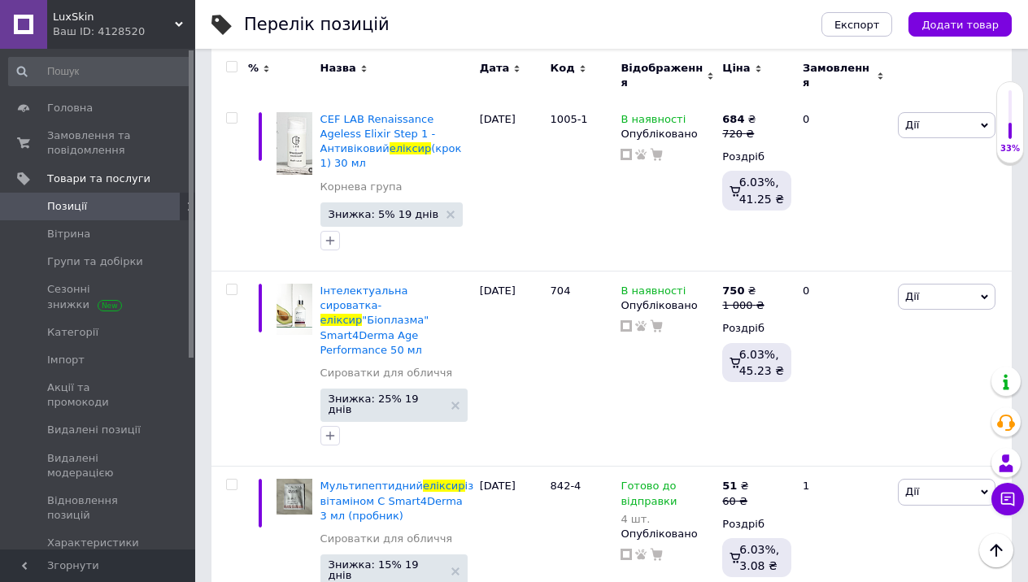
scroll to position [433, 0]
type input "еліксир"
click at [681, 496] on icon at bounding box center [686, 501] width 10 height 10
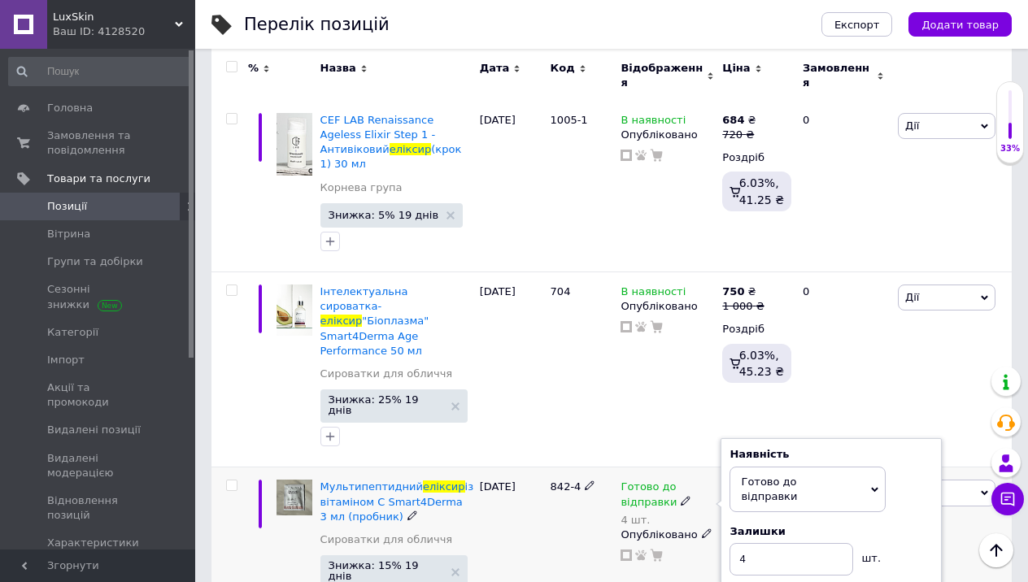
click at [913, 524] on div "Залишки" at bounding box center [830, 531] width 203 height 15
click at [804, 543] on input "4" at bounding box center [791, 559] width 124 height 33
type input "2"
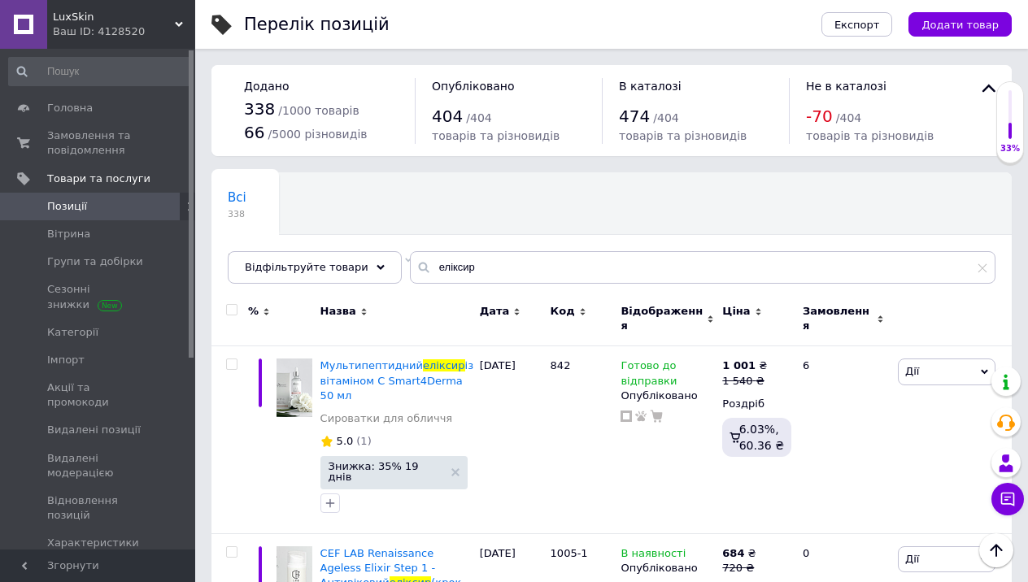
scroll to position [0, 0]
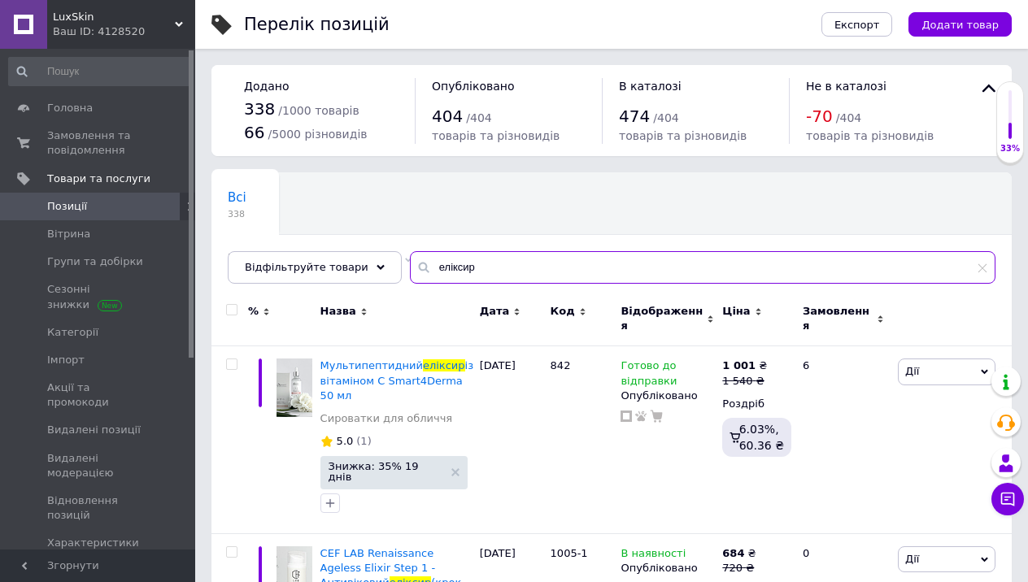
click at [631, 263] on input "еліксир" at bounding box center [702, 267] width 585 height 33
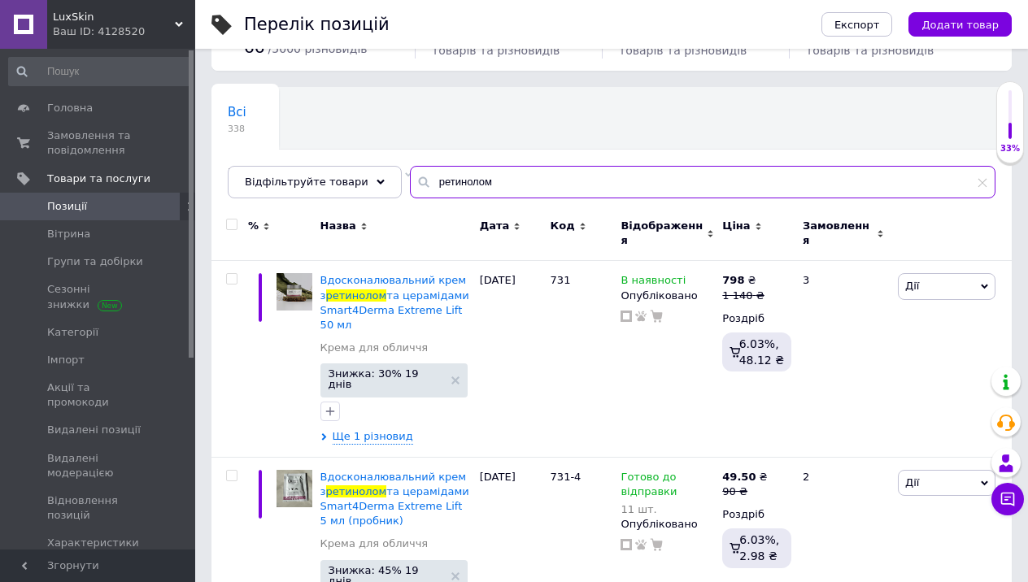
scroll to position [196, 0]
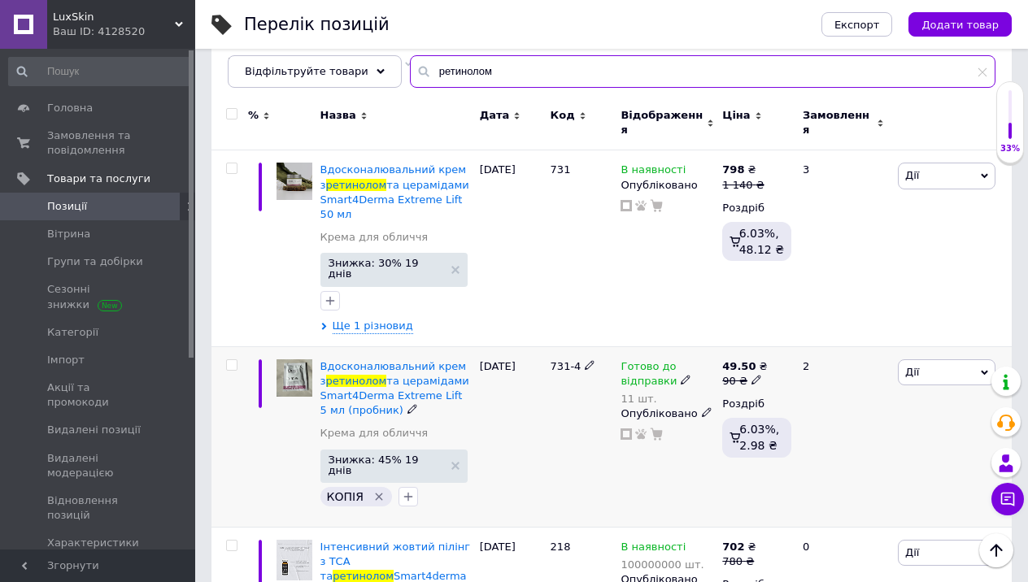
type input "ретинолом"
click at [683, 375] on icon at bounding box center [686, 380] width 10 height 10
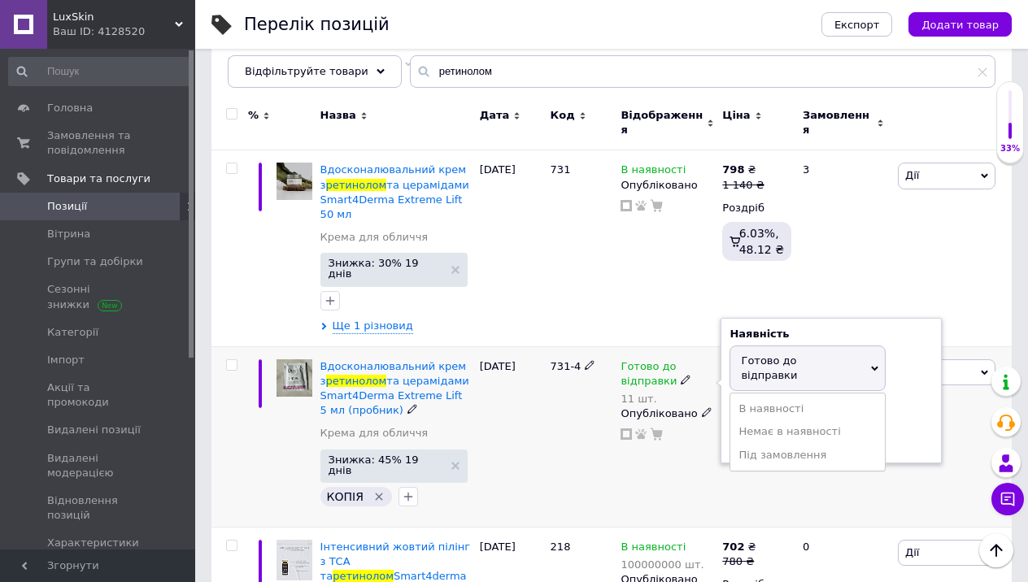
click at [925, 365] on div "Наявність [PERSON_NAME] до відправки В наявності Немає в наявності Під замовлен…" at bounding box center [830, 391] width 203 height 128
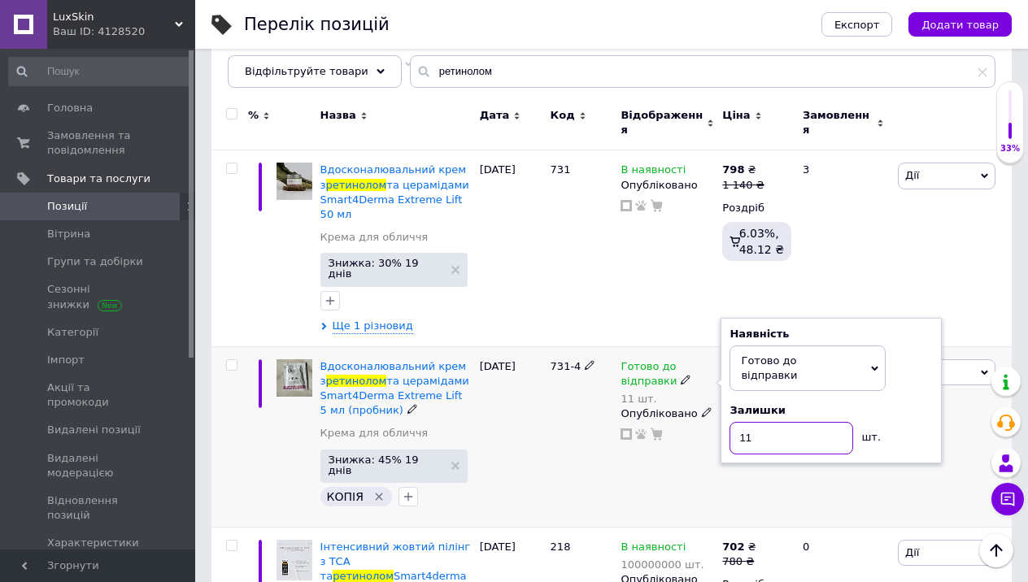
click at [803, 422] on input "11" at bounding box center [791, 438] width 124 height 33
type input "20"
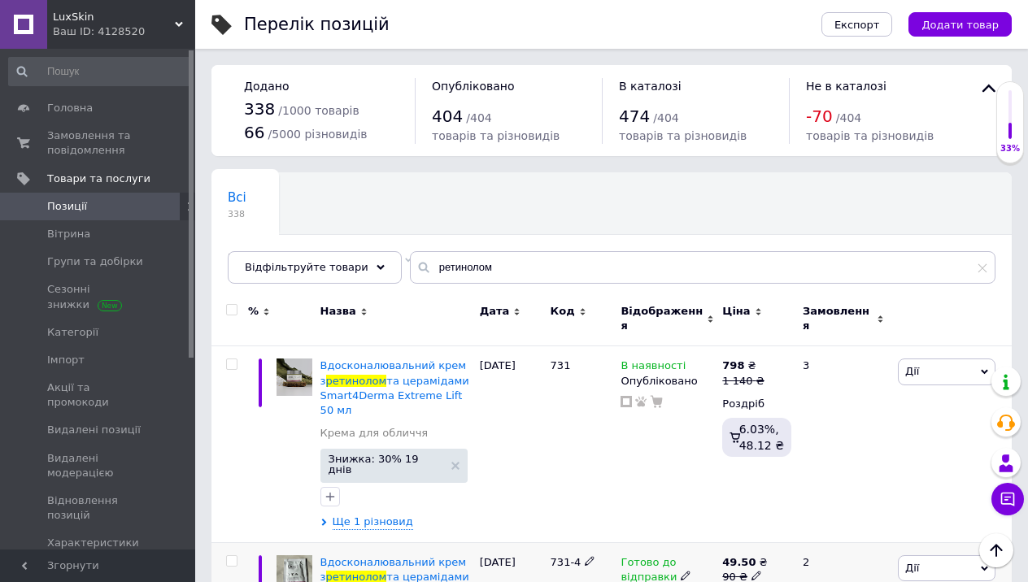
scroll to position [0, 0]
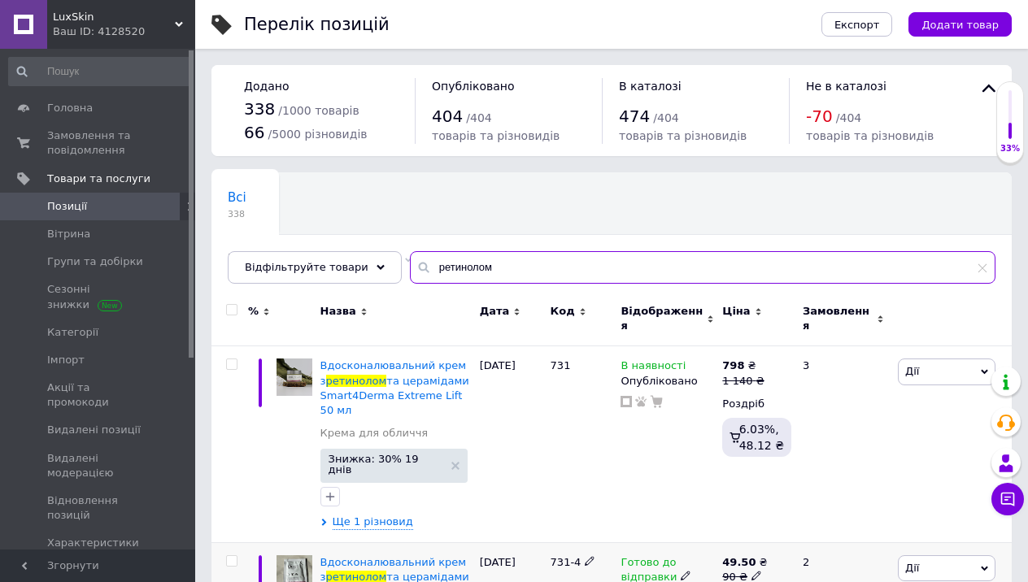
click at [655, 265] on input "ретинолом" at bounding box center [702, 267] width 585 height 33
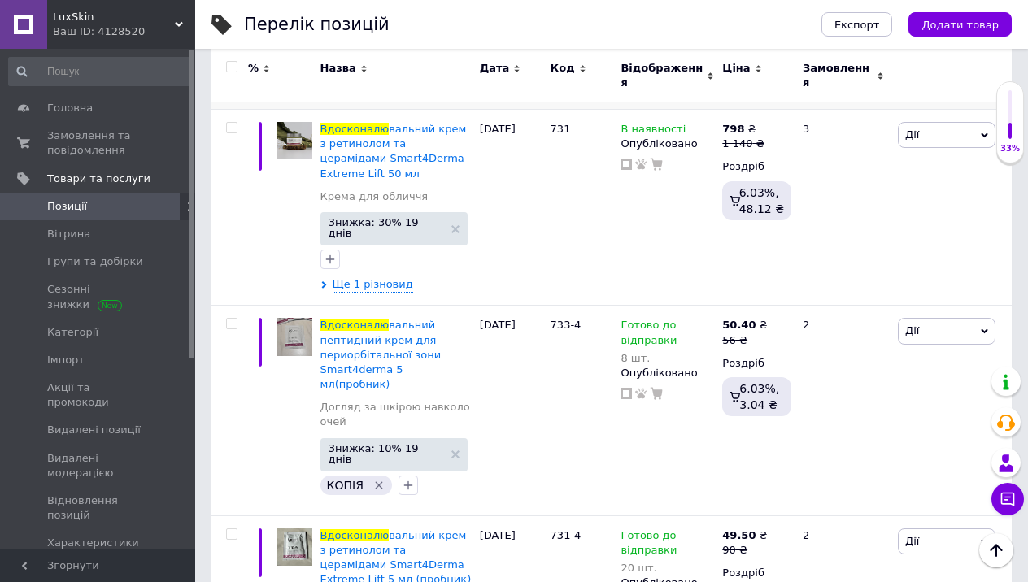
scroll to position [633, 0]
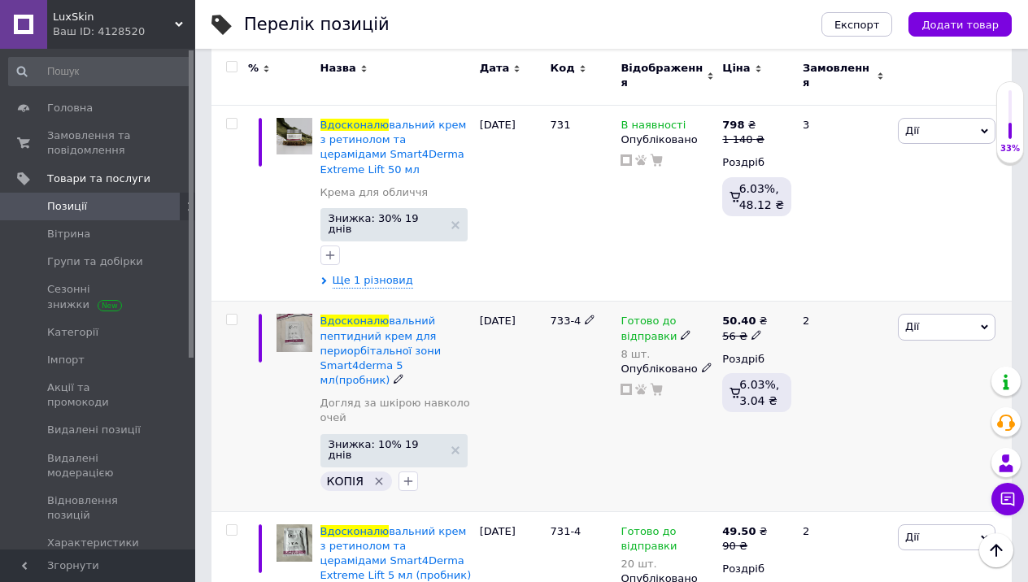
type input "вдосконалю"
click at [681, 330] on icon at bounding box center [686, 335] width 10 height 10
click at [903, 288] on div "Наявність [PERSON_NAME] до відправки В наявності Немає в наявності Під замовлен…" at bounding box center [830, 345] width 203 height 128
click at [768, 377] on input "8" at bounding box center [791, 393] width 124 height 33
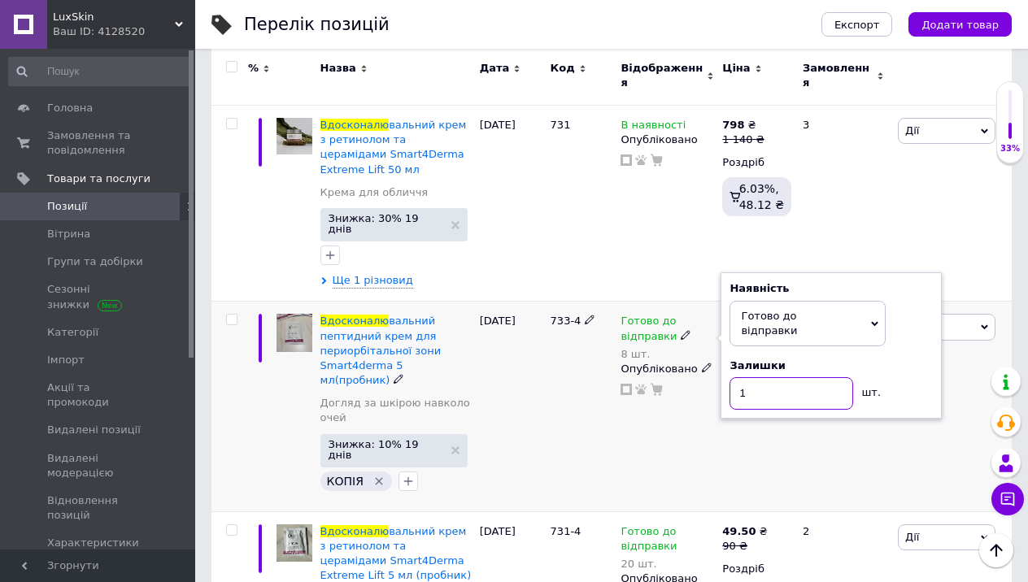
type input "10"
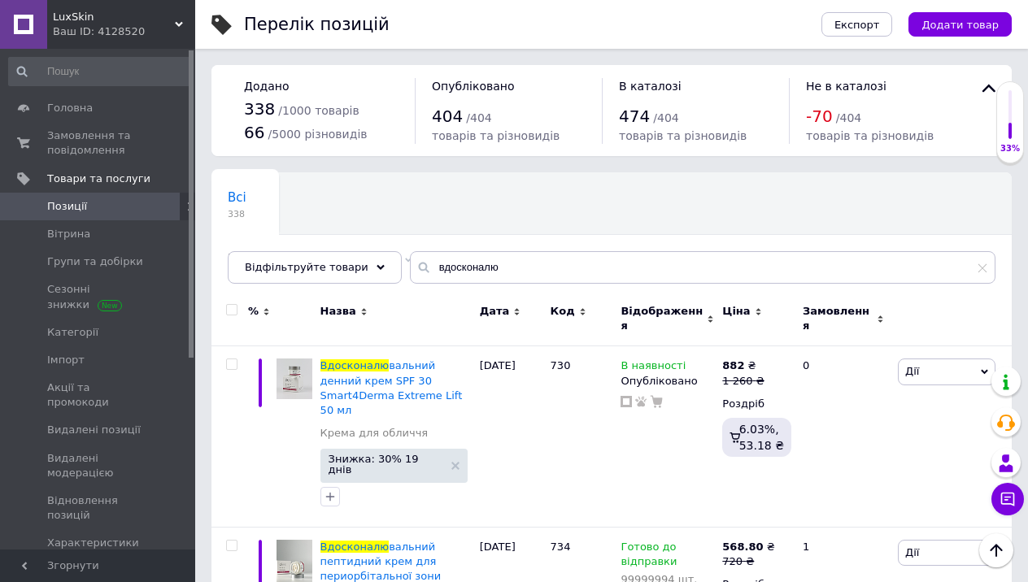
scroll to position [0, 0]
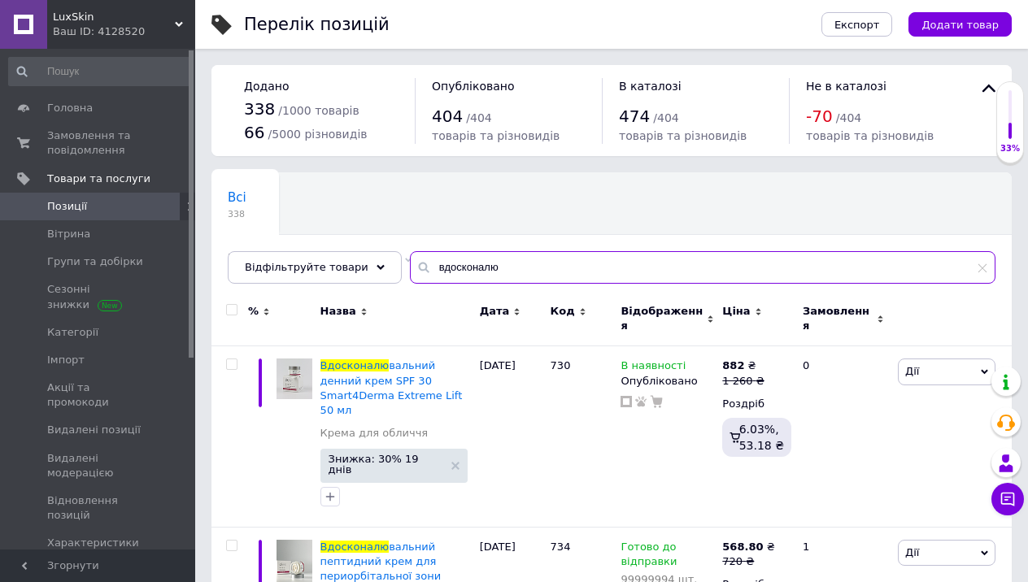
click at [637, 272] on input "вдосконалю" at bounding box center [702, 267] width 585 height 33
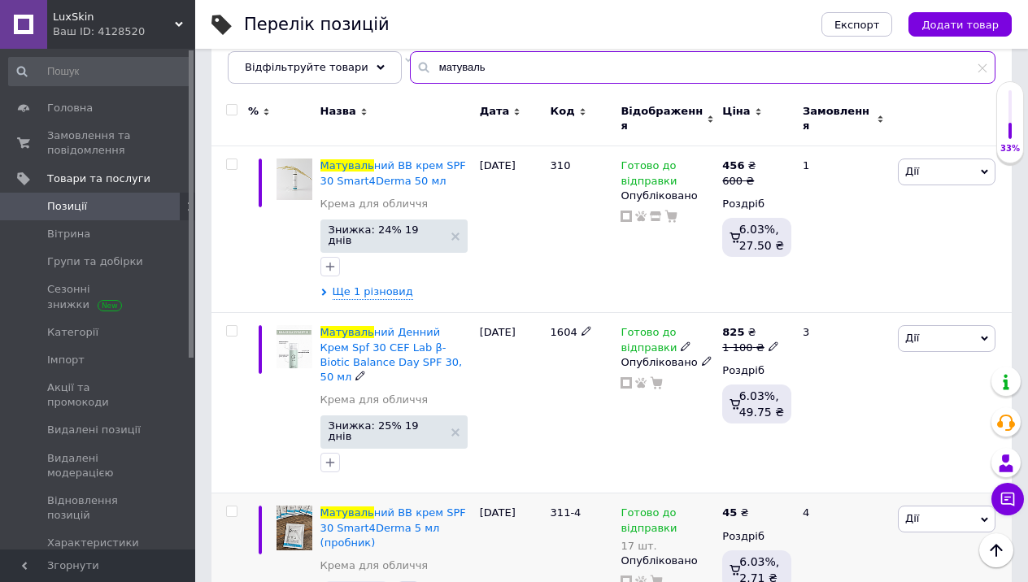
scroll to position [199, 0]
type input "матуваль"
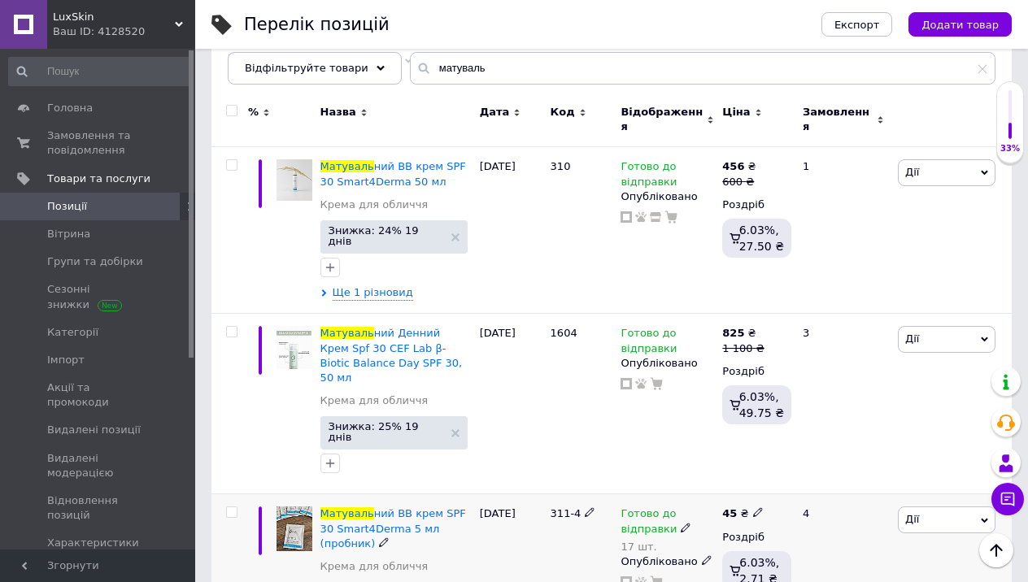
click at [683, 523] on icon at bounding box center [686, 528] width 10 height 10
click at [907, 551] on div "Залишки" at bounding box center [830, 558] width 203 height 15
click at [774, 570] on input "17" at bounding box center [791, 586] width 124 height 33
type input "22"
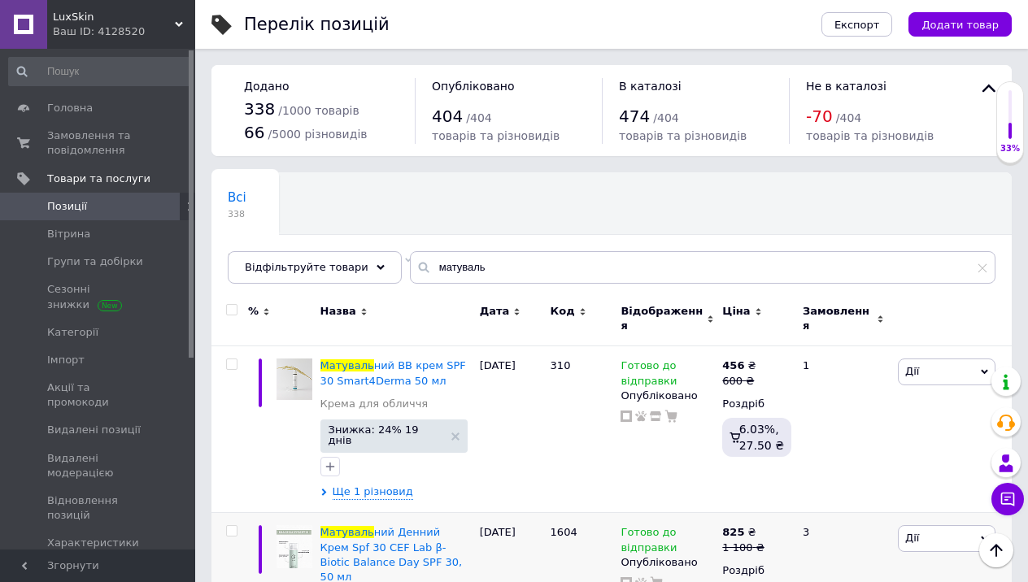
scroll to position [0, 0]
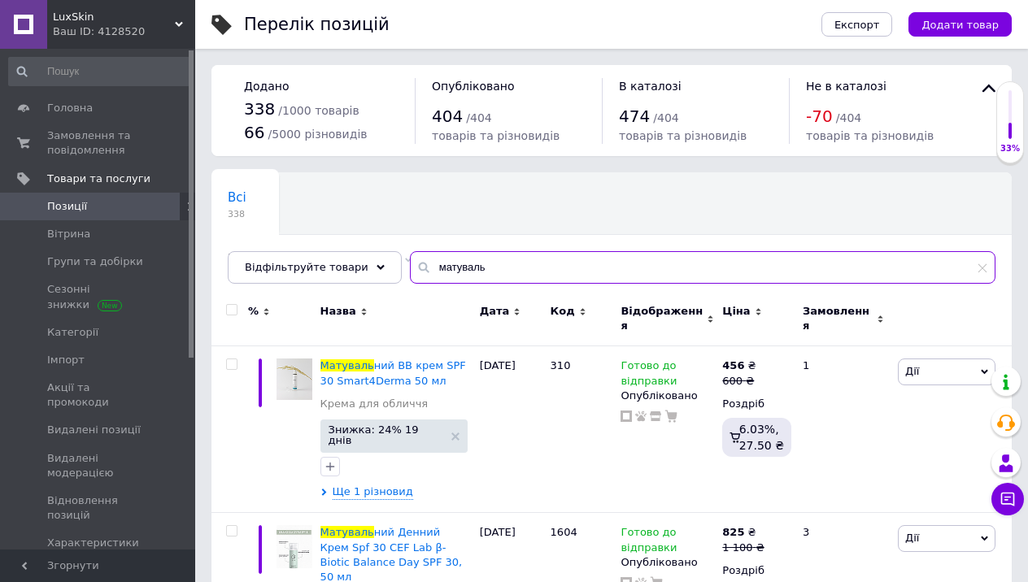
click at [603, 272] on input "матуваль" at bounding box center [702, 267] width 585 height 33
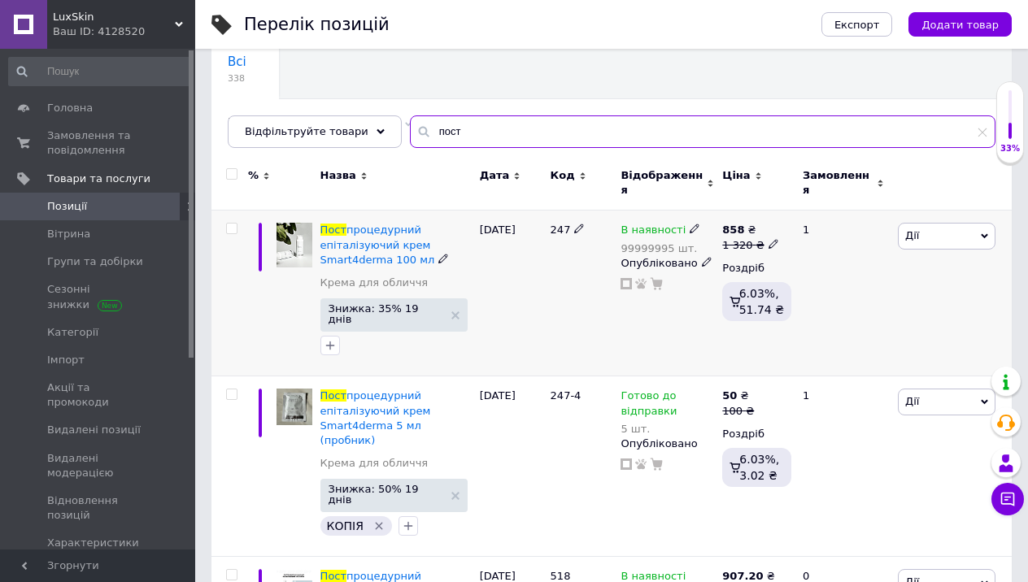
scroll to position [137, 0]
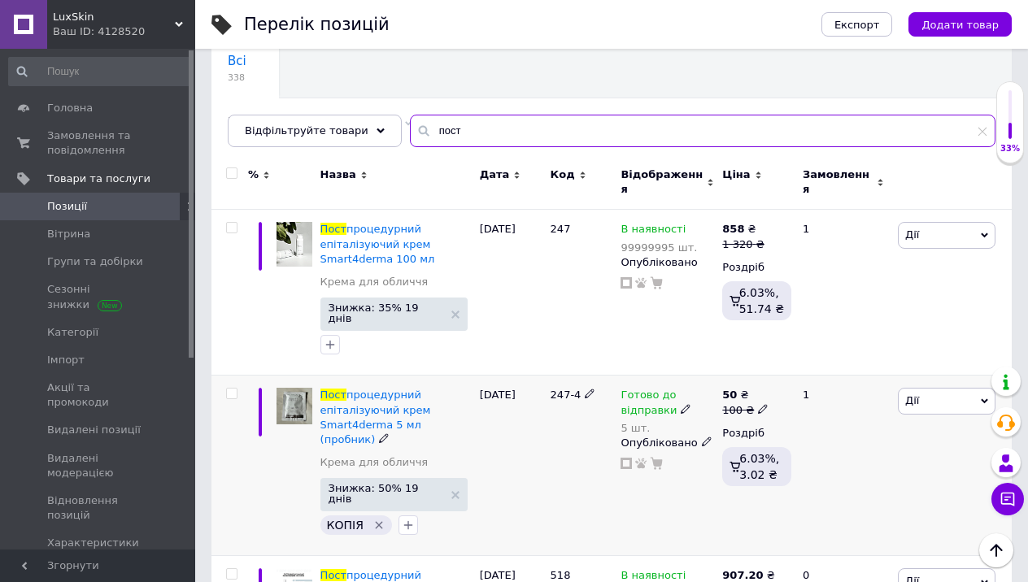
type input "пост"
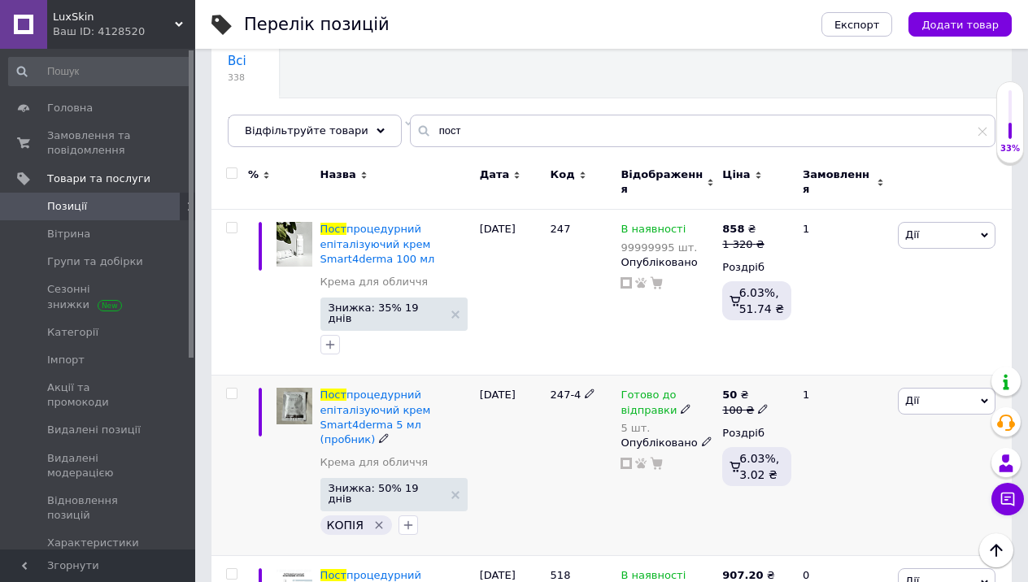
click at [681, 404] on icon at bounding box center [686, 409] width 10 height 10
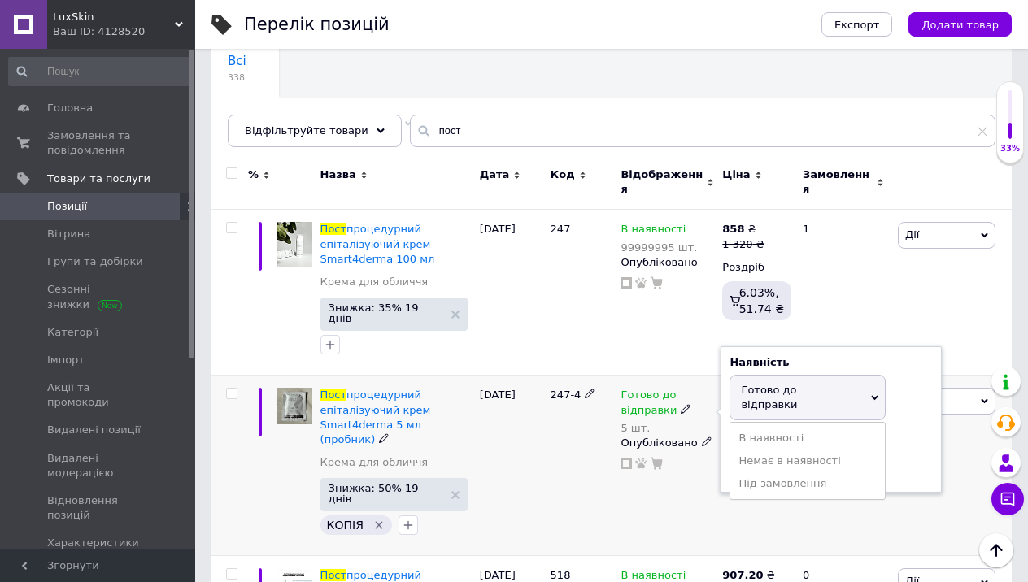
click at [899, 433] on div "Залишки 5 шт." at bounding box center [830, 458] width 203 height 51
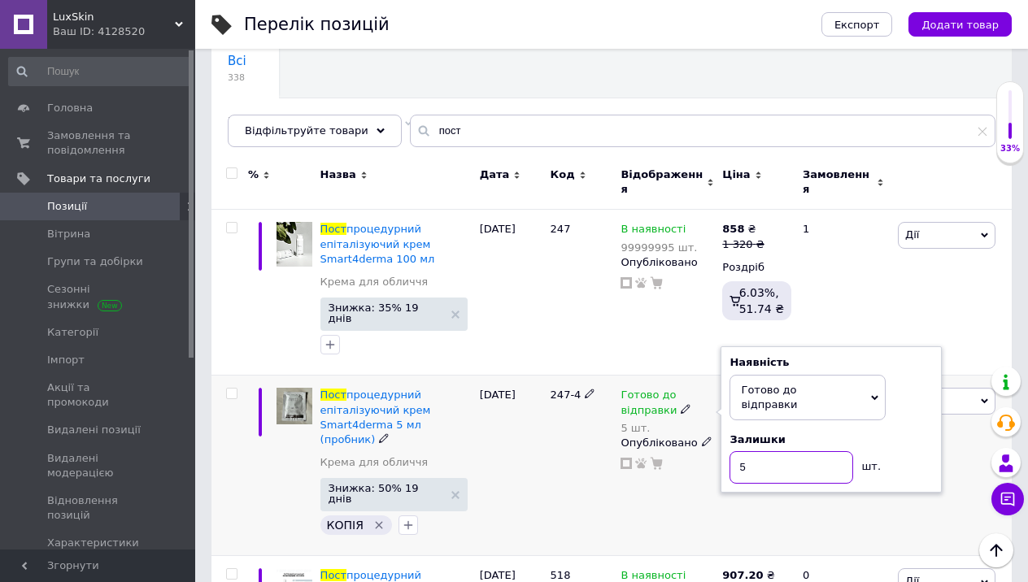
click at [806, 451] on input "5" at bounding box center [791, 467] width 124 height 33
type input "14"
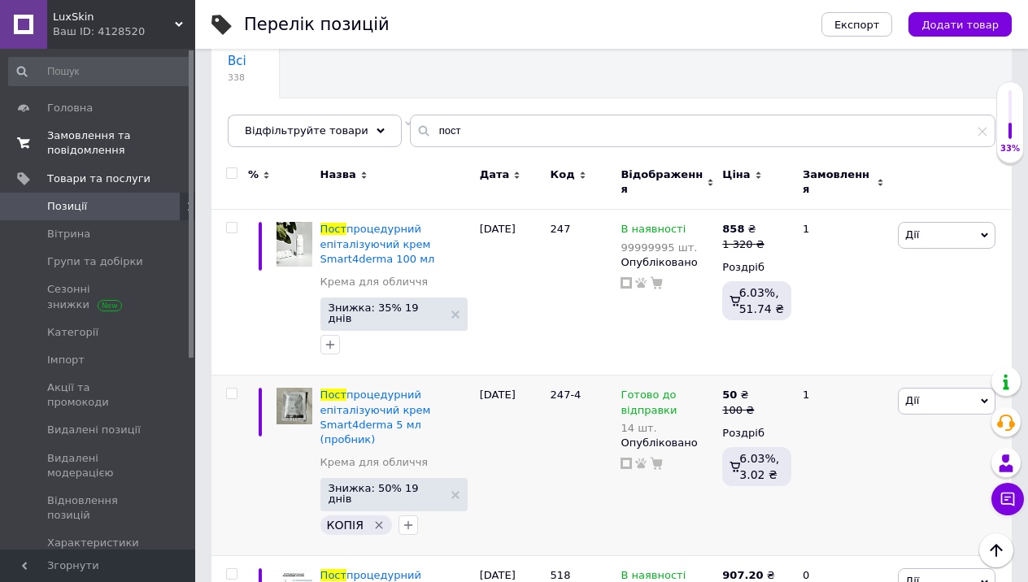
click at [102, 144] on span "Замовлення та повідомлення" at bounding box center [98, 142] width 103 height 29
